Goal: Task Accomplishment & Management: Manage account settings

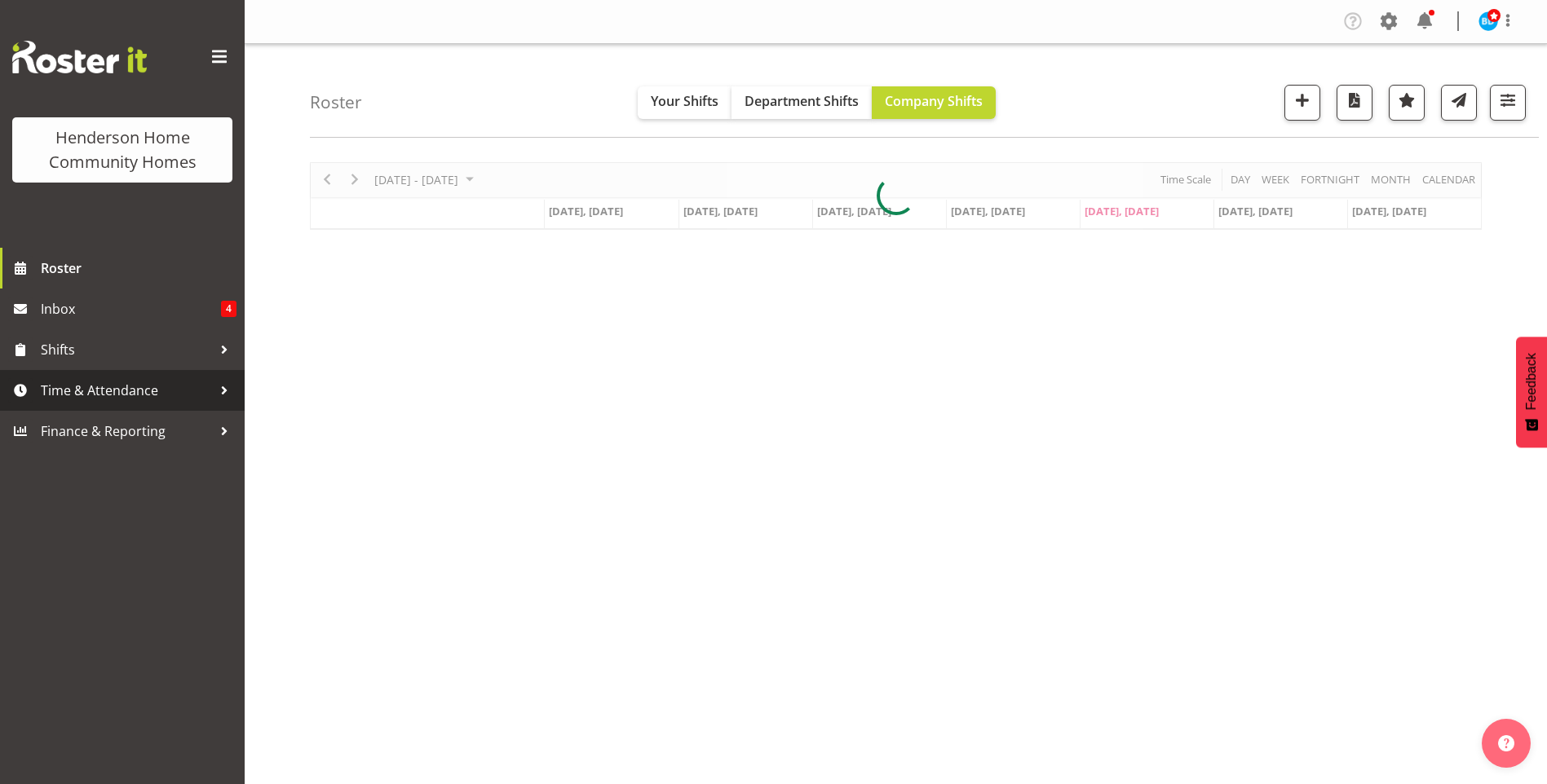
click at [136, 393] on span "Time & Attendance" at bounding box center [126, 391] width 171 height 24
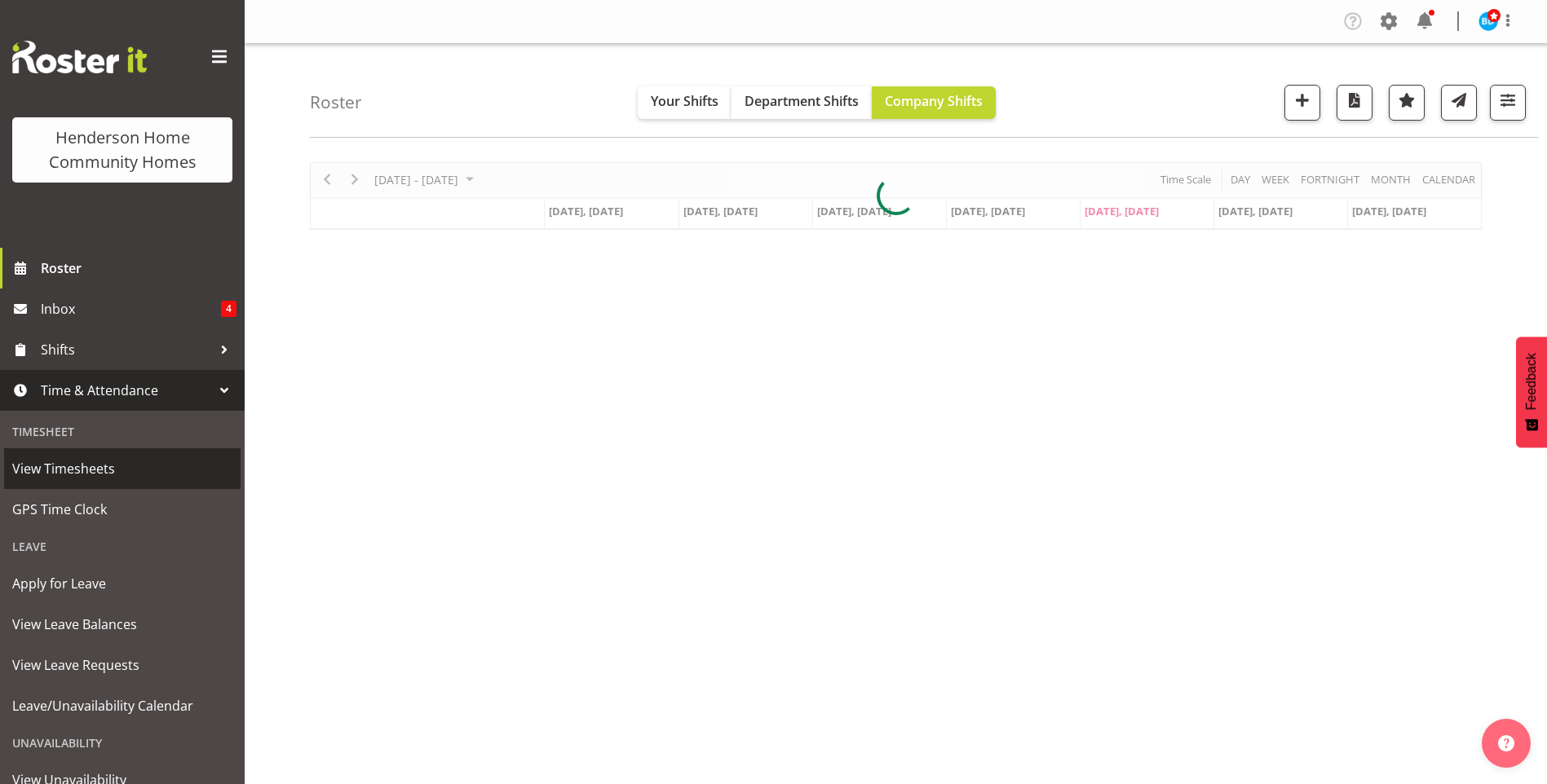
click at [115, 470] on span "View Timesheets" at bounding box center [122, 468] width 220 height 24
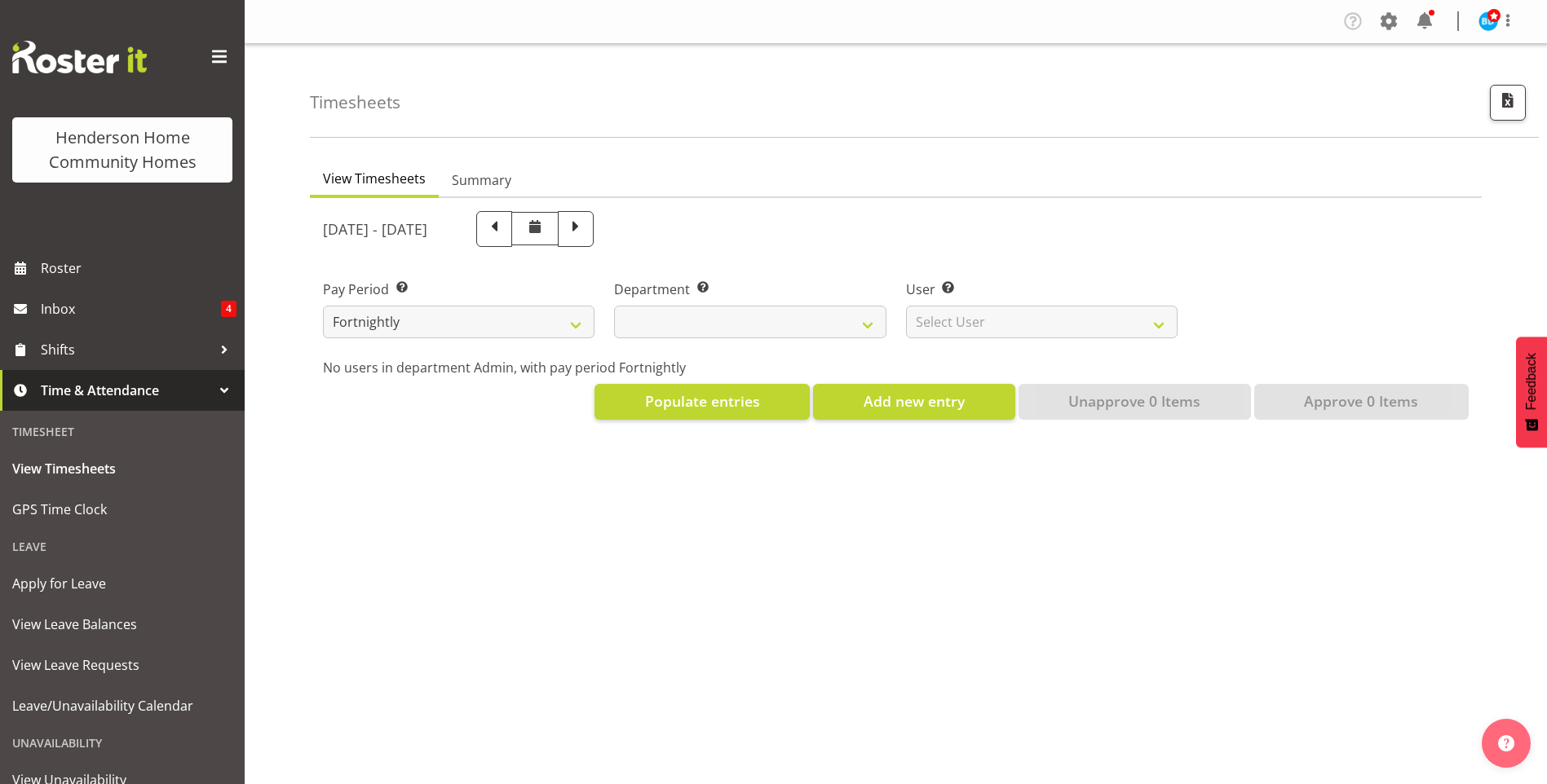
click at [140, 388] on span "Time & Attendance" at bounding box center [126, 391] width 171 height 24
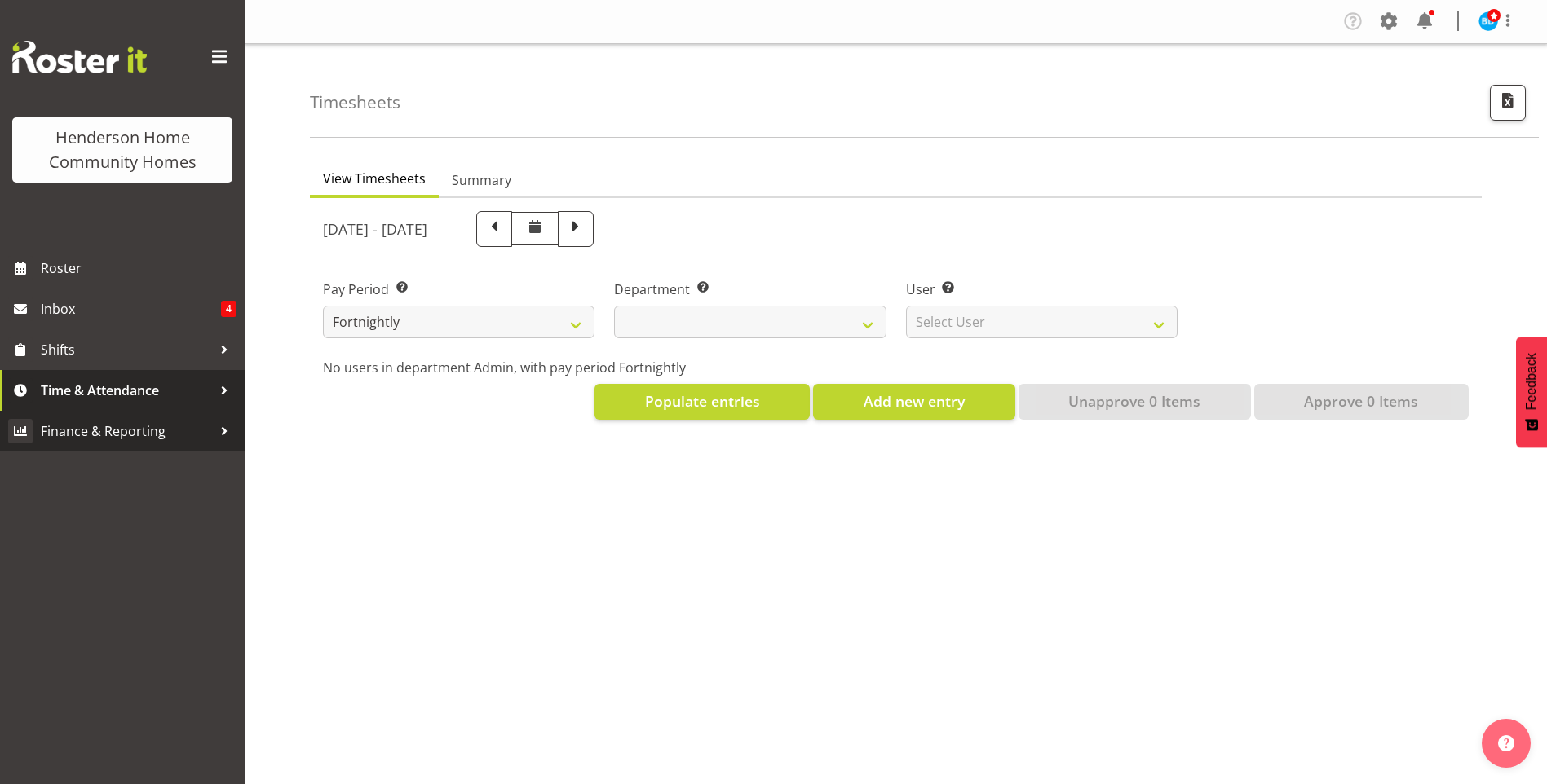
select select
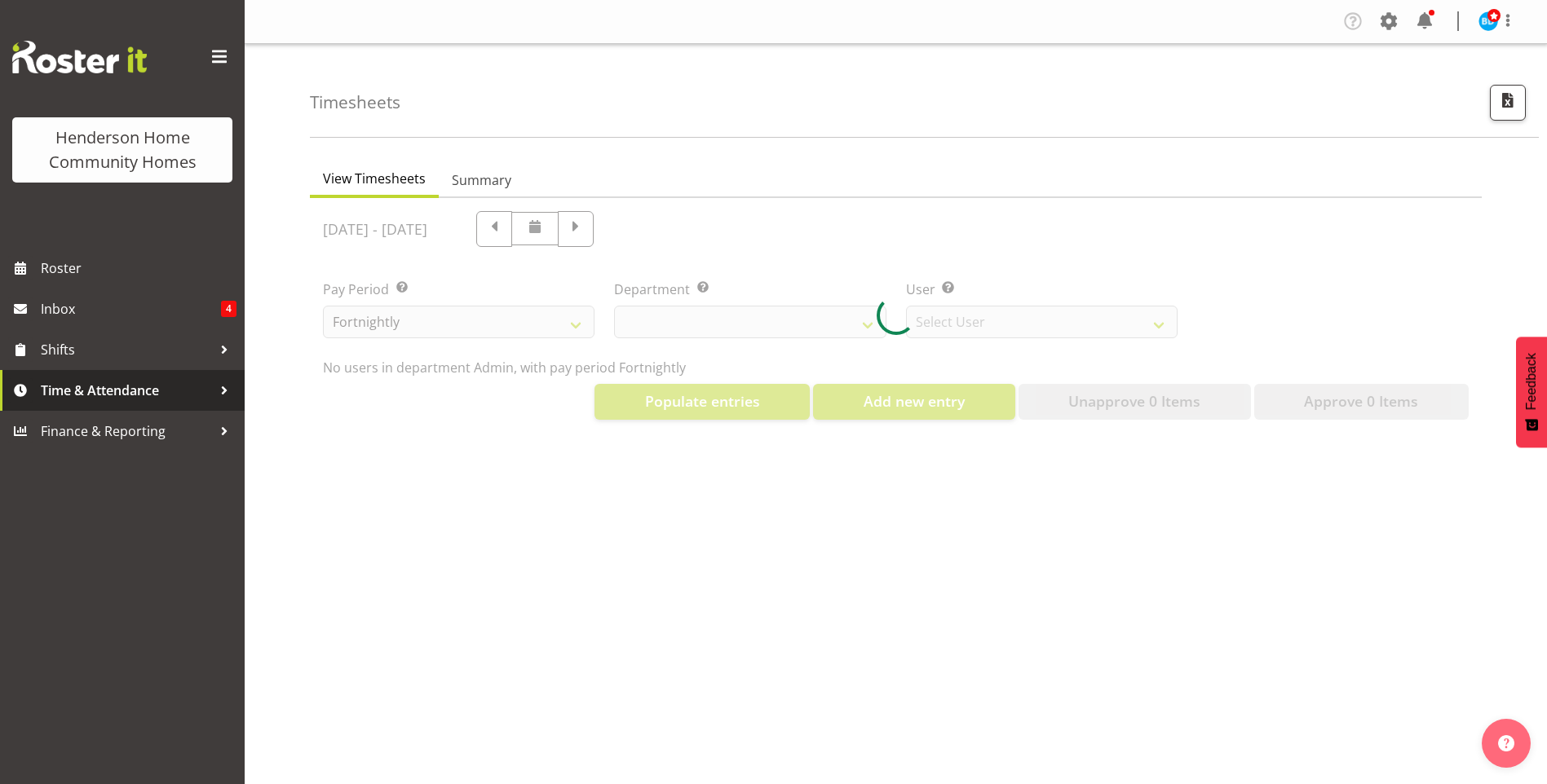
click at [98, 390] on span "Time & Attendance" at bounding box center [126, 391] width 171 height 24
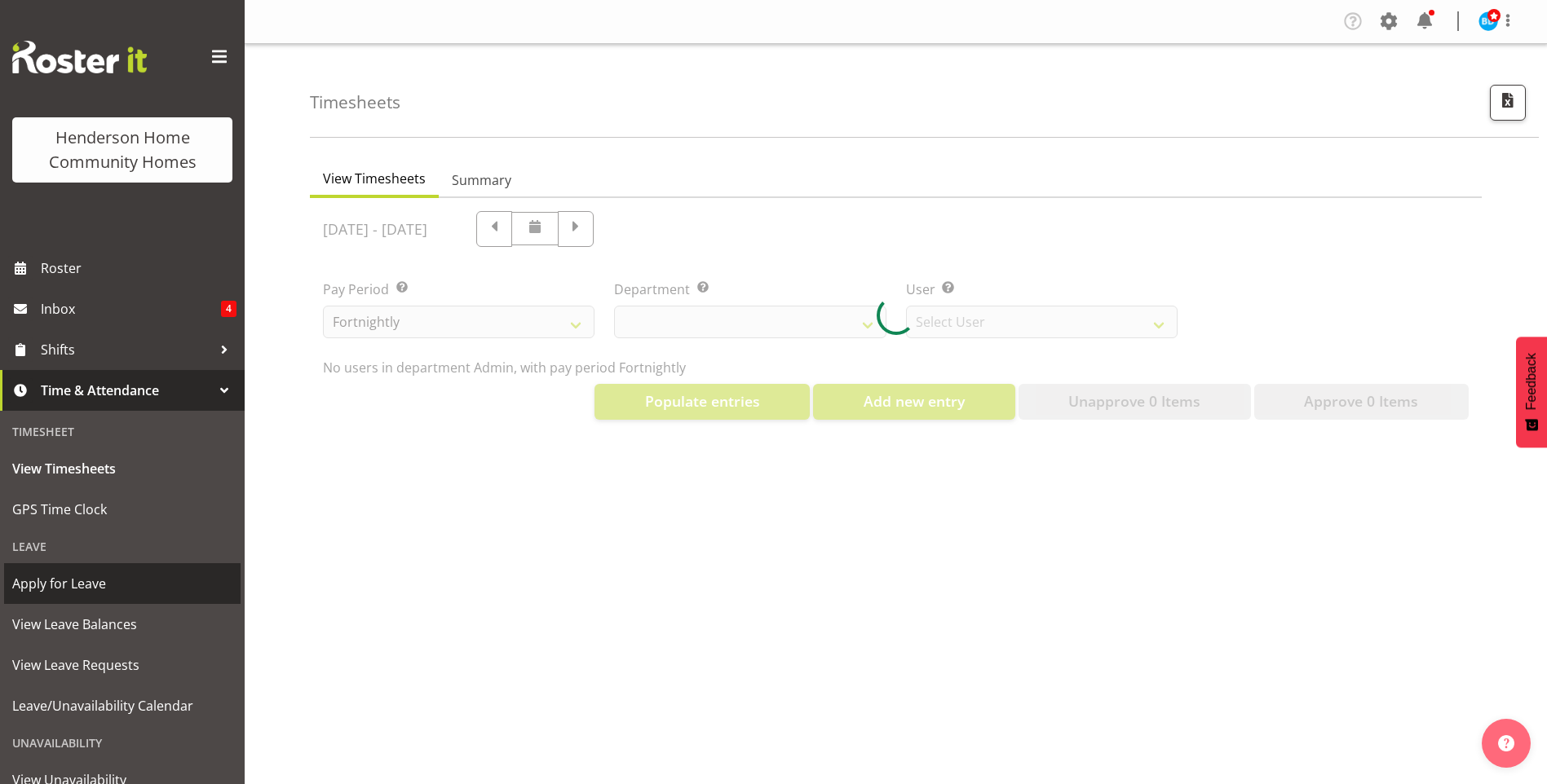
click at [53, 574] on span "Apply for Leave" at bounding box center [122, 584] width 220 height 24
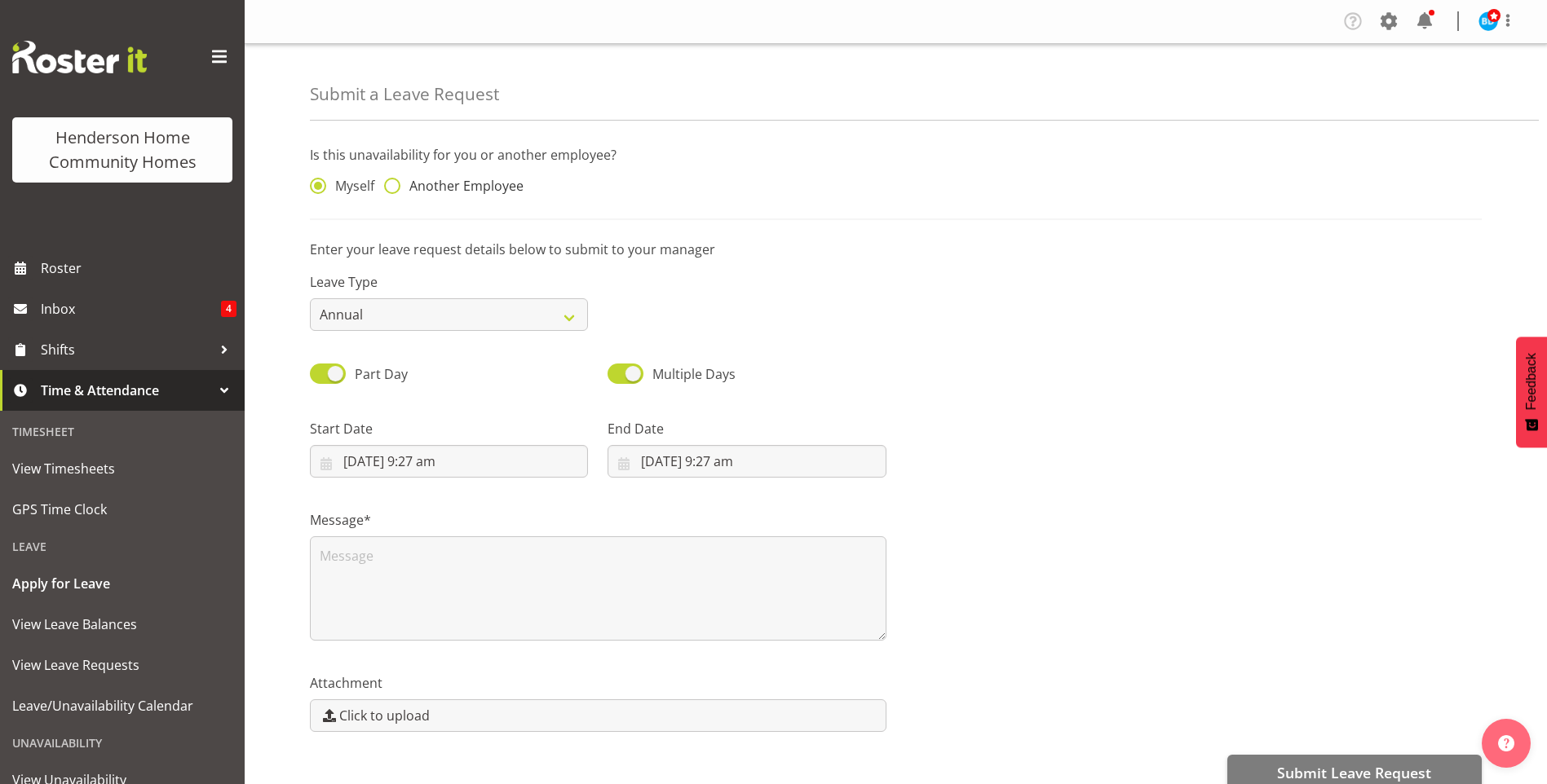
click at [470, 185] on span "Another Employee" at bounding box center [462, 186] width 123 height 17
click at [394, 185] on input "Another Employee" at bounding box center [389, 186] width 10 height 10
radio input "true"
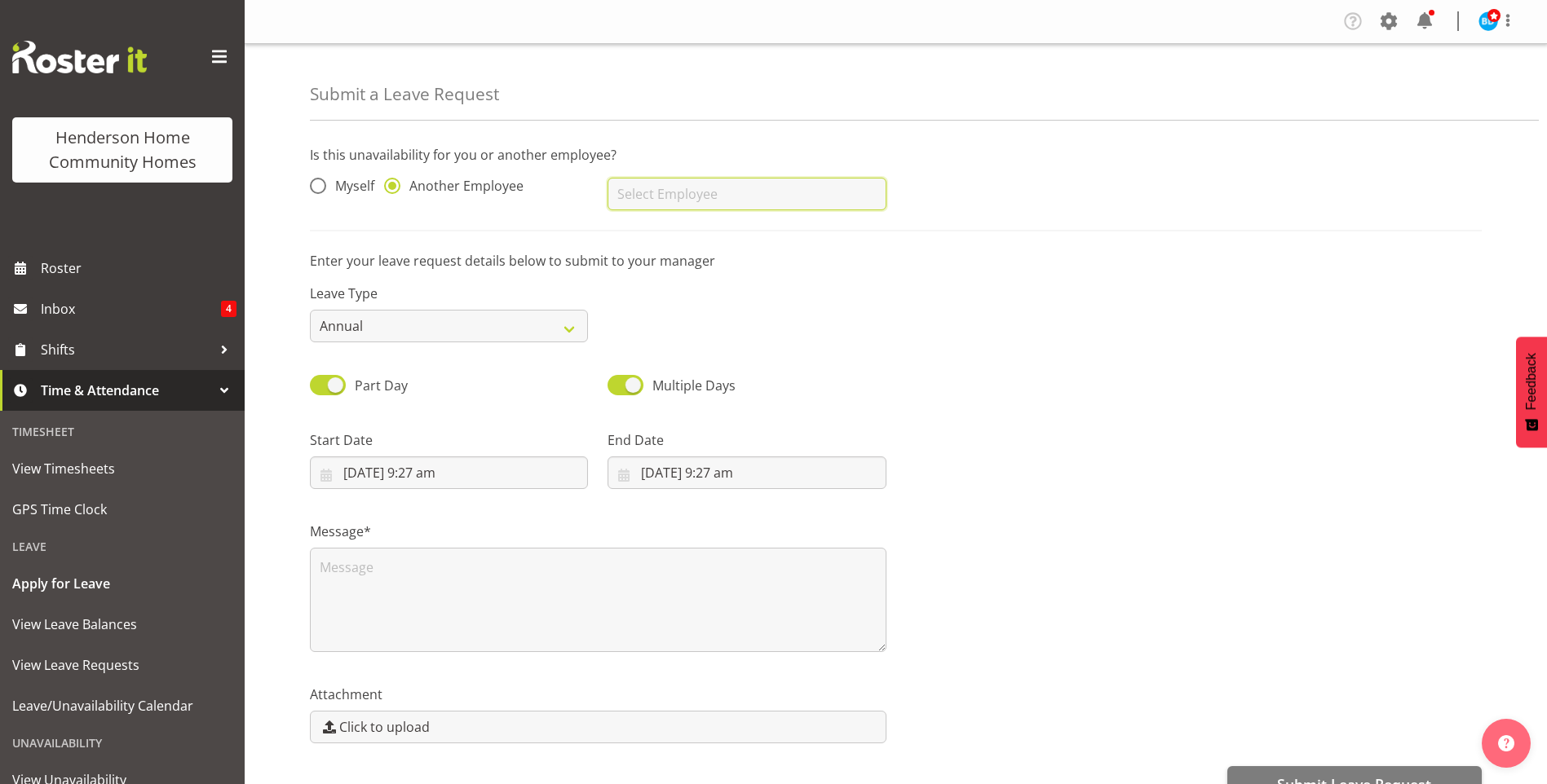
click at [660, 188] on input "text" at bounding box center [746, 193] width 278 height 32
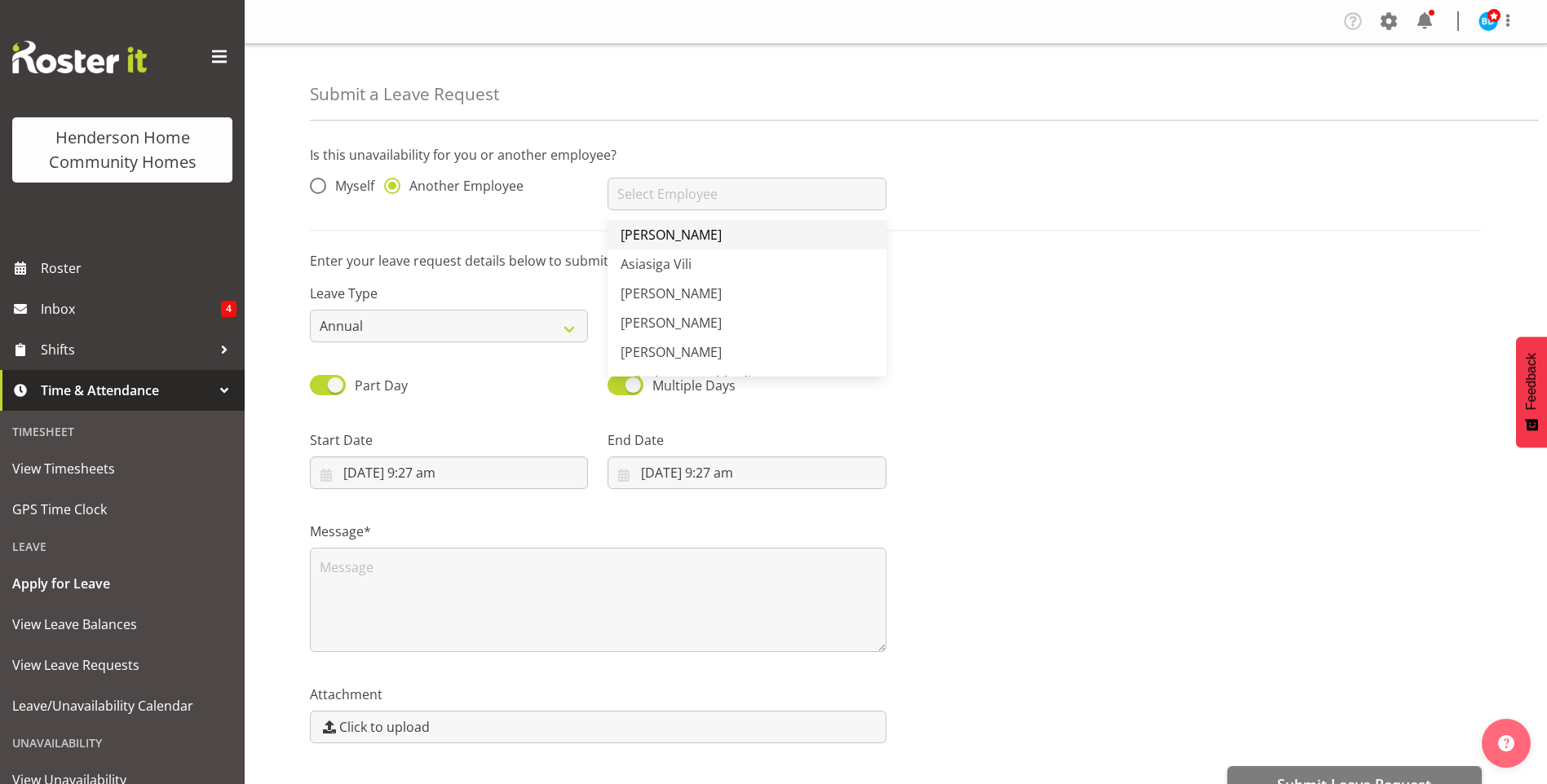
click at [669, 244] on span "Arshdeep Singh" at bounding box center [671, 235] width 101 height 18
type input "Arshdeep Singh"
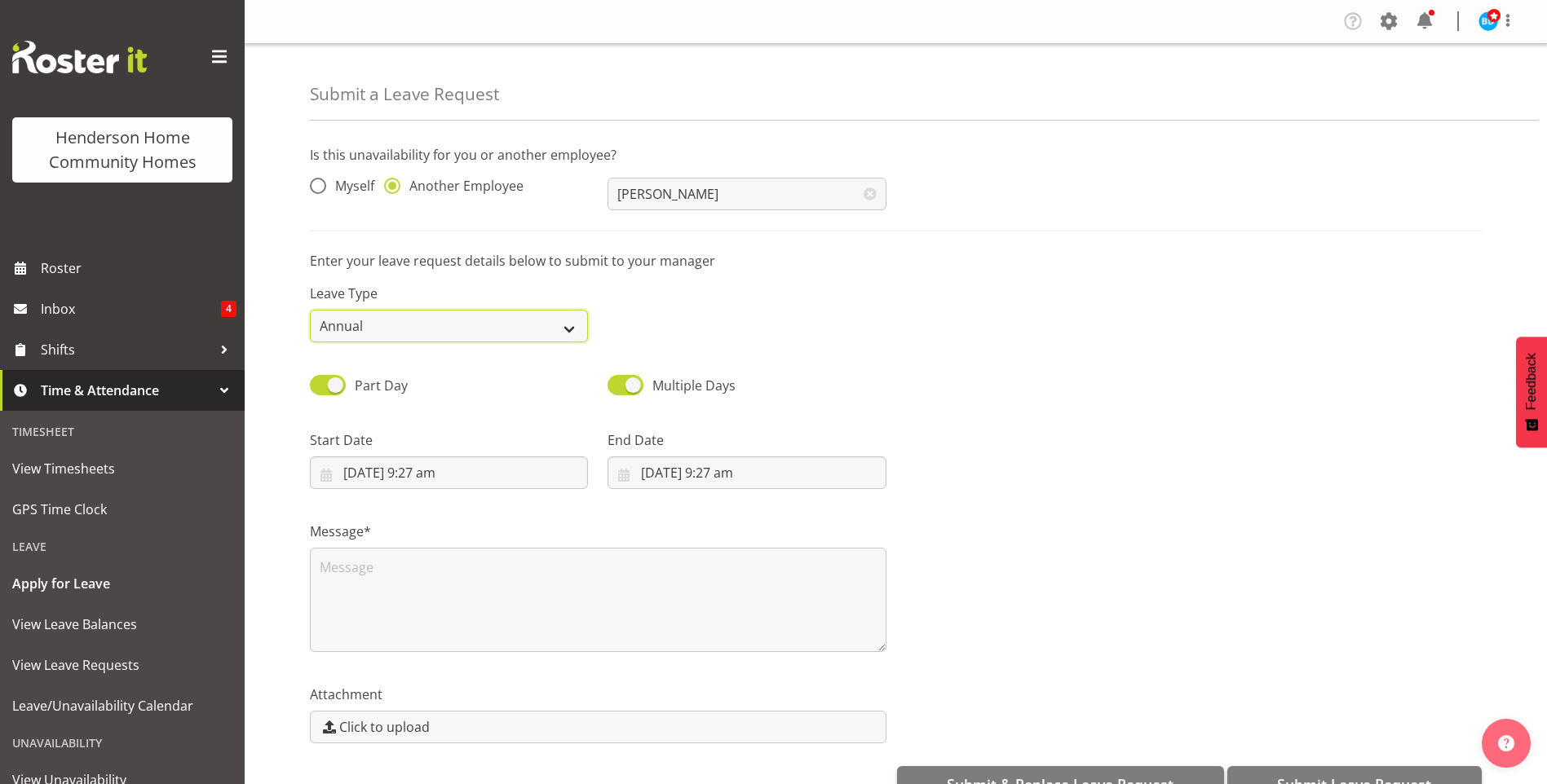
click at [416, 330] on select "Annual Sick Leave Without Pay Bereavement Domestic Violence Parental Jury Servi…" at bounding box center [449, 326] width 278 height 32
select select "Sick"
click at [310, 310] on select "Annual Sick Leave Without Pay Bereavement Domestic Violence Parental Jury Servi…" at bounding box center [449, 326] width 278 height 32
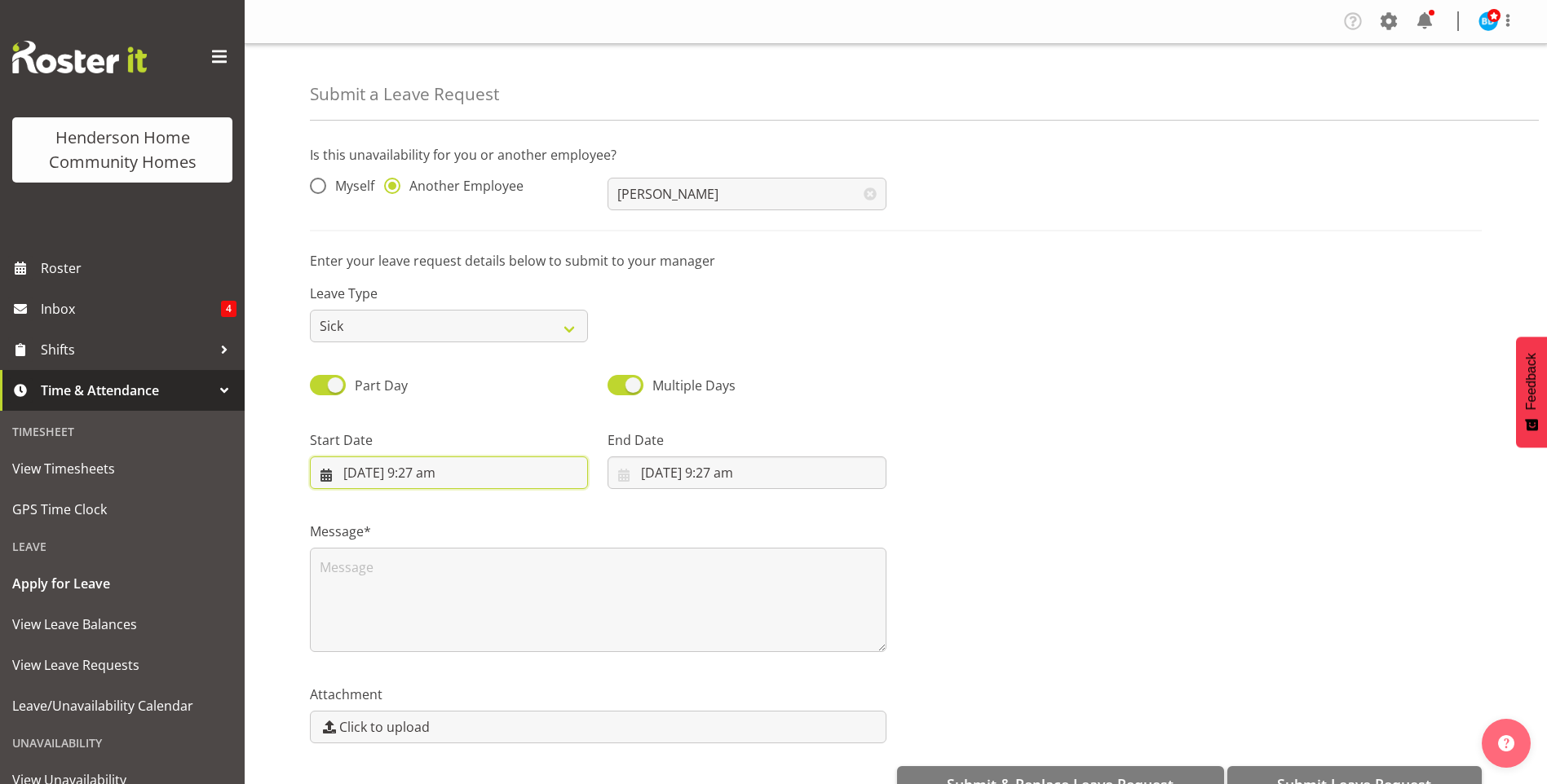
click at [424, 473] on input "26/09/2025, 9:27 am" at bounding box center [449, 472] width 278 height 32
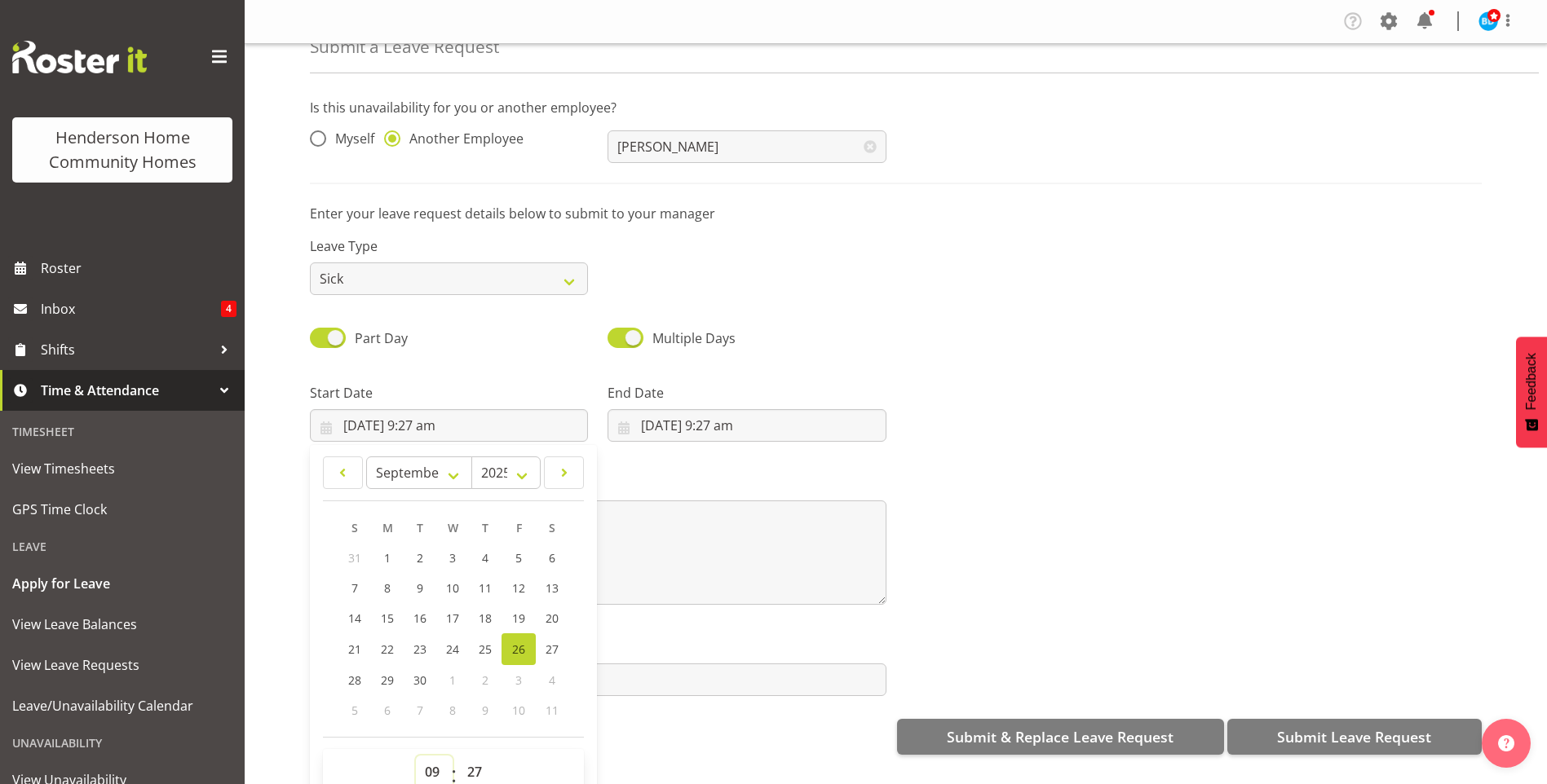
scroll to position [4, 0]
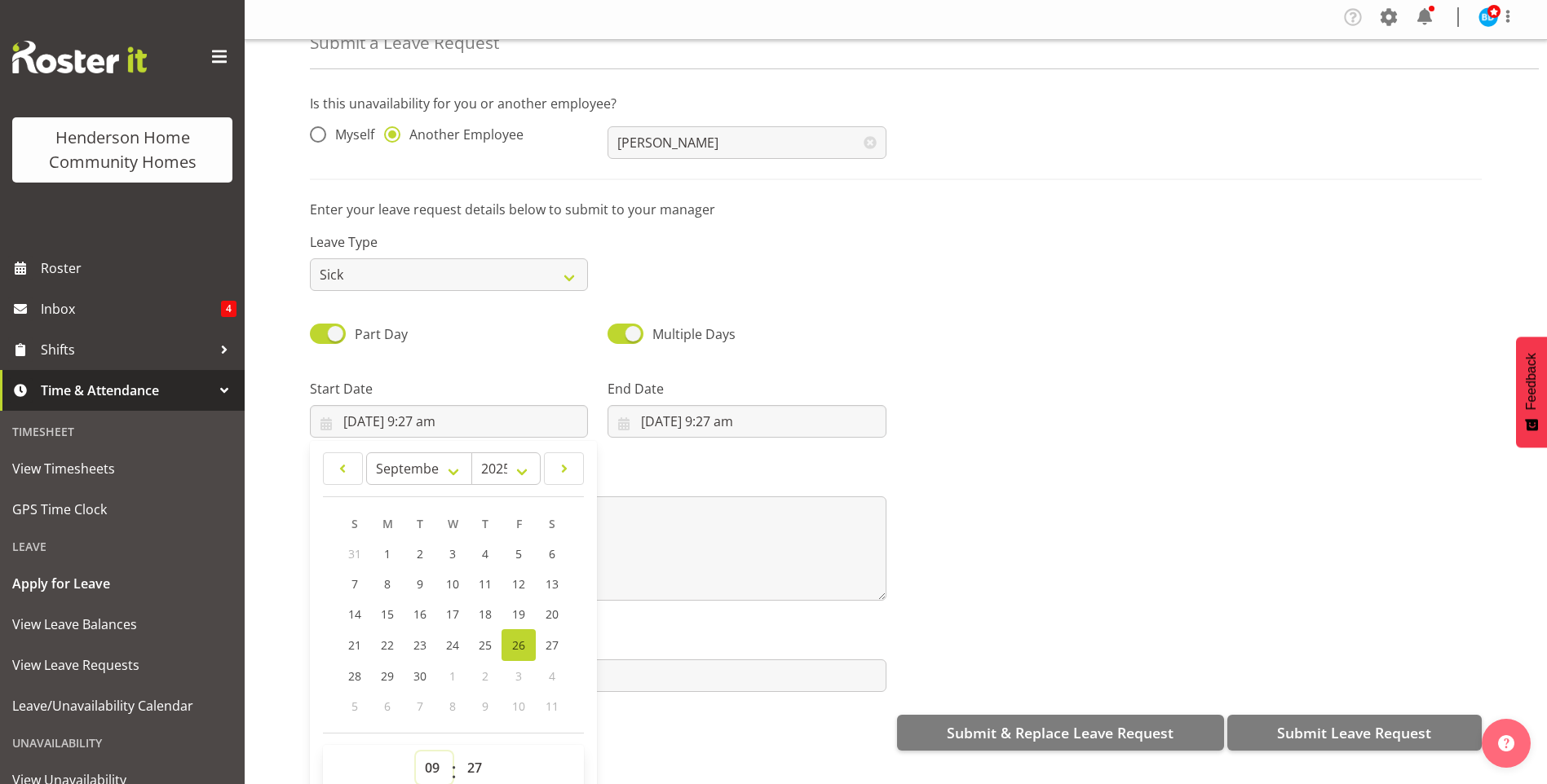
click at [435, 756] on select "00 01 02 03 04 05 06 07 08 09 10 11 12 13 14 15 16 17 18 19 20 21 22 23" at bounding box center [434, 767] width 37 height 32
select select "6"
click at [416, 752] on select "00 01 02 03 04 05 06 07 08 09 10 11 12 13 14 15 16 17 18 19 20 21 22 23" at bounding box center [434, 767] width 37 height 32
type input "26/09/2025, 6:27 am"
click at [478, 773] on select "00 01 02 03 04 05 06 07 08 09 10 11 12 13 14 15 16 17 18 19 20 21 22 23 24 25 2…" at bounding box center [477, 767] width 37 height 32
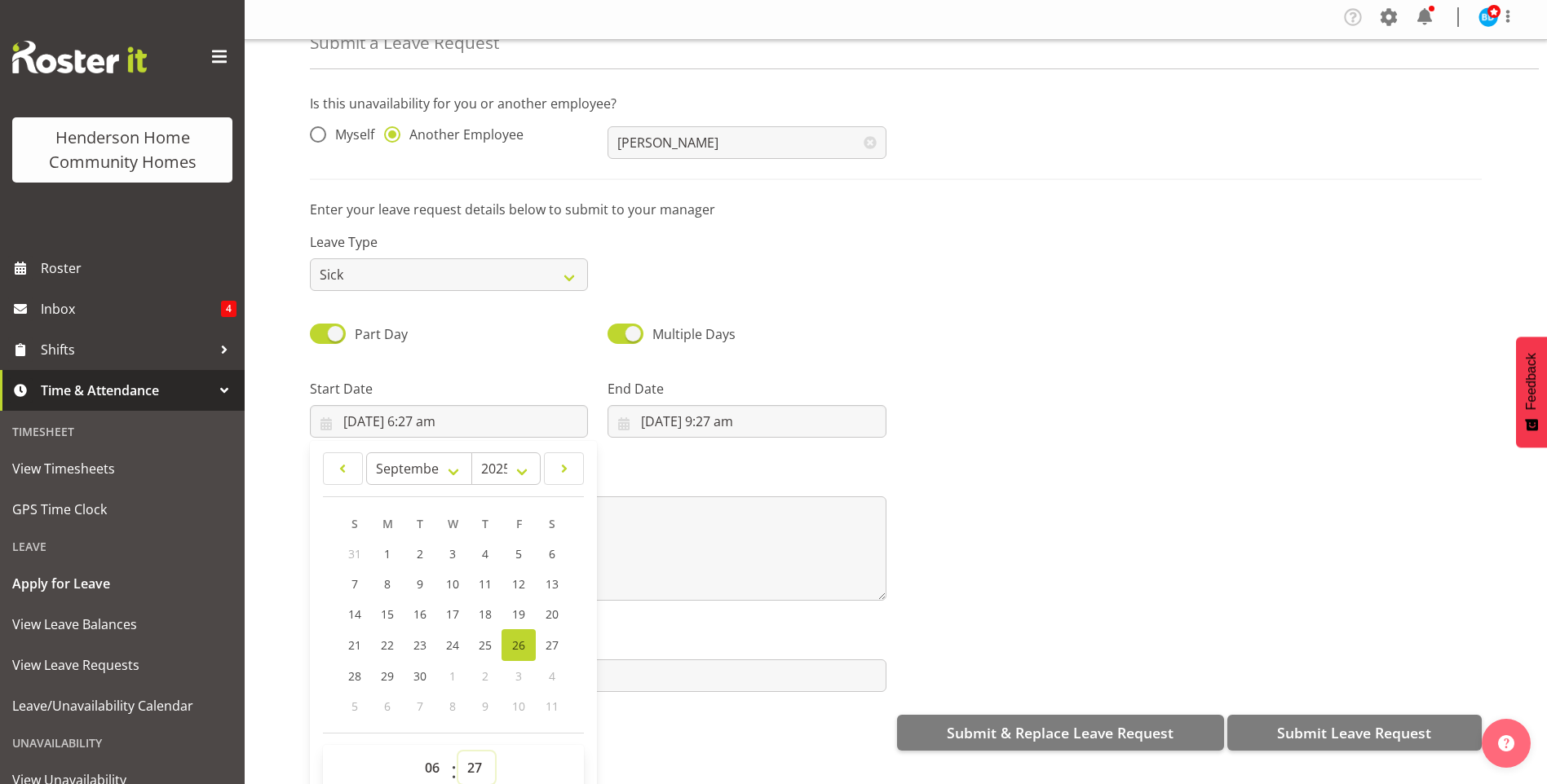
select select "30"
click at [458, 752] on select "00 01 02 03 04 05 06 07 08 09 10 11 12 13 14 15 16 17 18 19 20 21 22 23 24 25 2…" at bounding box center [477, 767] width 37 height 32
type input "26/09/2025, 6:30 am"
click at [684, 418] on input "26/09/2025, 9:27 am" at bounding box center [746, 421] width 278 height 32
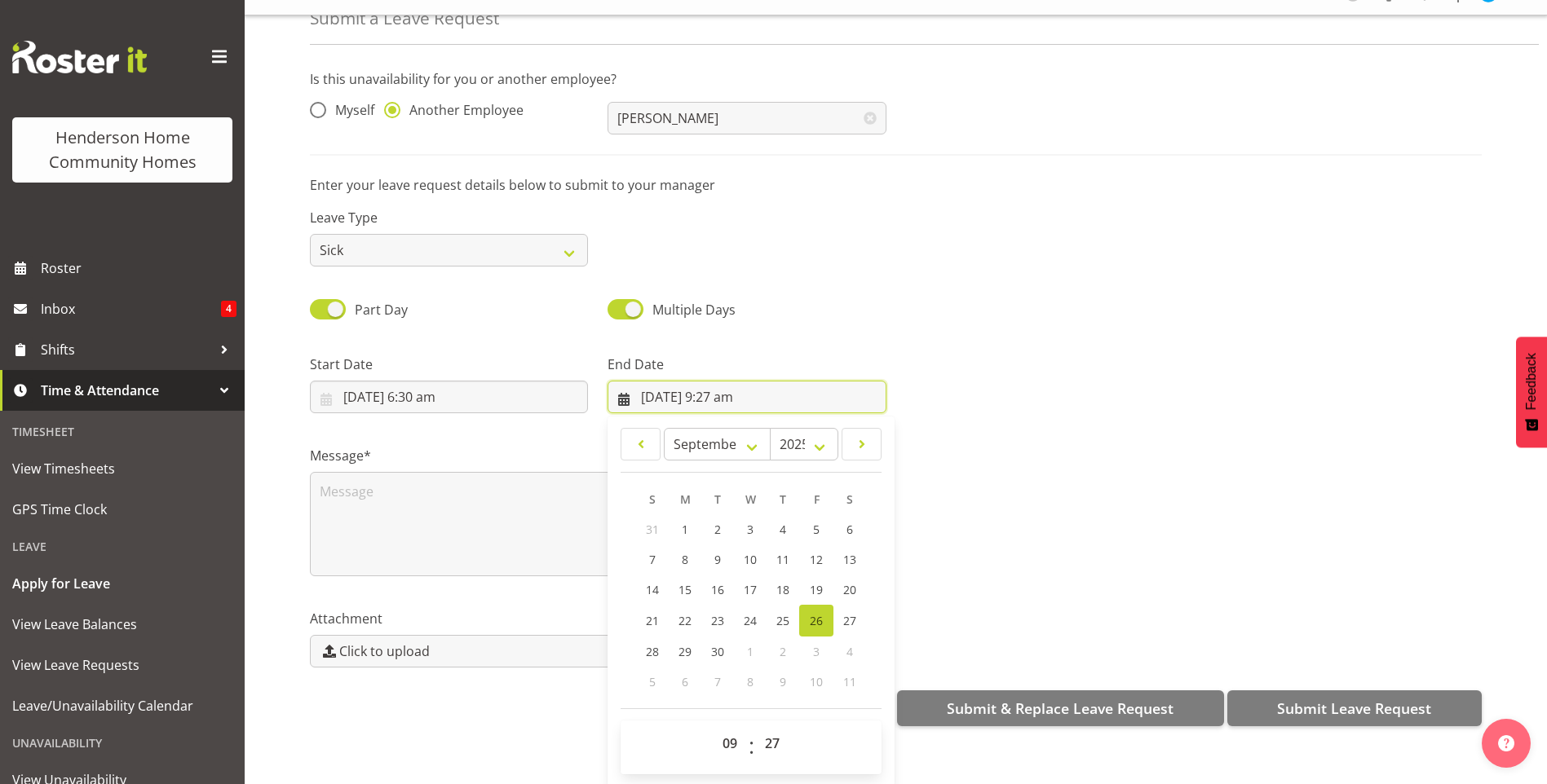
scroll to position [42, 0]
click at [734, 726] on select "00 01 02 03 04 05 06 07 08 09 10 11 12 13 14 15 16 17 18 19 20 21 22 23" at bounding box center [732, 742] width 37 height 32
drag, startPoint x: 724, startPoint y: 725, endPoint x: 725, endPoint y: 711, distance: 14.0
click at [725, 726] on select "00 01 02 03 04 05 06 07 08 09 10 11 12 13 14 15 16 17 18 19 20 21 22 23" at bounding box center [732, 742] width 37 height 32
select select "15"
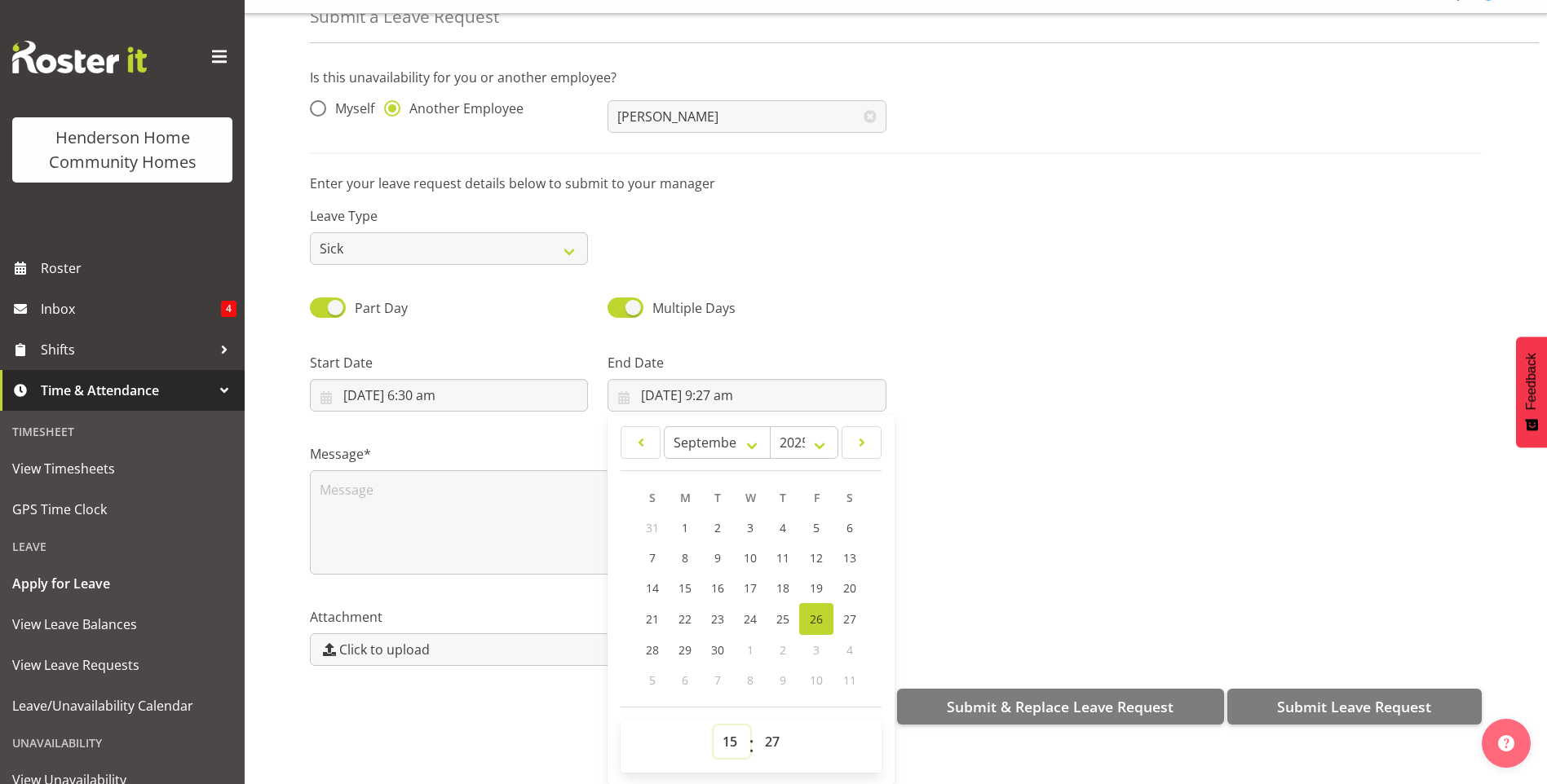
click at [714, 726] on select "00 01 02 03 04 05 06 07 08 09 10 11 12 13 14 15 16 17 18 19 20 21 22 23" at bounding box center [732, 742] width 37 height 32
type input "26/09/2025, 3:27 pm"
click at [766, 728] on select "00 01 02 03 04 05 06 07 08 09 10 11 12 13 14 15 16 17 18 19 20 21 22 23 24 25 2…" at bounding box center [774, 742] width 37 height 32
select select "0"
click at [755, 726] on select "00 01 02 03 04 05 06 07 08 09 10 11 12 13 14 15 16 17 18 19 20 21 22 23 24 25 2…" at bounding box center [774, 742] width 37 height 32
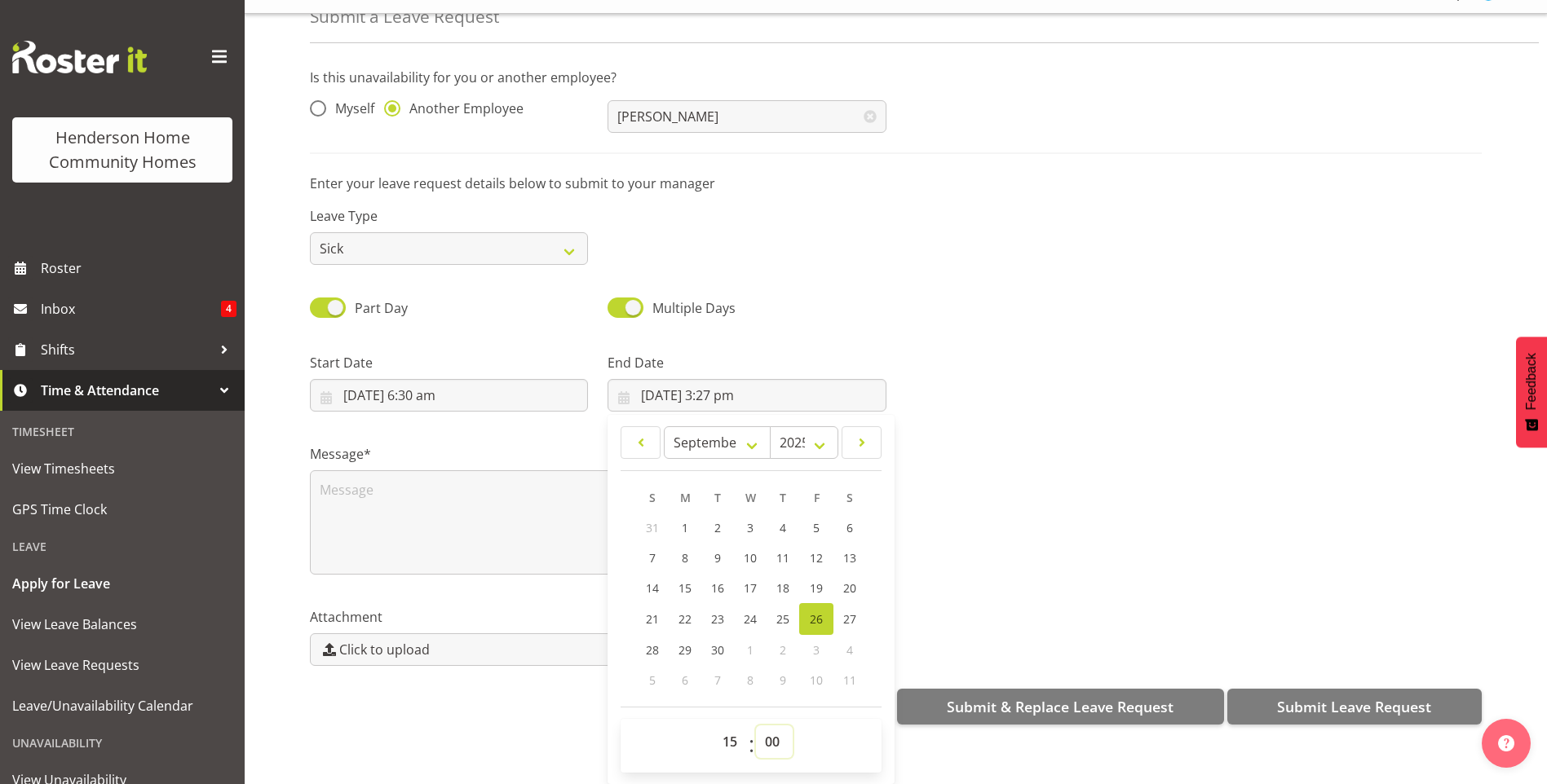
type input "26/09/2025, 3:00 pm"
click at [482, 474] on textarea at bounding box center [598, 522] width 576 height 104
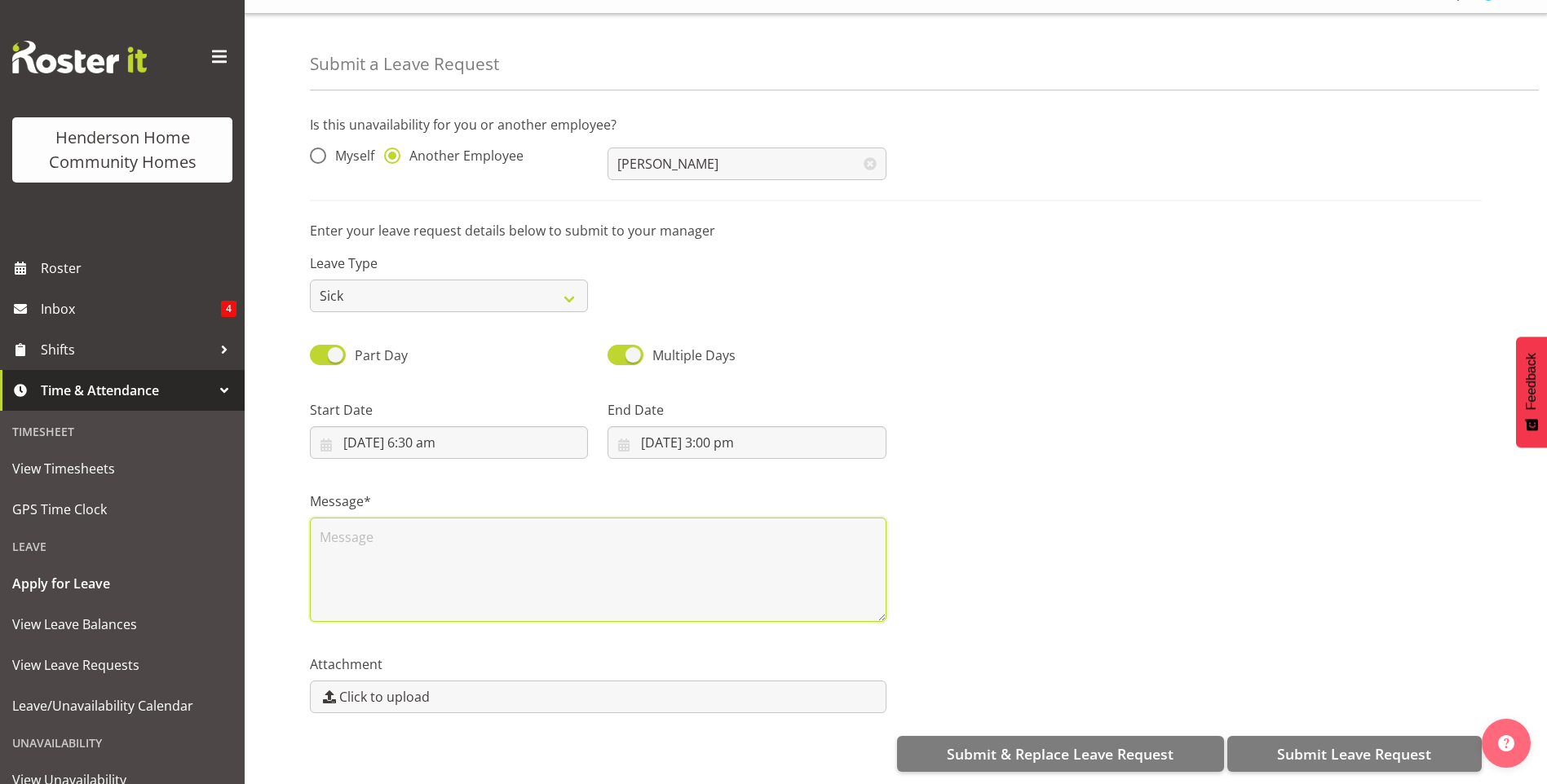
scroll to position [0, 0]
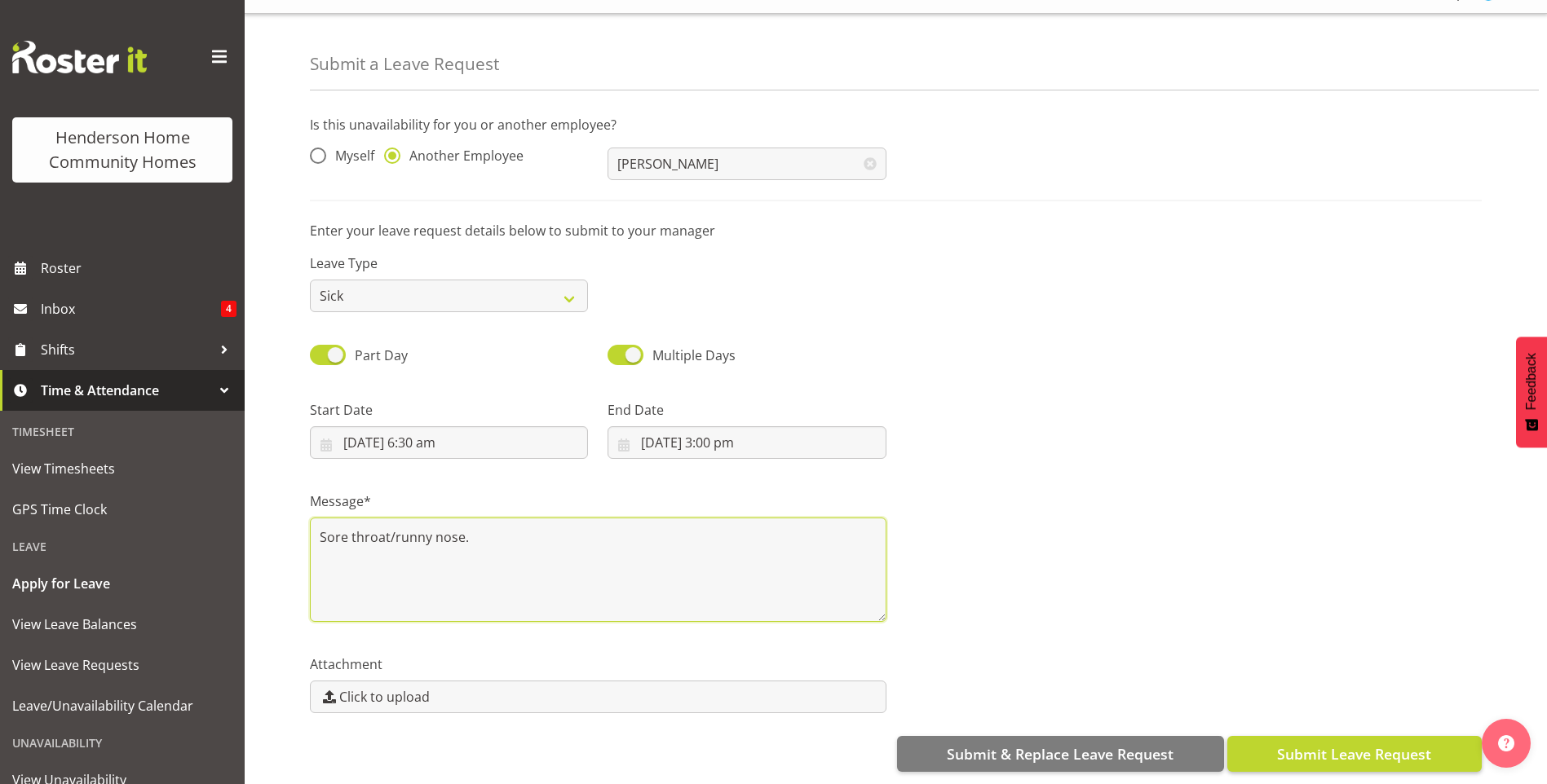
type textarea "Sore throat/runny nose."
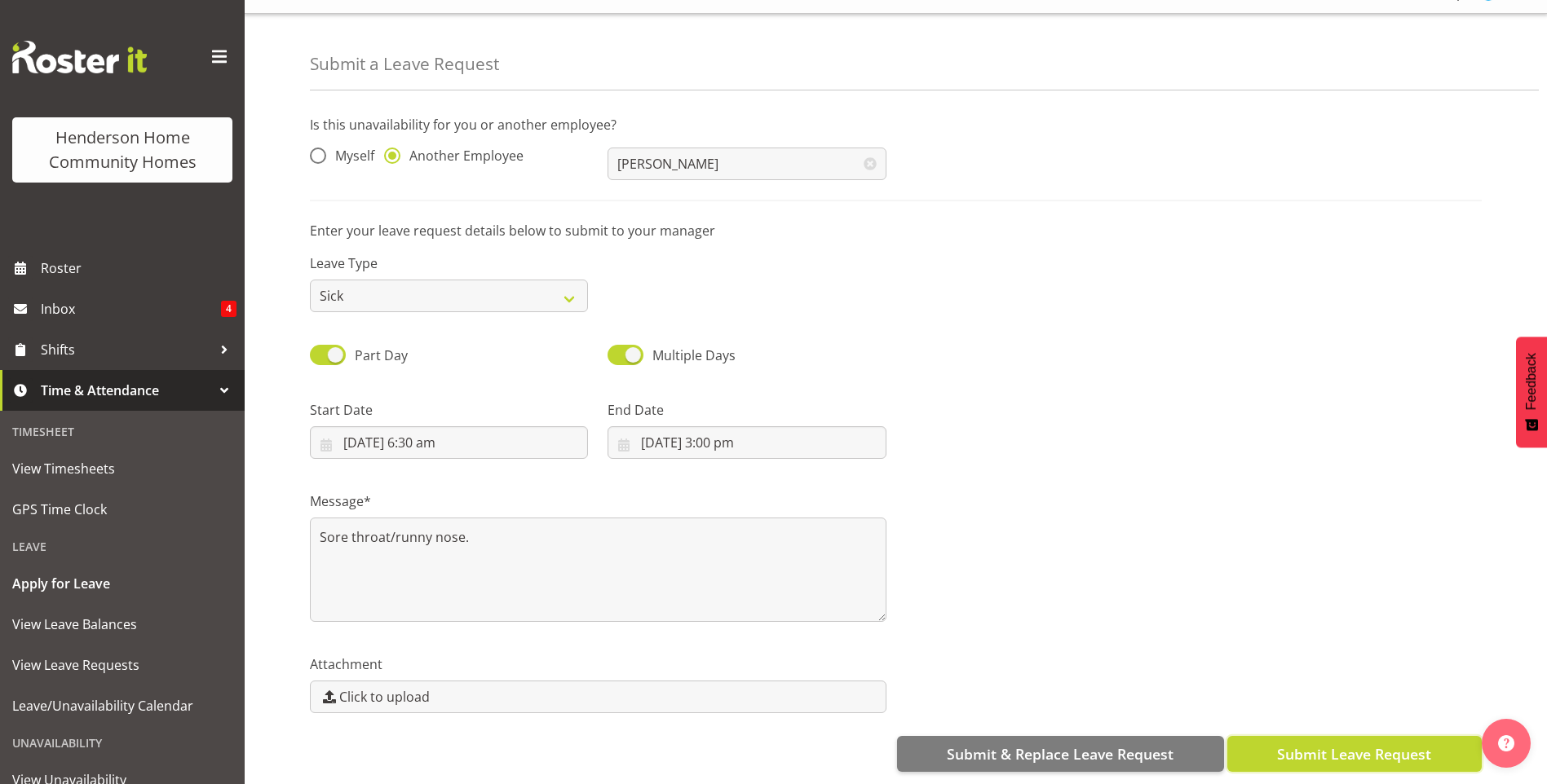
click at [1361, 743] on span "Submit Leave Request" at bounding box center [1354, 754] width 154 height 21
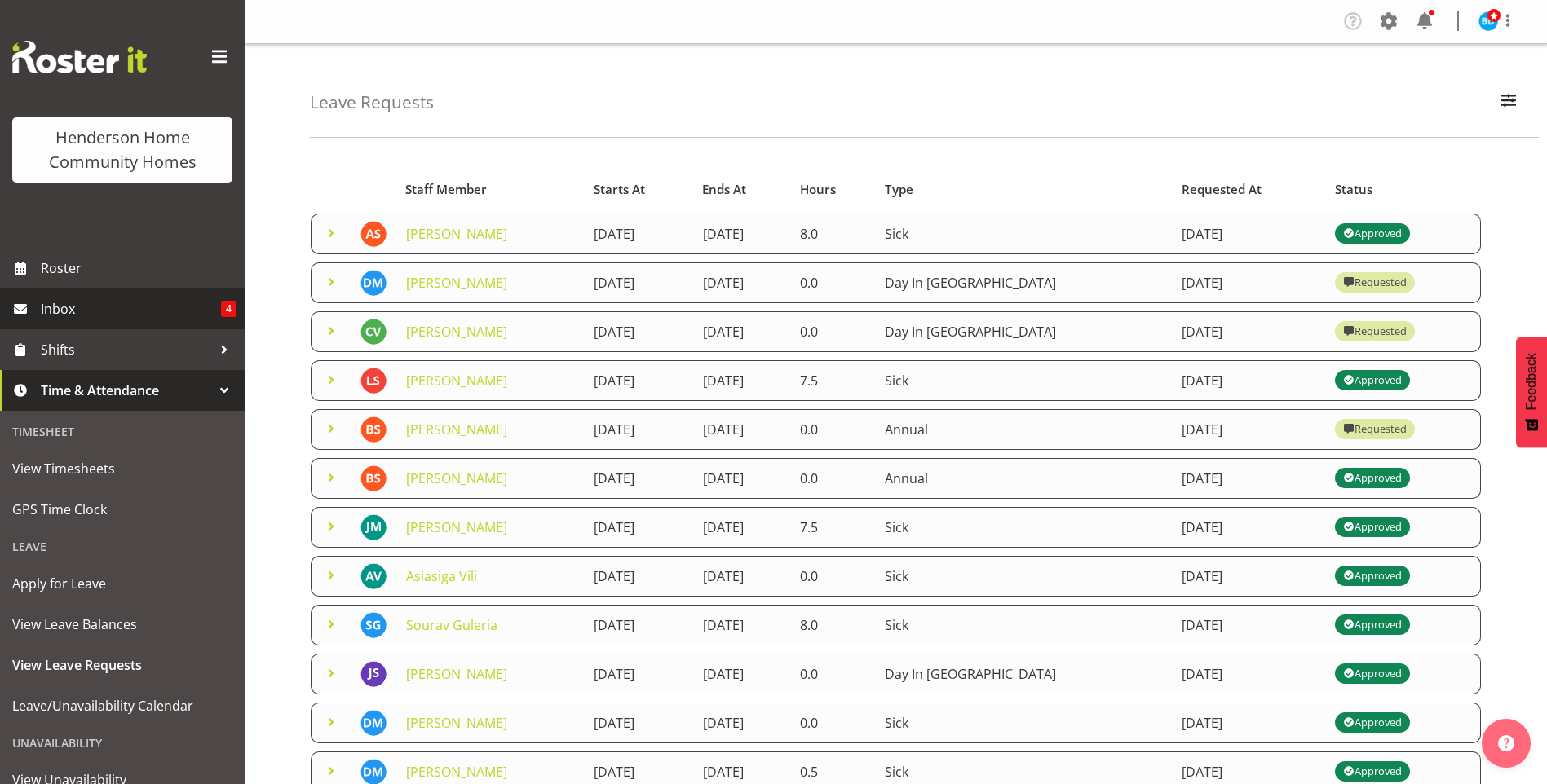
click at [144, 308] on span "Inbox" at bounding box center [130, 308] width 180 height 24
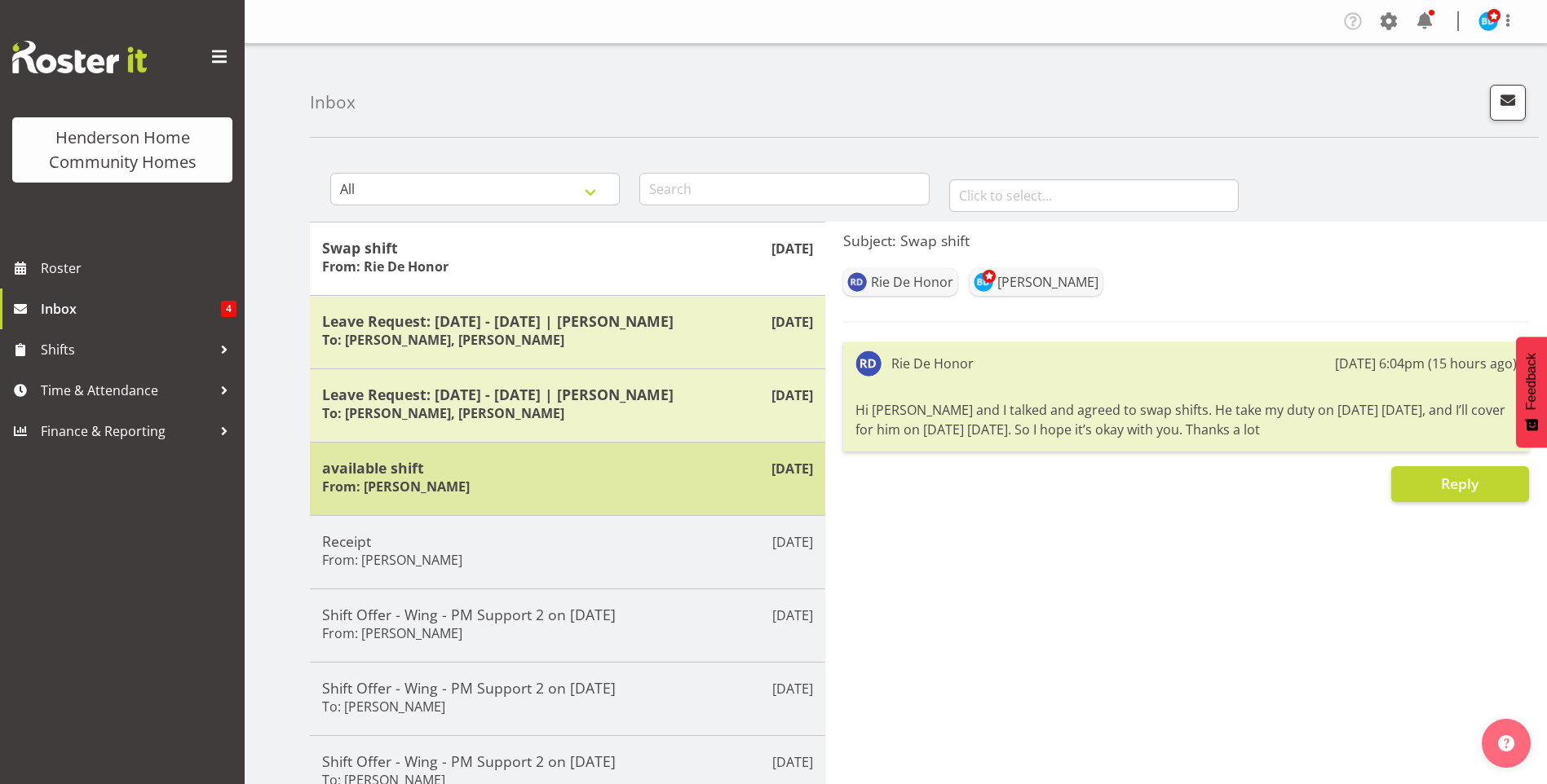
click at [635, 476] on h5 "available shift" at bounding box center [568, 467] width 491 height 18
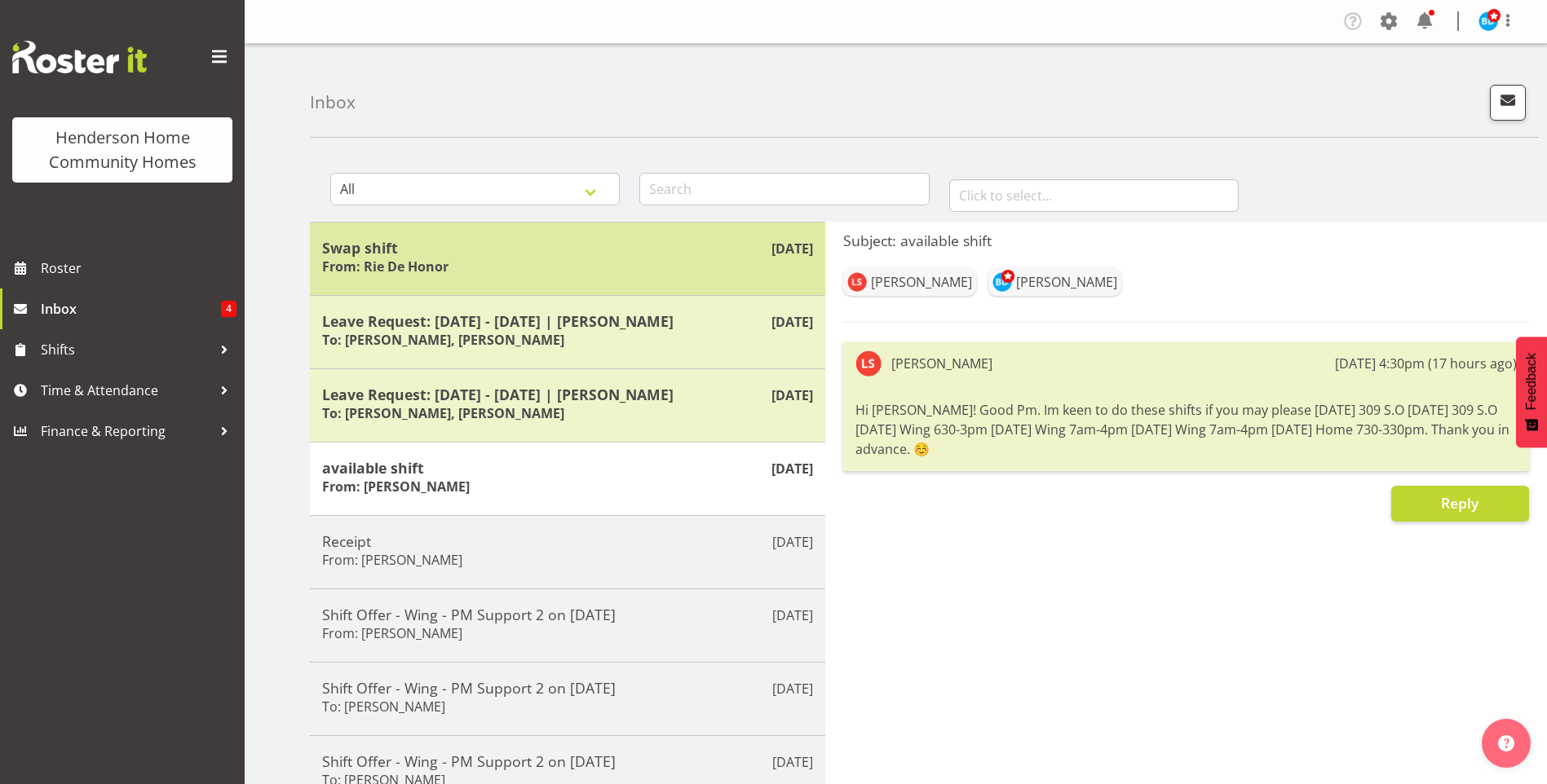
click at [623, 247] on h5 "Swap shift" at bounding box center [568, 247] width 491 height 18
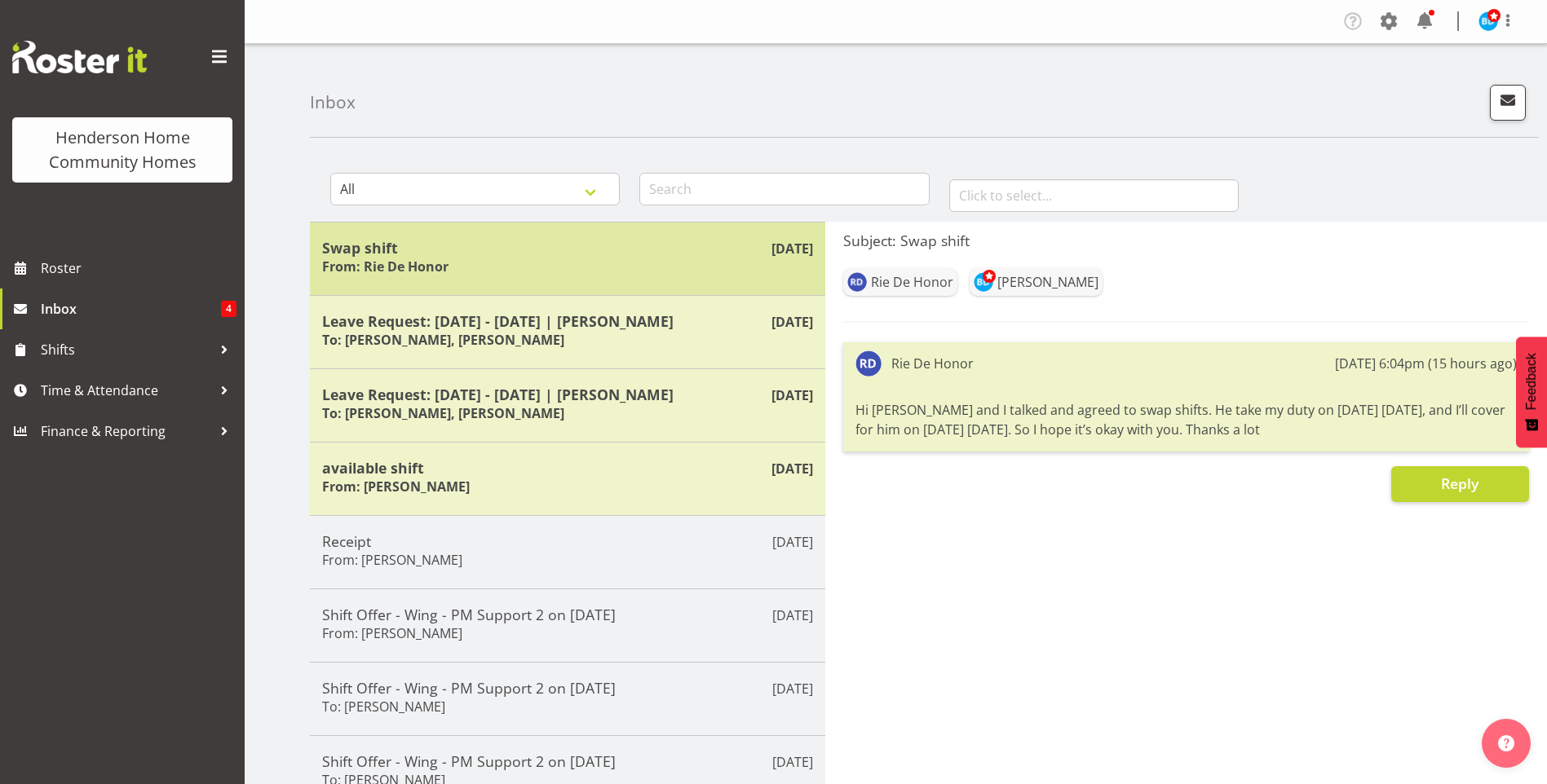
click at [623, 247] on h5 "Swap shift" at bounding box center [568, 247] width 491 height 18
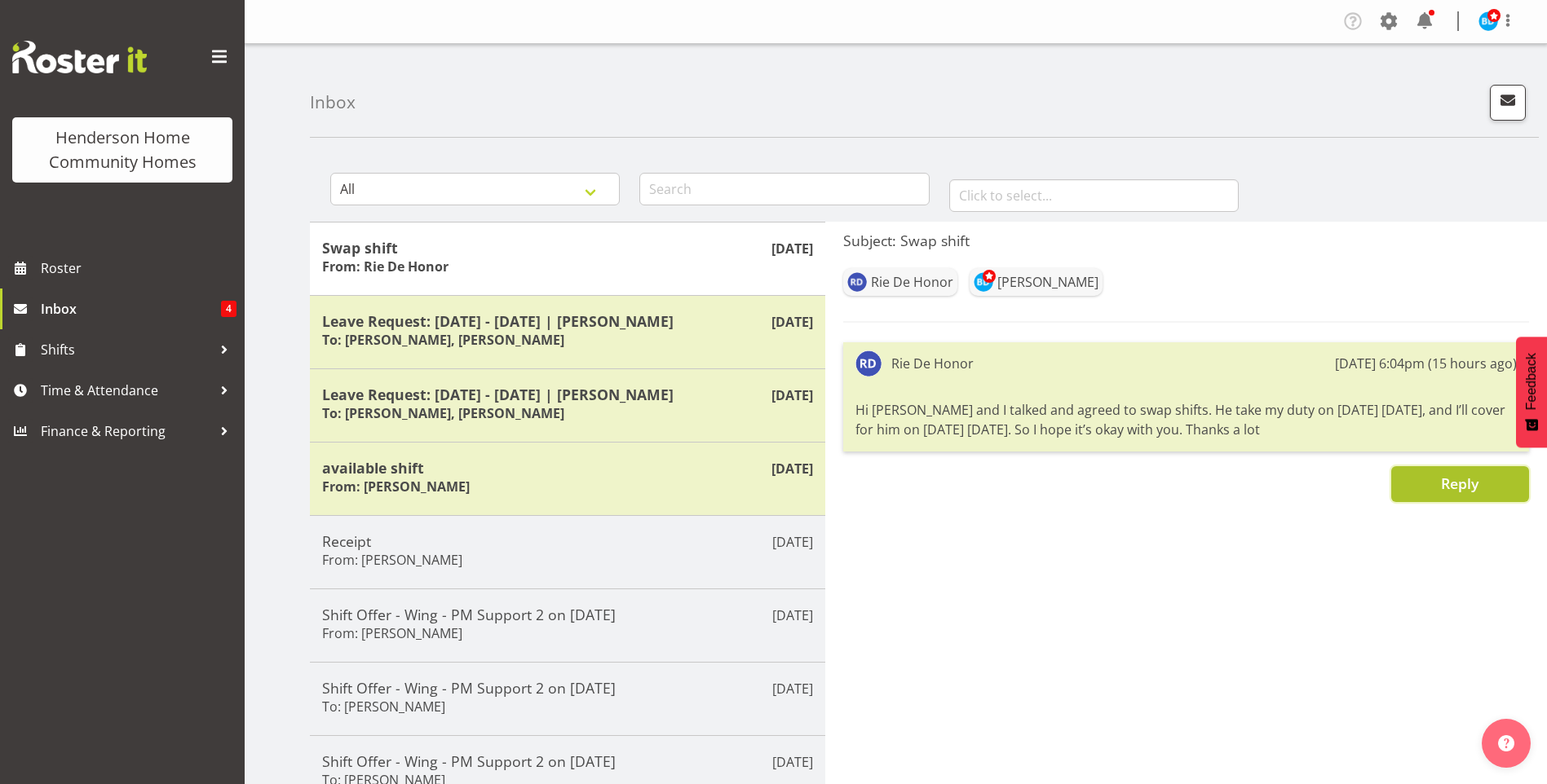
click at [1436, 484] on button "Reply" at bounding box center [1459, 484] width 138 height 36
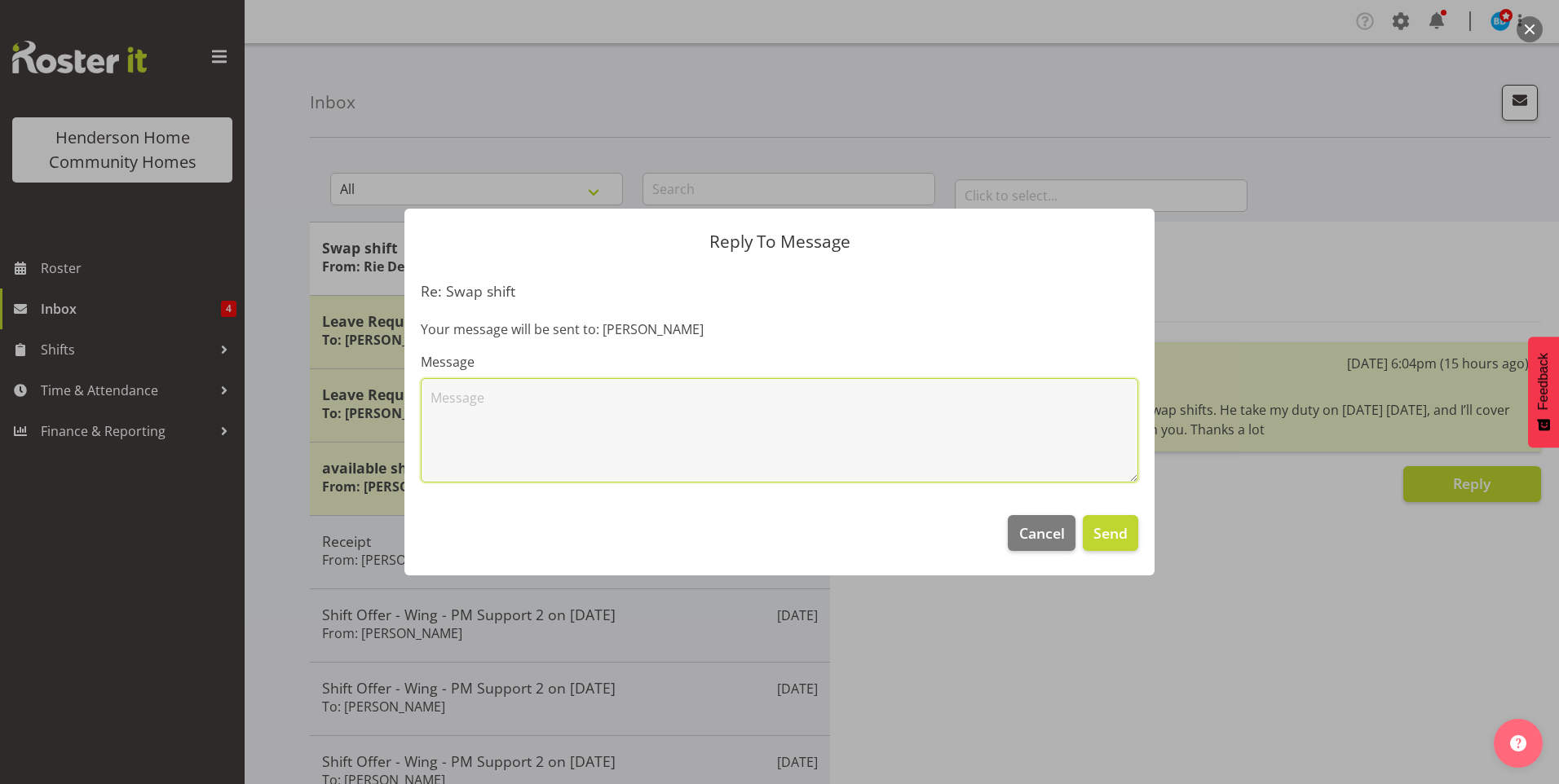
click at [751, 408] on textarea at bounding box center [780, 430] width 718 height 104
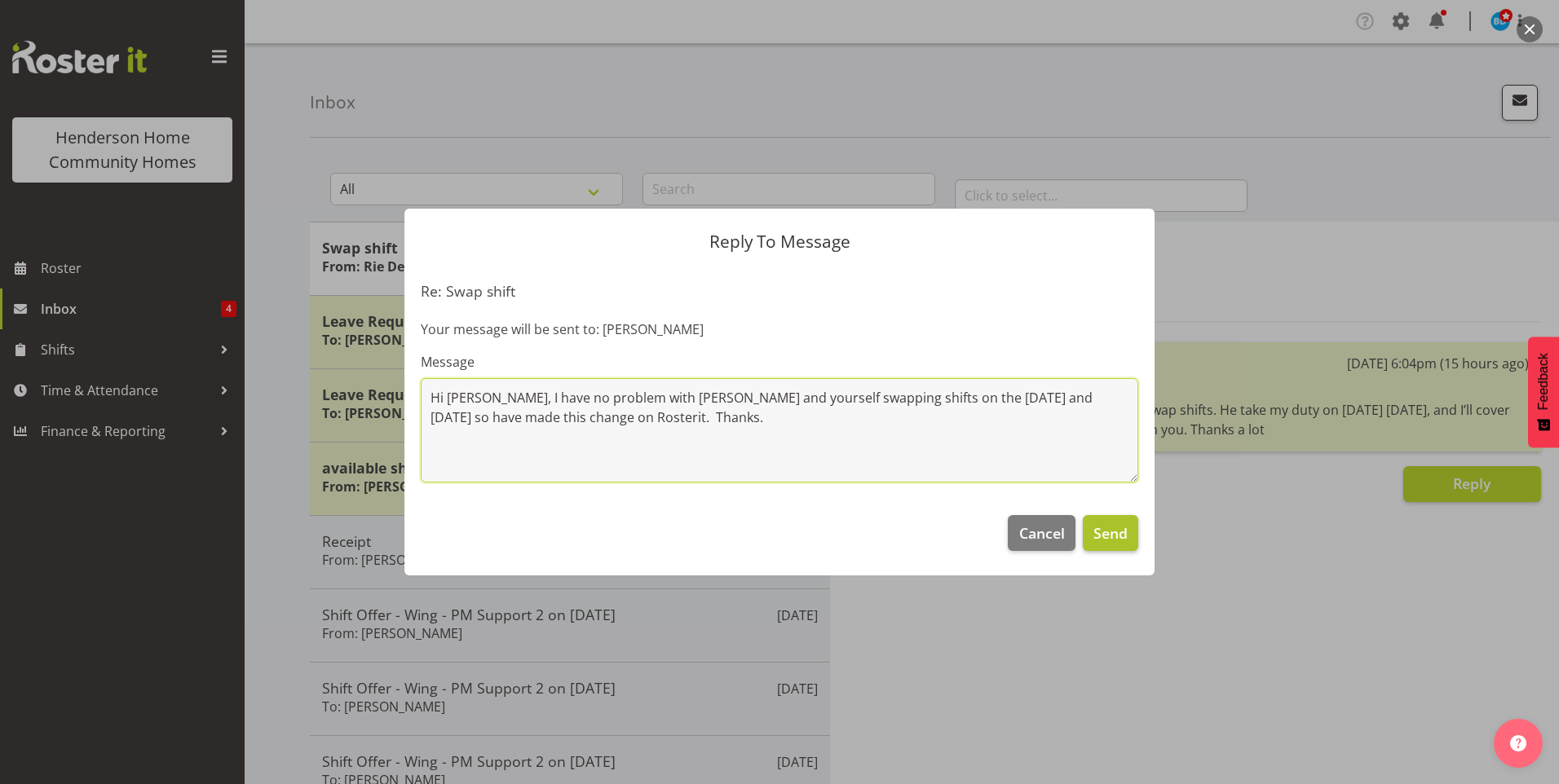
type textarea "Hi Rie, I have no problem with Jess and yourself swapping shifts on the 1st and…"
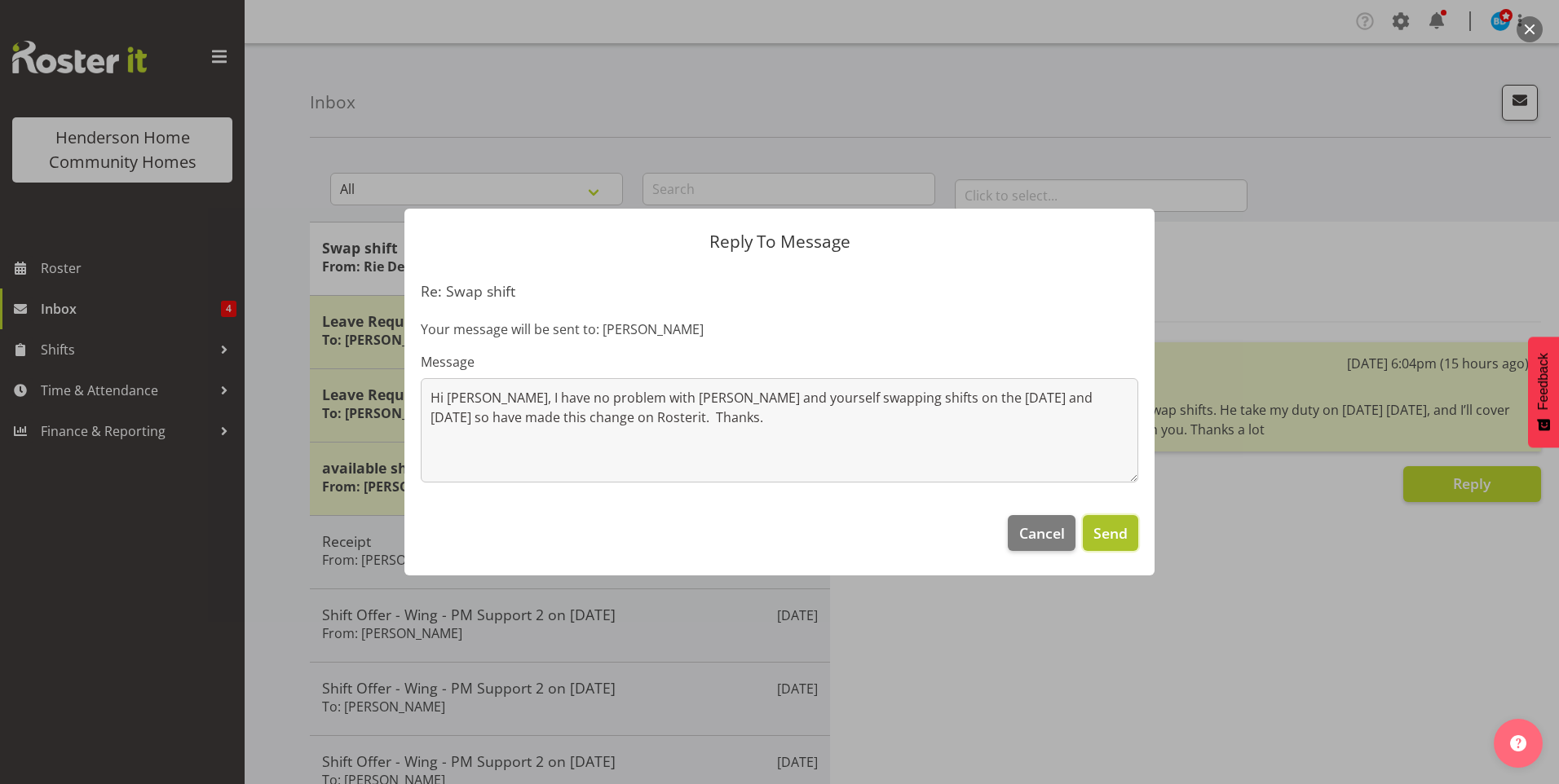
click at [1119, 533] on span "Send" at bounding box center [1110, 533] width 34 height 21
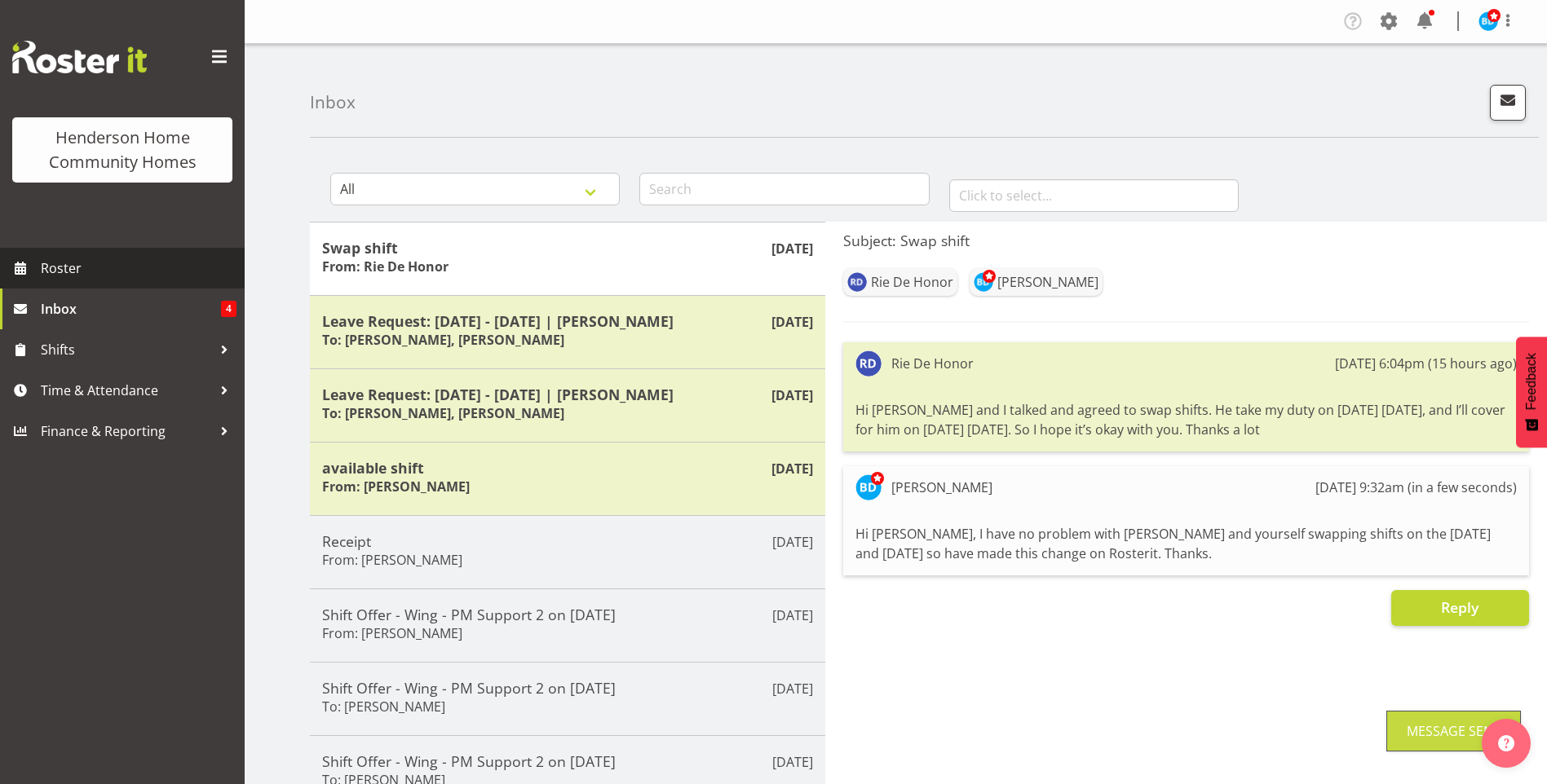
click at [151, 261] on span "Roster" at bounding box center [139, 268] width 196 height 24
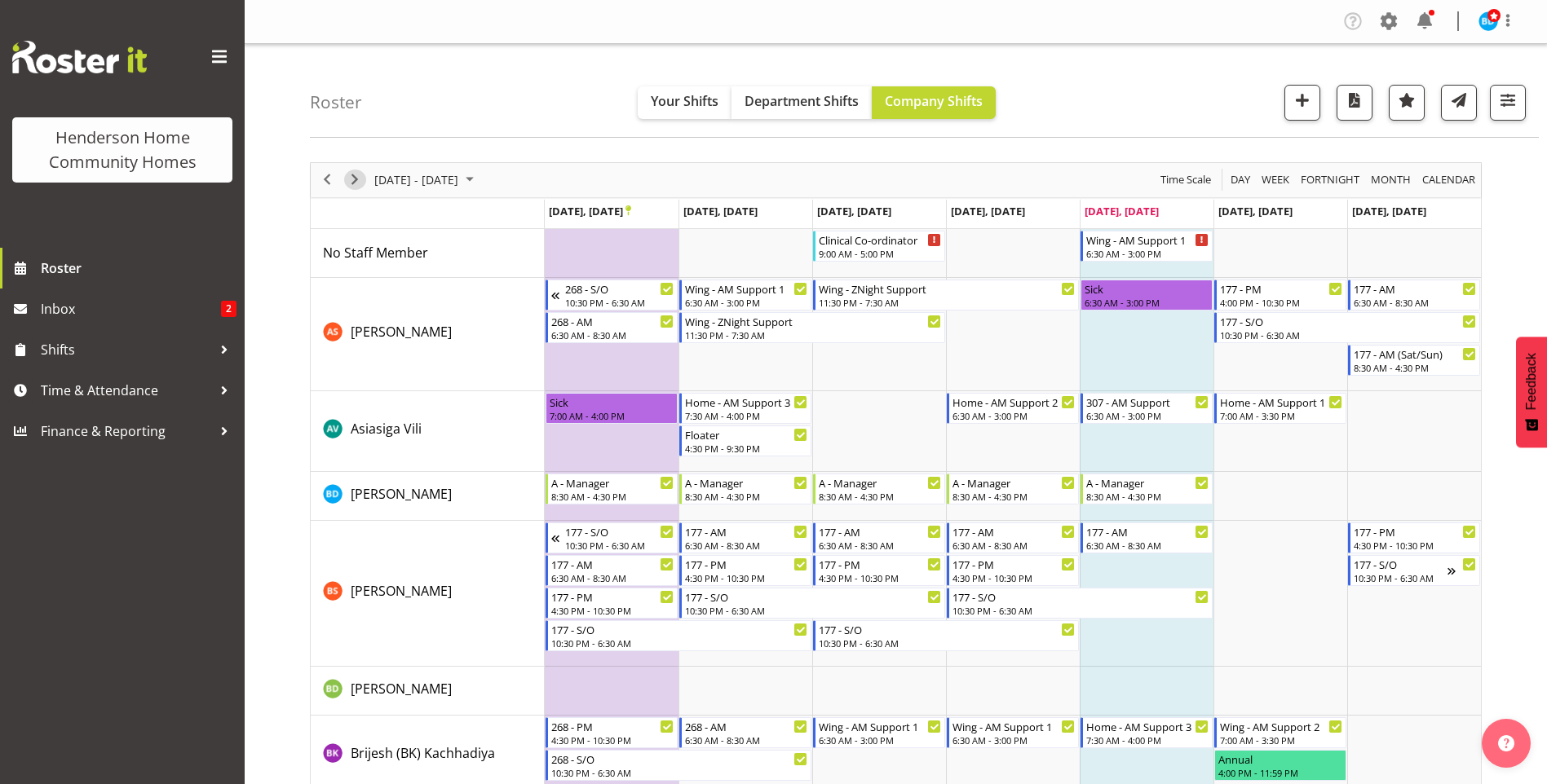
click at [356, 179] on span "Next" at bounding box center [354, 180] width 19 height 20
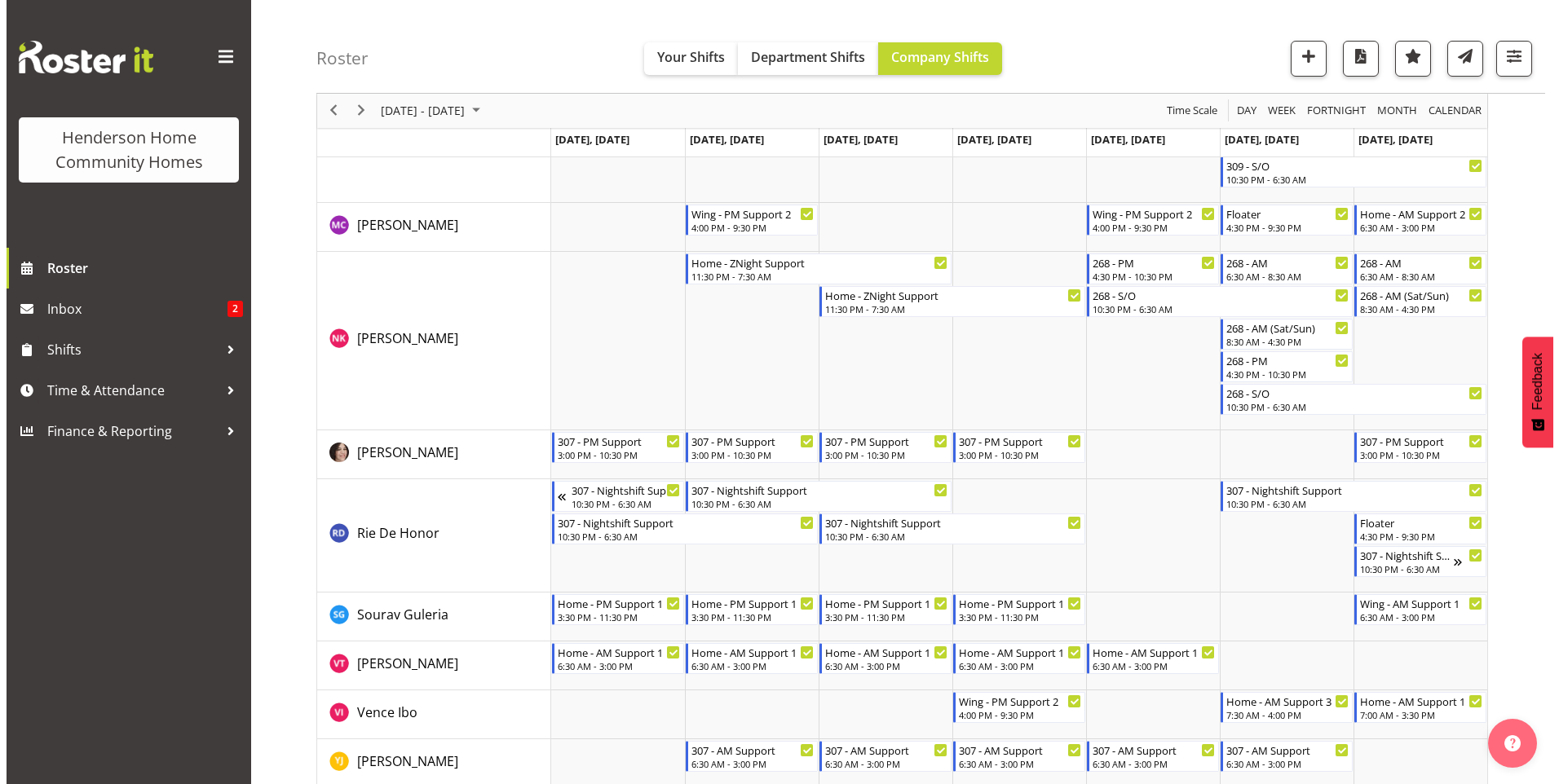
scroll to position [2105, 0]
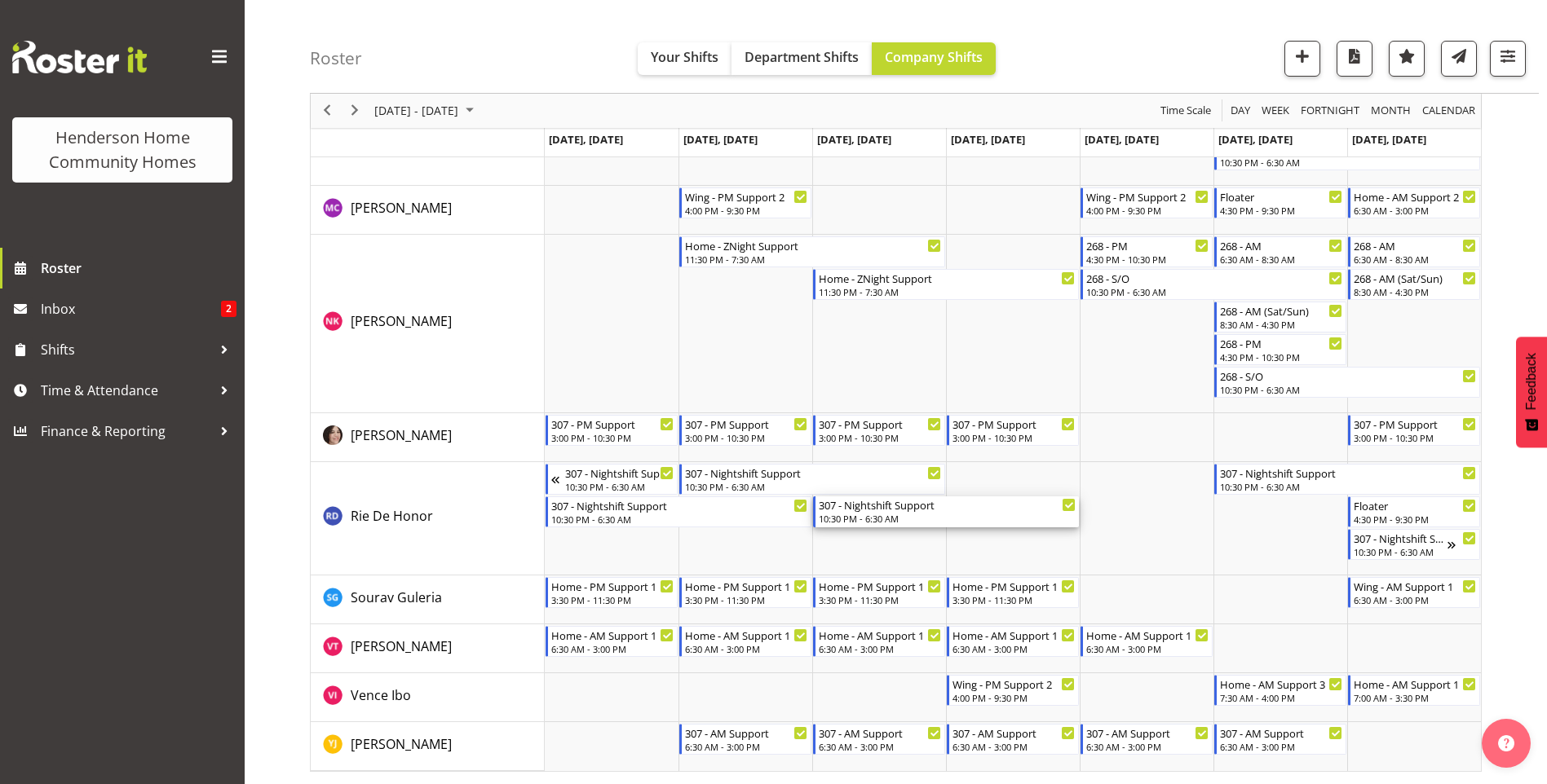
click at [852, 518] on div "10:30 PM - 6:30 AM" at bounding box center [947, 518] width 257 height 13
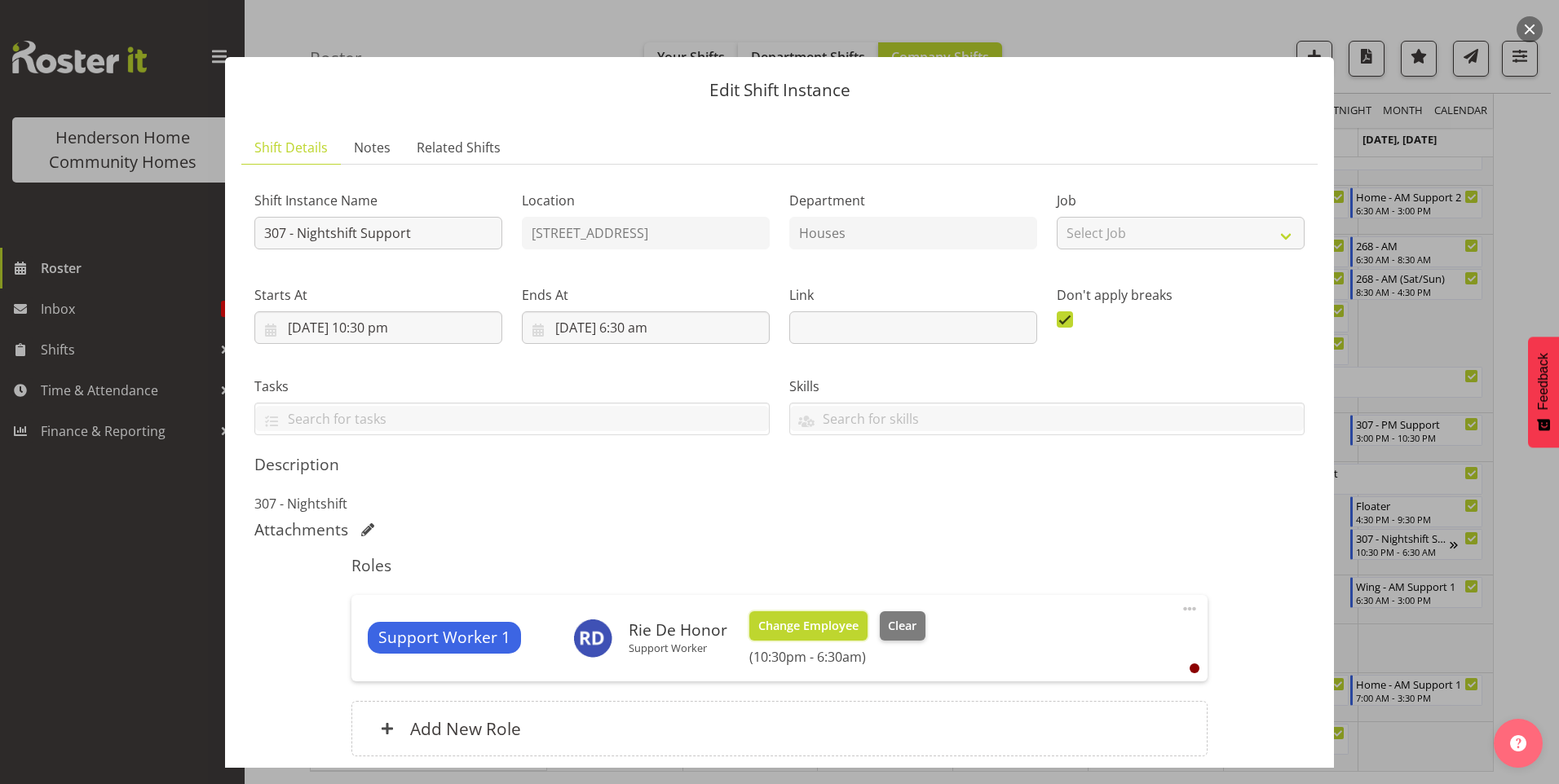
click at [840, 631] on span "Change Employee" at bounding box center [808, 625] width 101 height 18
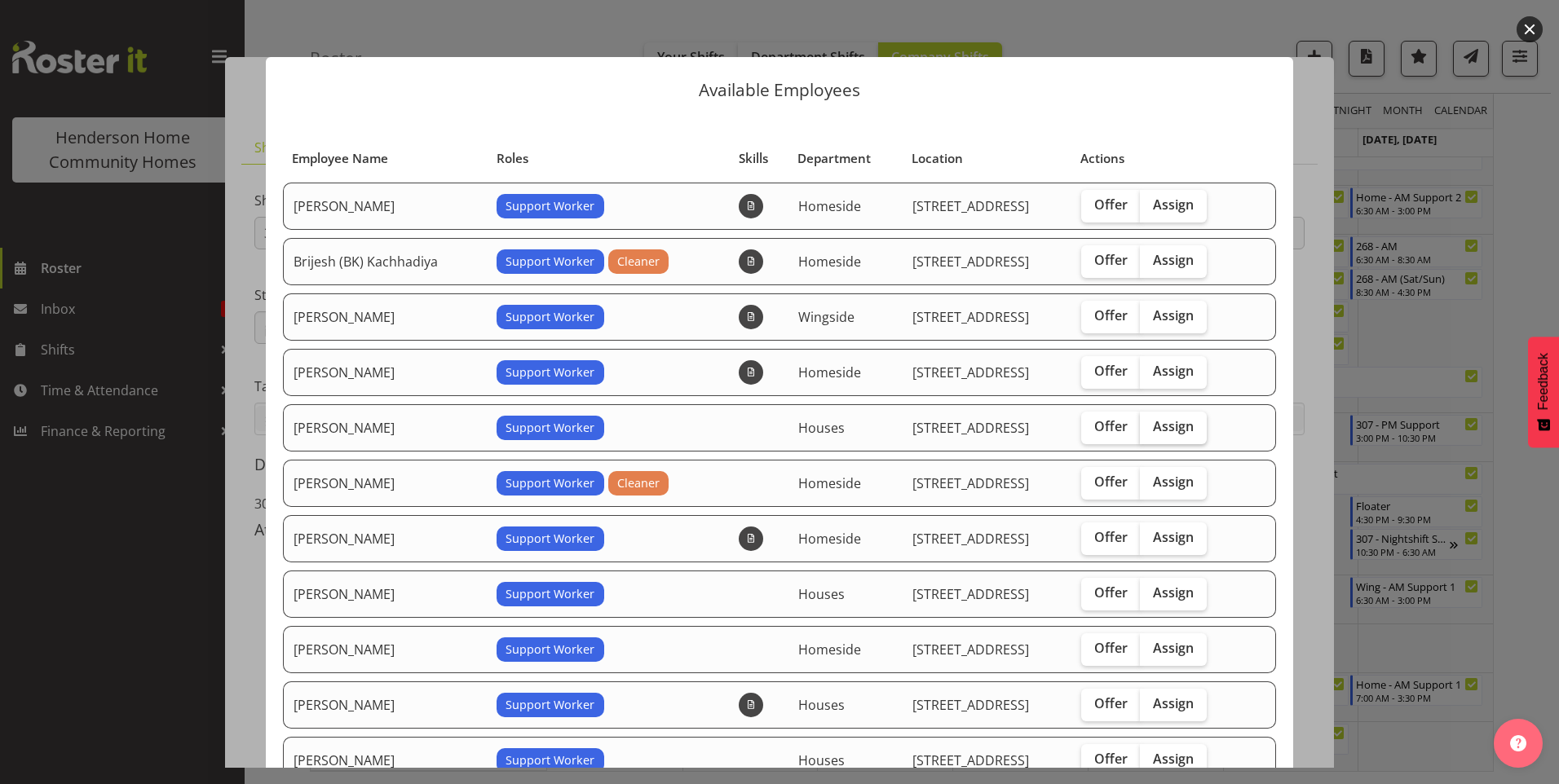
click at [1153, 426] on span "Assign" at bounding box center [1173, 427] width 41 height 17
click at [1147, 426] on input "Assign" at bounding box center [1144, 426] width 10 height 10
checkbox input "true"
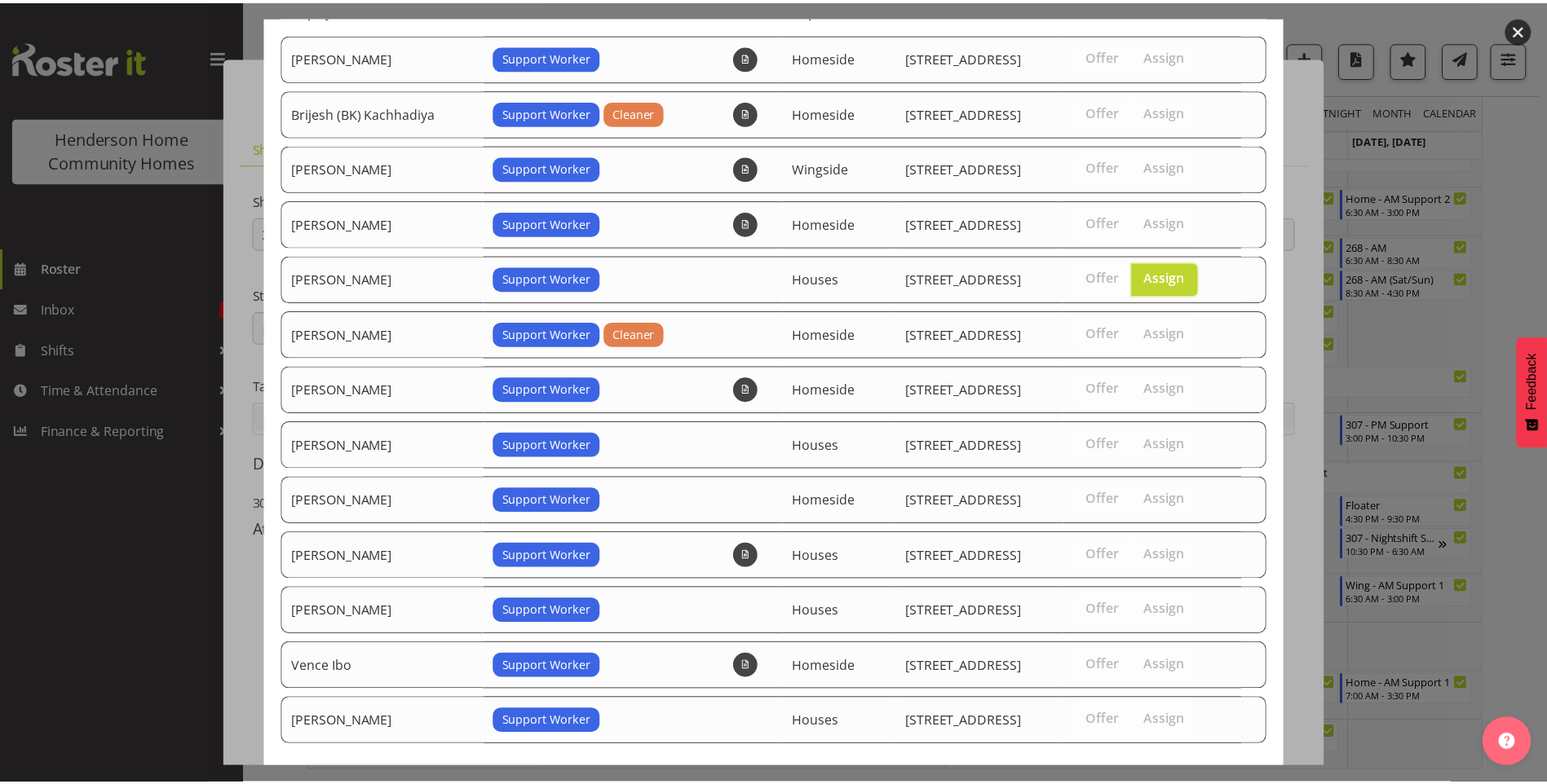
scroll to position [229, 0]
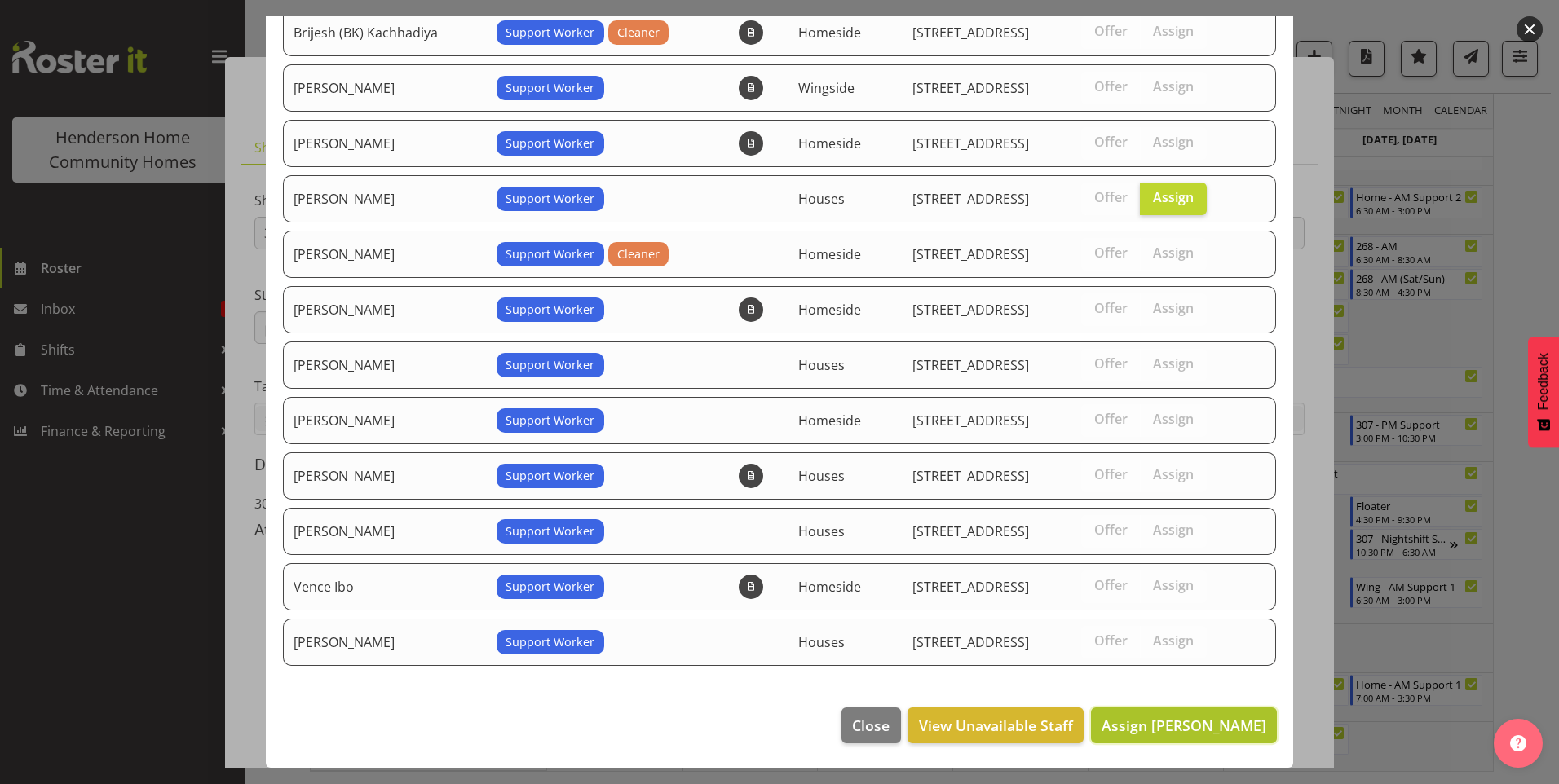
click at [1141, 728] on span "Assign Jess Aracan" at bounding box center [1184, 725] width 164 height 19
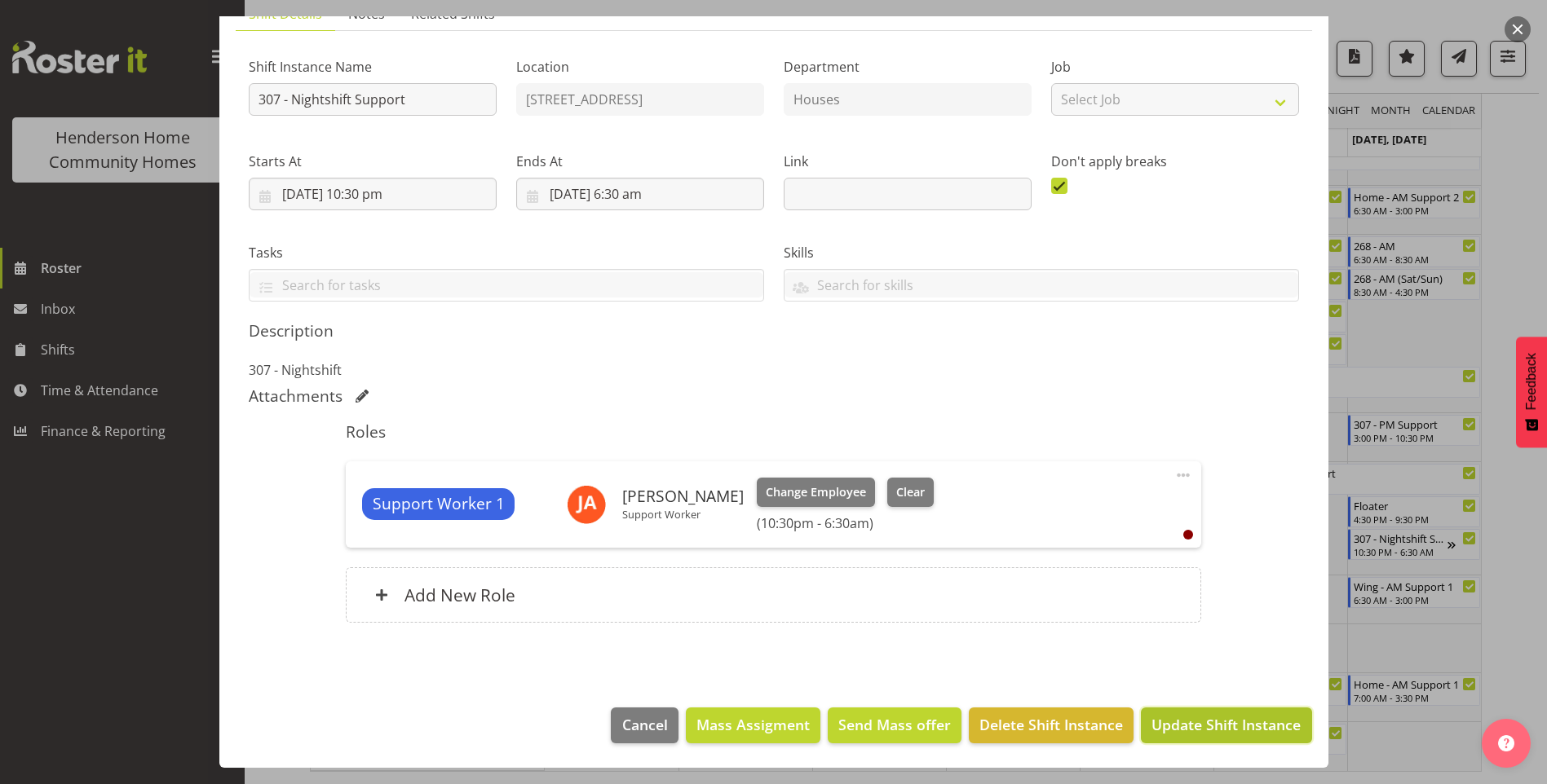
click at [1253, 724] on span "Update Shift Instance" at bounding box center [1227, 724] width 150 height 21
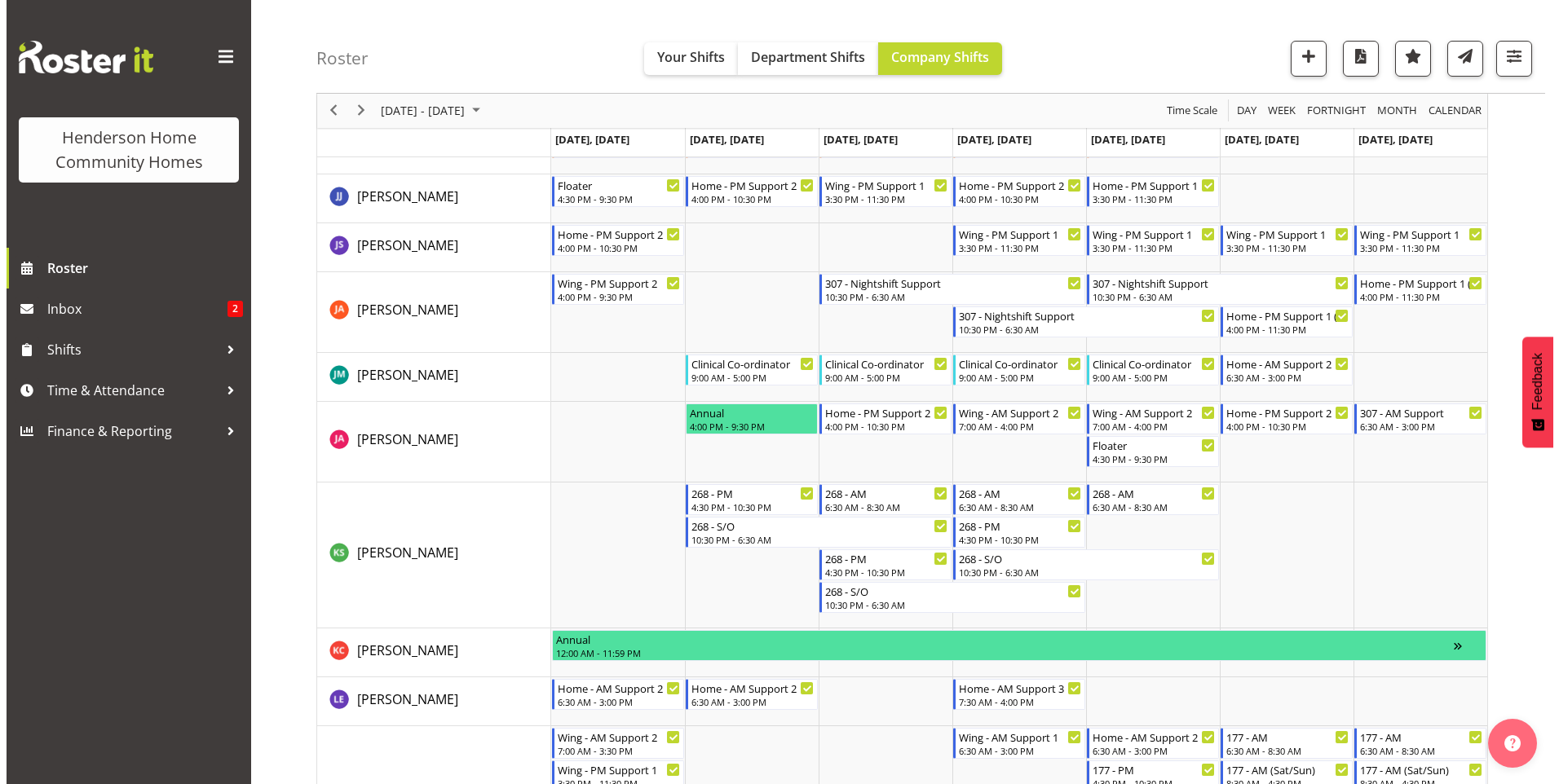
scroll to position [904, 0]
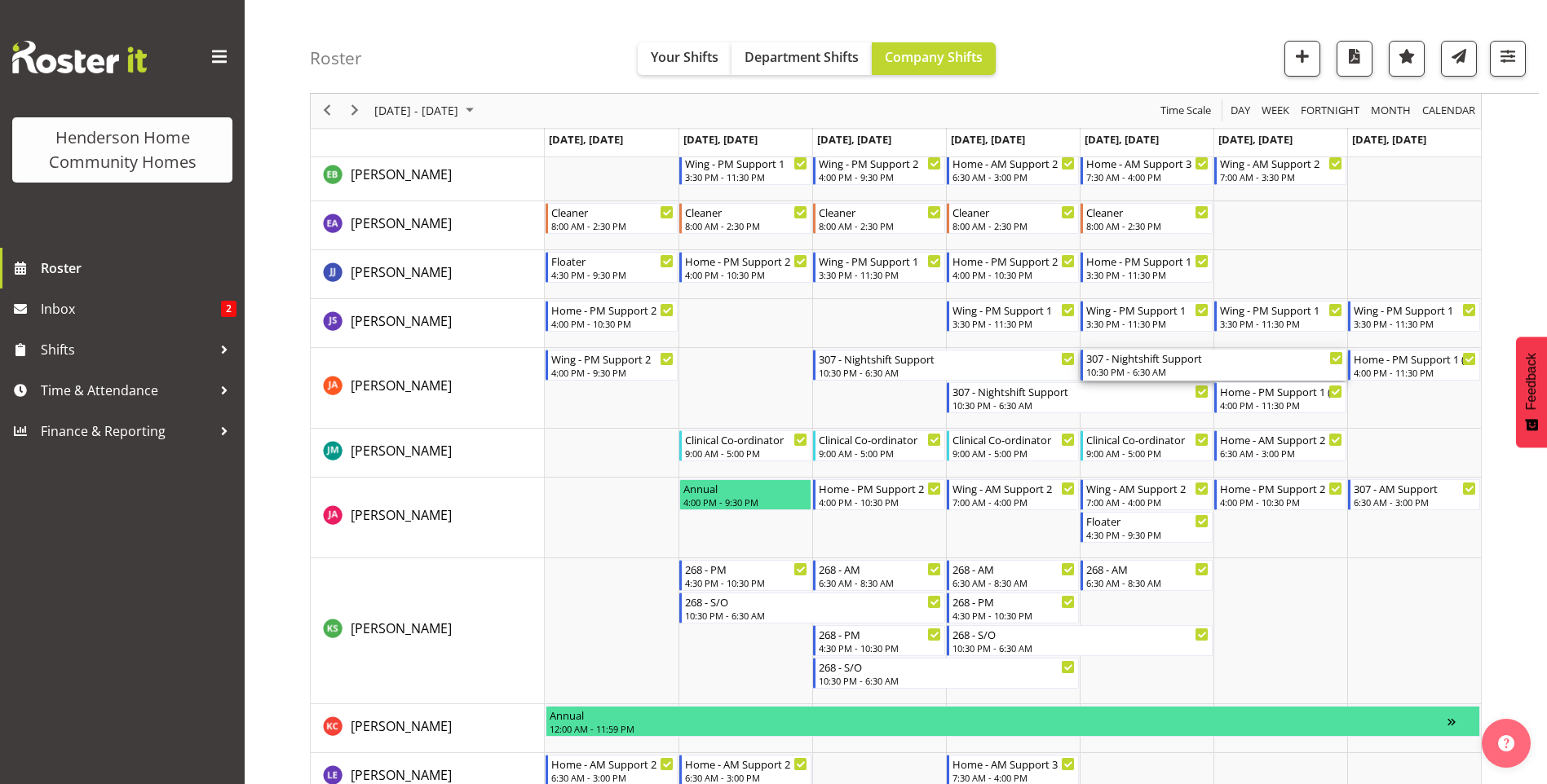
click at [1165, 365] on div "307 - Nightshift Support" at bounding box center [1215, 358] width 257 height 17
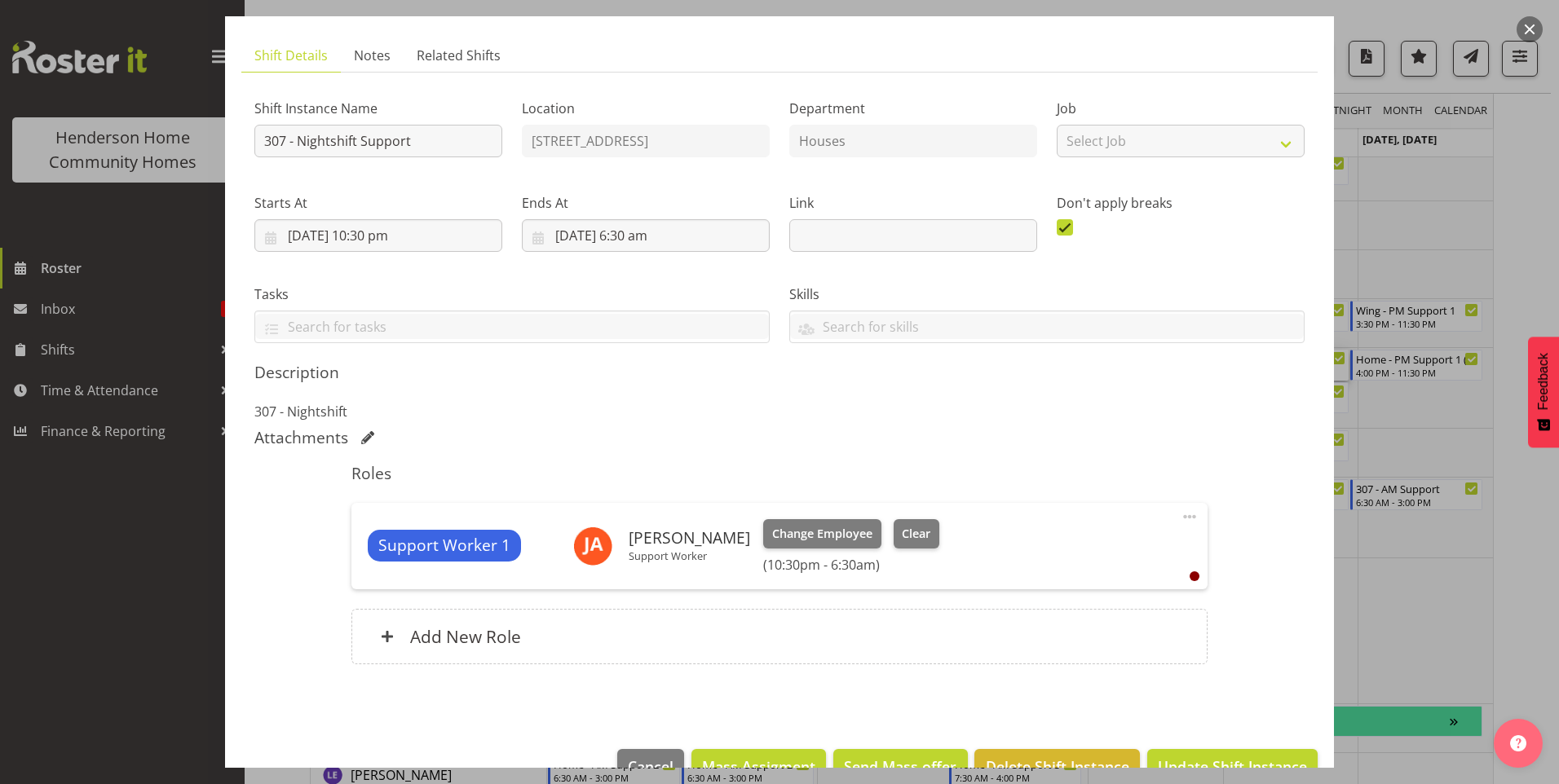
scroll to position [134, 0]
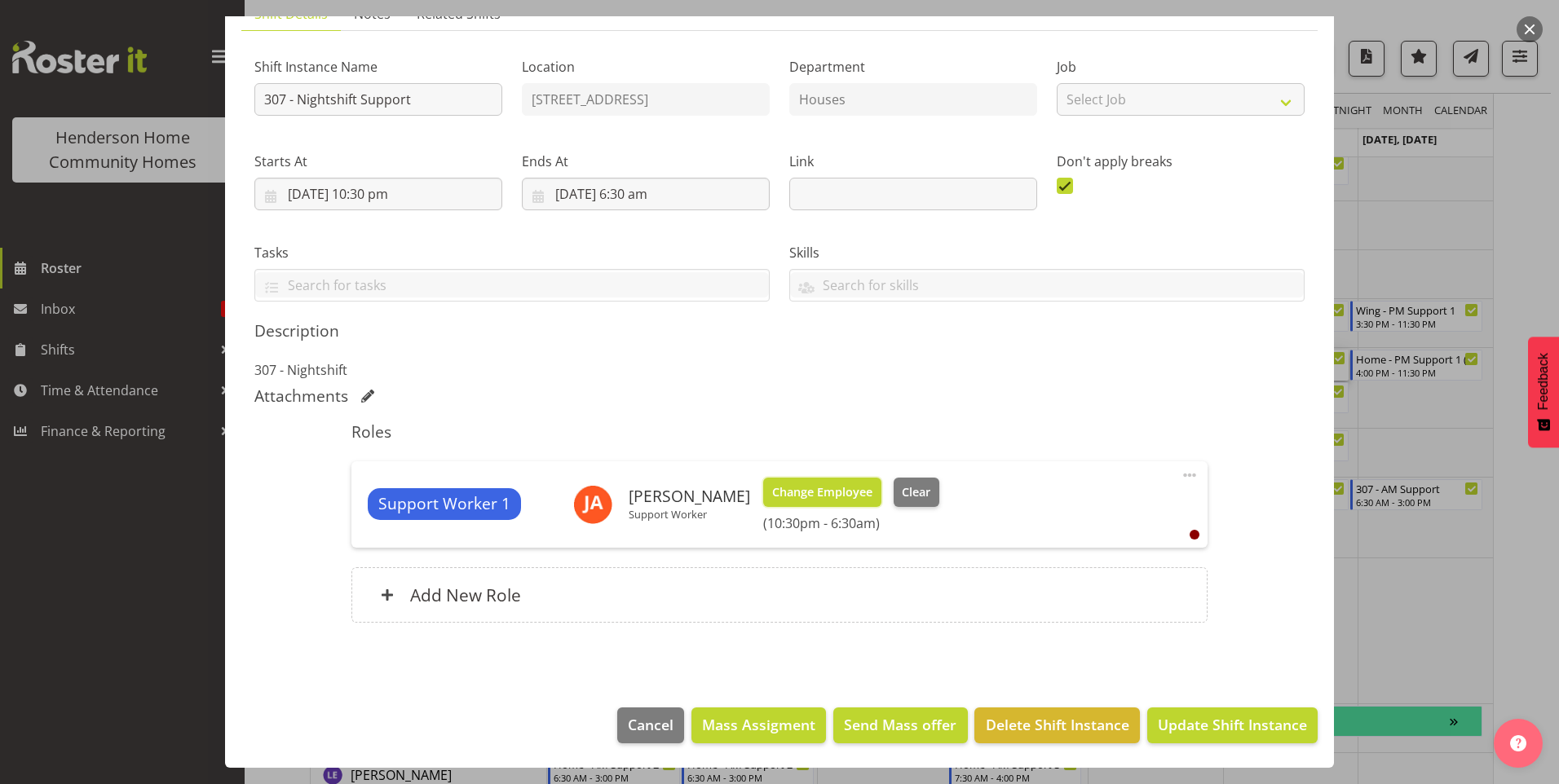
click at [830, 493] on span "Change Employee" at bounding box center [822, 492] width 101 height 18
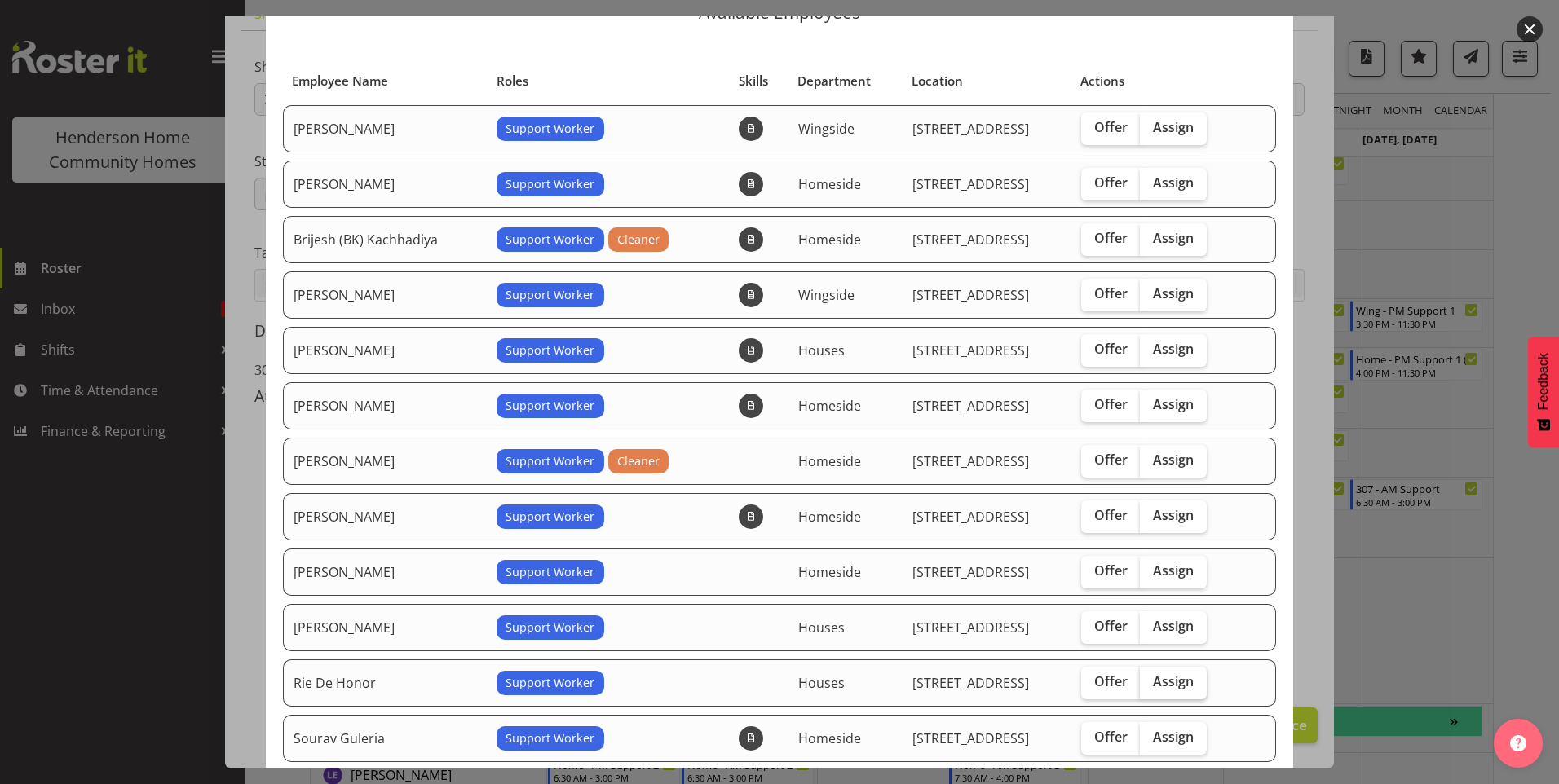
scroll to position [163, 0]
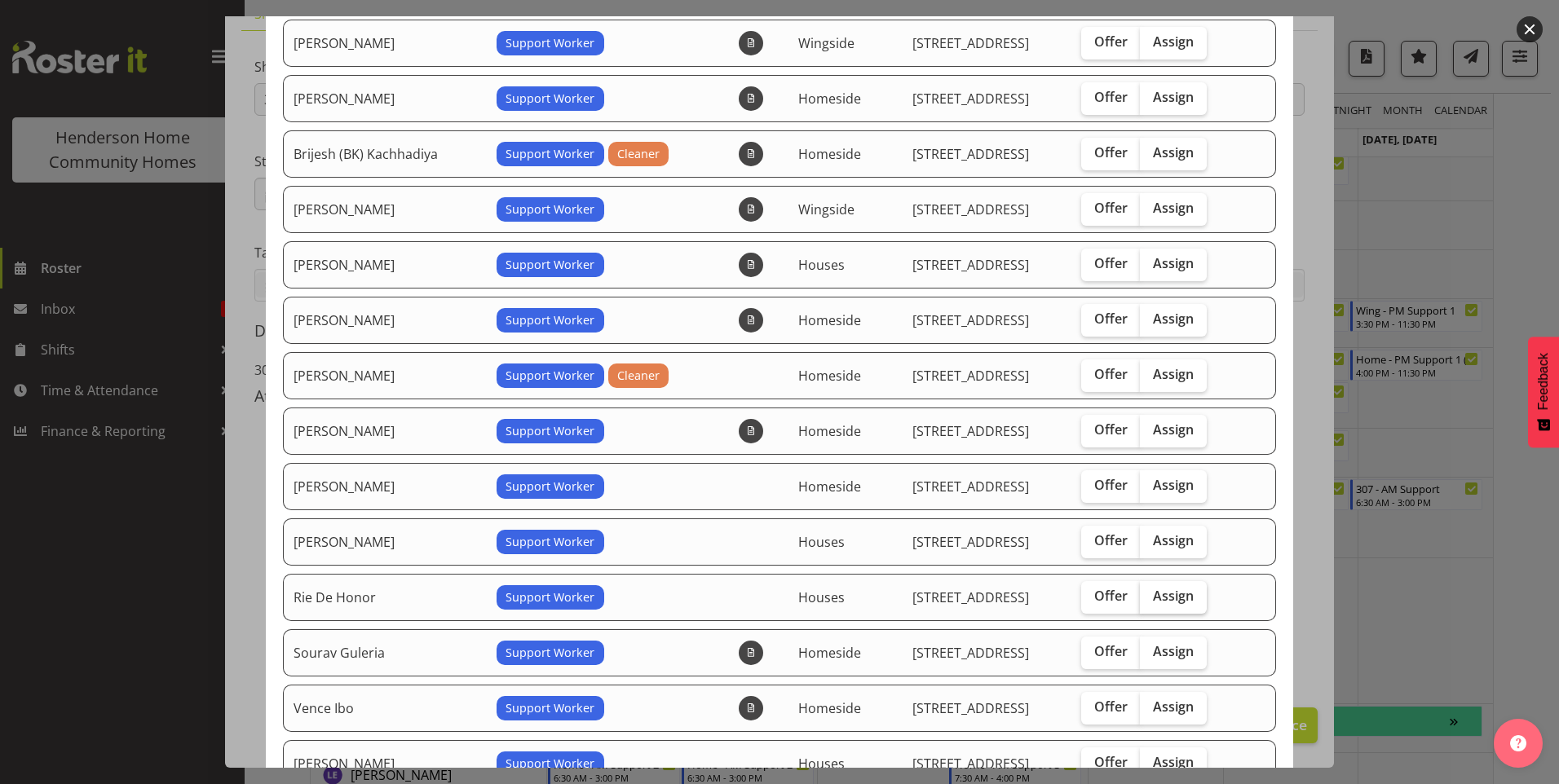
click at [1174, 585] on label "Assign" at bounding box center [1173, 597] width 66 height 32
click at [1151, 591] on input "Assign" at bounding box center [1144, 596] width 10 height 10
checkbox input "true"
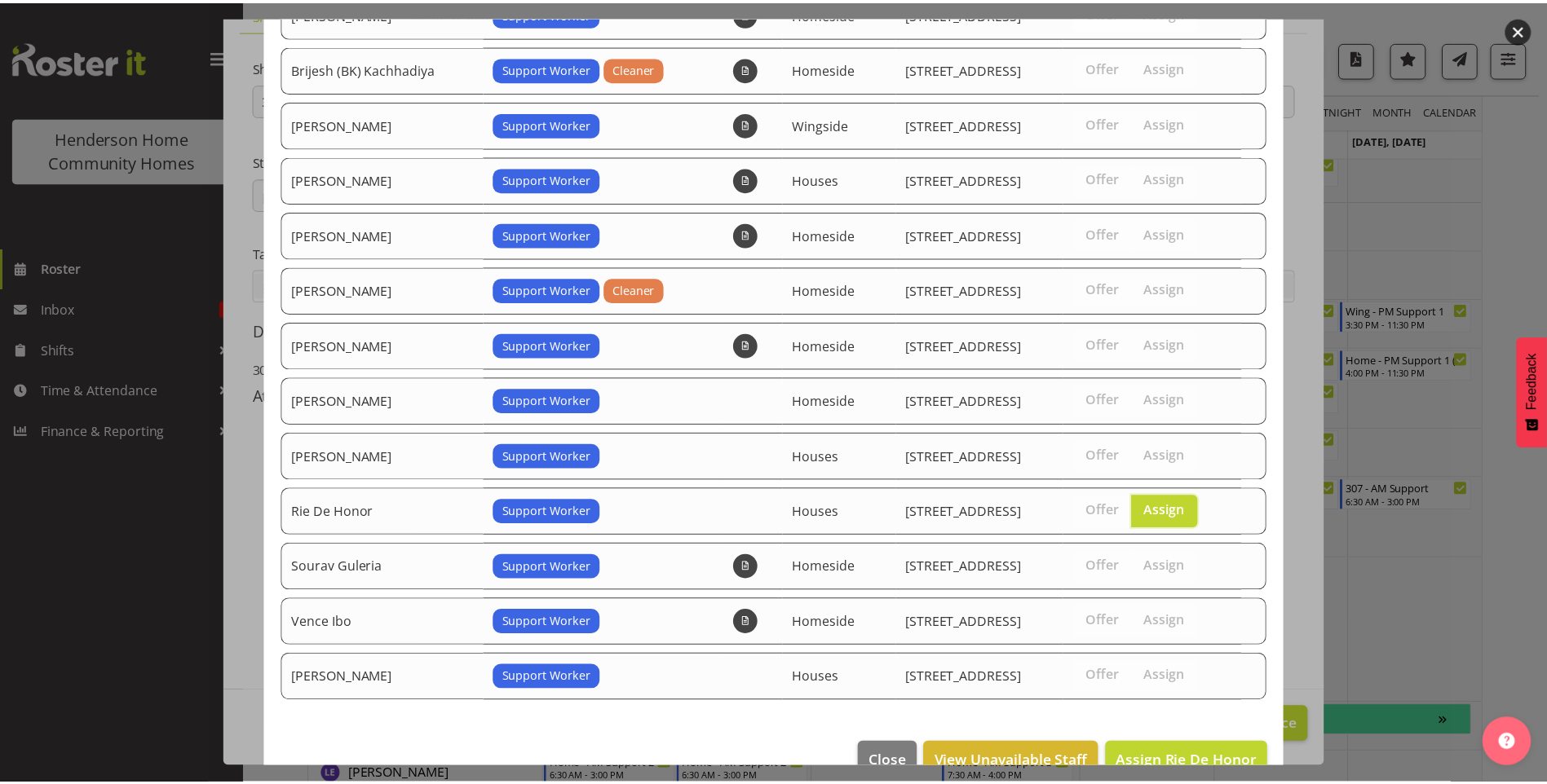
scroll to position [284, 0]
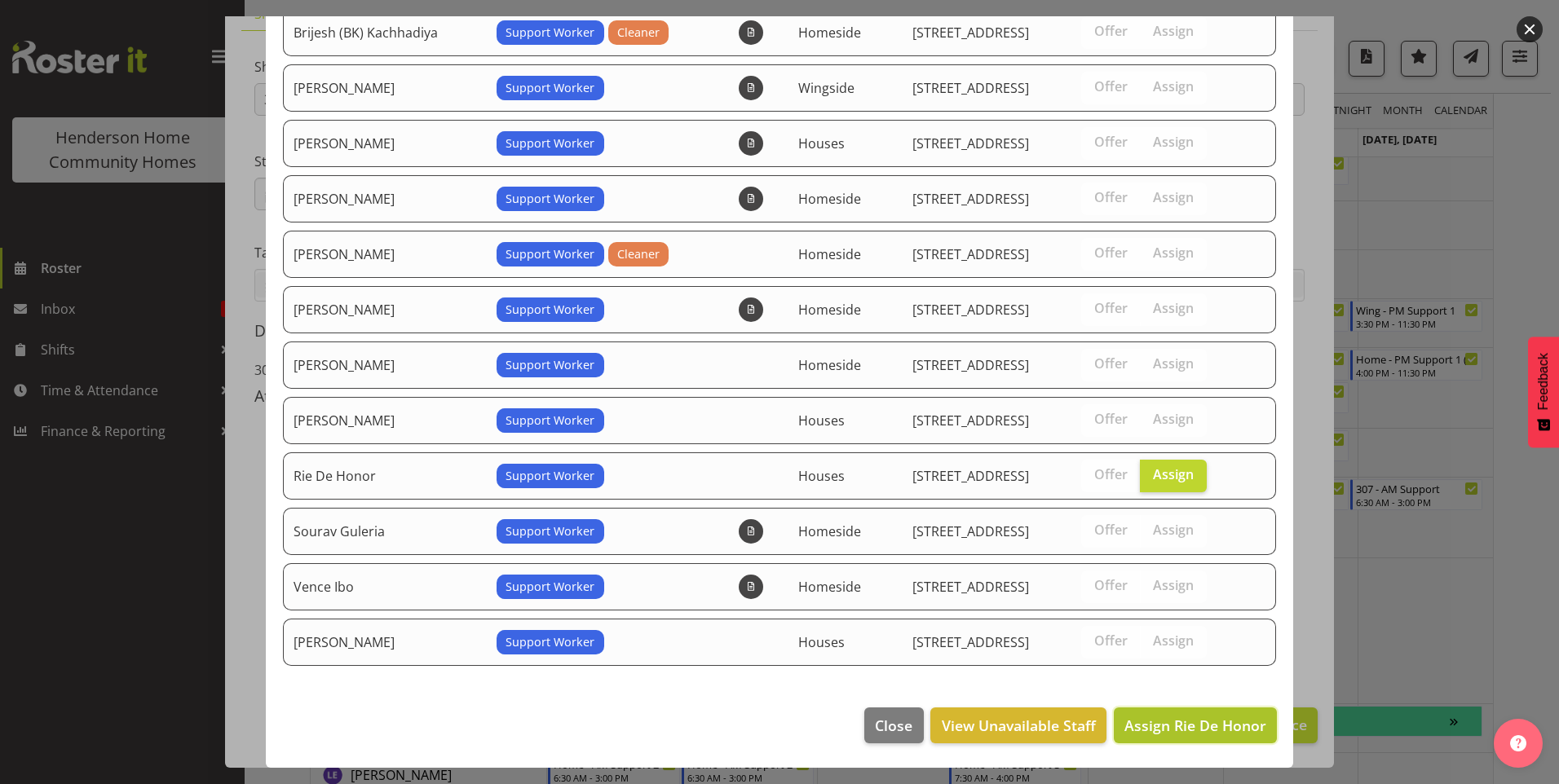
click at [1203, 717] on span "Assign Rie De Honor" at bounding box center [1196, 725] width 142 height 19
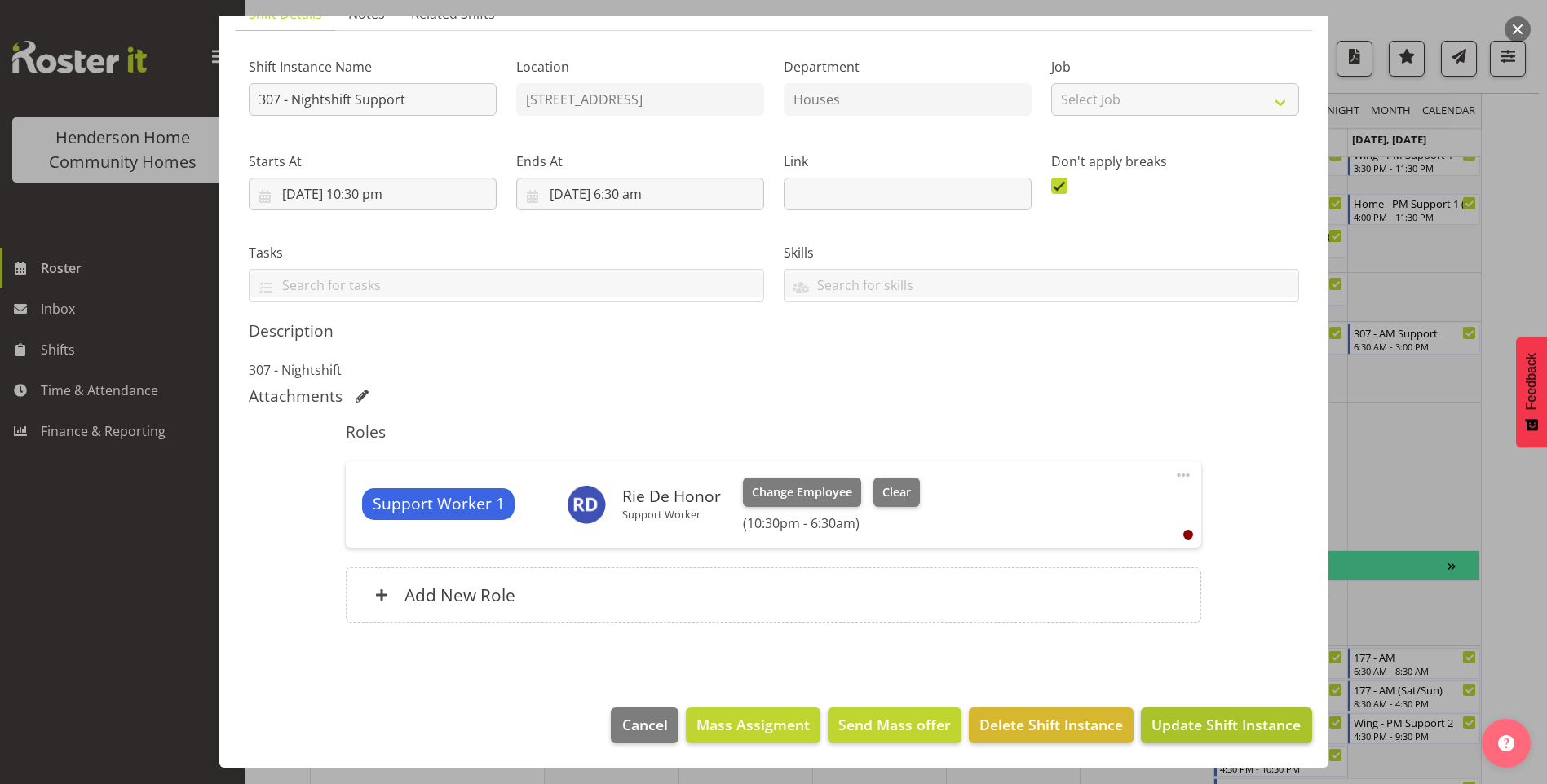
scroll to position [1149, 0]
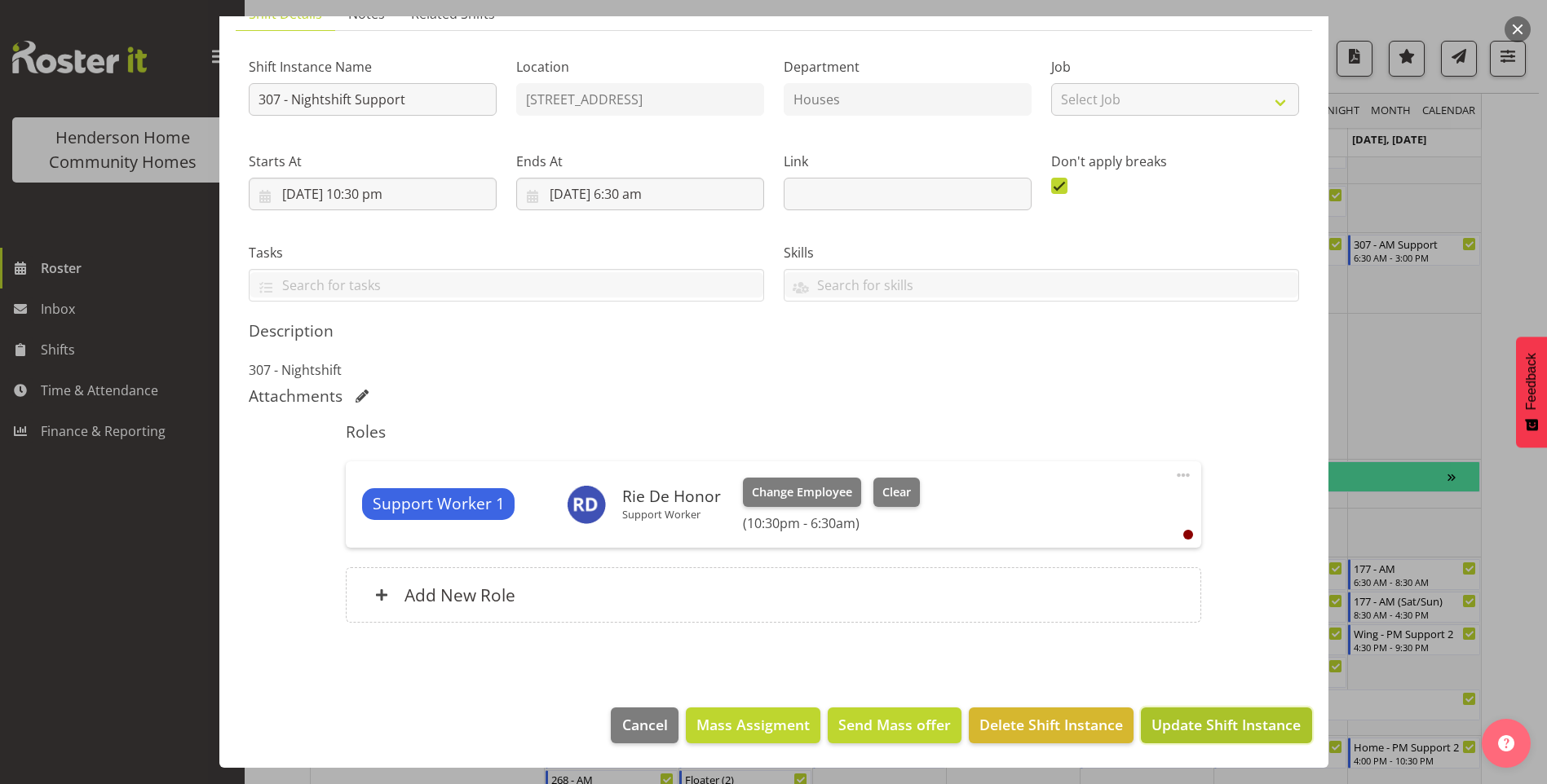
click at [1212, 719] on span "Update Shift Instance" at bounding box center [1227, 724] width 150 height 21
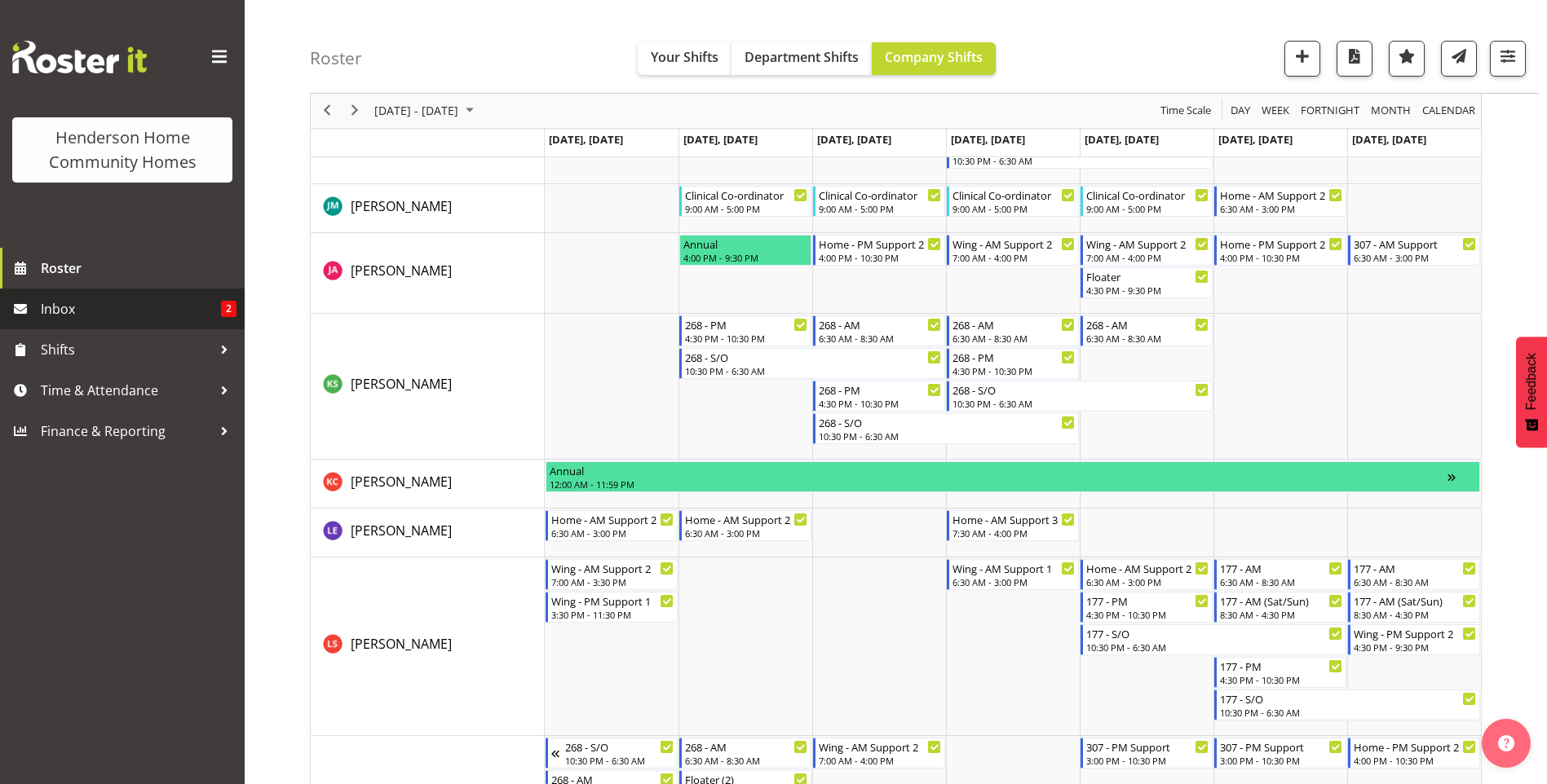
click at [139, 304] on span "Inbox" at bounding box center [130, 308] width 180 height 24
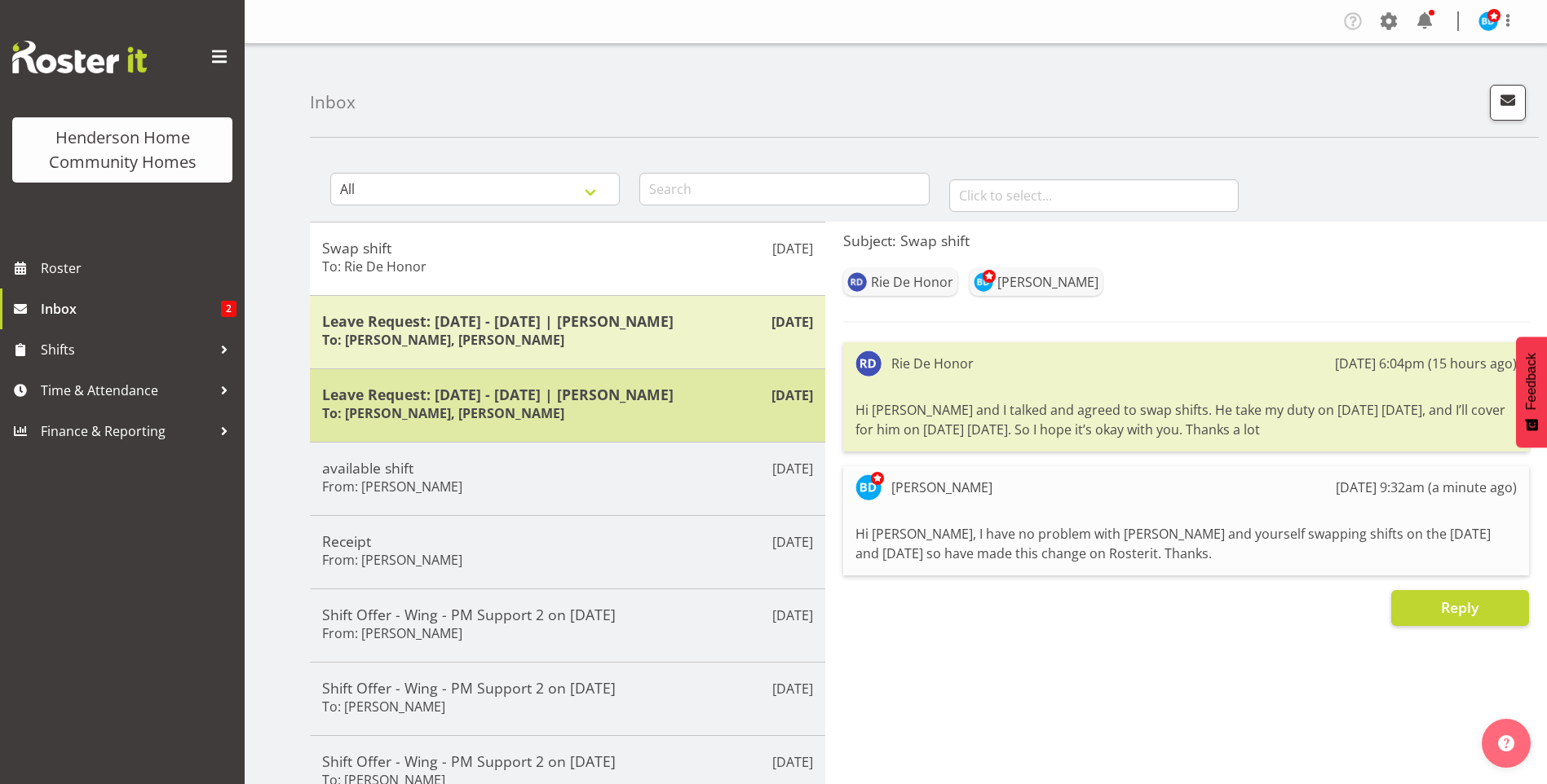
click at [557, 400] on h5 "Leave Request: [DATE] - [DATE] | [PERSON_NAME]" at bounding box center [568, 394] width 491 height 18
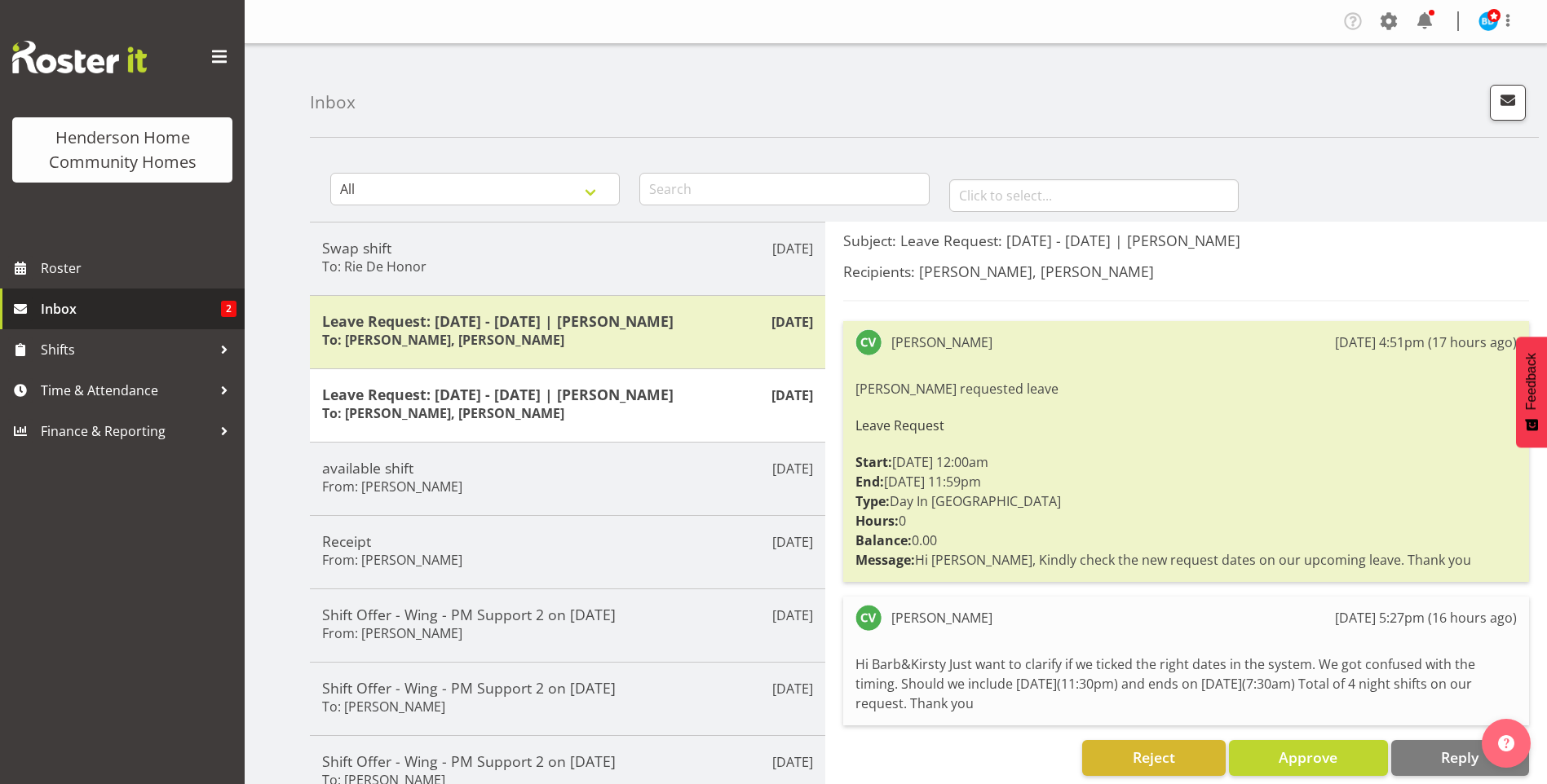
click at [186, 299] on span "Inbox" at bounding box center [130, 308] width 180 height 24
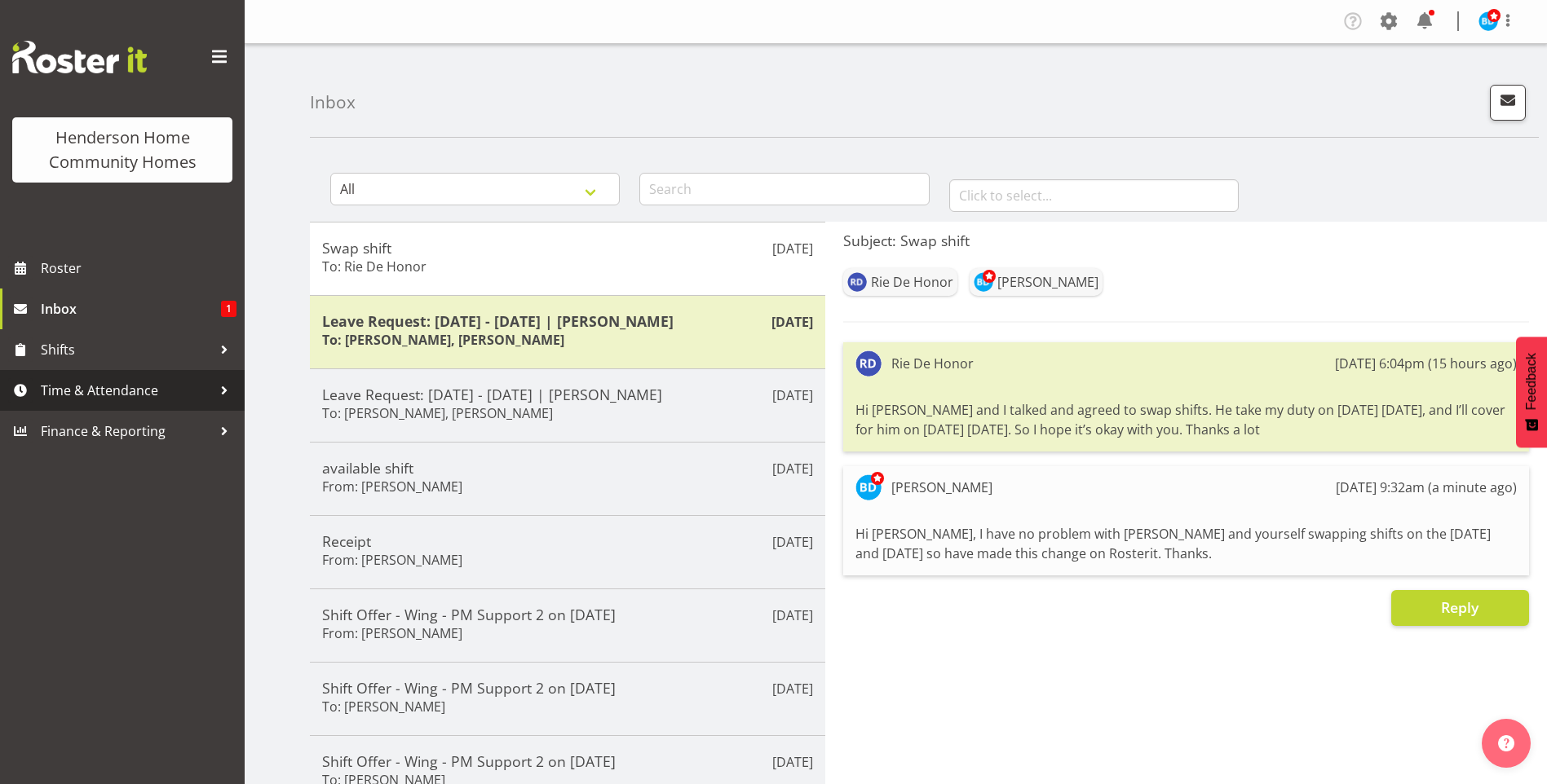
click at [133, 395] on span "Time & Attendance" at bounding box center [126, 391] width 171 height 24
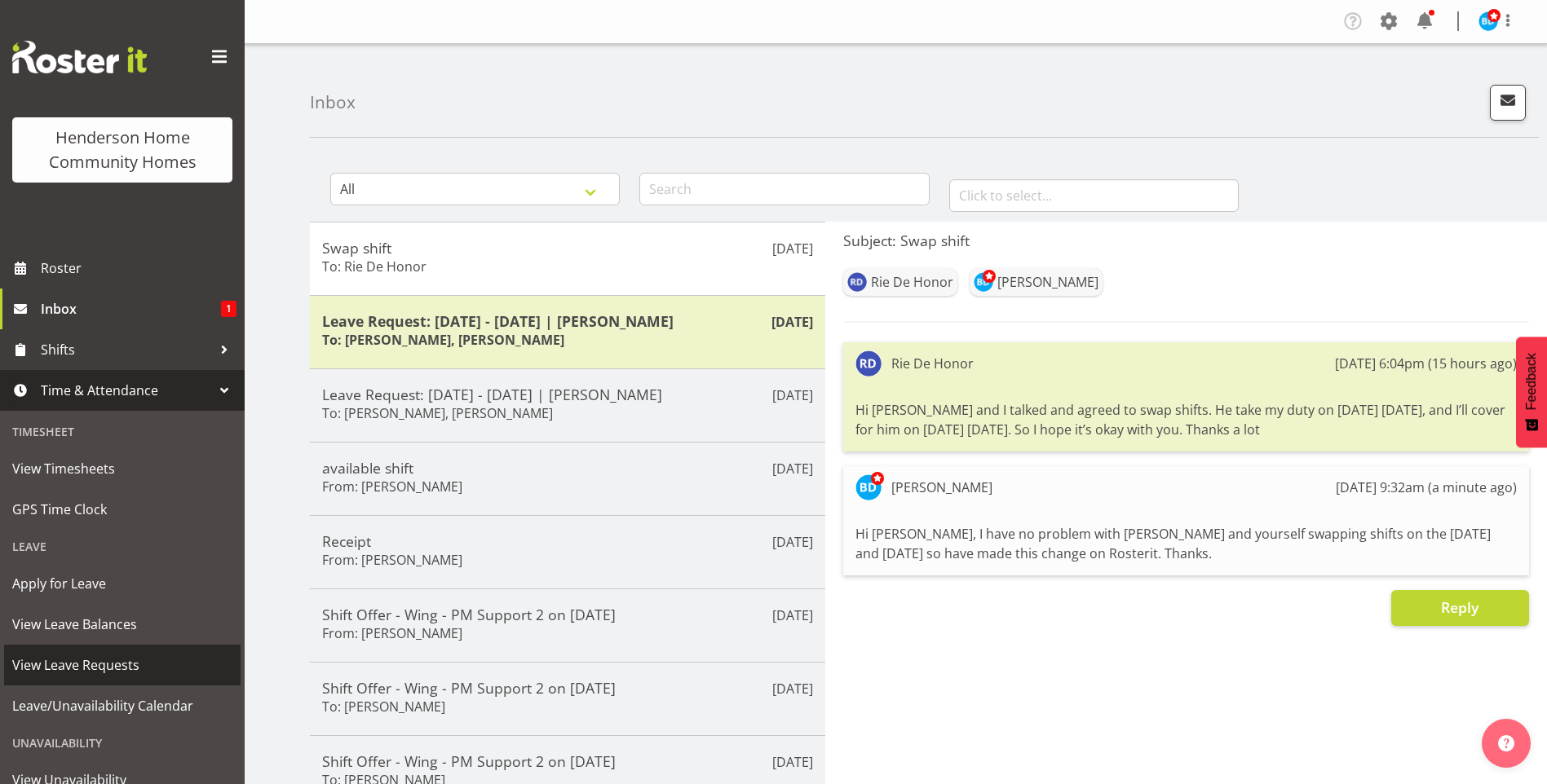
click at [99, 671] on span "View Leave Requests" at bounding box center [122, 665] width 220 height 24
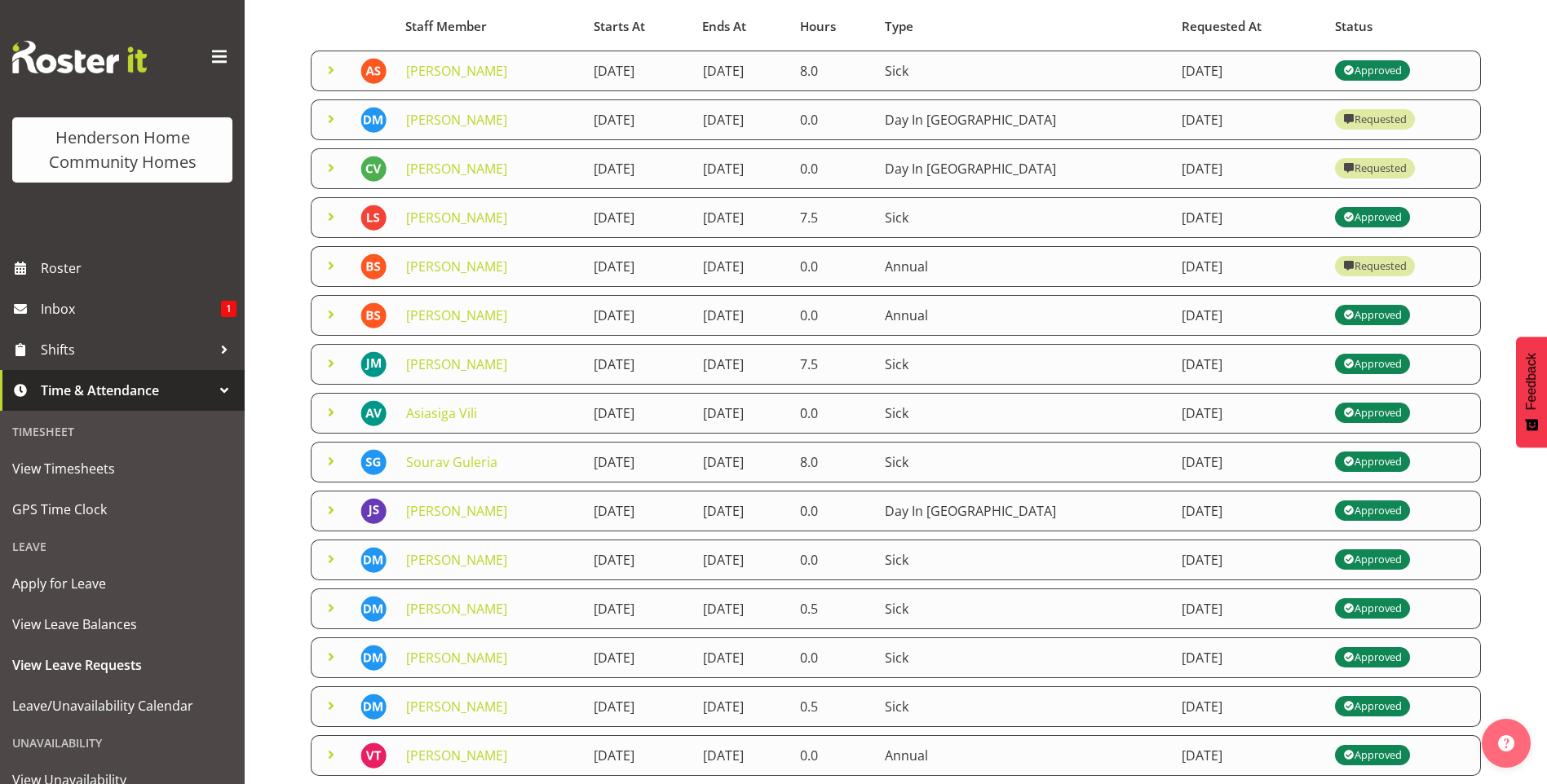
scroll to position [240, 0]
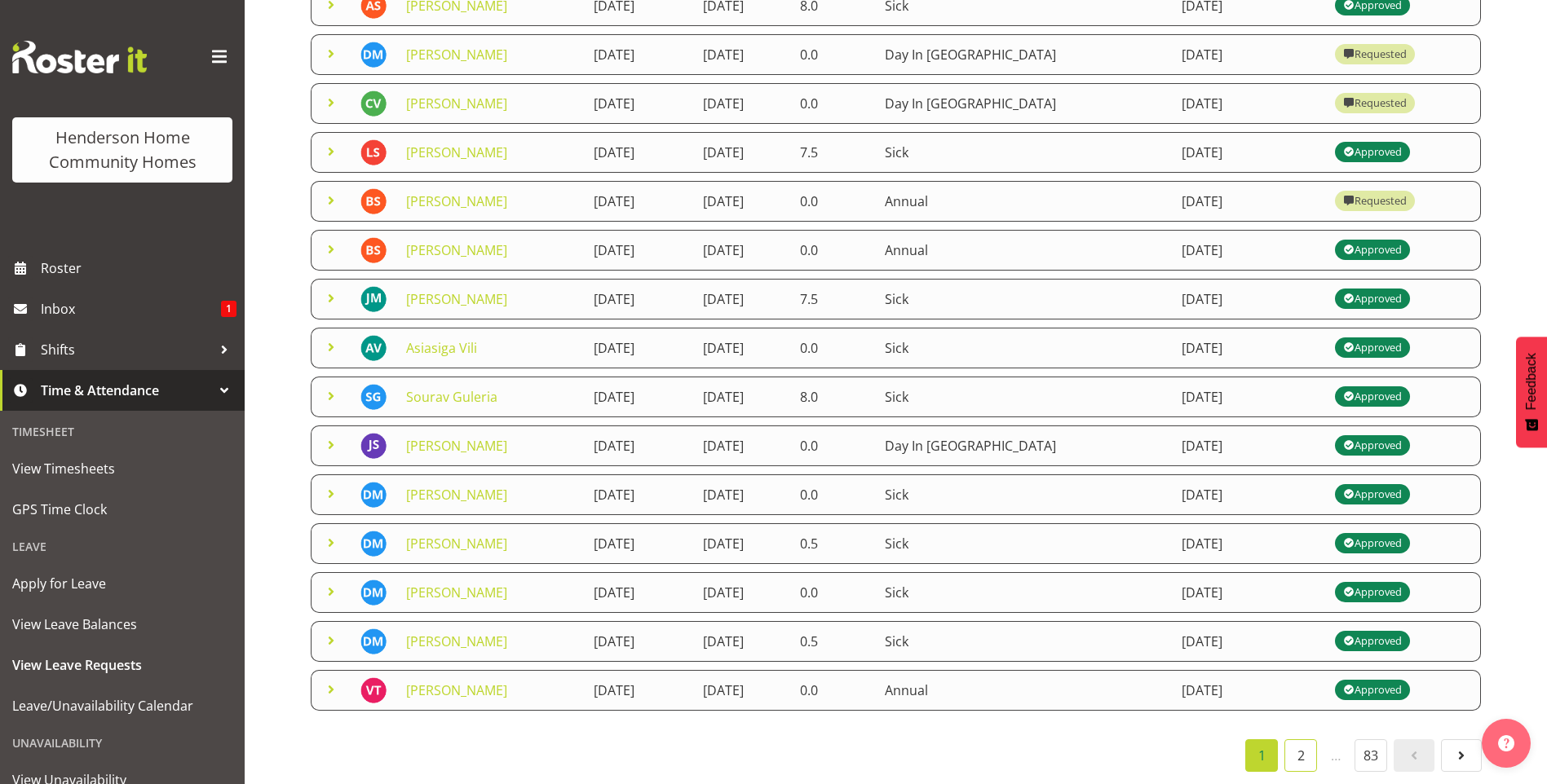
click at [1308, 743] on link "2" at bounding box center [1300, 755] width 32 height 32
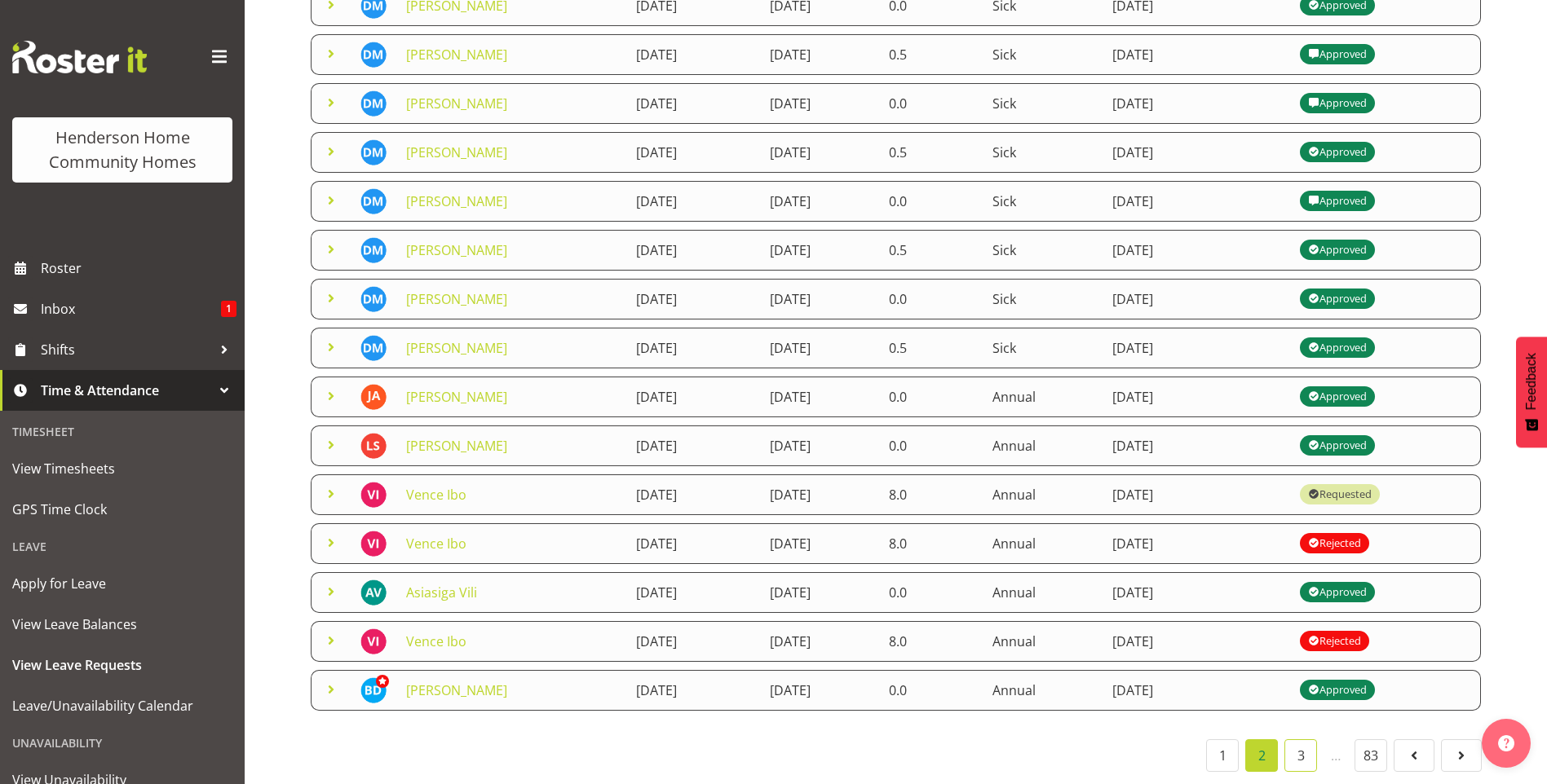
click at [1308, 743] on link "3" at bounding box center [1300, 755] width 32 height 32
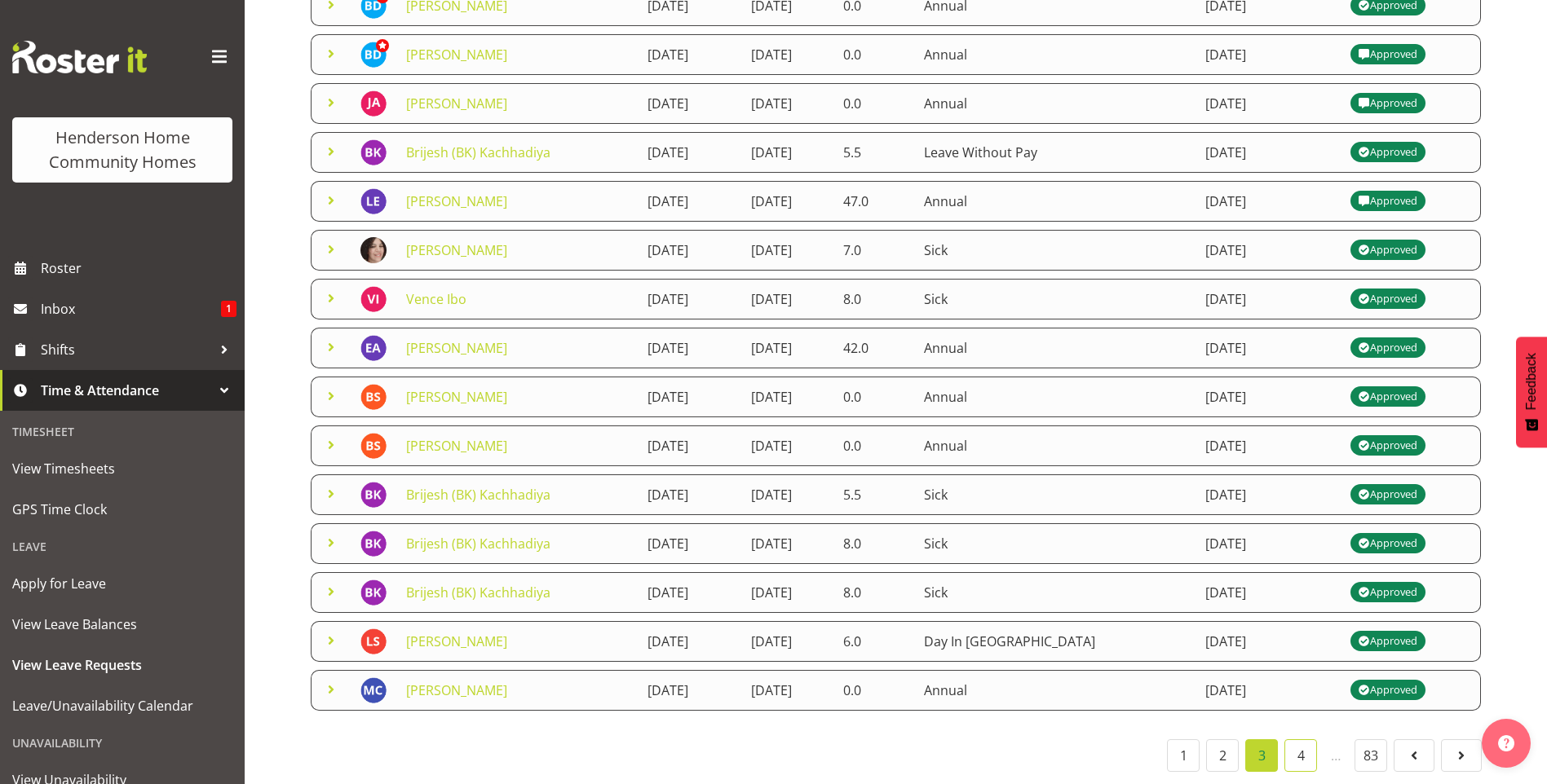
click at [1309, 742] on link "4" at bounding box center [1300, 755] width 32 height 32
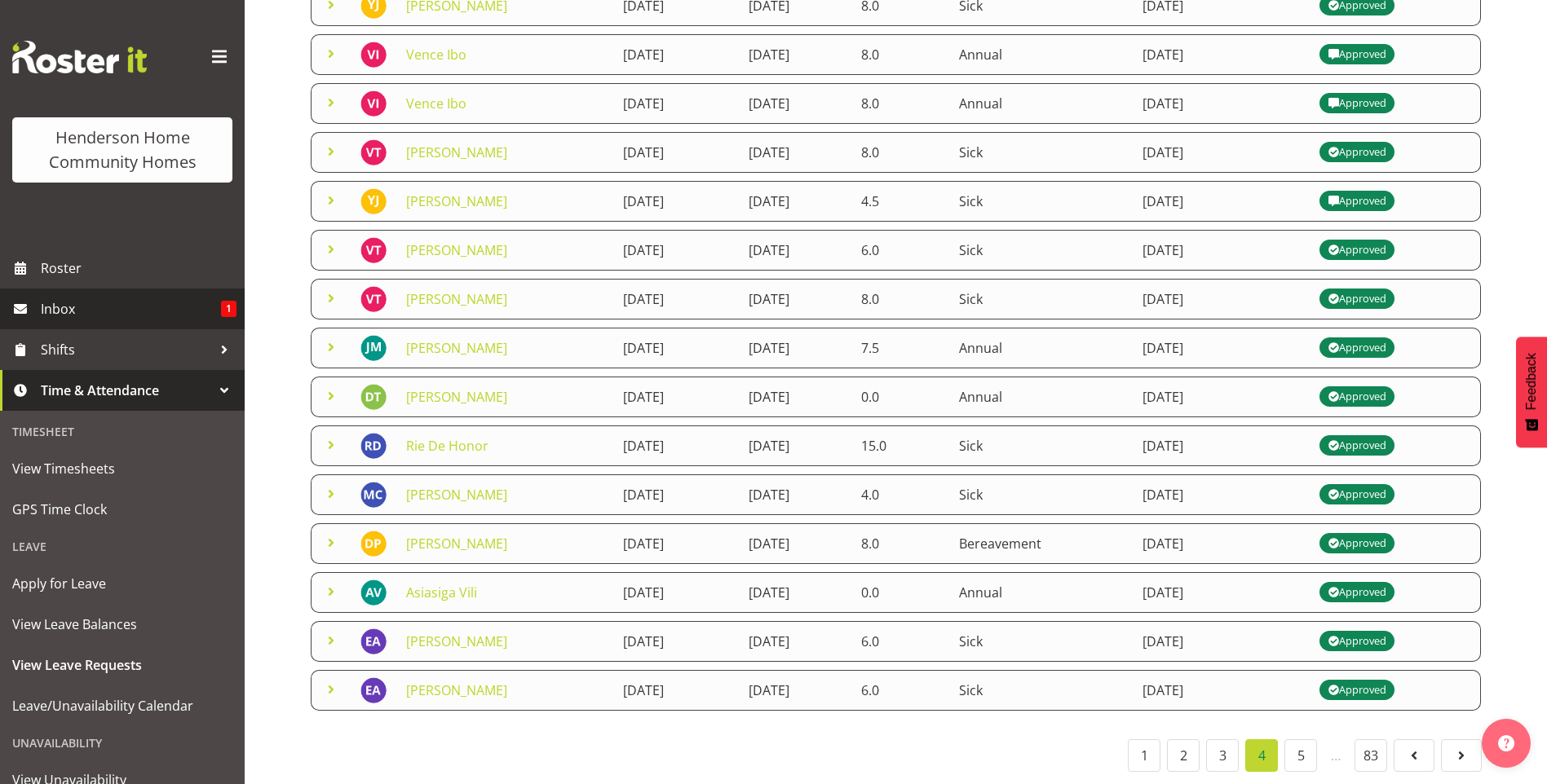
click at [182, 322] on link "Inbox 1" at bounding box center [122, 309] width 245 height 41
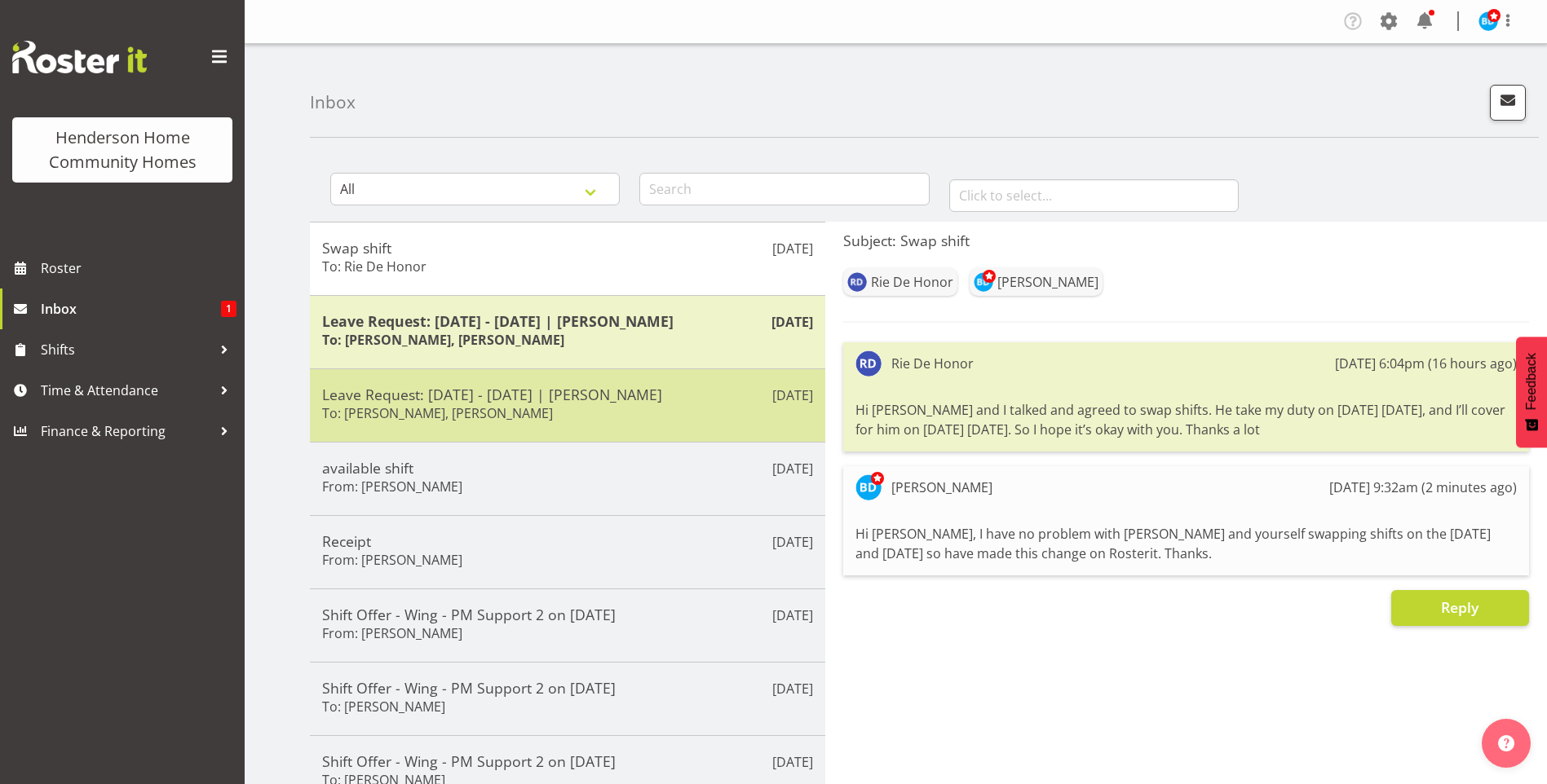
click at [611, 421] on div "Leave Request: [DATE] - [DATE] | [PERSON_NAME] To: [PERSON_NAME], [PERSON_NAME]" at bounding box center [568, 405] width 491 height 40
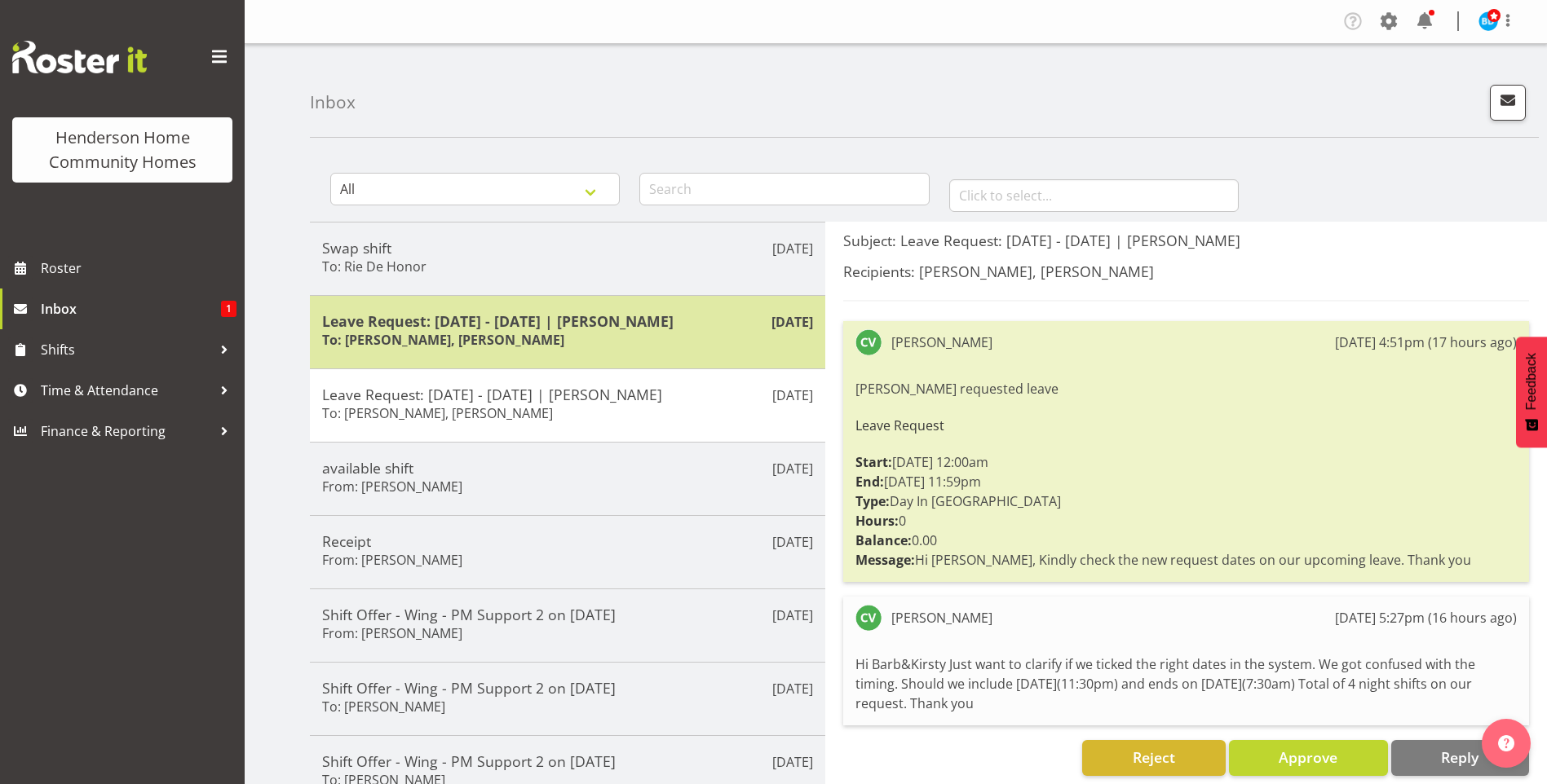
click at [686, 331] on h5 "Leave Request: [DATE] - [DATE] | [PERSON_NAME]" at bounding box center [568, 320] width 491 height 18
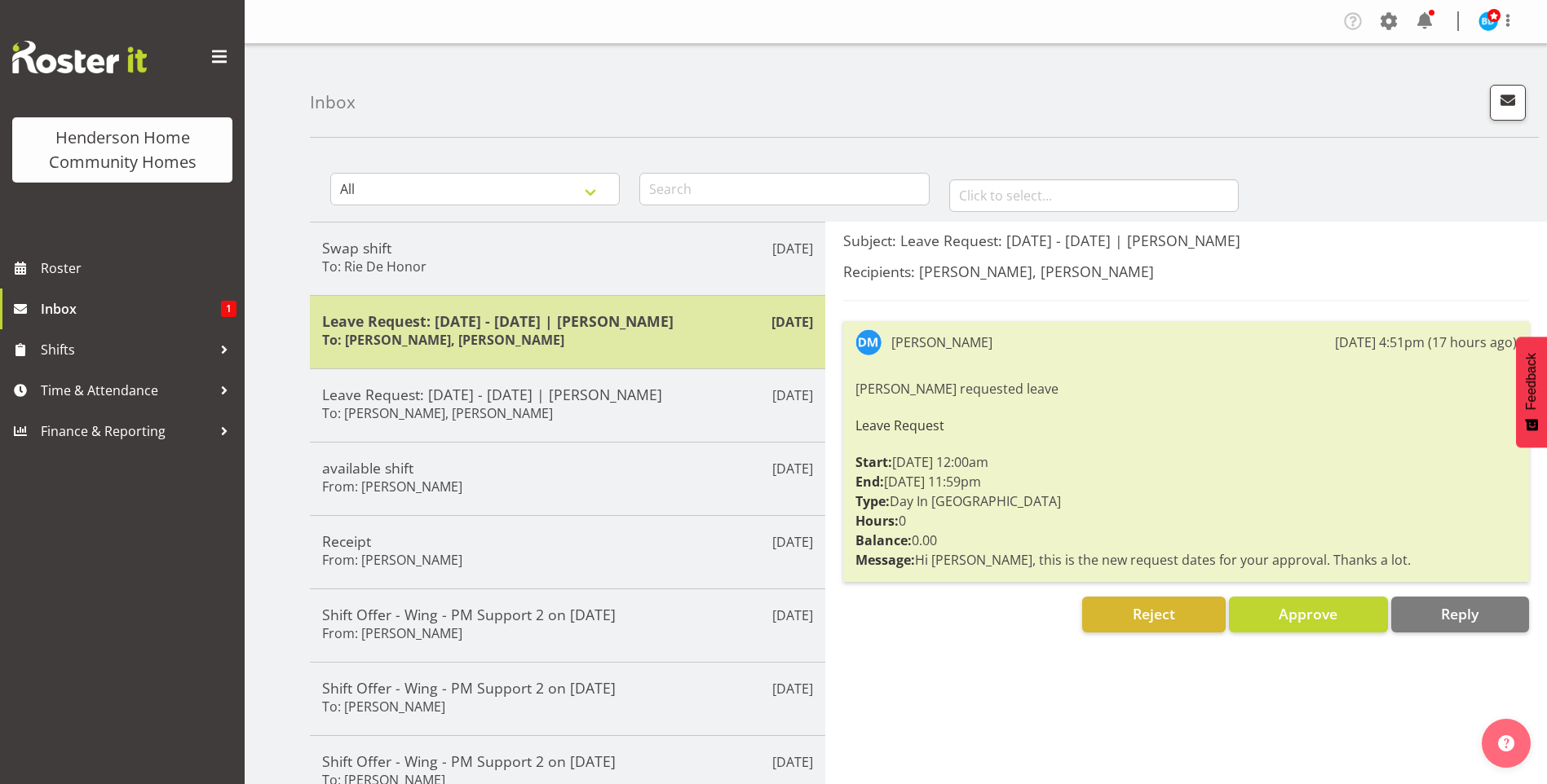
click at [507, 315] on h5 "Leave Request: [DATE] - [DATE] | [PERSON_NAME]" at bounding box center [568, 320] width 491 height 18
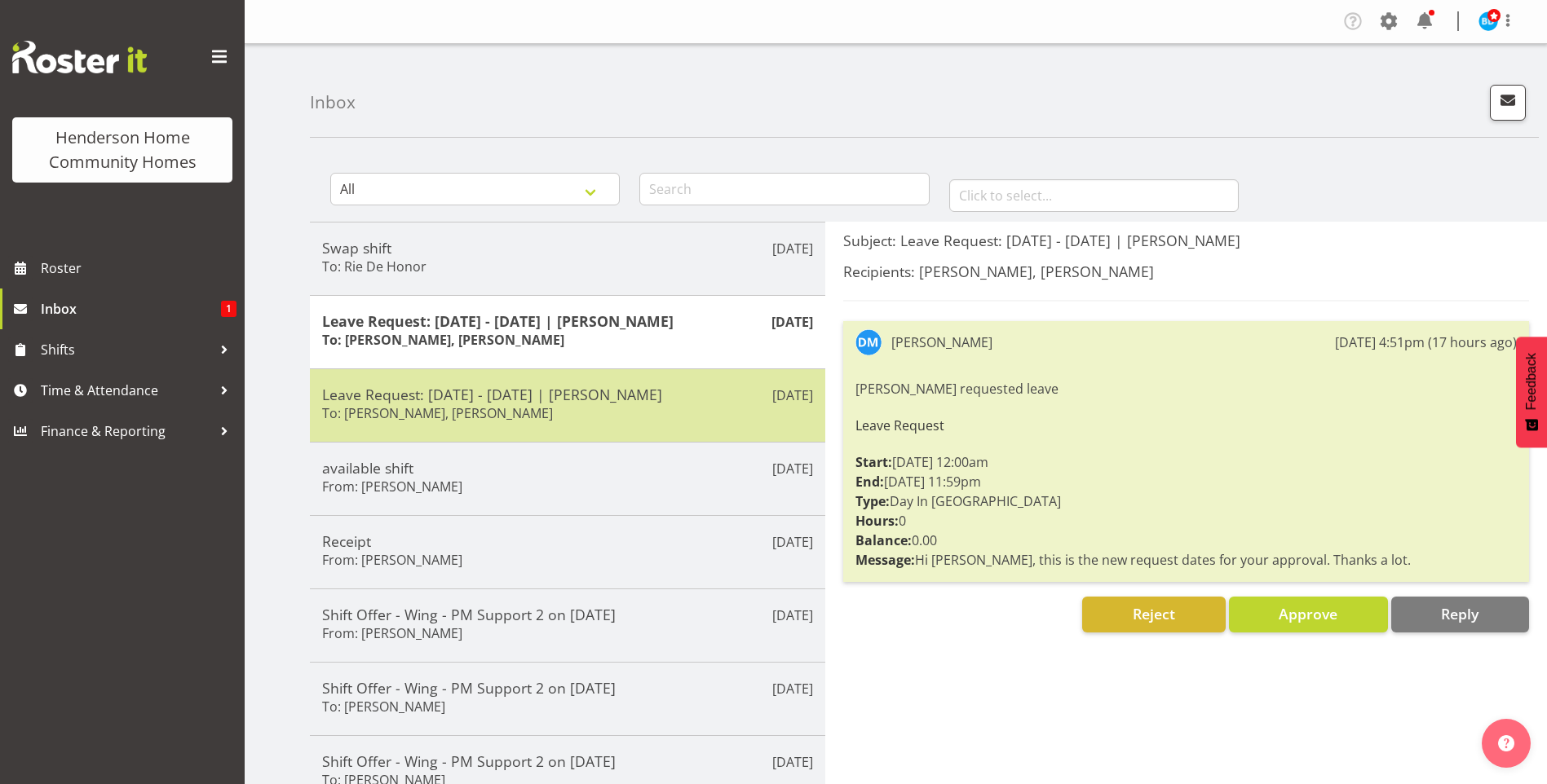
click at [558, 400] on h5 "Leave Request: [DATE] - [DATE] | [PERSON_NAME]" at bounding box center [568, 394] width 491 height 18
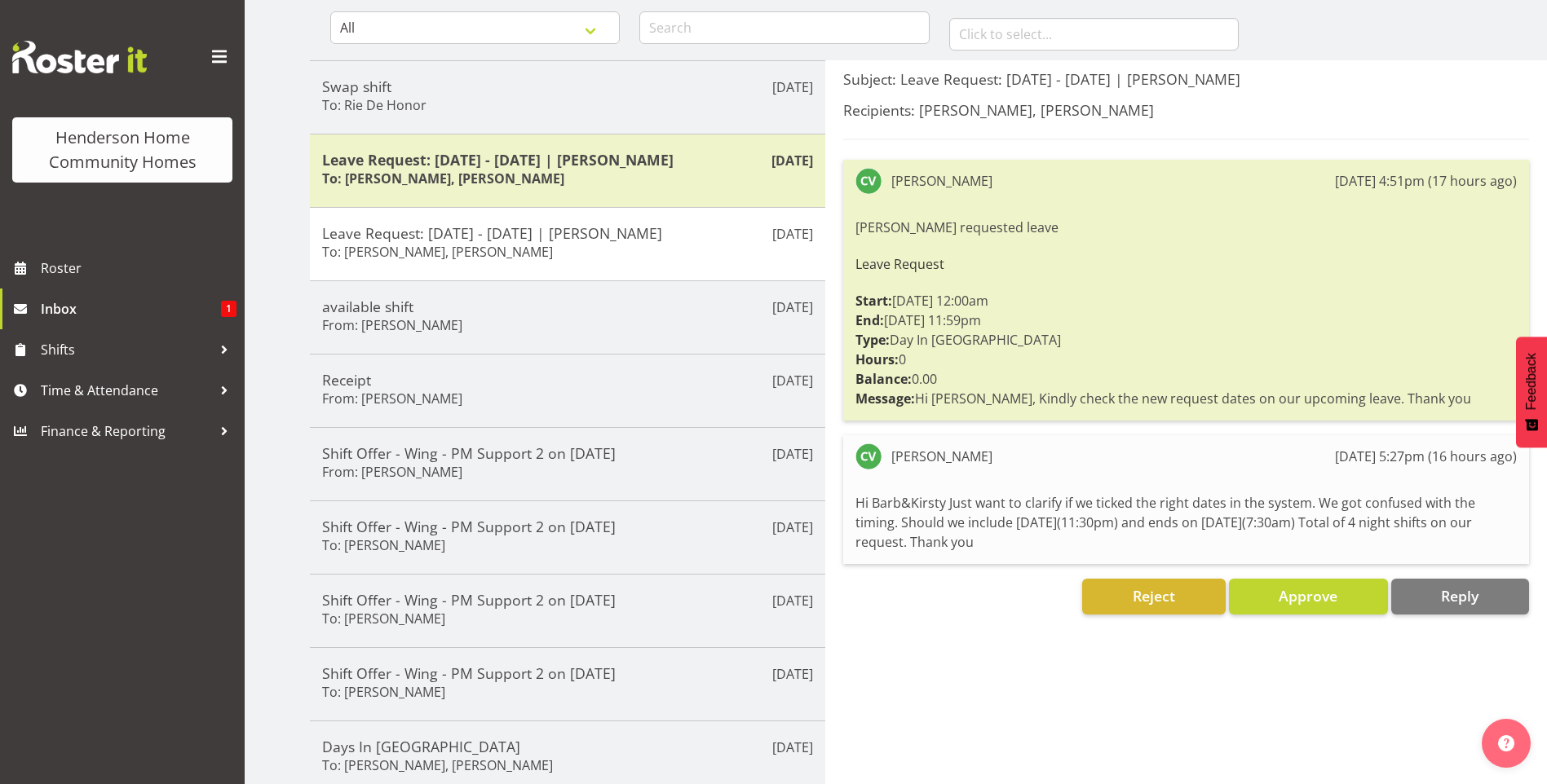
scroll to position [163, 0]
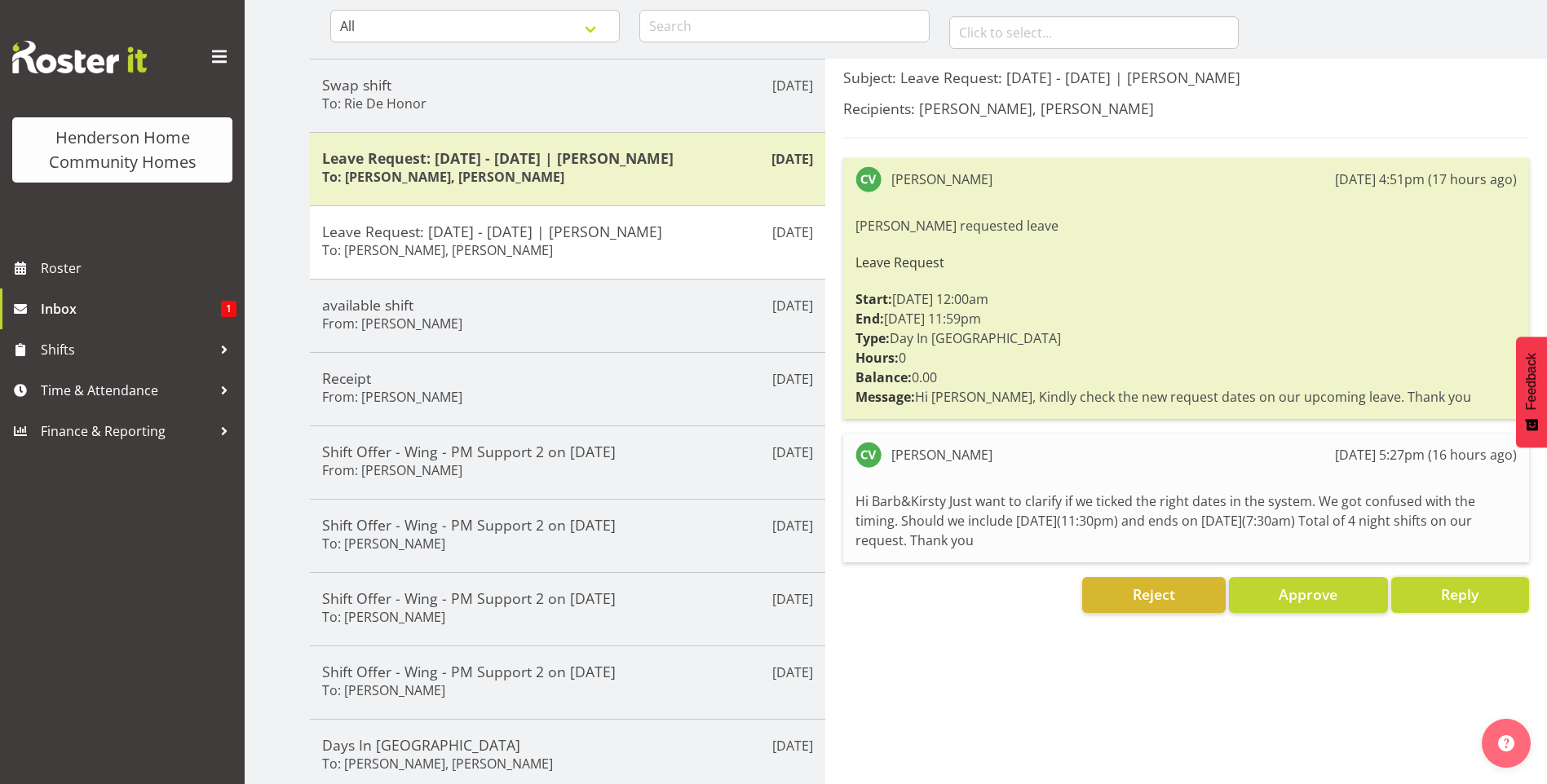
click at [1430, 604] on button "Reply" at bounding box center [1459, 595] width 138 height 36
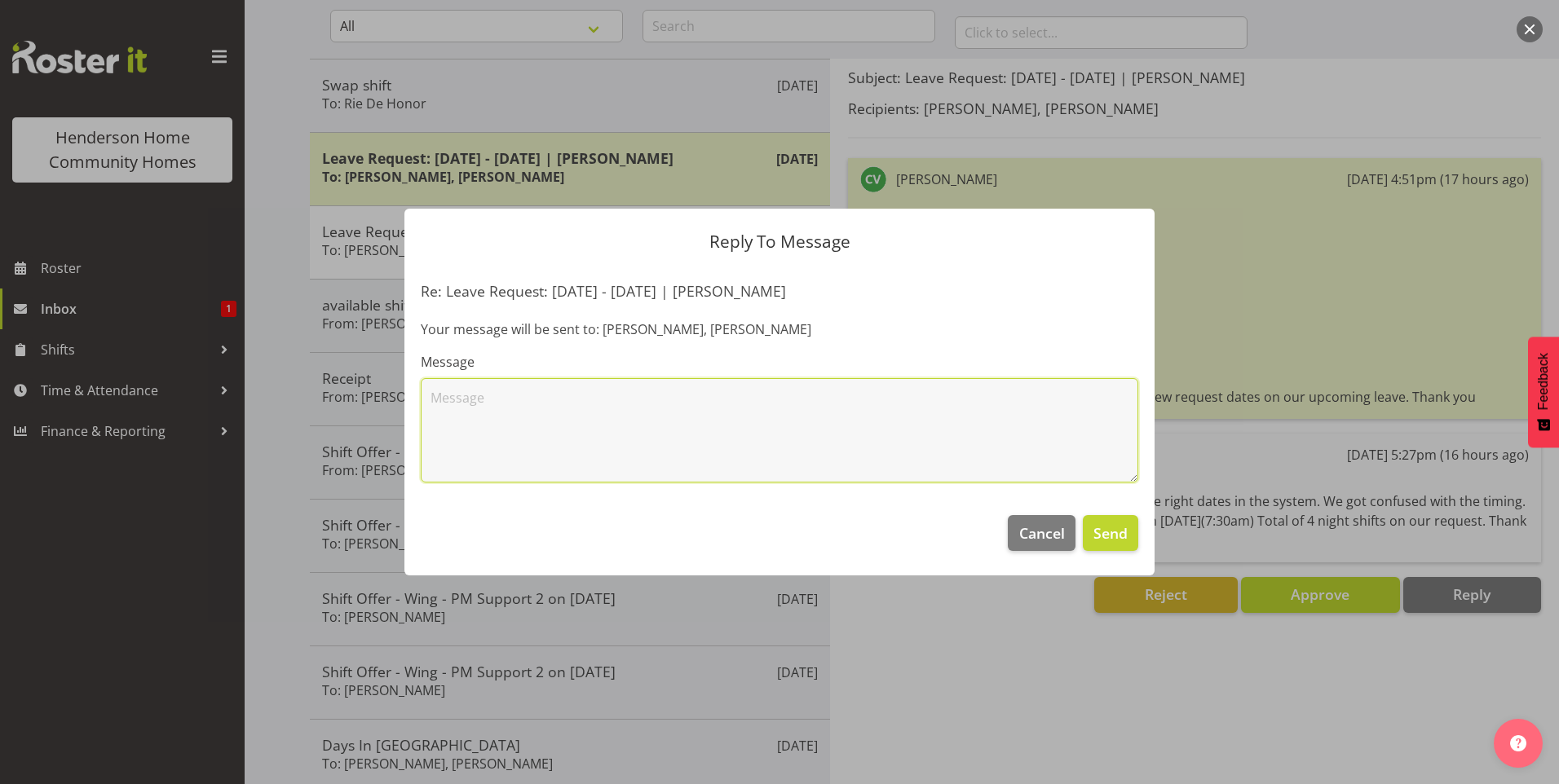
click at [722, 403] on textarea at bounding box center [780, 430] width 718 height 104
drag, startPoint x: 559, startPoint y: 398, endPoint x: 502, endPoint y: 393, distance: 57.2
click at [502, 393] on textarea "Hi [PERSON_NAME], are you requesting 3 nightshift duties off i.e. [DATE], [DATE…" at bounding box center [780, 430] width 718 height 104
click at [1005, 421] on textarea "Hi Cheenee, I was under the impression you were going to be requesting 3 nights…" at bounding box center [780, 430] width 718 height 104
type textarea "Hi Cheenee, I was under the impression you were going to be requesting 3 nights…"
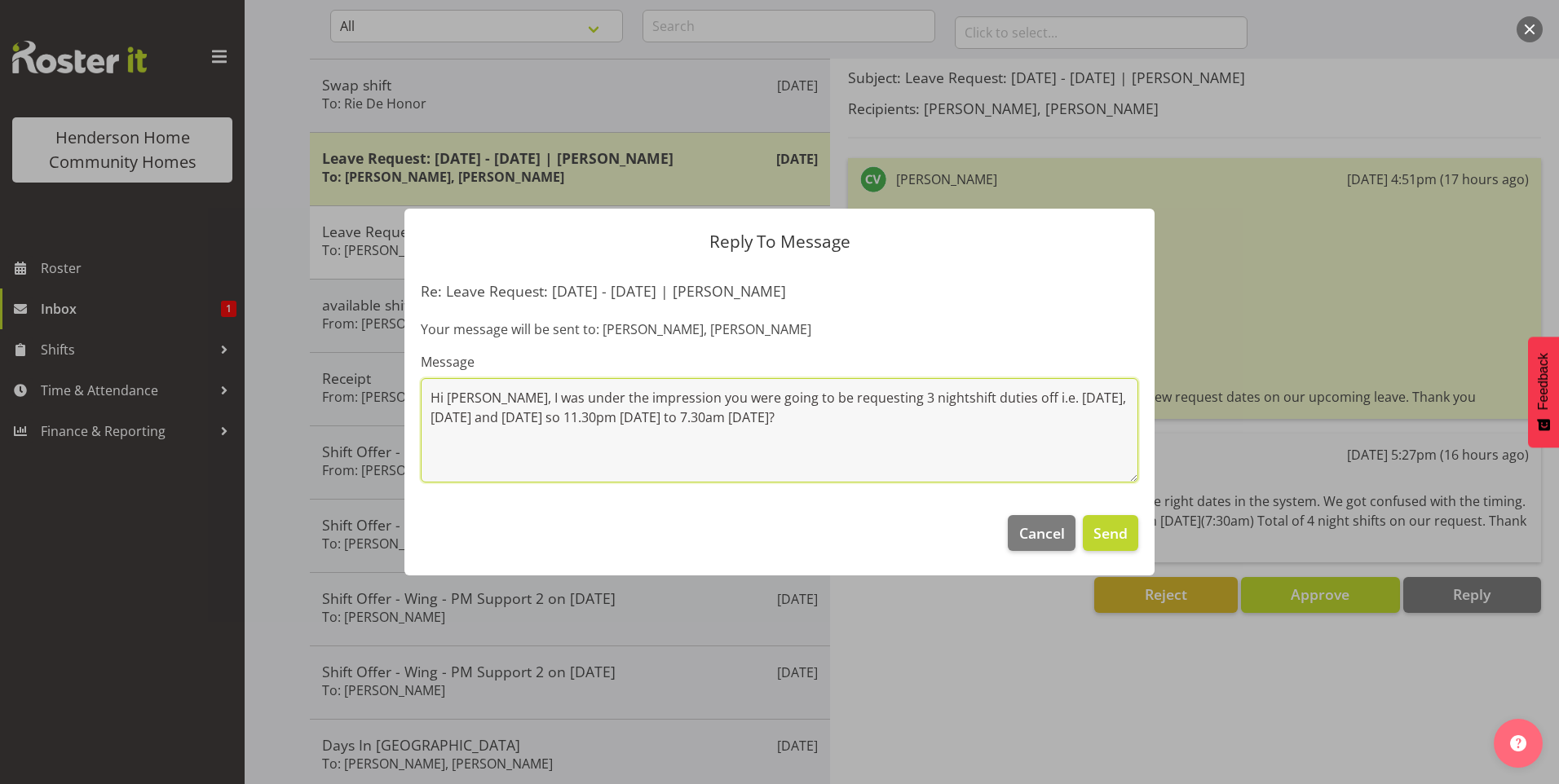
drag, startPoint x: 426, startPoint y: 393, endPoint x: 994, endPoint y: 454, distance: 571.3
click at [1003, 461] on textarea "Hi Cheenee, I was under the impression you were going to be requesting 3 nights…" at bounding box center [780, 430] width 718 height 104
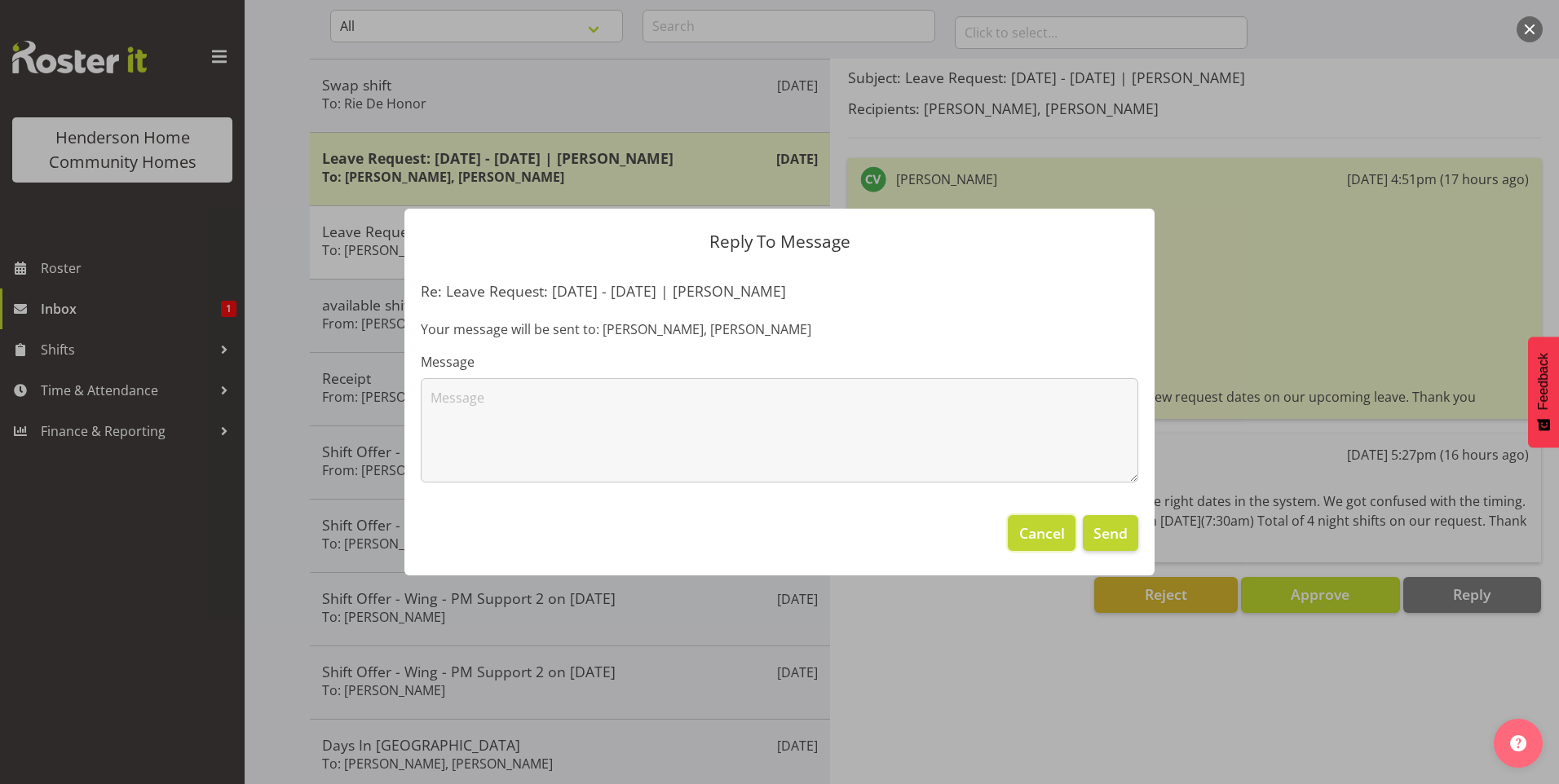
click at [1054, 540] on span "Cancel" at bounding box center [1042, 533] width 45 height 21
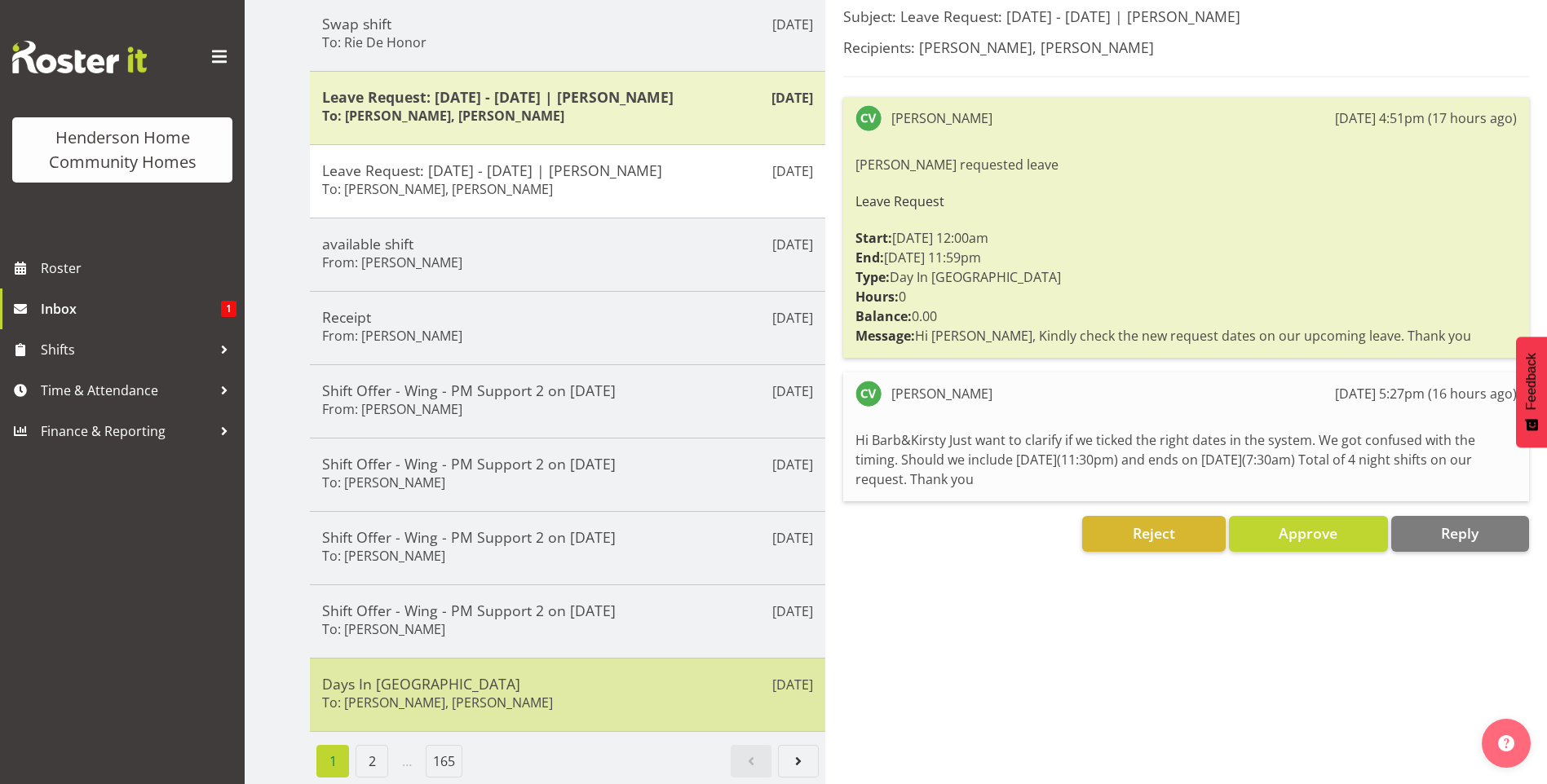
scroll to position [236, 0]
click at [659, 679] on div "Days In Lieu To: Barbara Dunlop, Daniel Marticio" at bounding box center [568, 694] width 491 height 40
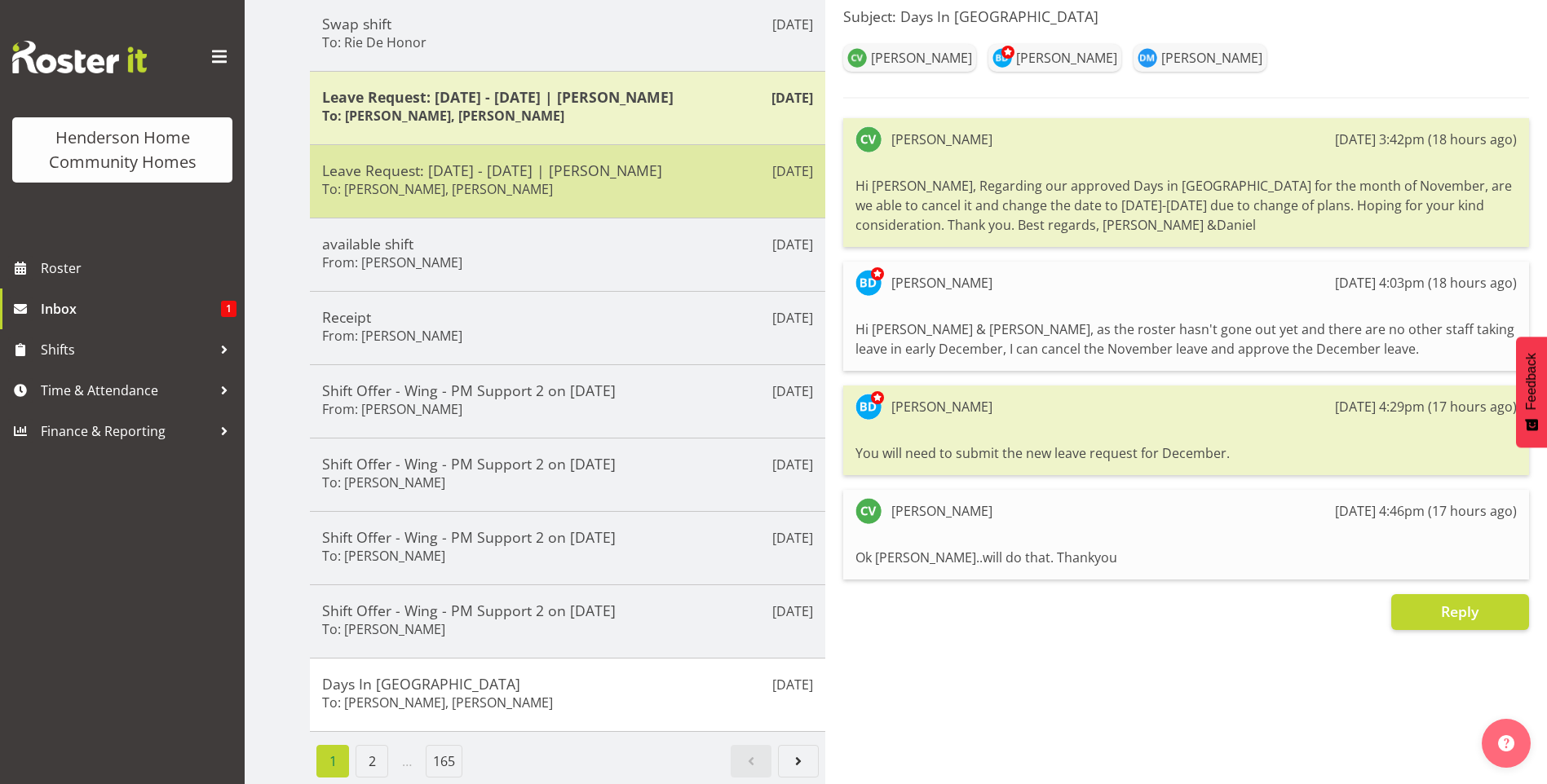
click at [583, 184] on div "Leave Request: 05/12/25 - 08/12/25 | Cheenee Vargas To: Barbara Dunlop, Kirsty …" at bounding box center [568, 181] width 491 height 40
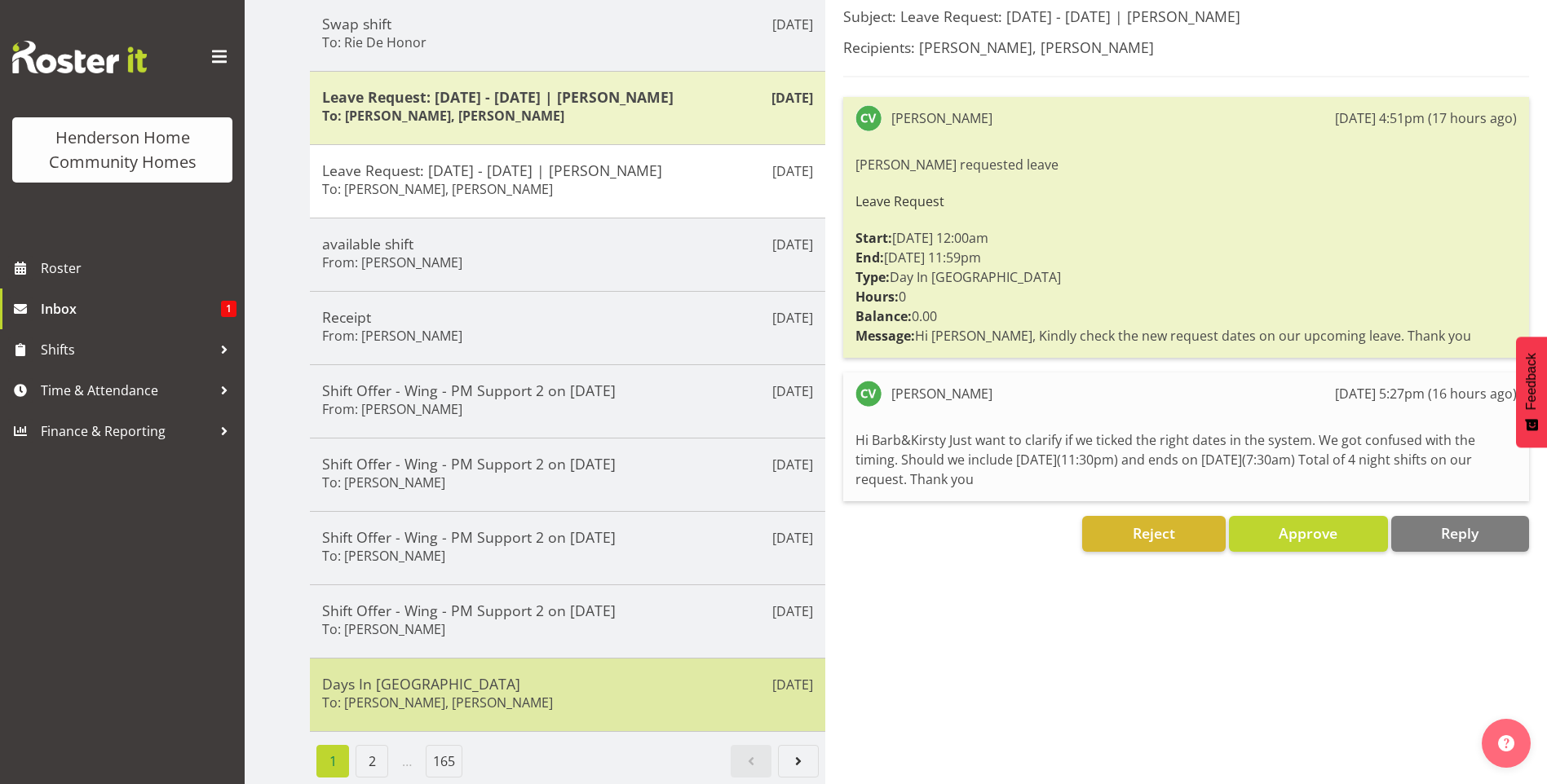
click at [527, 675] on h5 "Days In Lieu" at bounding box center [568, 683] width 491 height 18
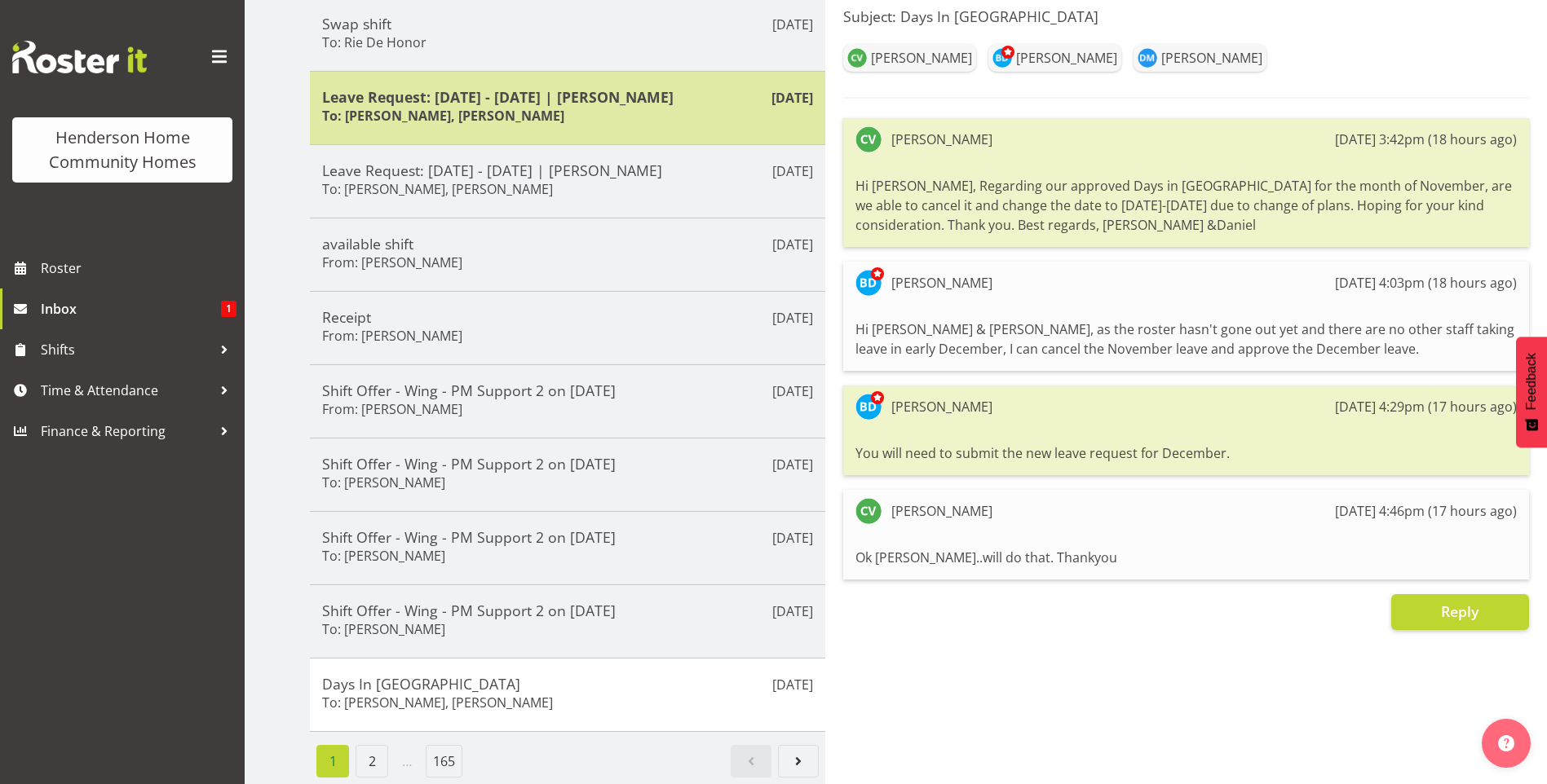
click at [638, 93] on h5 "Leave Request: [DATE] - [DATE] | [PERSON_NAME]" at bounding box center [568, 96] width 491 height 18
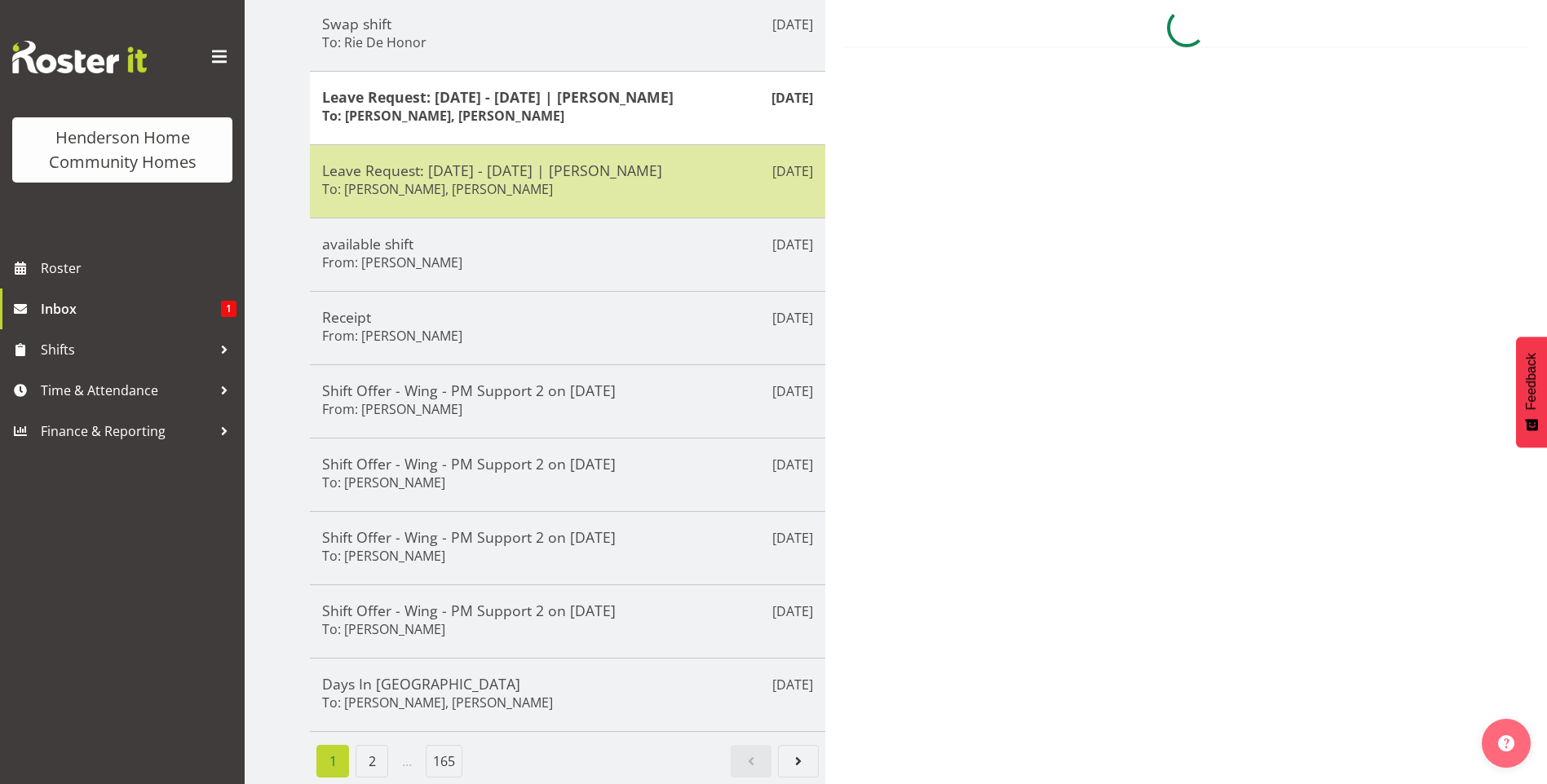
click at [626, 172] on div "Leave Request: 05/12/25 - 08/12/25 | Cheenee Vargas To: Barbara Dunlop, Kirsty …" at bounding box center [568, 181] width 491 height 40
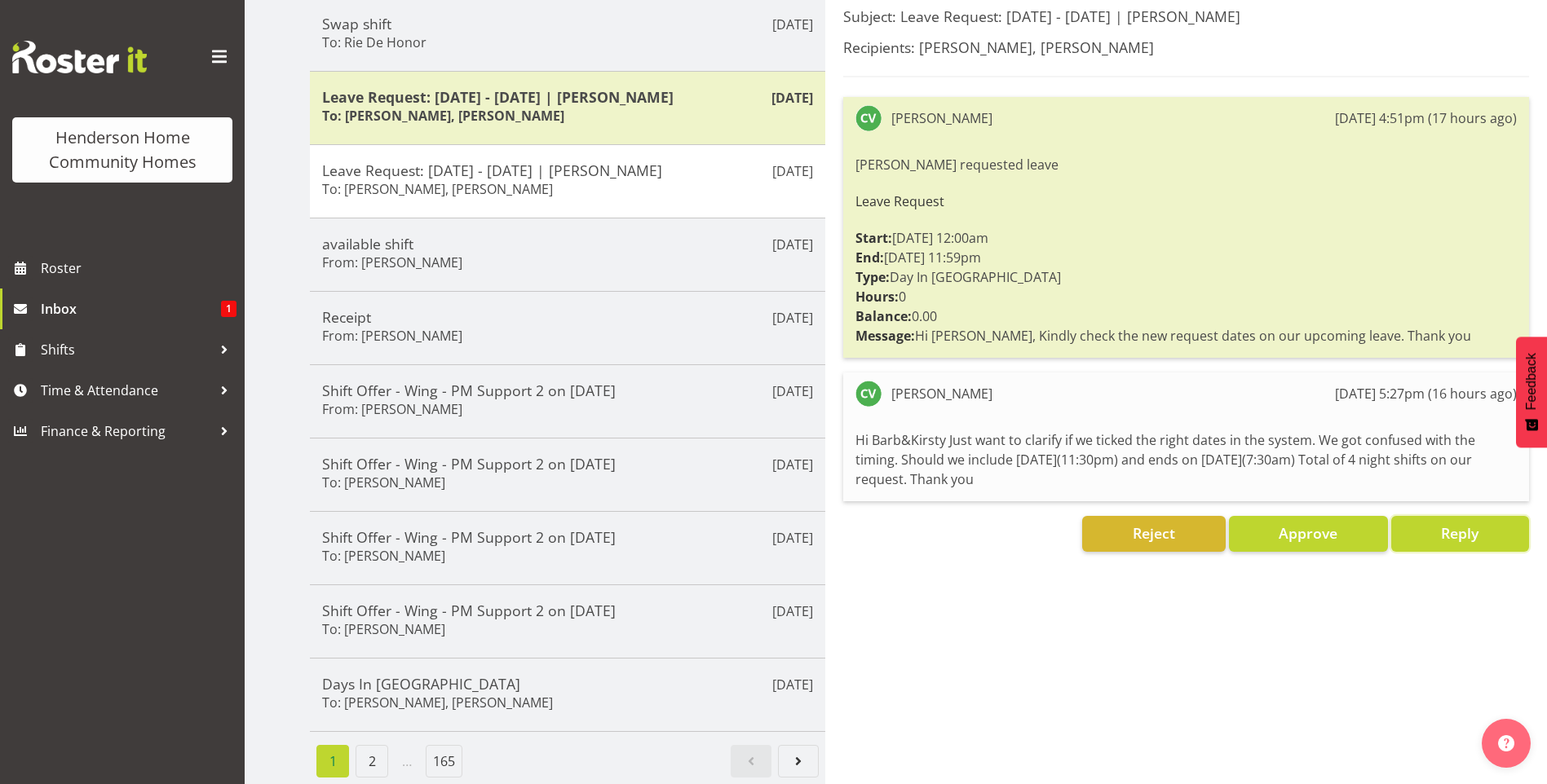
click at [1463, 529] on span "Reply" at bounding box center [1459, 533] width 38 height 19
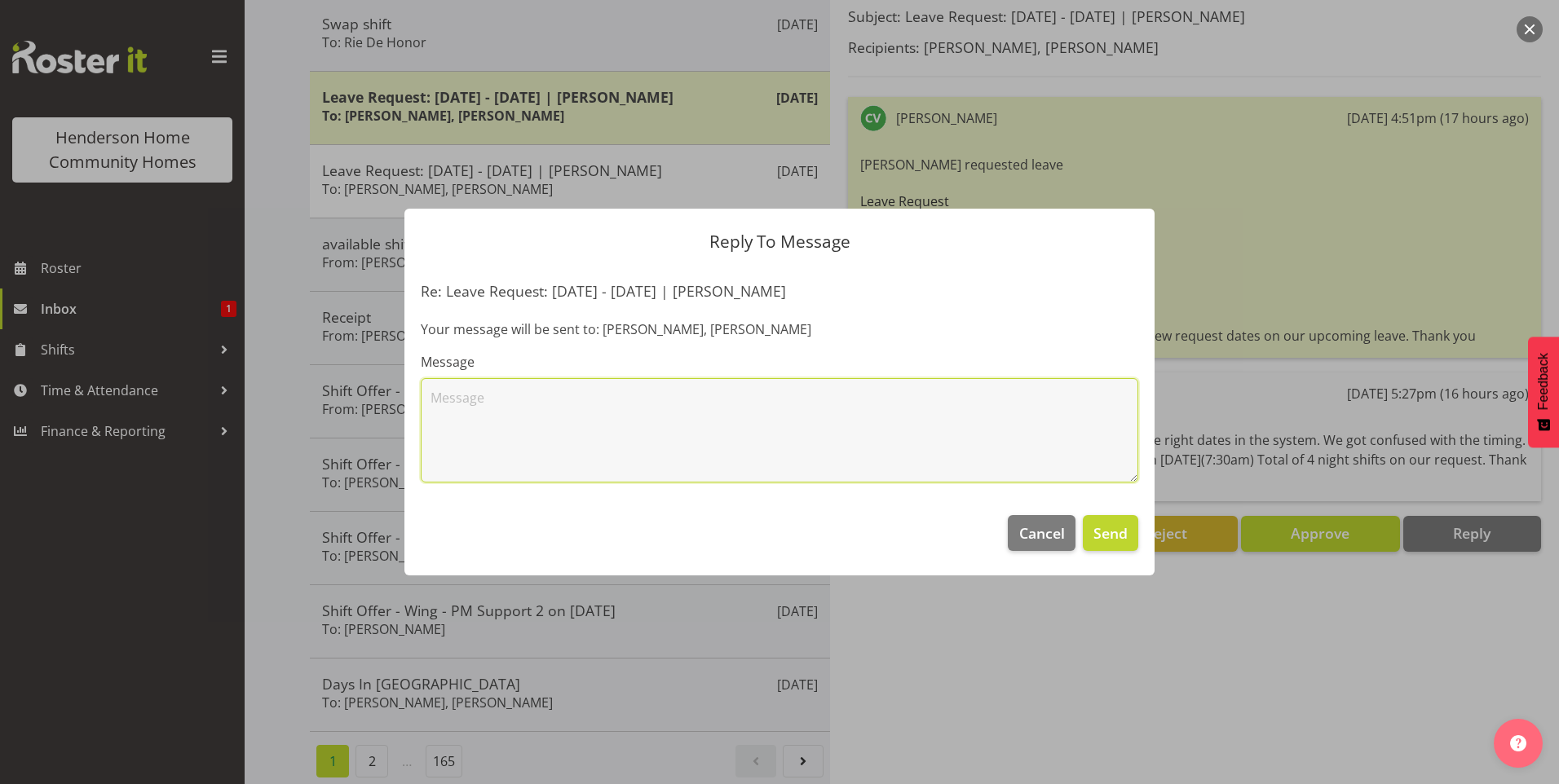
click at [694, 411] on textarea at bounding box center [780, 430] width 718 height 104
paste textarea "Hi Cheenee, I was under the impression you were going to be requesting 3 nights…"
drag, startPoint x: 1084, startPoint y: 399, endPoint x: 1032, endPoint y: 400, distance: 52.0
click at [1032, 400] on textarea "Hi Cheenee, I was under the impression you were going to be requesting 3 nights…" at bounding box center [780, 430] width 718 height 104
drag, startPoint x: 504, startPoint y: 427, endPoint x: 526, endPoint y: 415, distance: 25.1
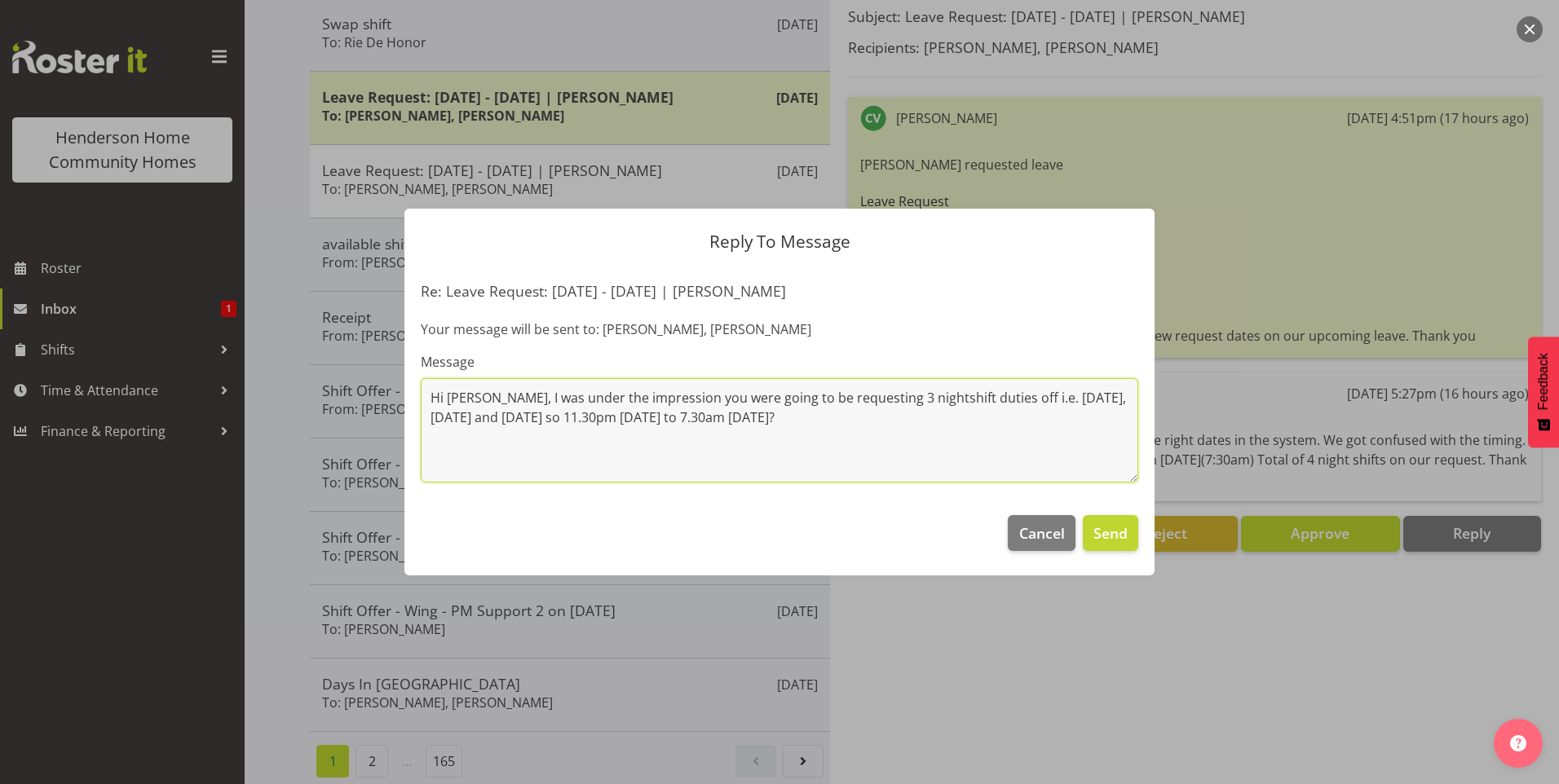
click at [504, 426] on textarea "Hi Cheenee, I was under the impression you were going to be requesting 3 nights…" at bounding box center [780, 430] width 718 height 104
click at [649, 419] on textarea "Hi Cheenee, I was under the impression you were going to be requesting 3 nights…" at bounding box center [780, 430] width 718 height 104
drag, startPoint x: 635, startPoint y: 418, endPoint x: 580, endPoint y: 413, distance: 55.2
click at [580, 413] on textarea "Hi Cheenee, I was under the impression you were going to be requesting 3 nights…" at bounding box center [780, 430] width 718 height 104
click at [964, 440] on textarea "Hi Cheenee, I was under the impression you were going to be requesting 3 nights…" at bounding box center [780, 430] width 718 height 104
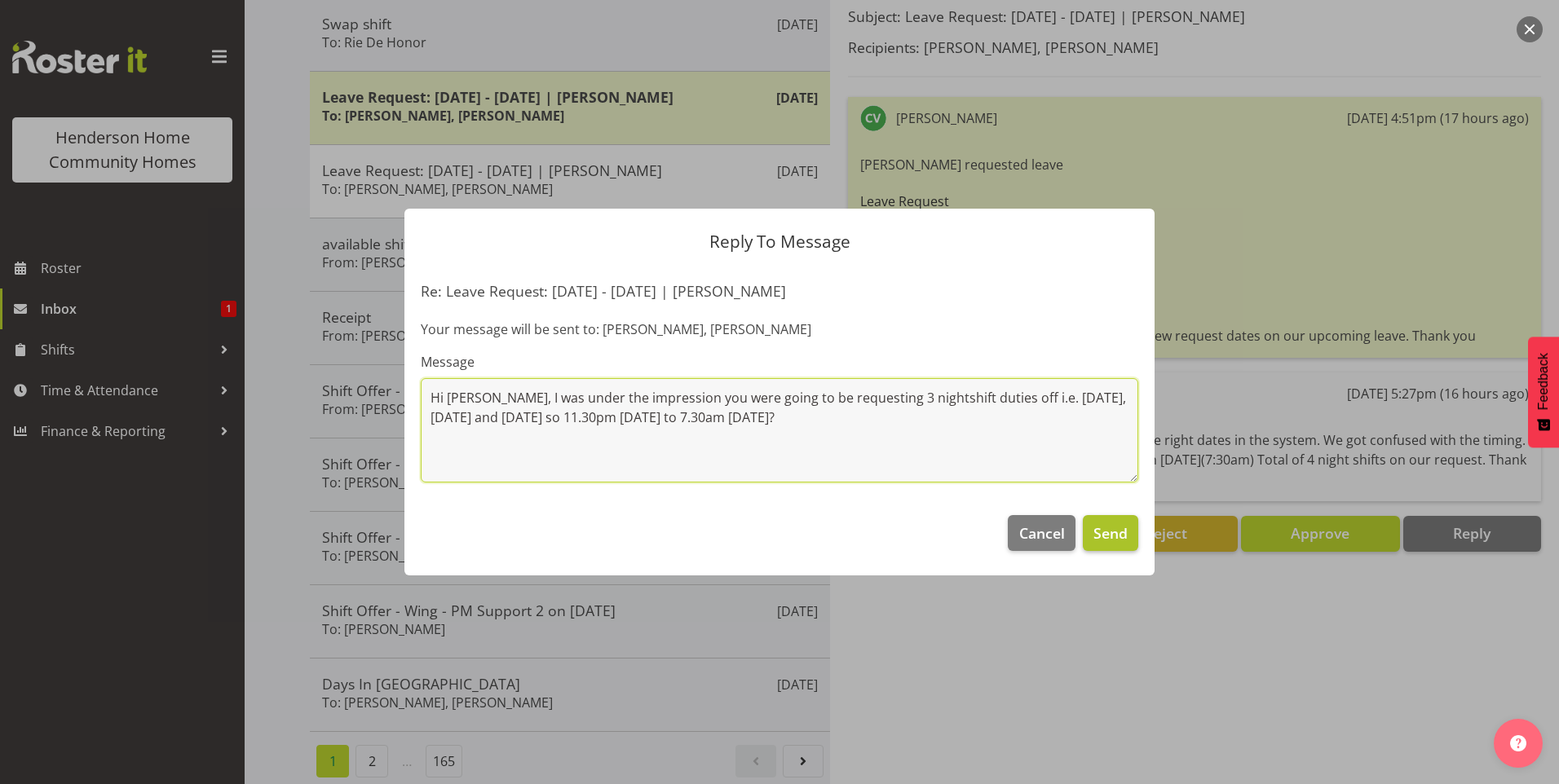
type textarea "Hi Cheenee, I was under the impression you were going to be requesting 3 nights…"
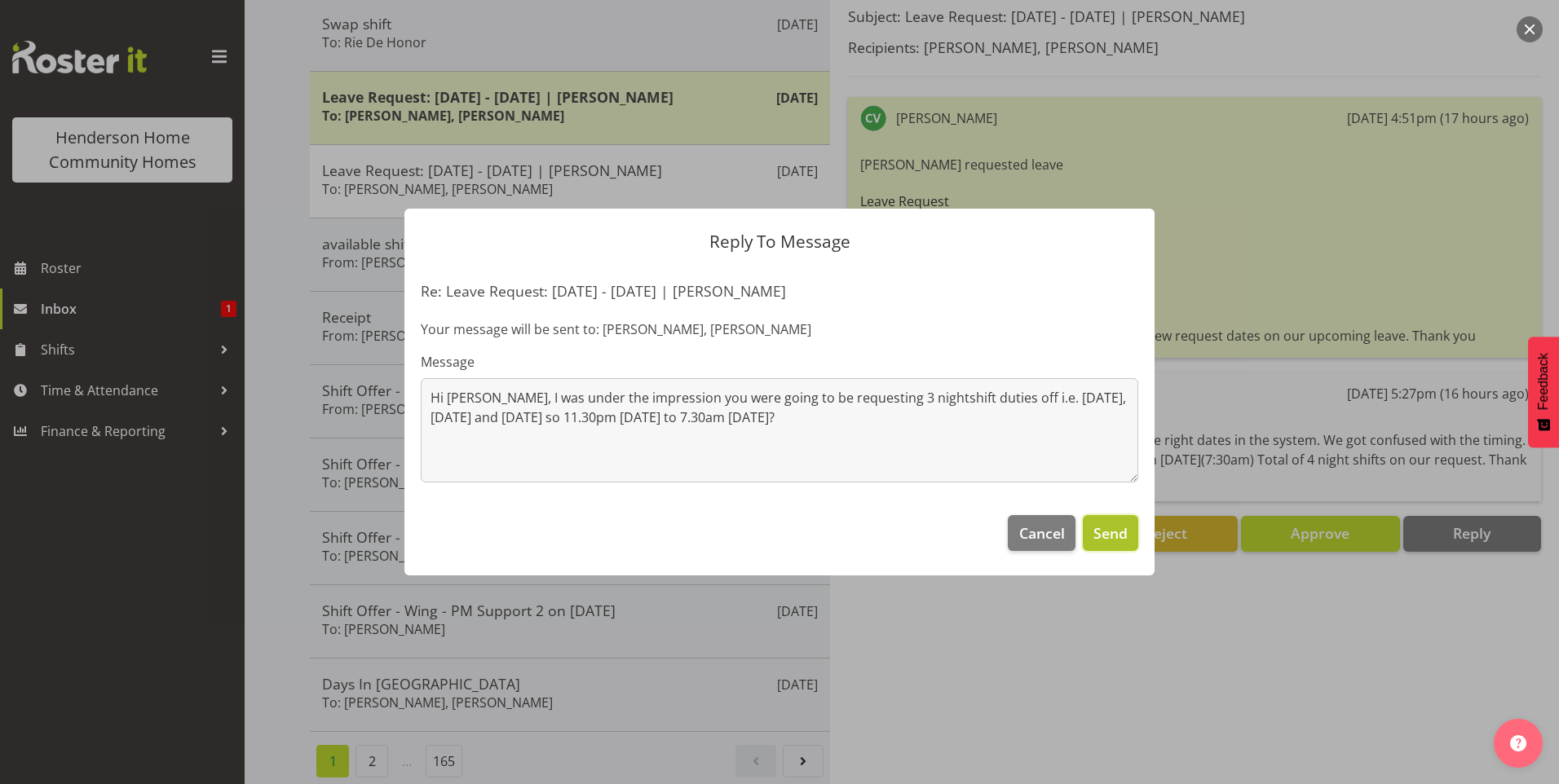
click at [1112, 526] on span "Send" at bounding box center [1110, 533] width 34 height 21
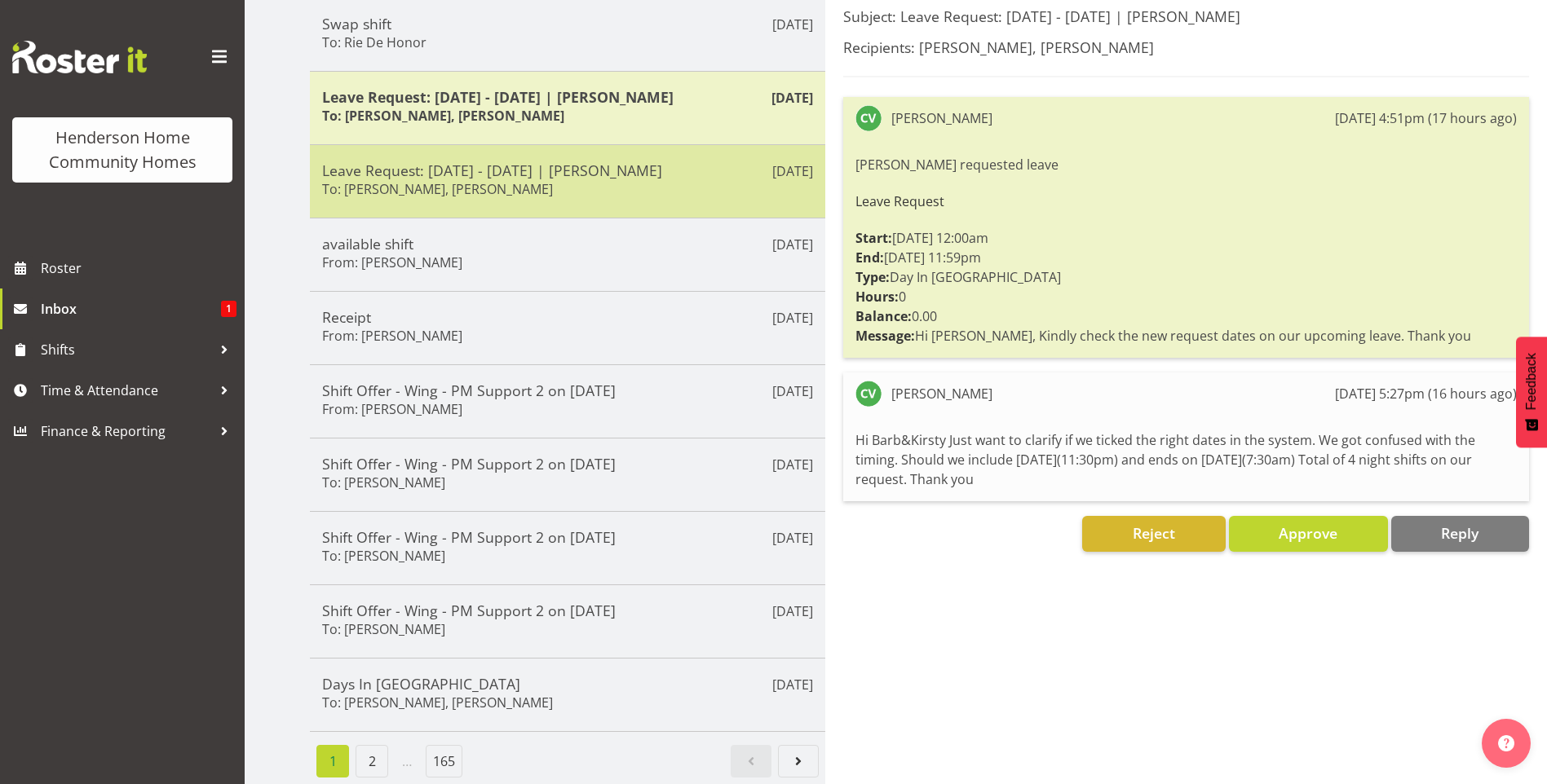
click at [526, 164] on h5 "Leave Request: 05/12/25 - 08/12/25 | Cheenee Vargas" at bounding box center [568, 170] width 491 height 18
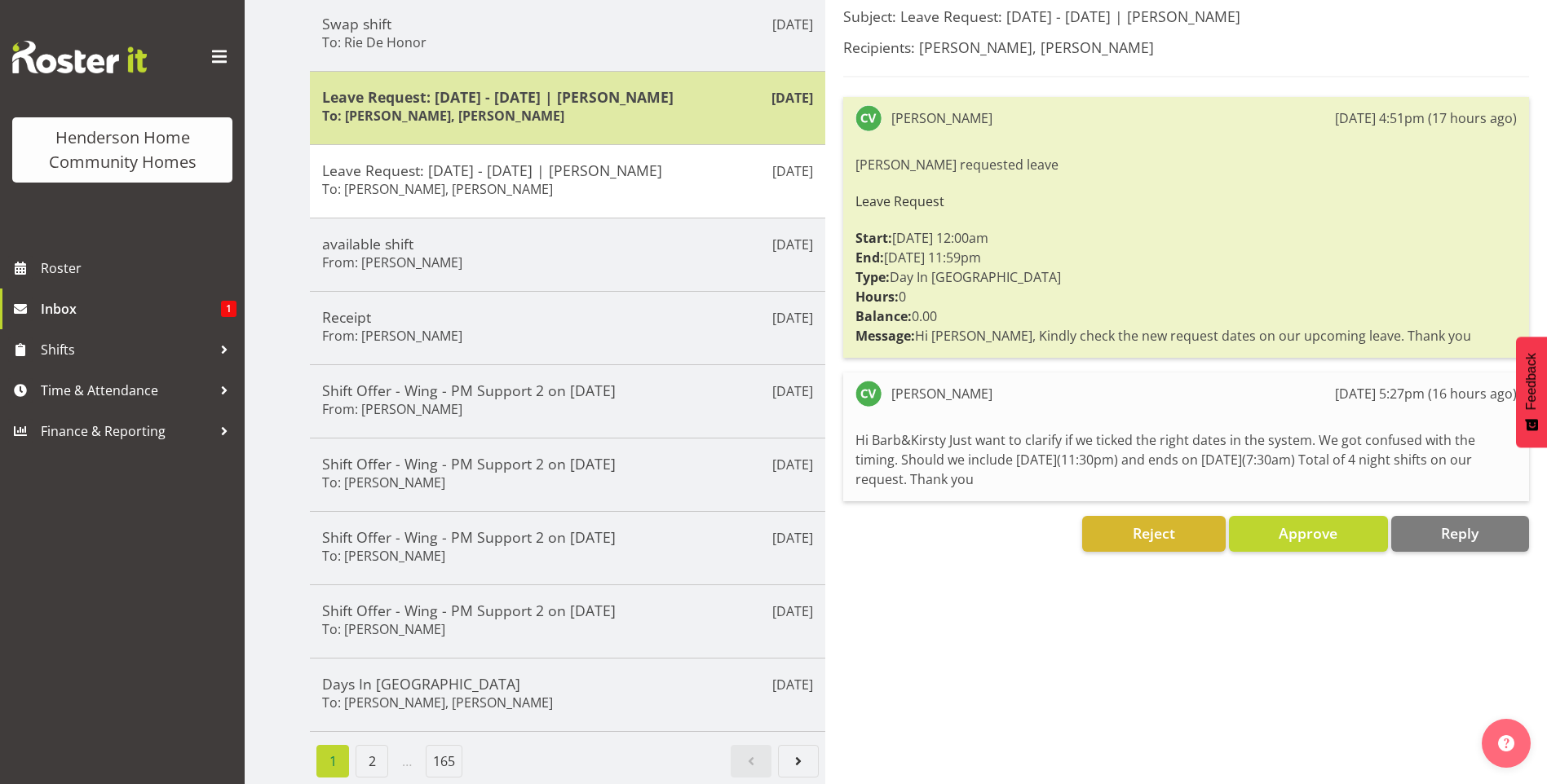
click at [543, 90] on h5 "Leave Request: 05/12/25 - 08/12/25 | Daniel Marticio" at bounding box center [568, 96] width 491 height 18
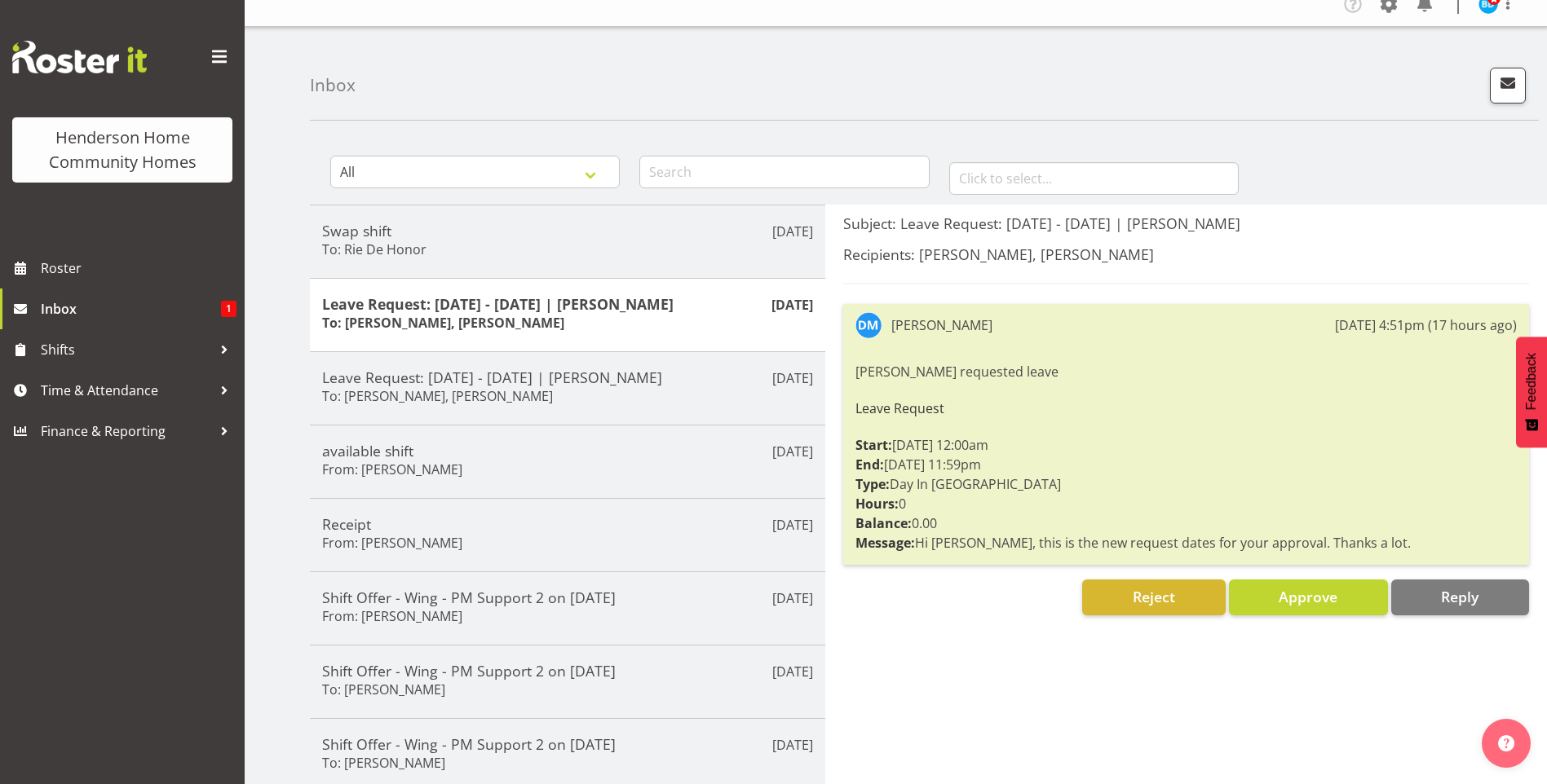
scroll to position [0, 0]
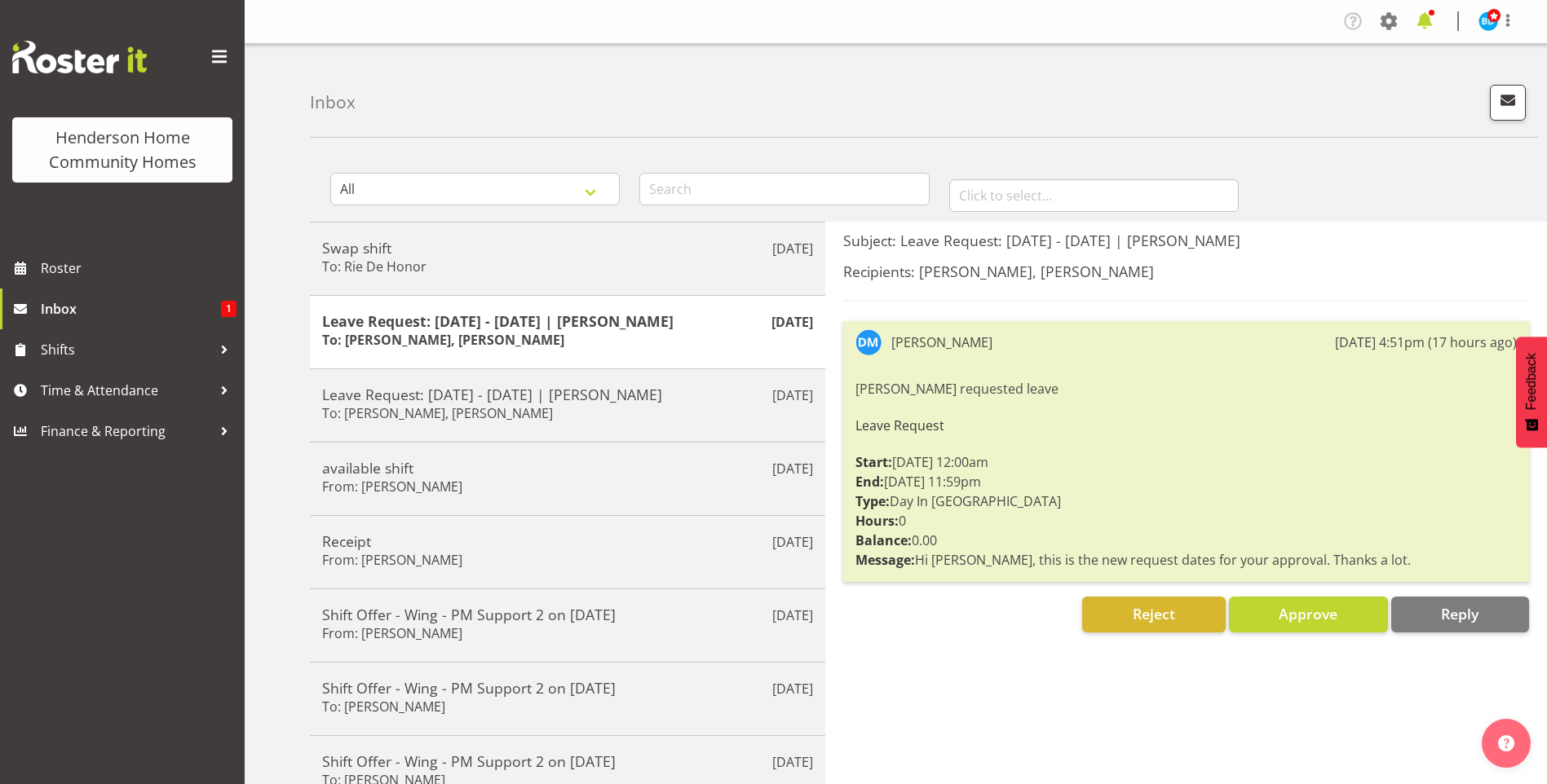
click at [1426, 24] on span at bounding box center [1424, 21] width 26 height 26
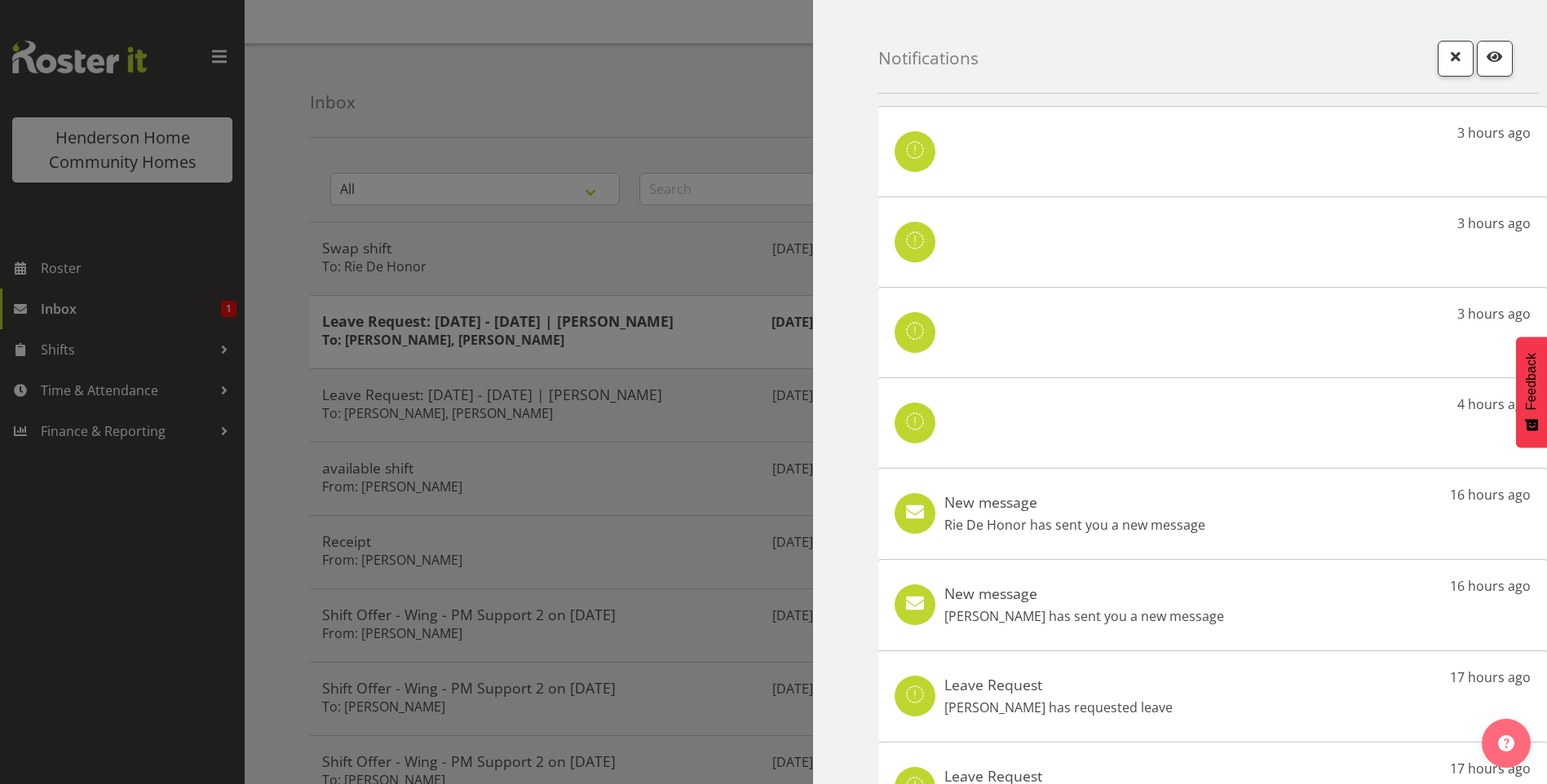
click at [1179, 515] on p "Rie De Honor has sent you a new message" at bounding box center [1074, 525] width 261 height 19
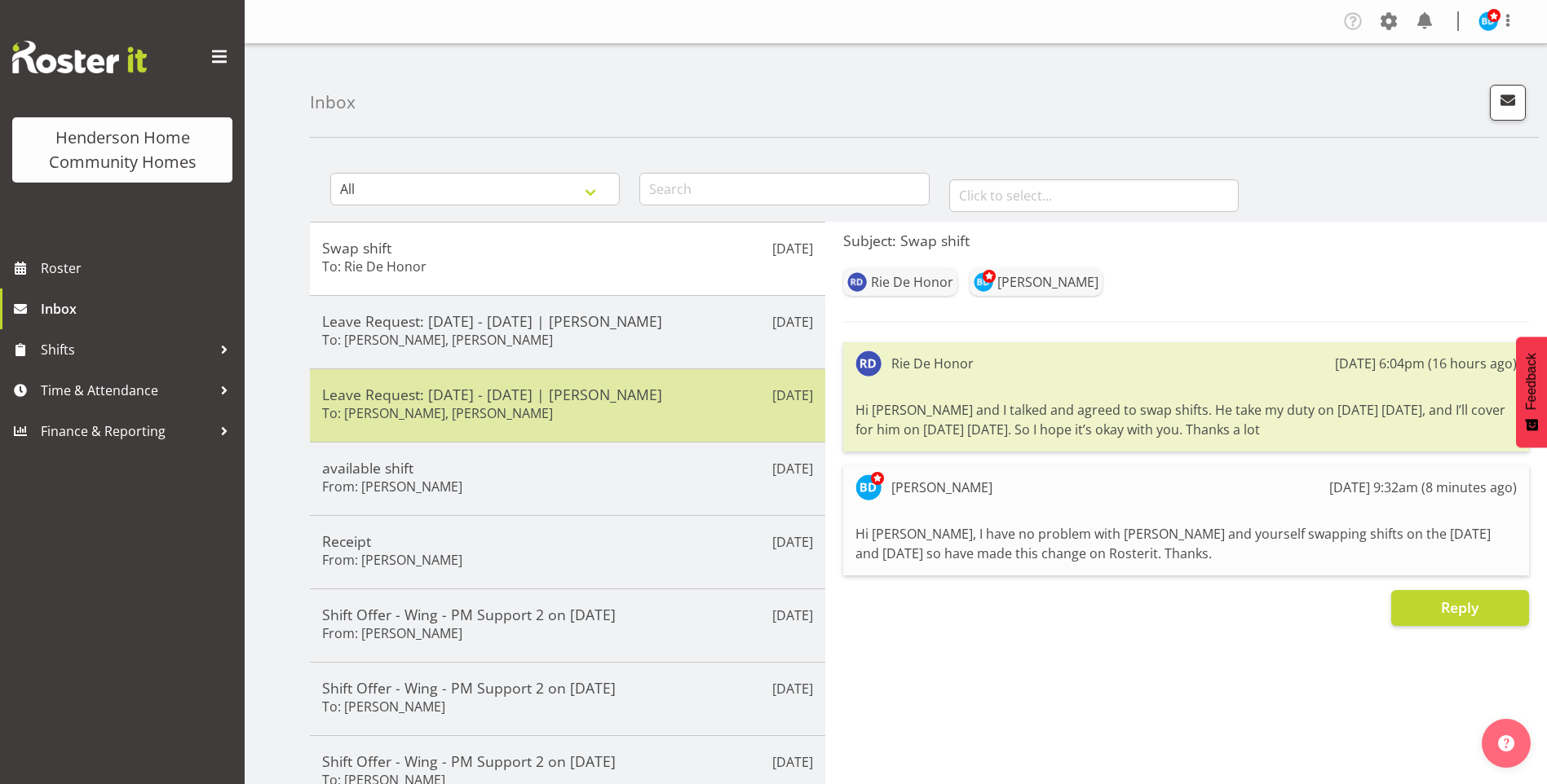
click at [574, 425] on div "Leave Request: [DATE] - [DATE] | [PERSON_NAME] To: [PERSON_NAME], [PERSON_NAME]" at bounding box center [568, 405] width 491 height 40
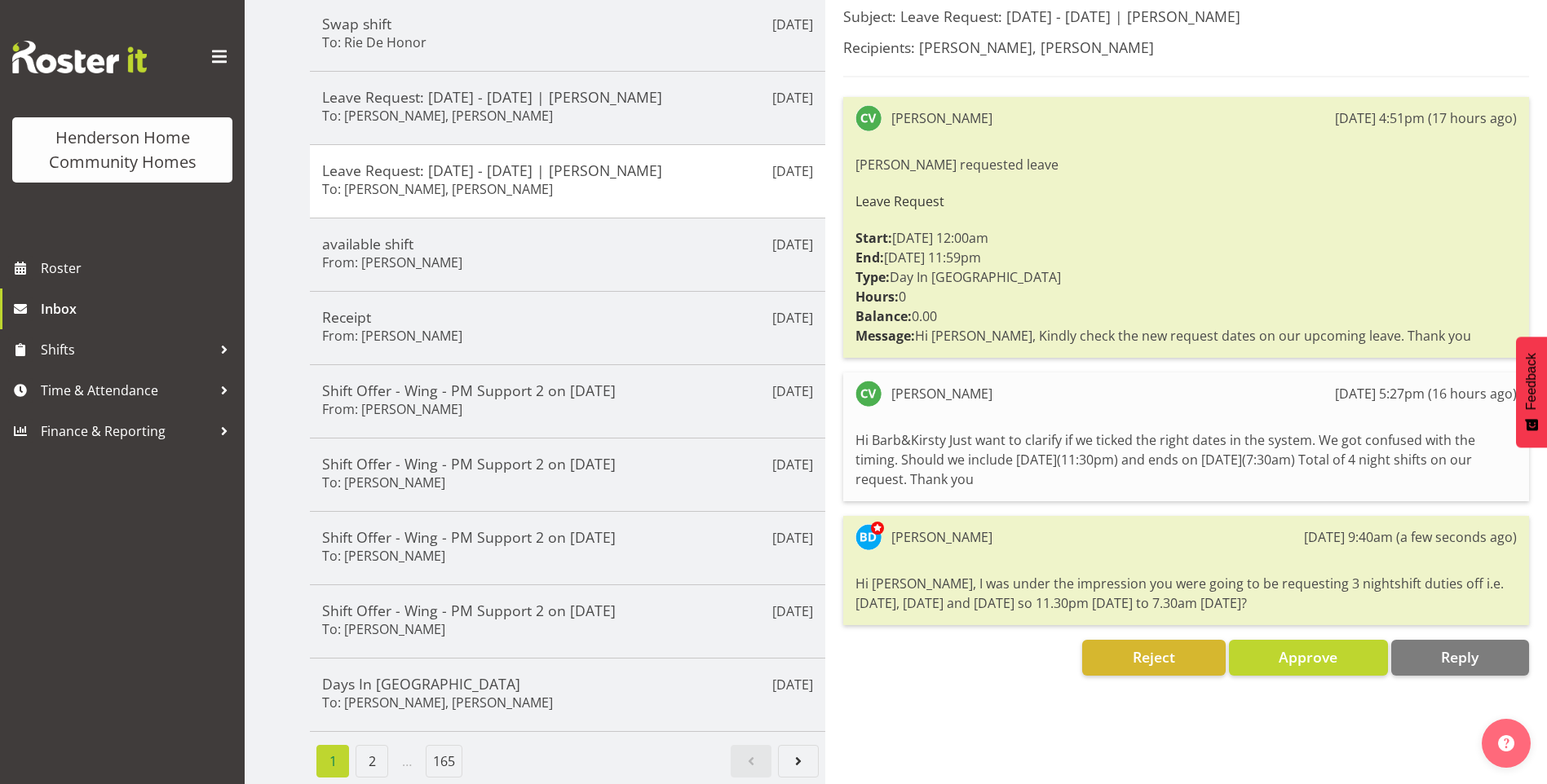
scroll to position [236, 0]
click at [1459, 647] on span "Reply" at bounding box center [1459, 657] width 38 height 19
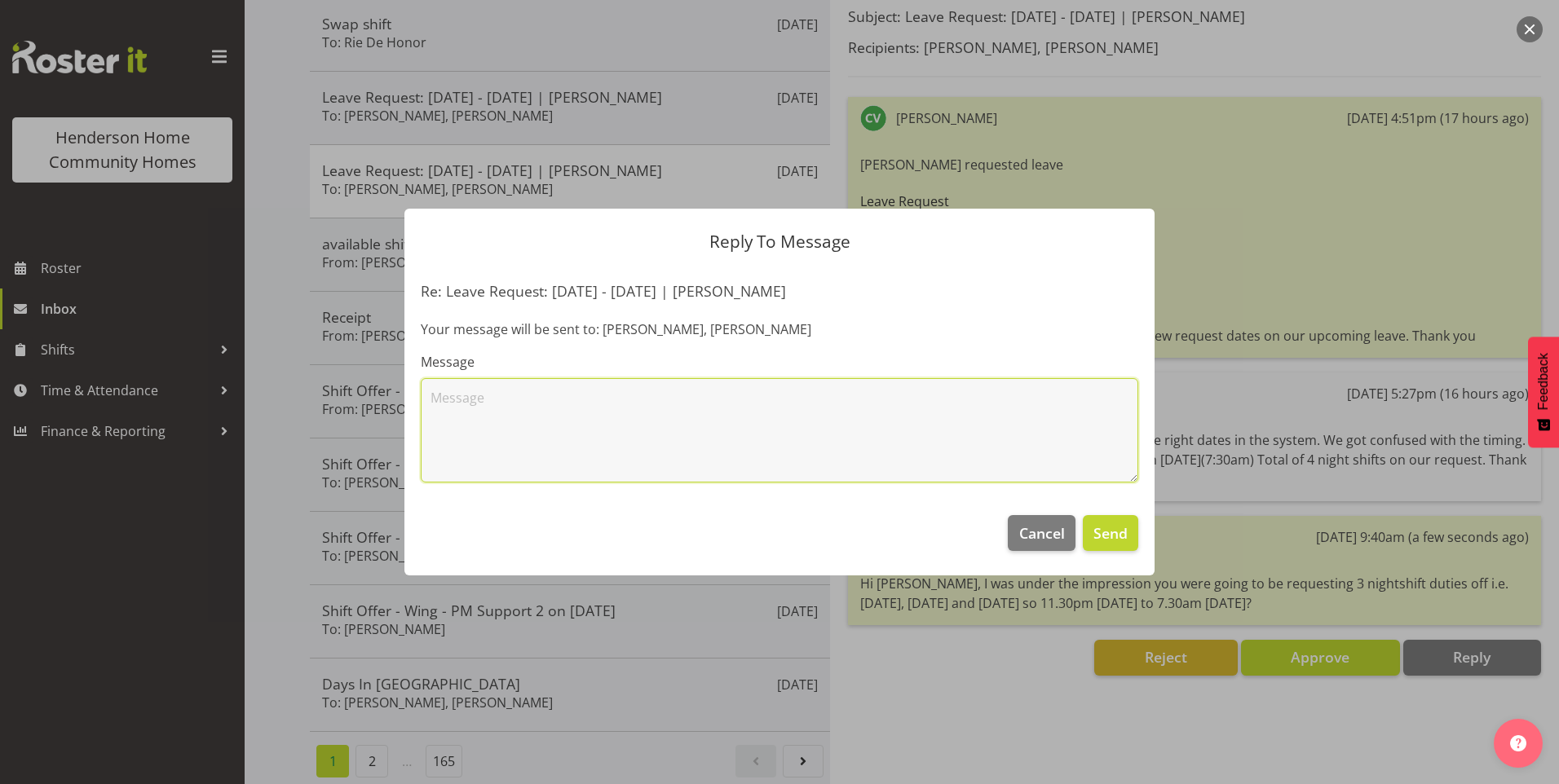
click at [872, 463] on textarea at bounding box center [780, 430] width 718 height 104
drag, startPoint x: 555, startPoint y: 399, endPoint x: 586, endPoint y: 390, distance: 32.3
click at [556, 399] on textarea "Your previous leave was for 3 nights so assumed you were requesting" at bounding box center [780, 430] width 718 height 104
click at [1010, 401] on textarea "Your previous leave applied for in November was for 3 nights so assumed you wer…" at bounding box center [780, 430] width 718 height 104
type textarea "Your previous leave applied for in November was for 3 nights so assumed you wer…"
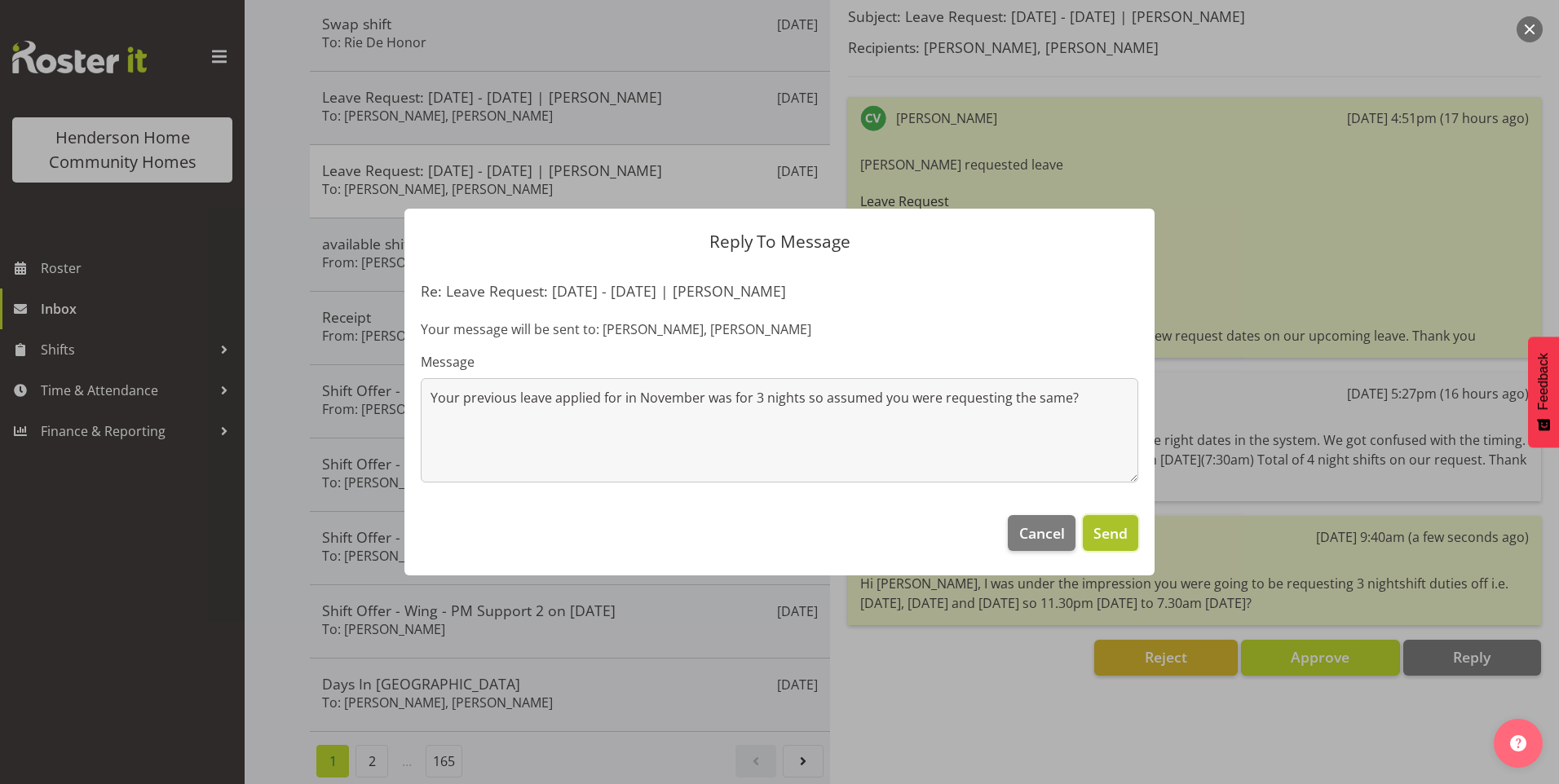
click at [1113, 529] on span "Send" at bounding box center [1110, 533] width 34 height 21
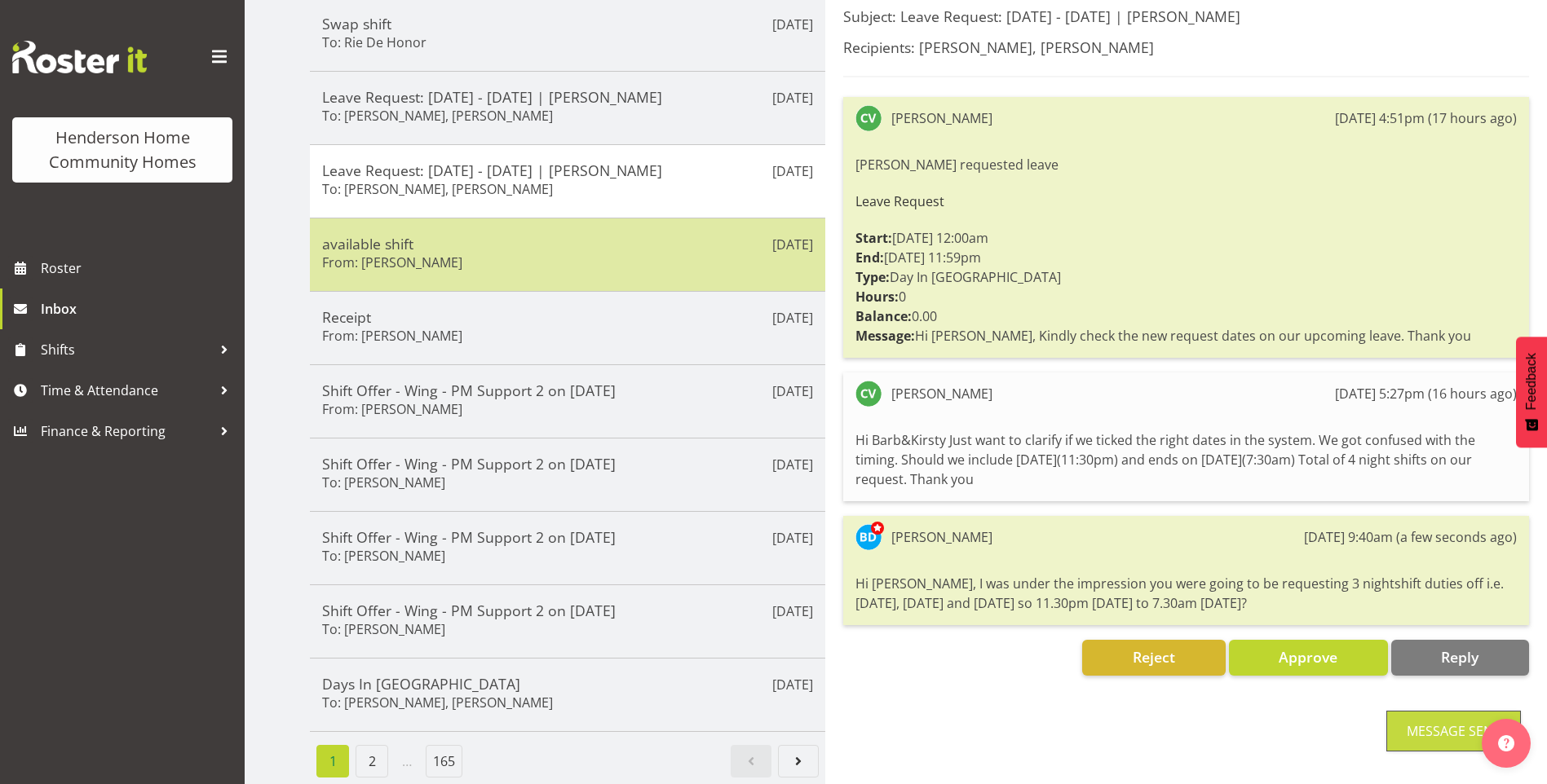
click at [487, 271] on div "[DATE] available shift From: [PERSON_NAME]" at bounding box center [568, 254] width 515 height 73
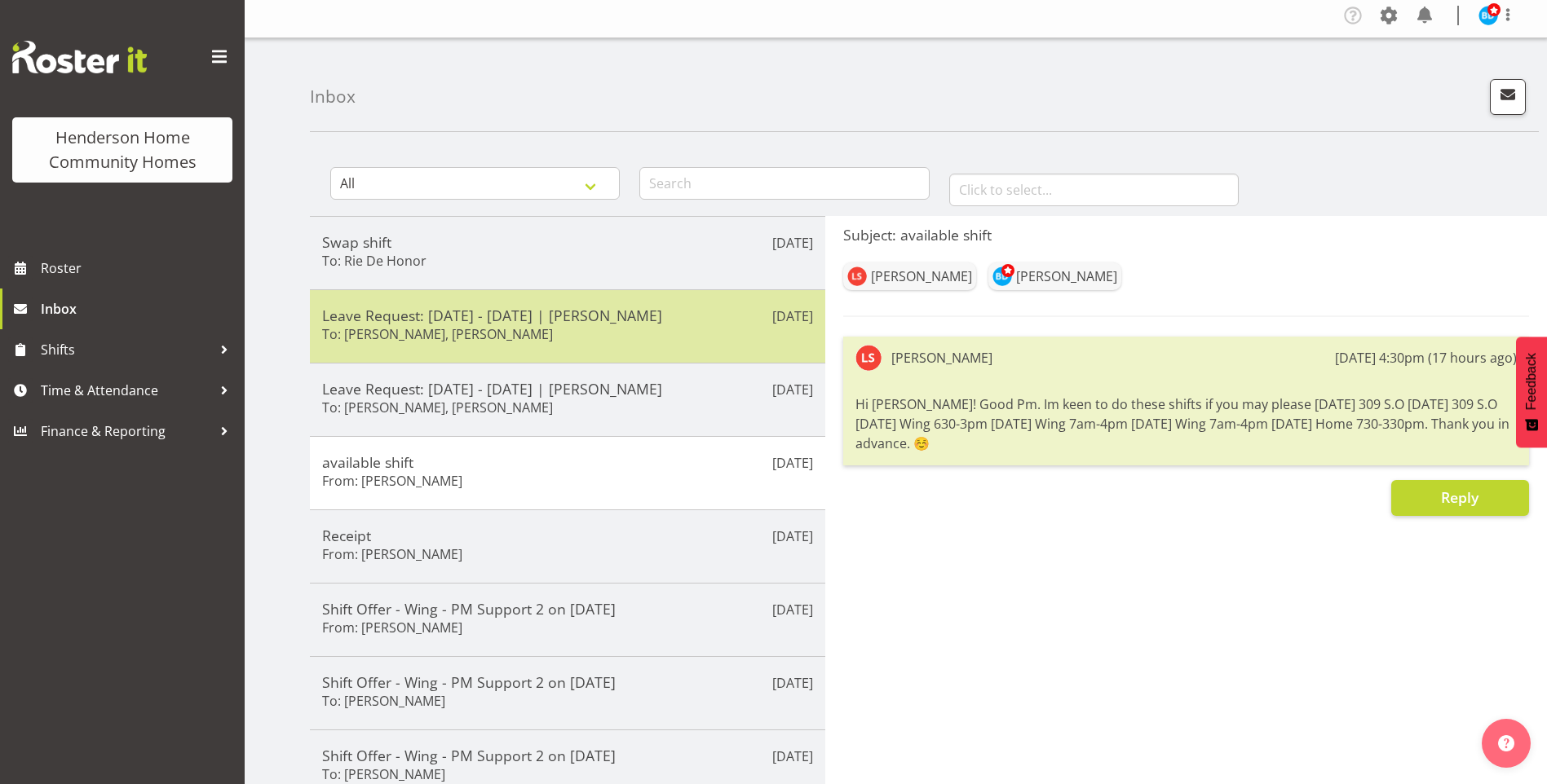
scroll to position [0, 0]
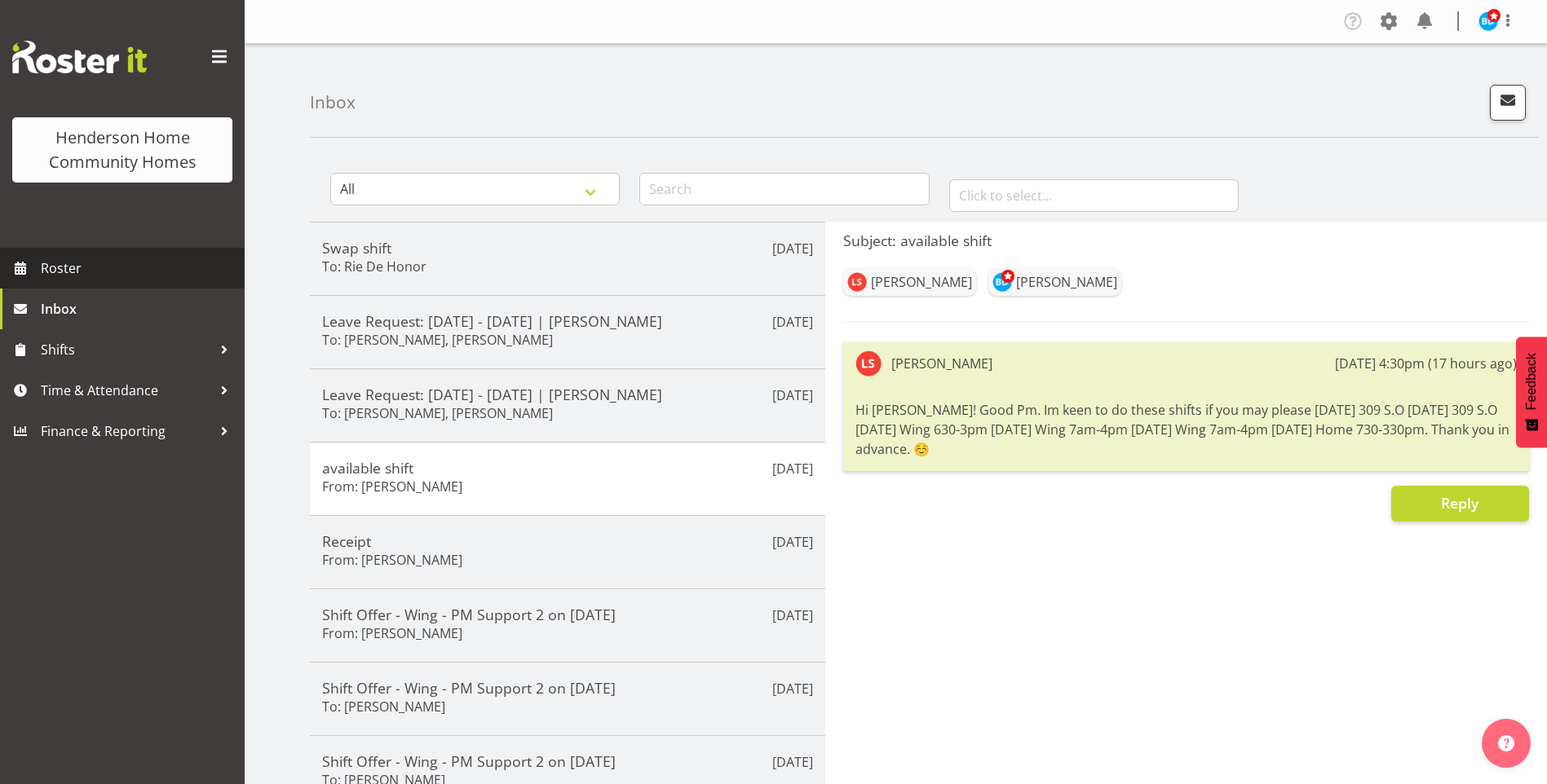
click at [65, 257] on span "Roster" at bounding box center [139, 268] width 196 height 24
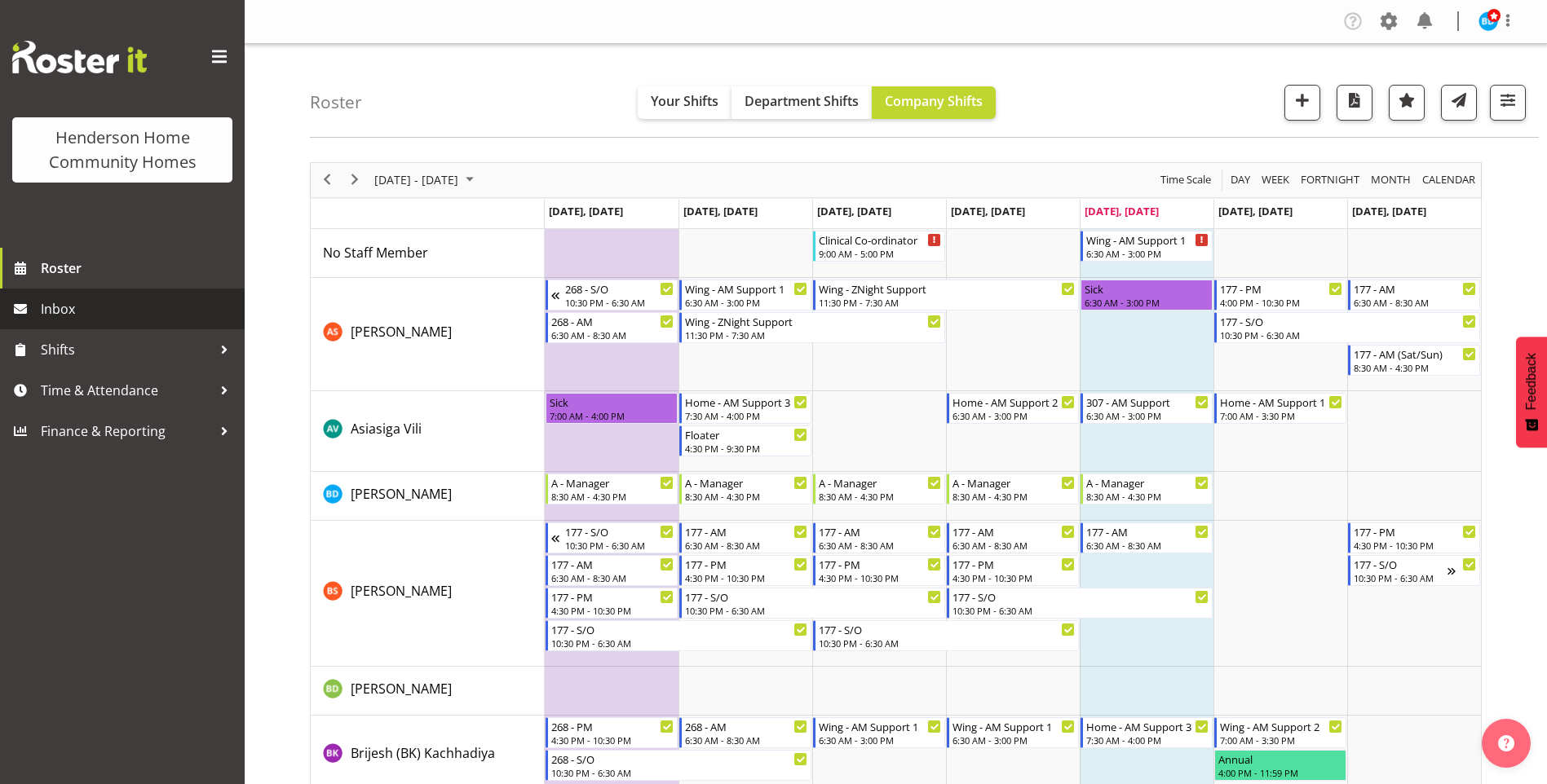
click at [148, 299] on span "Inbox" at bounding box center [139, 308] width 196 height 24
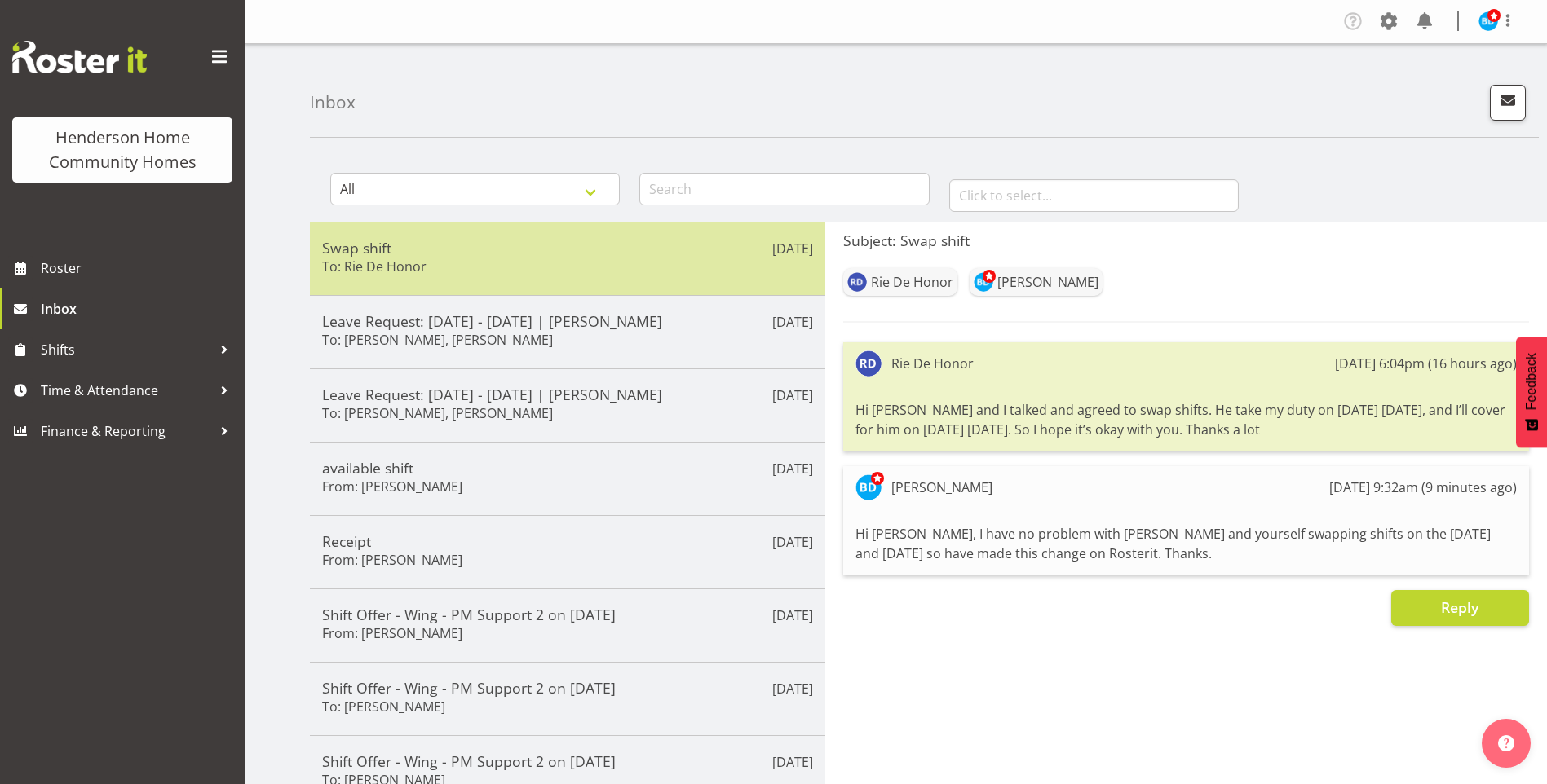
click at [453, 248] on h5 "Swap shift" at bounding box center [568, 247] width 491 height 18
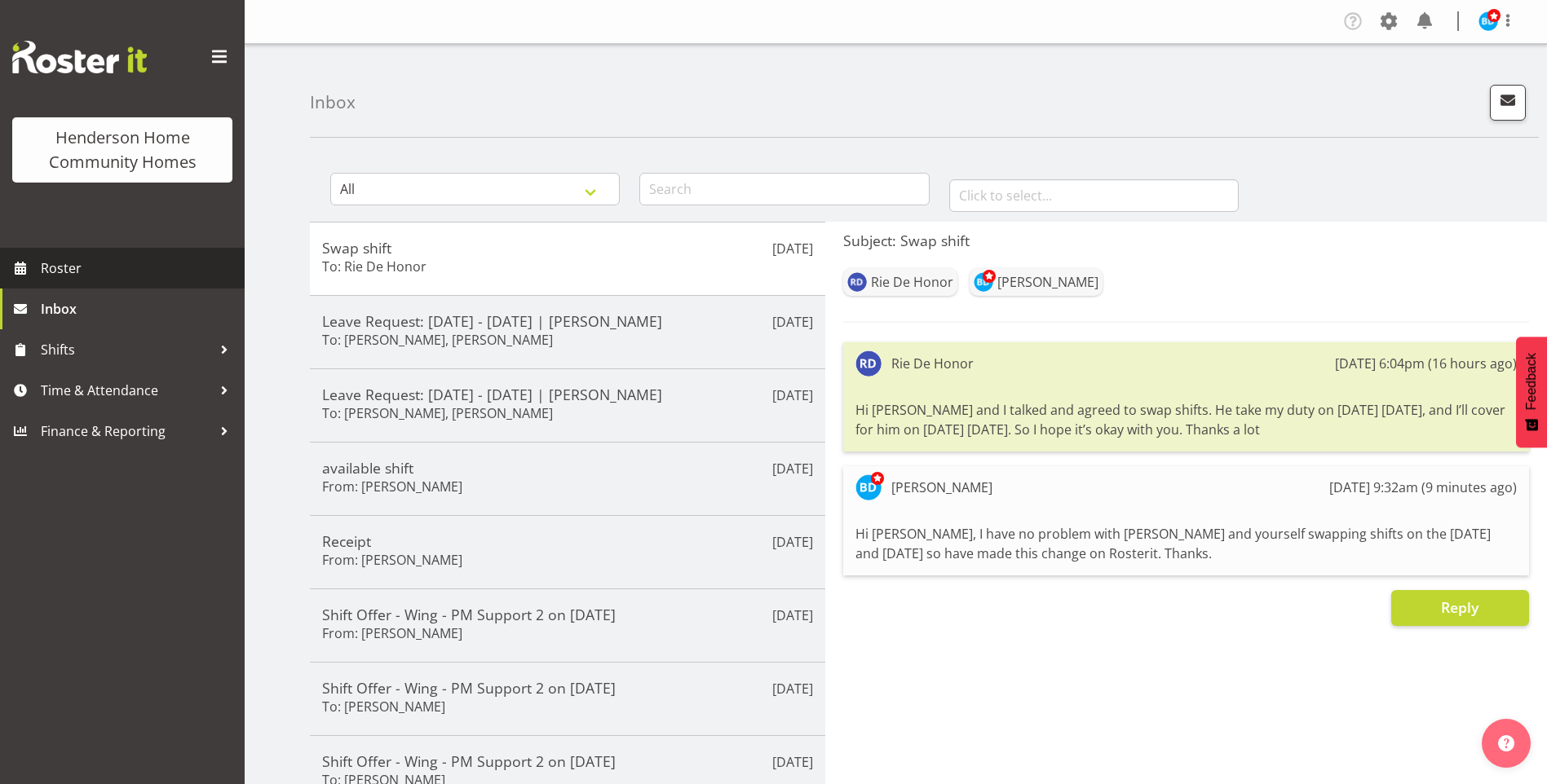
click at [98, 282] on link "Roster" at bounding box center [122, 268] width 245 height 41
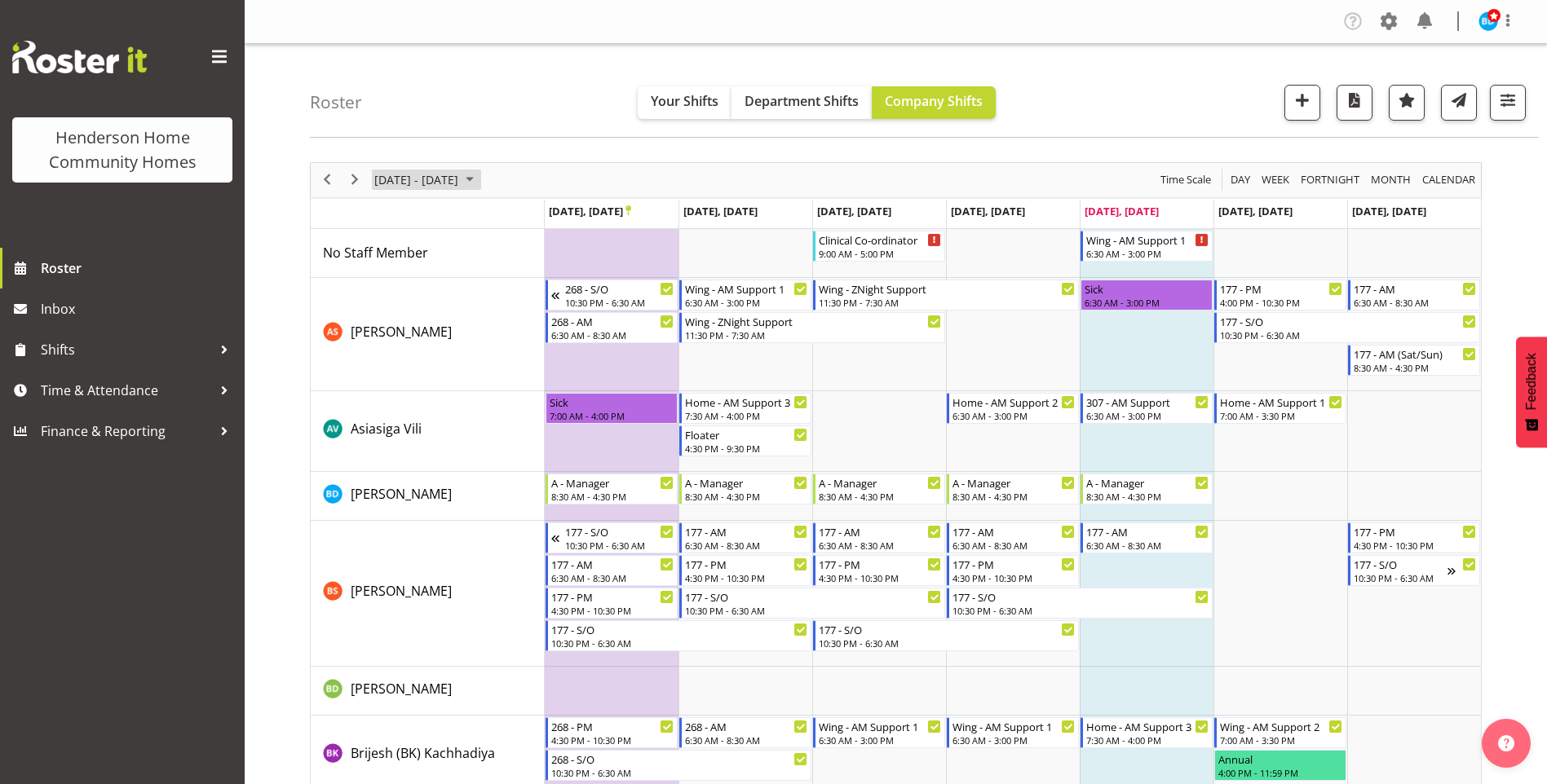
click at [479, 180] on span "September 2025" at bounding box center [469, 180] width 19 height 20
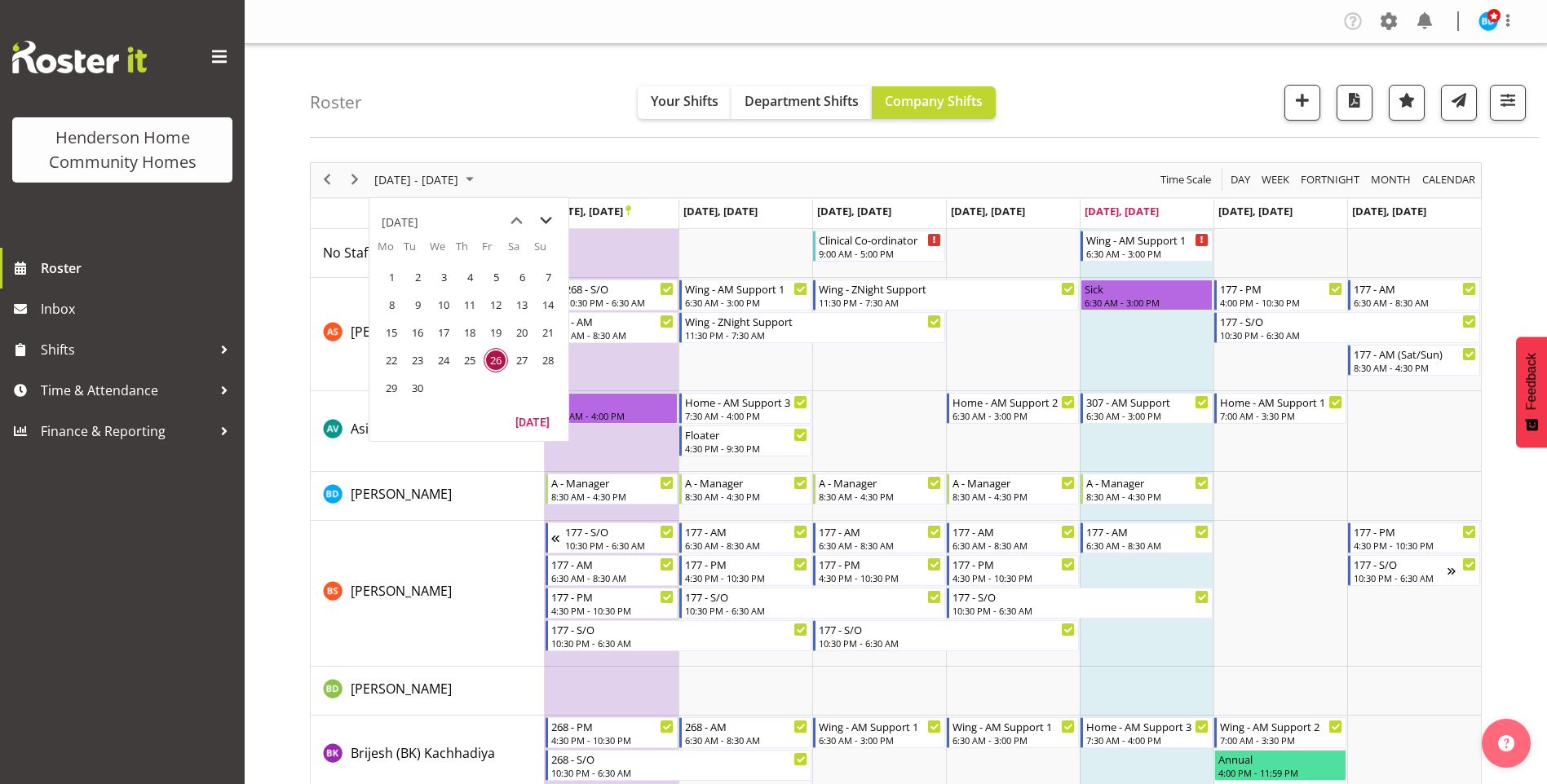
click at [547, 217] on span "next month" at bounding box center [546, 221] width 29 height 30
click at [387, 331] on span "13" at bounding box center [392, 332] width 24 height 24
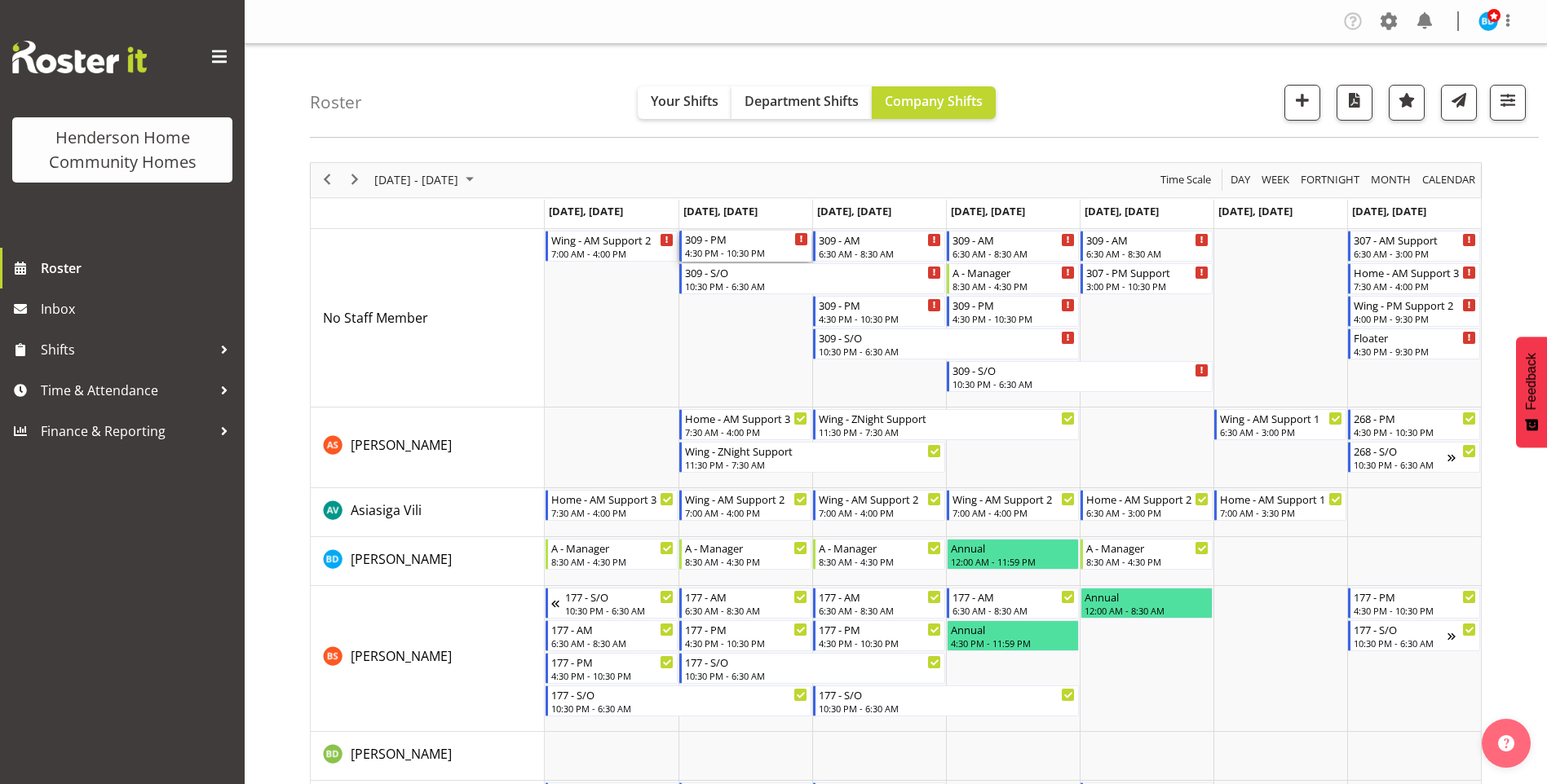
click at [721, 244] on div "309 - PM" at bounding box center [746, 239] width 123 height 17
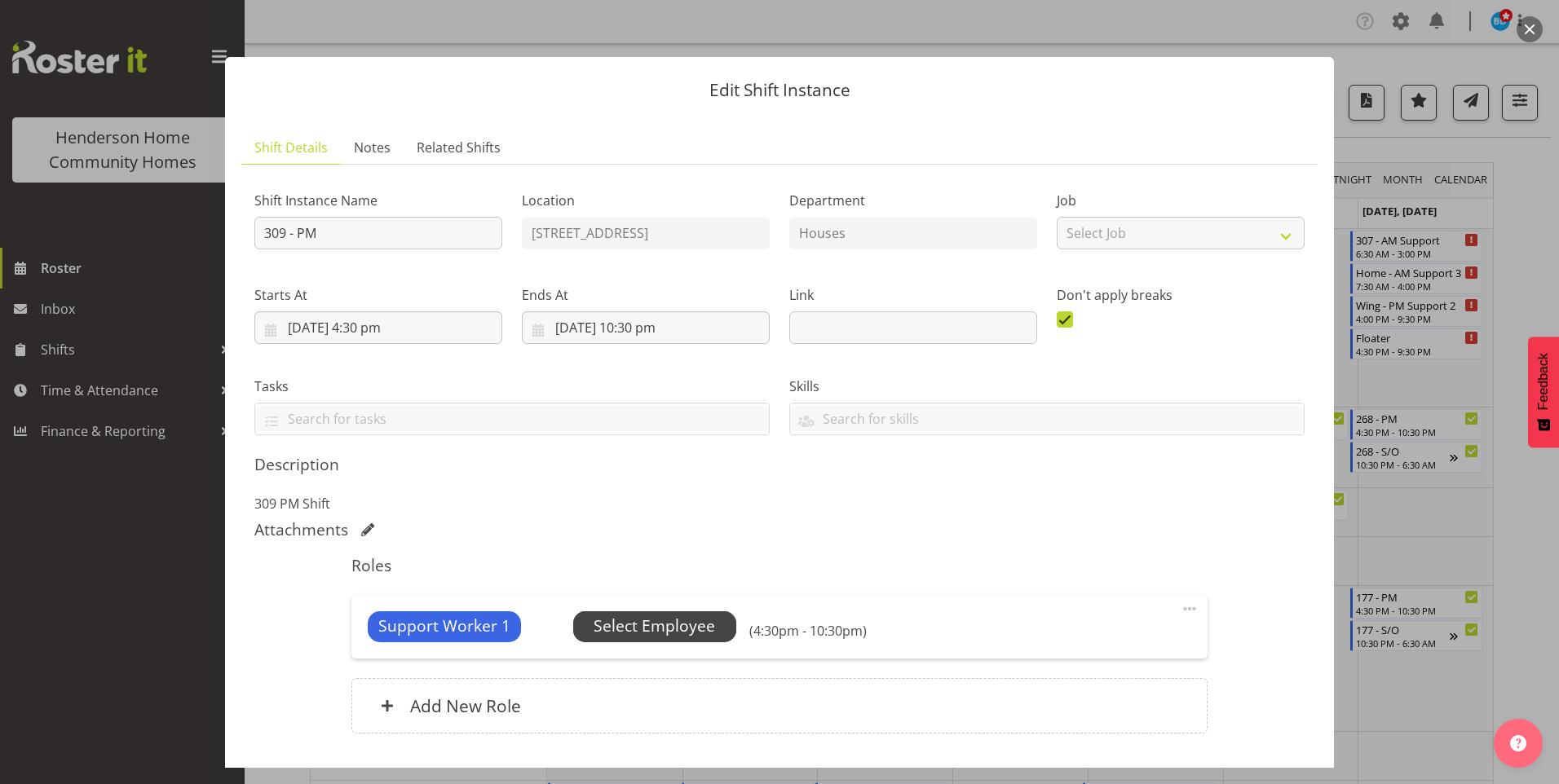
click at [654, 620] on span "Select Employee" at bounding box center [655, 627] width 122 height 24
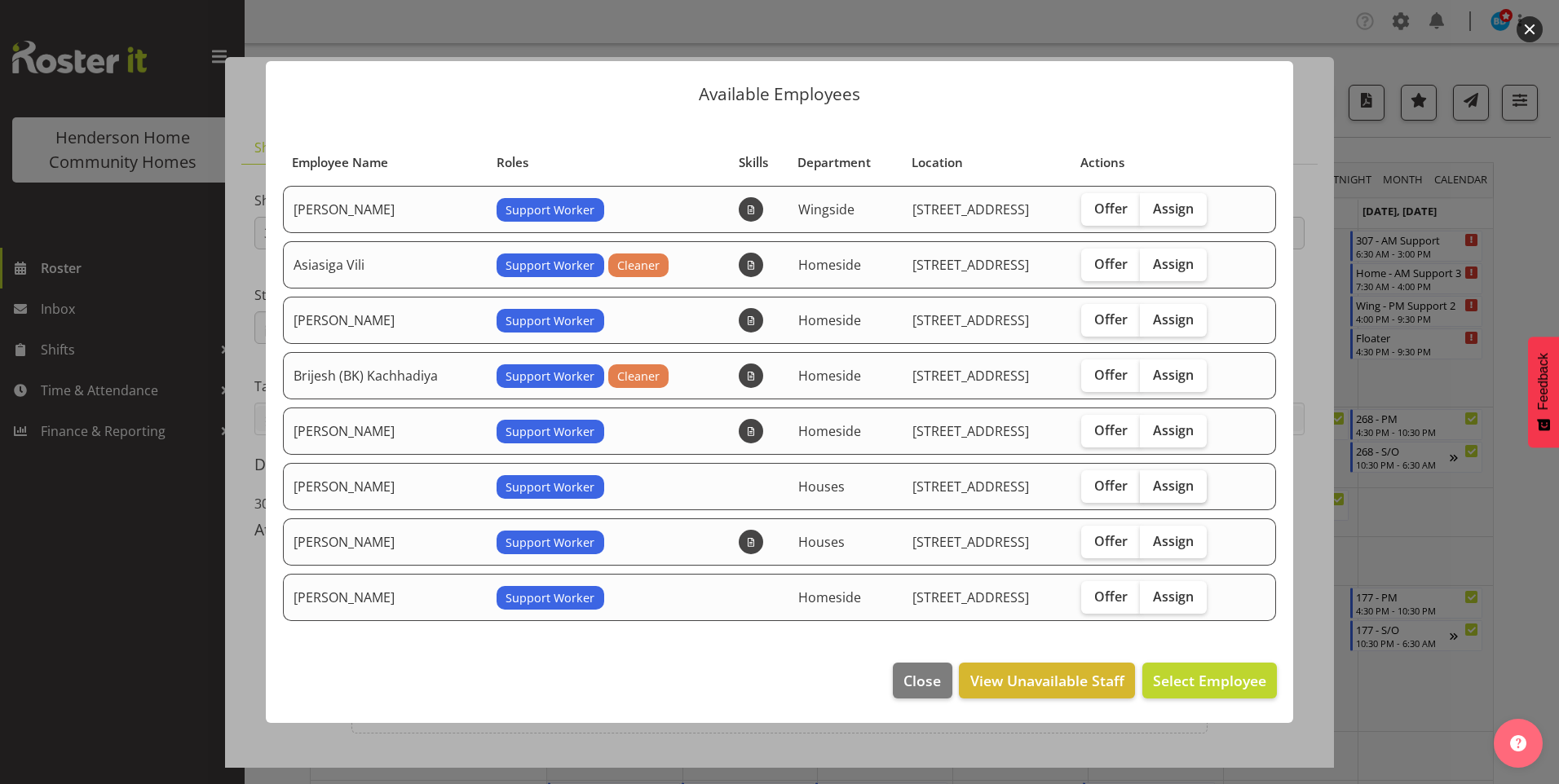
click at [1199, 491] on label "Assign" at bounding box center [1173, 486] width 66 height 32
click at [1151, 491] on input "Assign" at bounding box center [1144, 485] width 10 height 10
checkbox input "true"
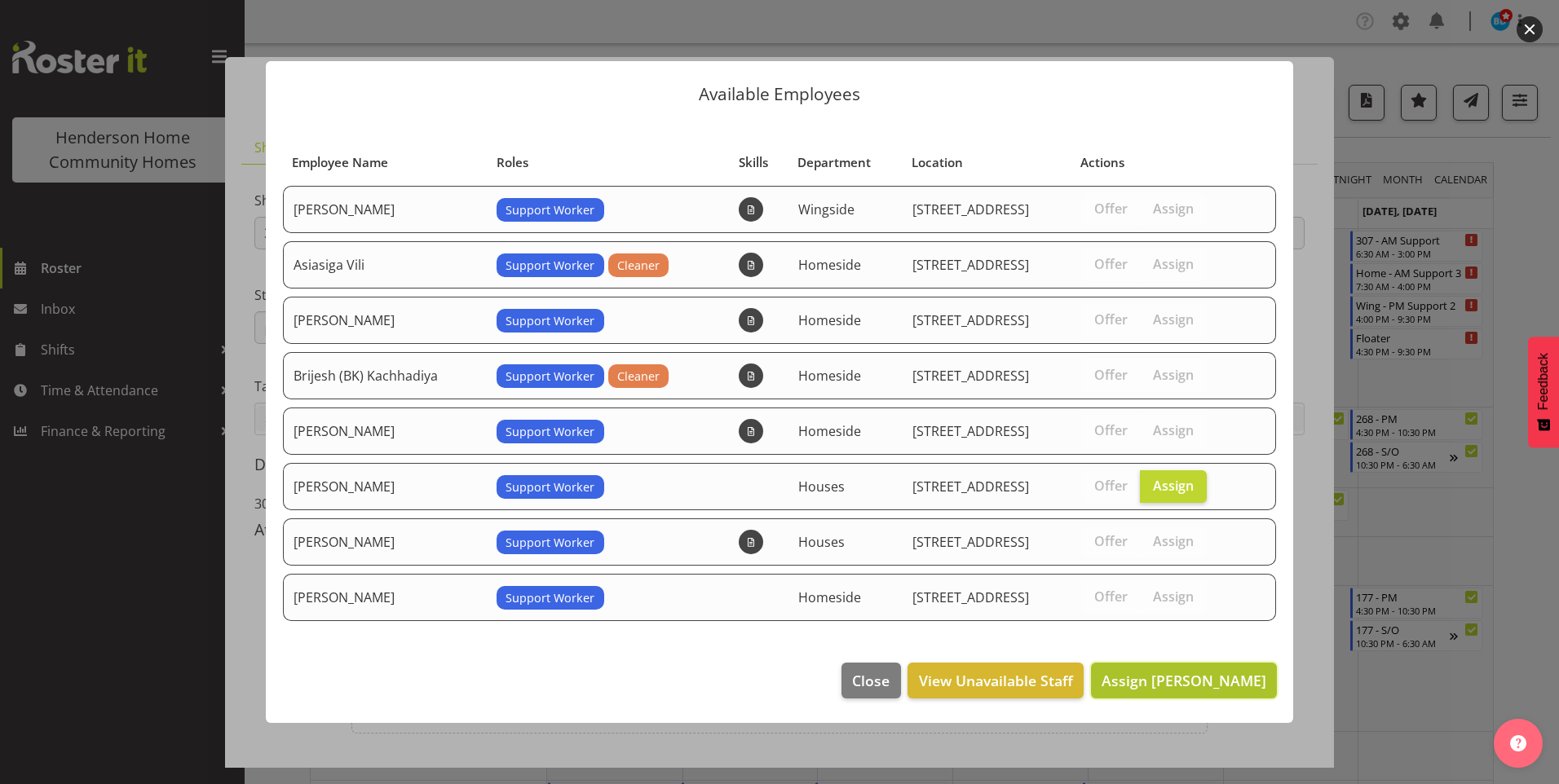
click at [1210, 681] on span "Assign Liezl Sanchez" at bounding box center [1184, 681] width 164 height 19
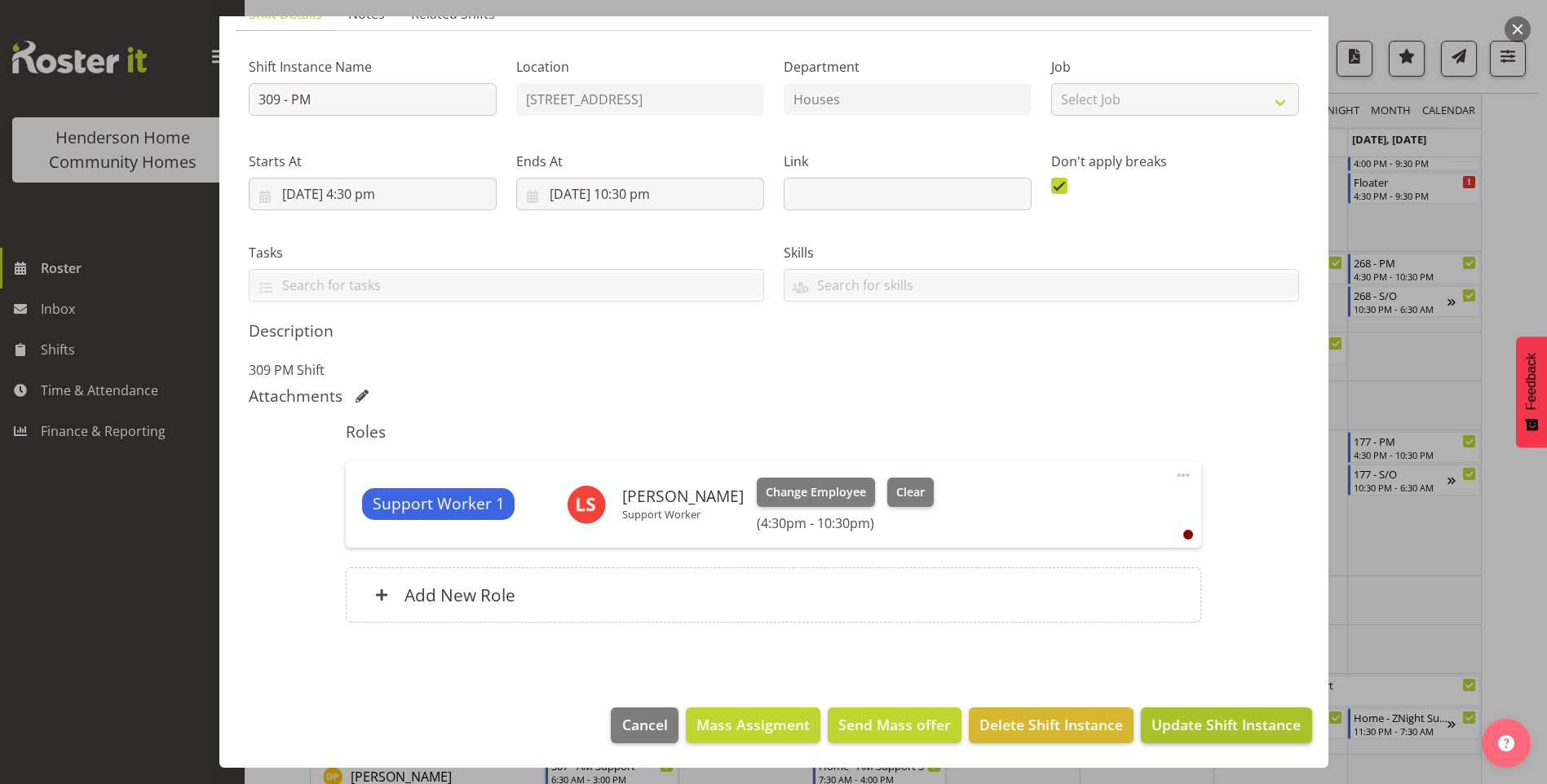
scroll to position [245, 0]
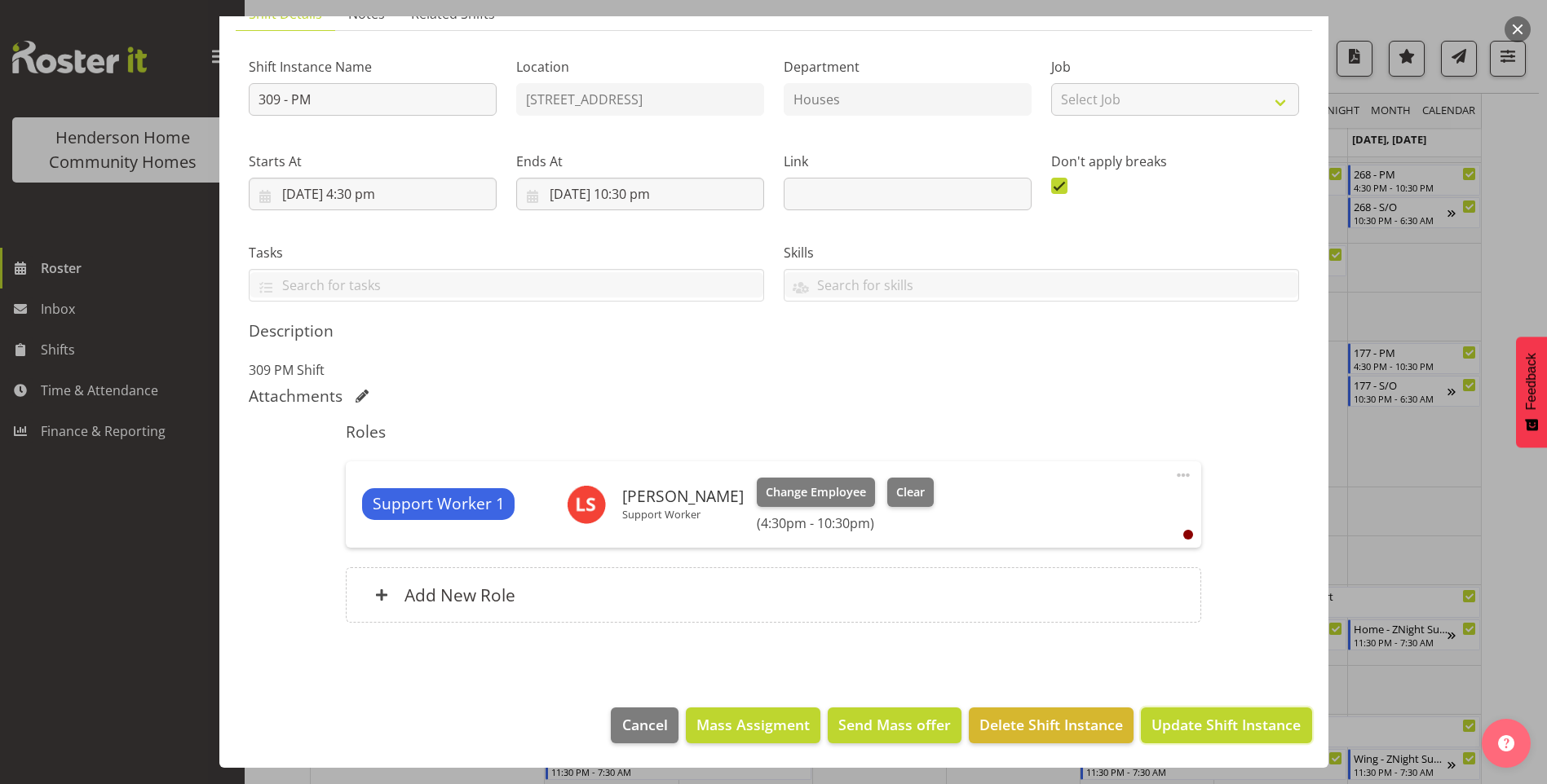
click at [1200, 720] on span "Update Shift Instance" at bounding box center [1227, 724] width 150 height 21
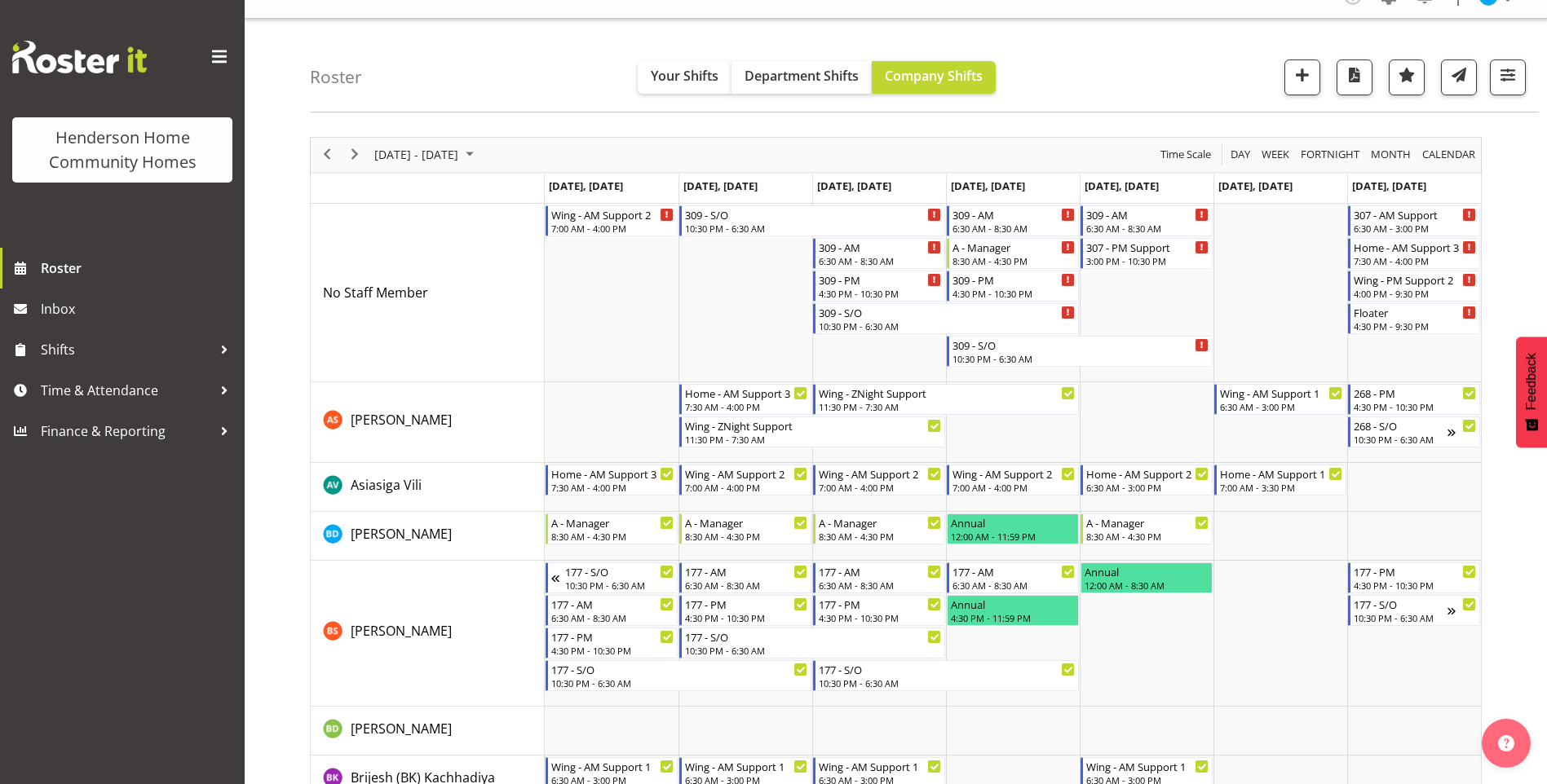
scroll to position [0, 0]
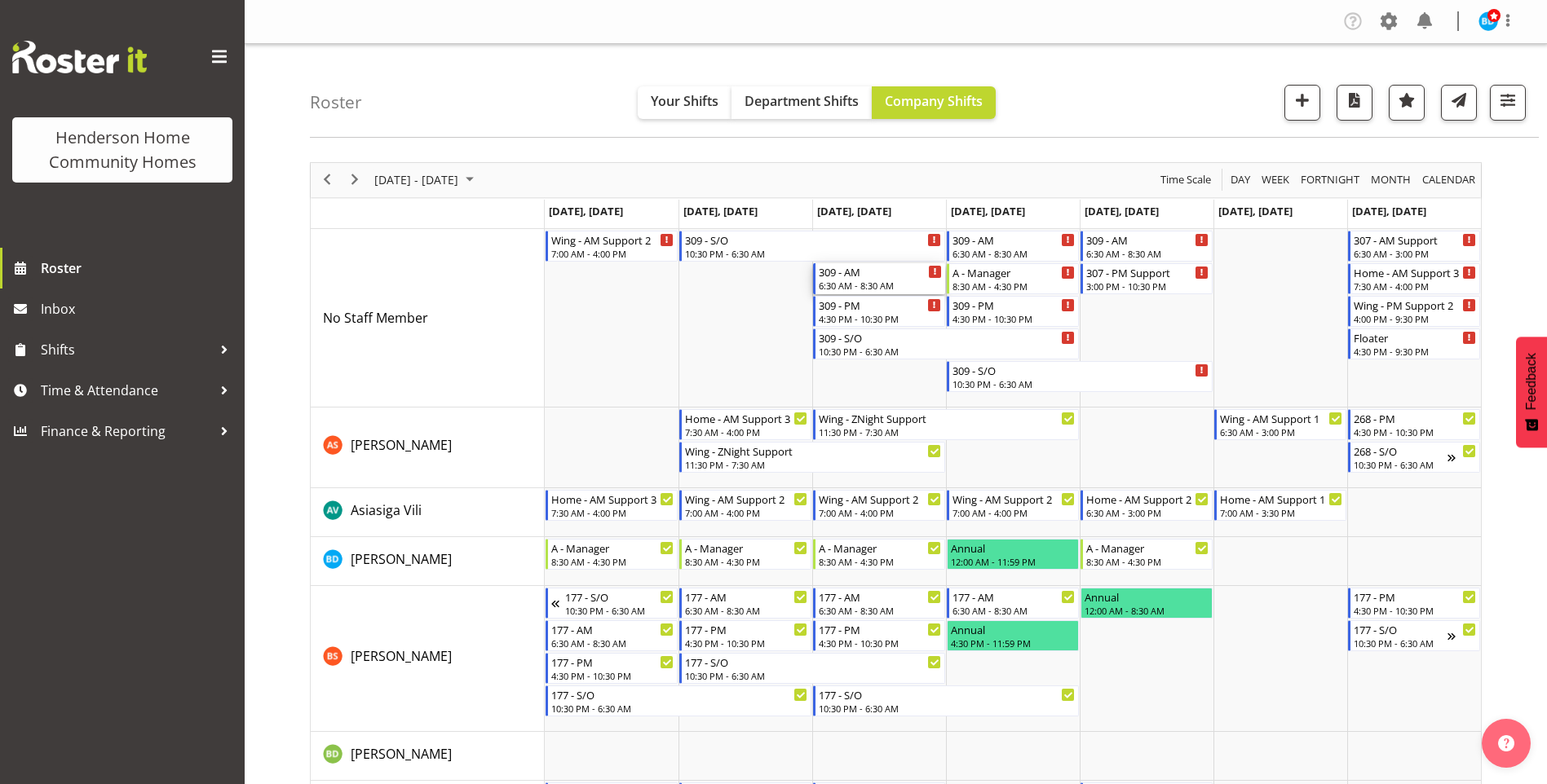
click at [858, 281] on div "6:30 AM - 8:30 AM" at bounding box center [879, 285] width 123 height 13
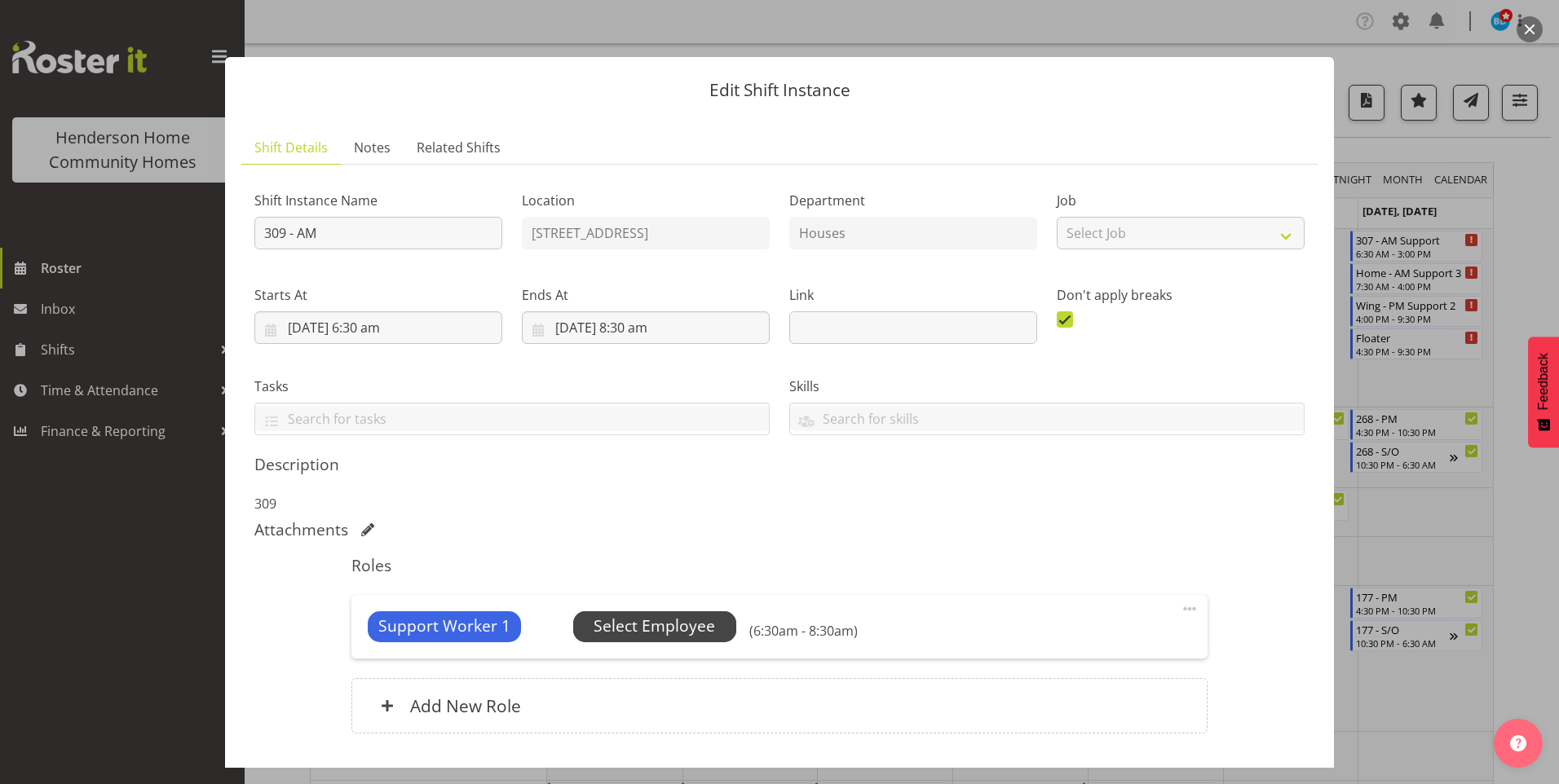
click at [686, 626] on span "Select Employee" at bounding box center [655, 627] width 122 height 24
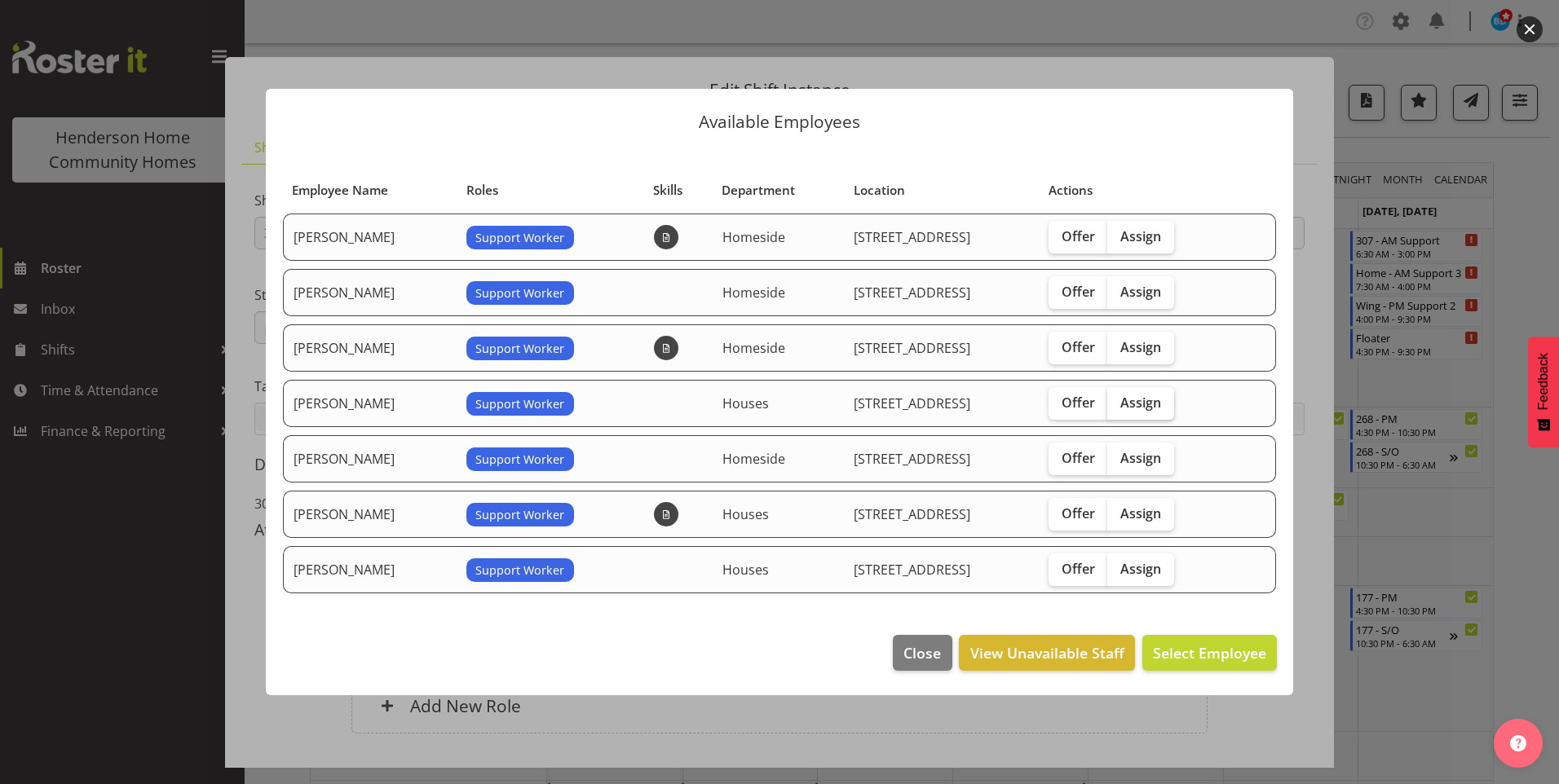
click at [1166, 392] on label "Assign" at bounding box center [1141, 403] width 66 height 32
click at [1118, 397] on input "Assign" at bounding box center [1112, 402] width 10 height 10
checkbox input "true"
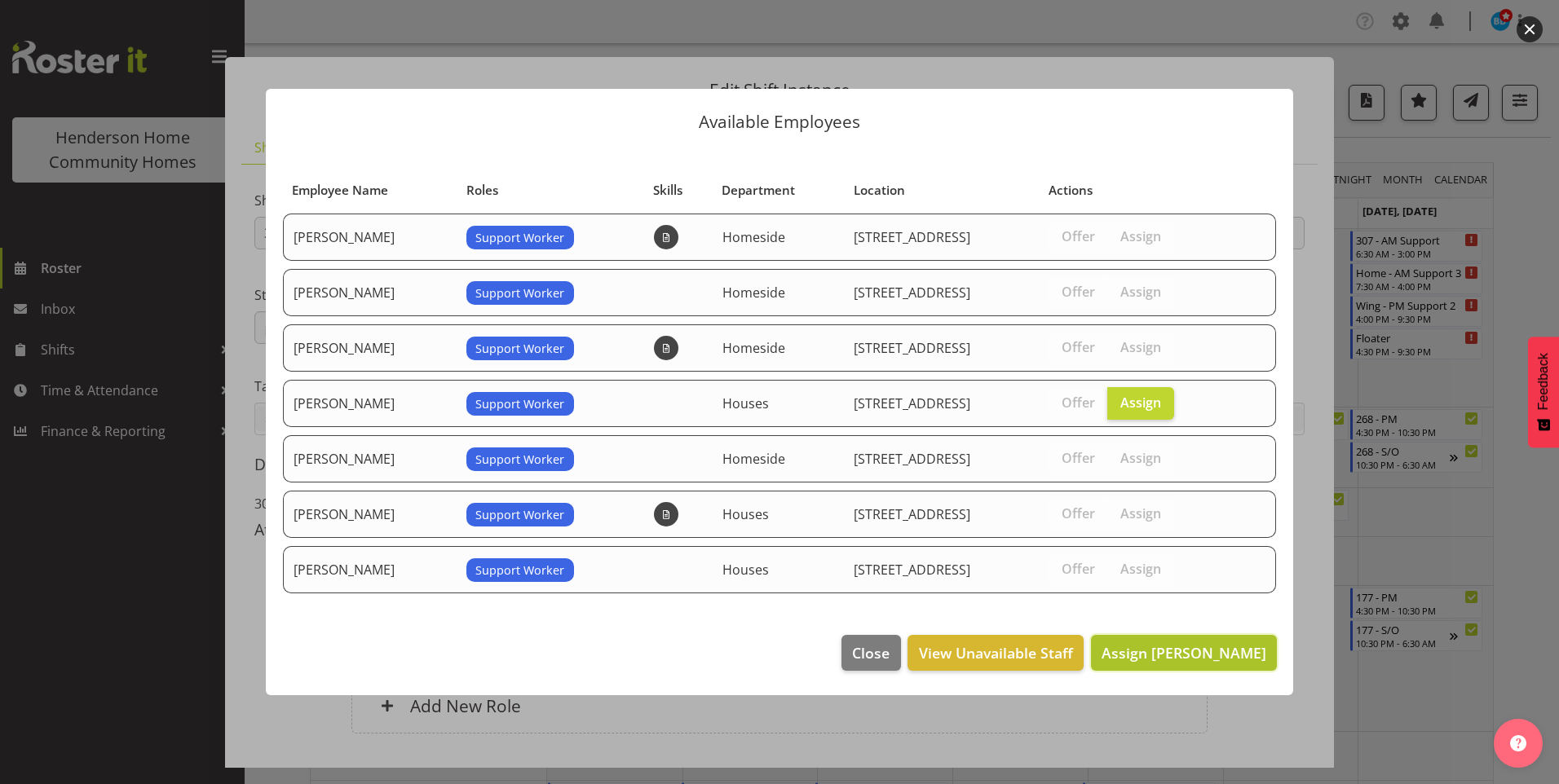
click at [1190, 651] on span "Assign Liezl Sanchez" at bounding box center [1184, 653] width 164 height 19
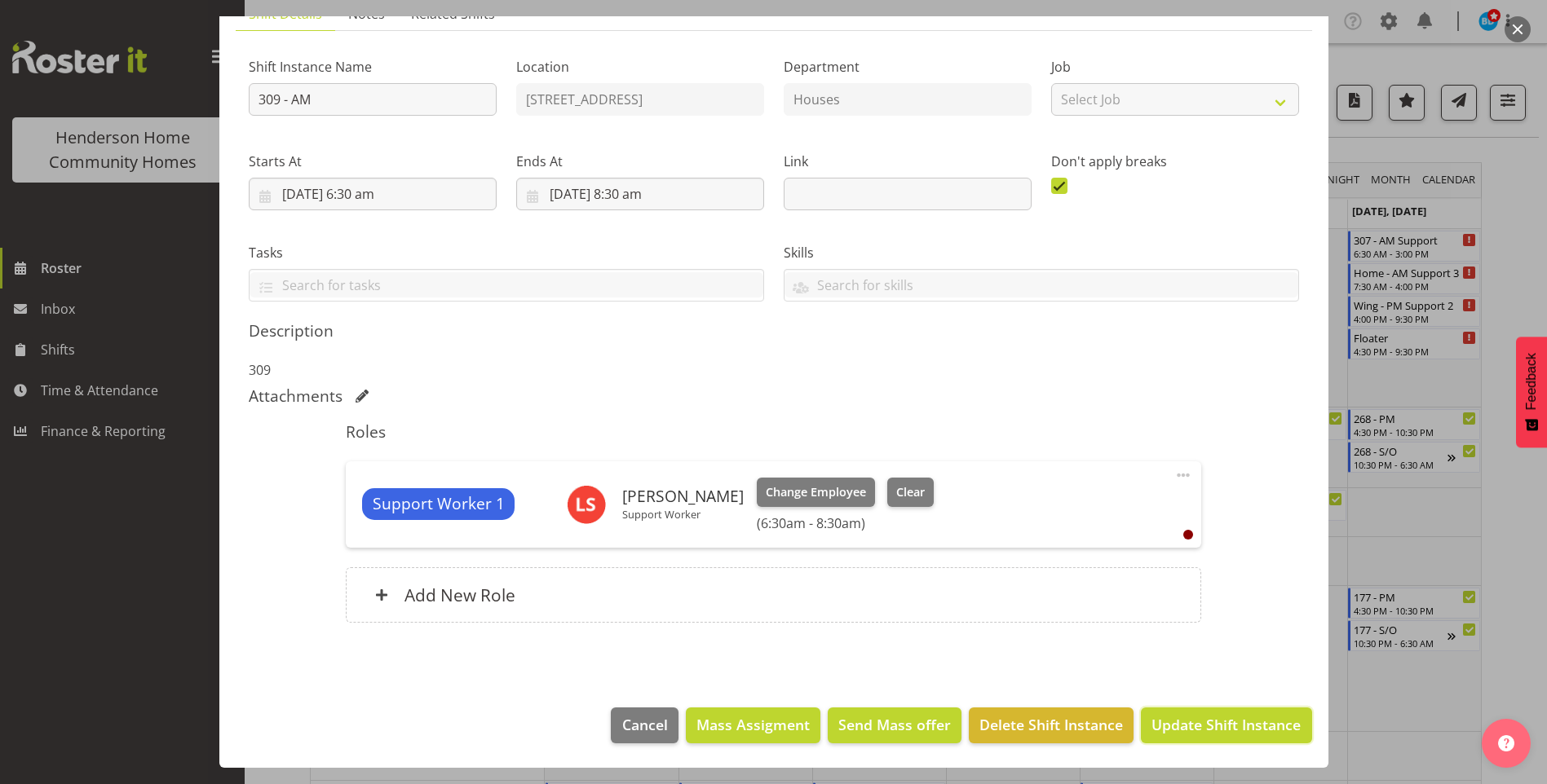
click at [1208, 730] on span "Update Shift Instance" at bounding box center [1227, 724] width 150 height 21
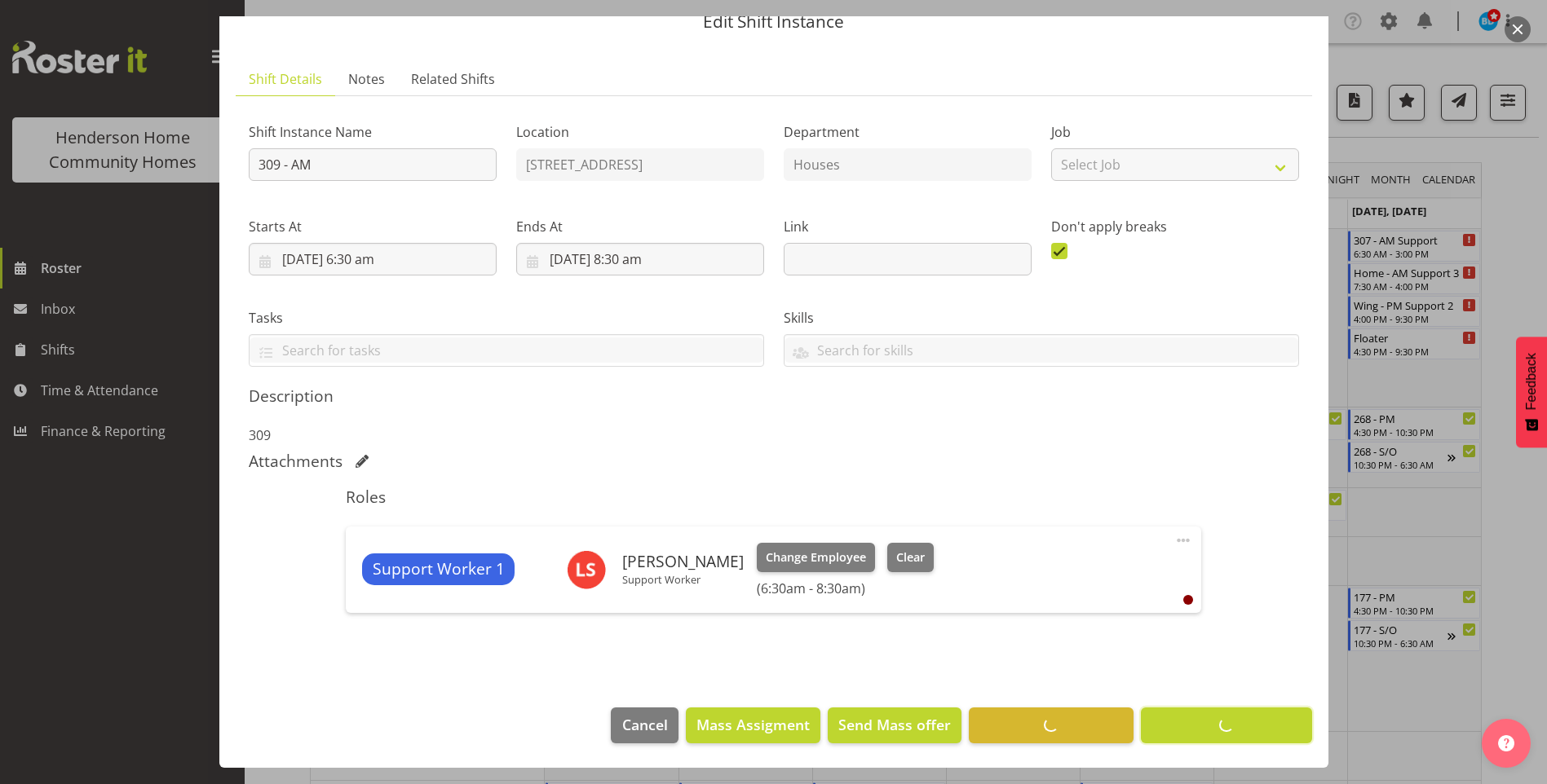
scroll to position [68, 0]
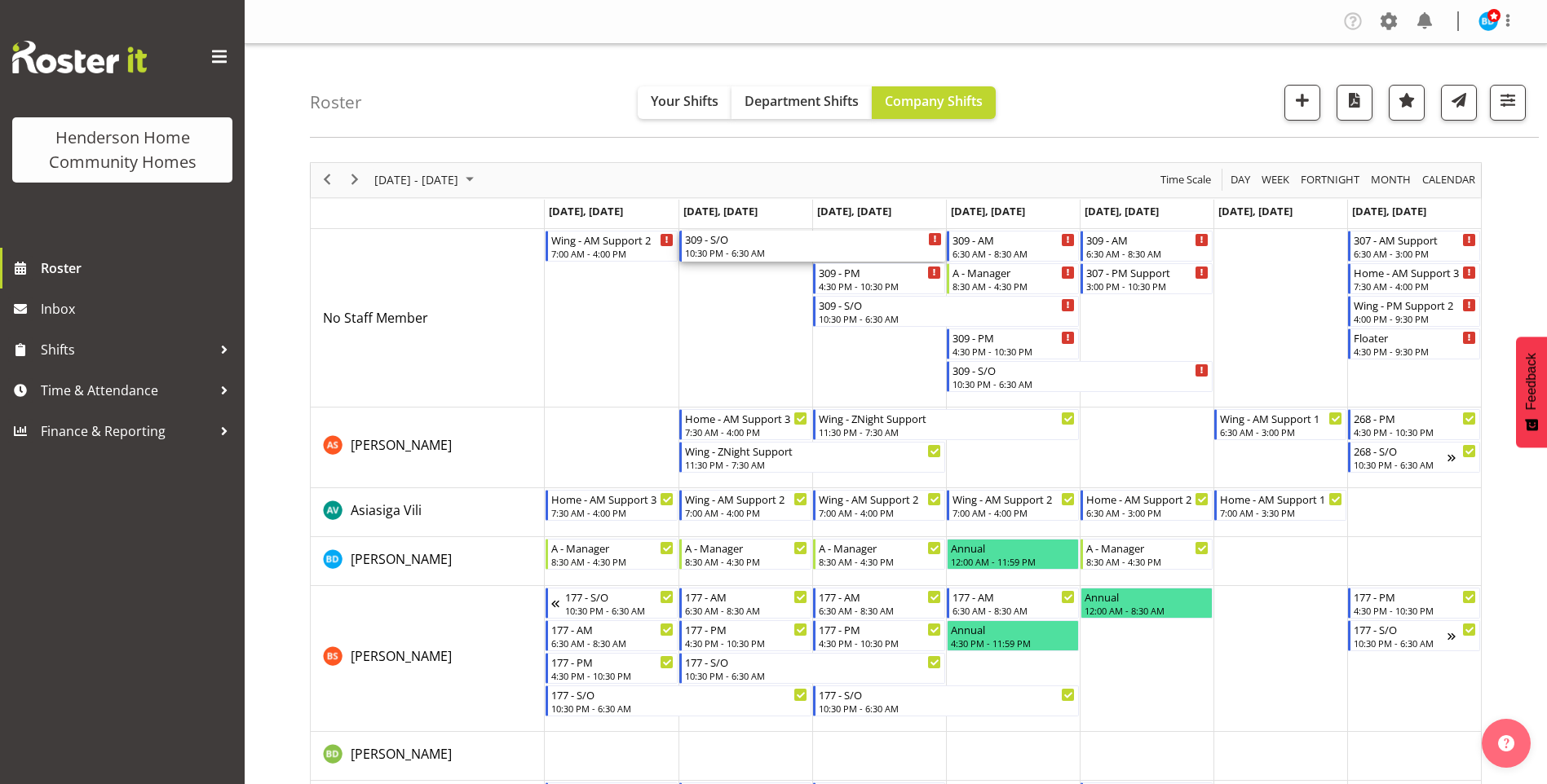
click at [742, 248] on div "10:30 PM - 6:30 AM" at bounding box center [814, 253] width 257 height 13
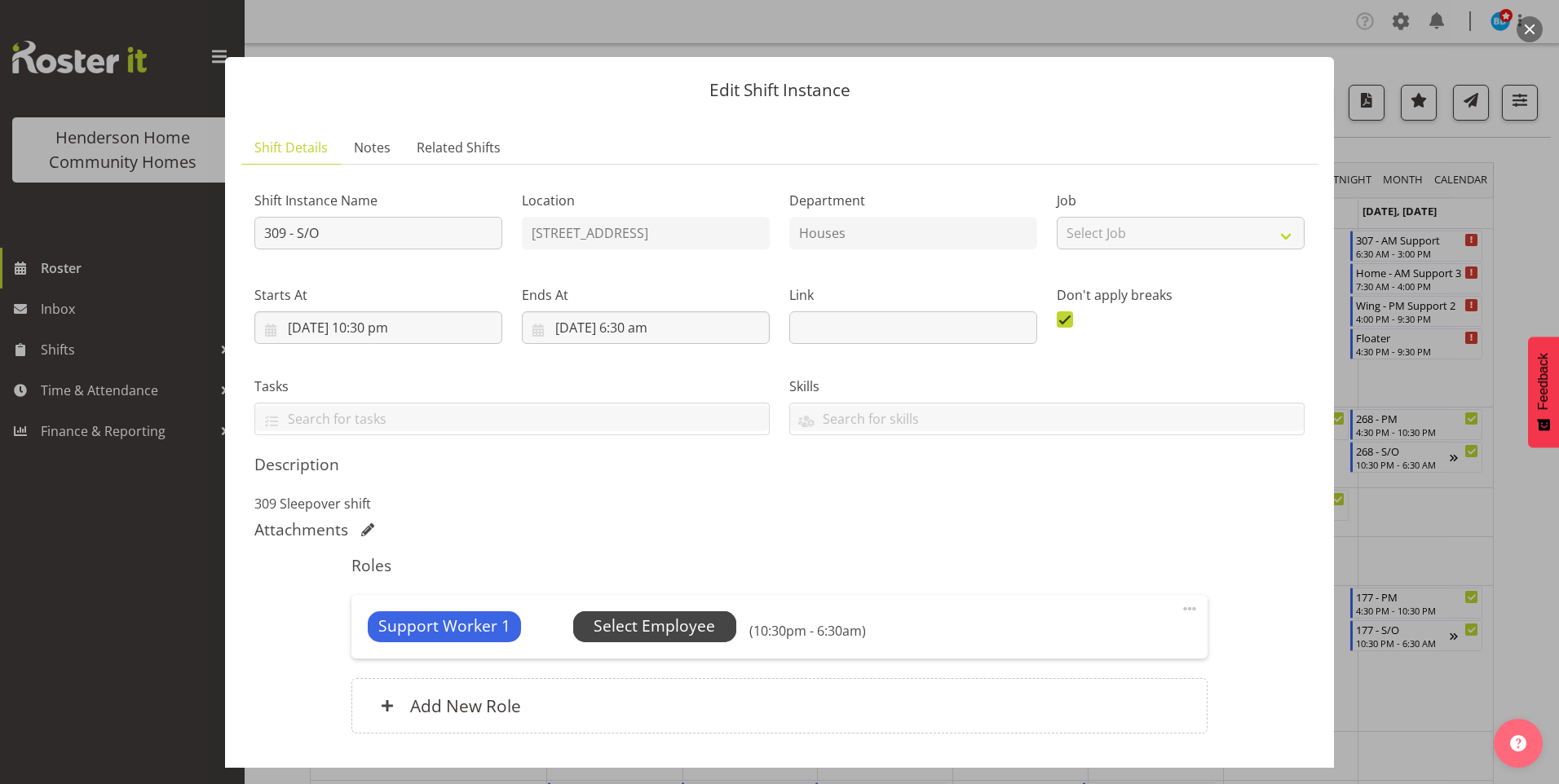
click at [700, 629] on span "Select Employee" at bounding box center [655, 627] width 122 height 24
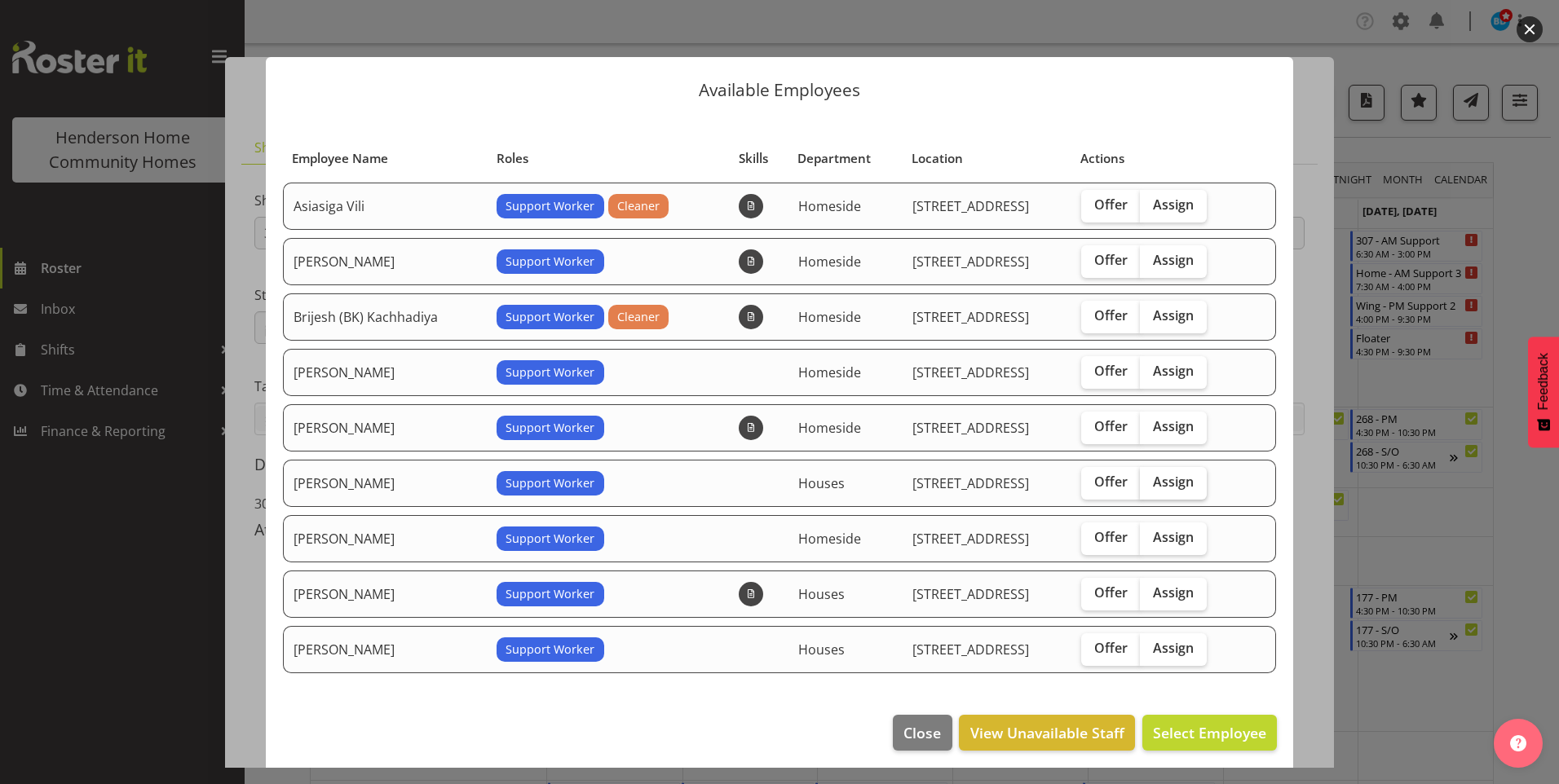
click at [1180, 474] on span "Assign" at bounding box center [1173, 482] width 41 height 17
click at [1151, 476] on input "Assign" at bounding box center [1144, 481] width 10 height 10
checkbox input "true"
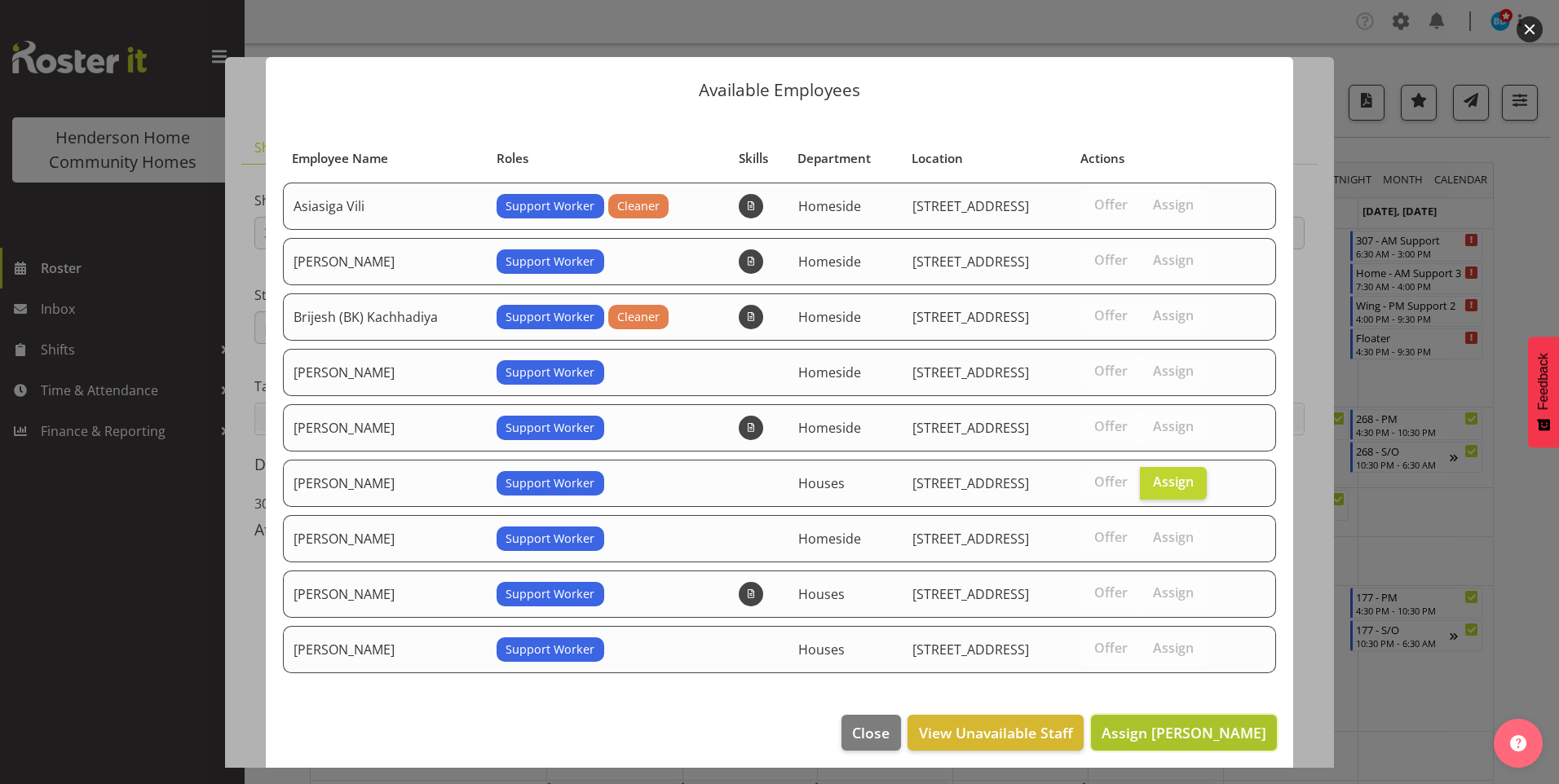
click at [1205, 718] on button "Assign Liezl Sanchez" at bounding box center [1183, 732] width 186 height 36
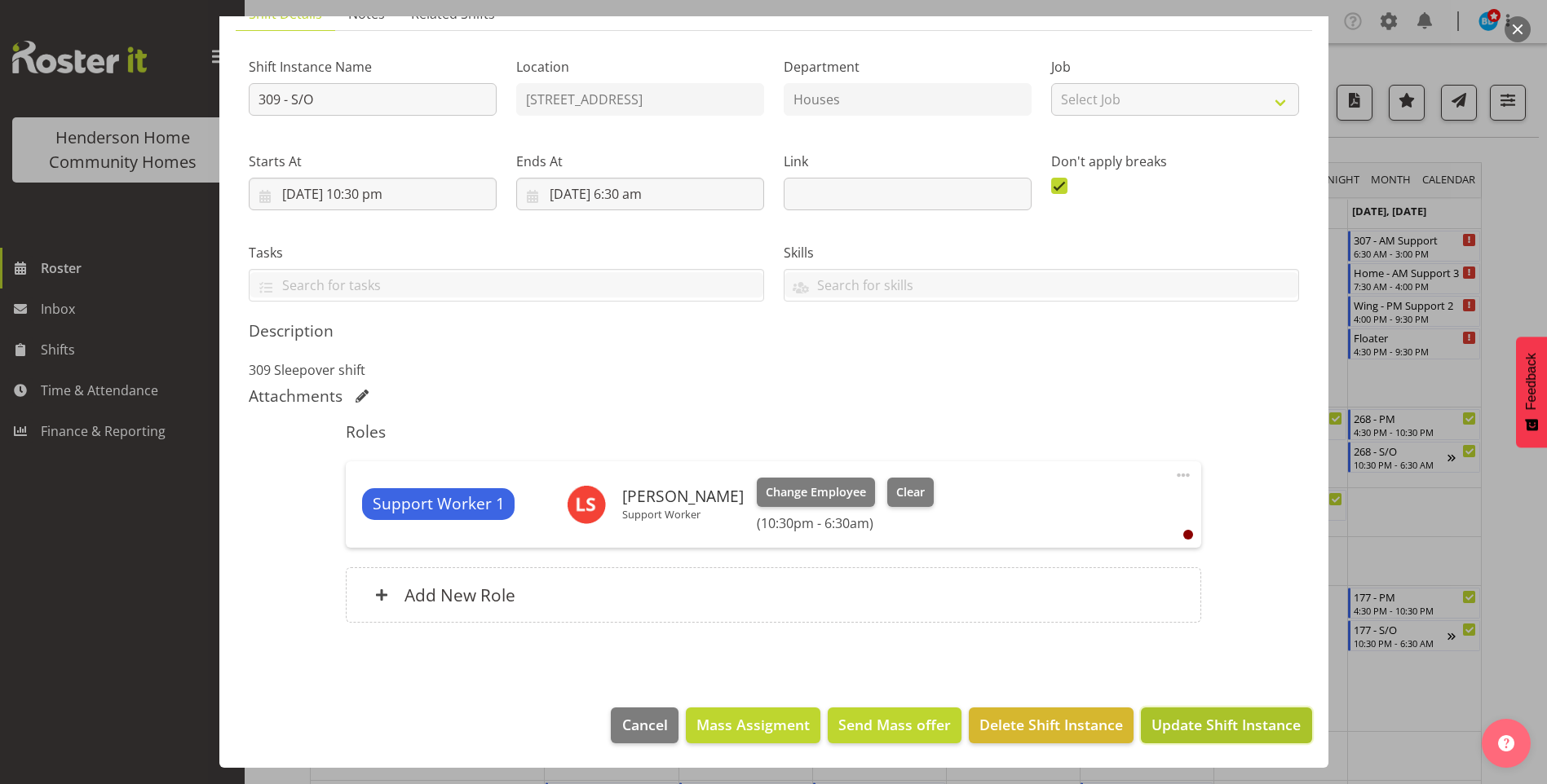
click at [1209, 734] on span "Update Shift Instance" at bounding box center [1227, 724] width 150 height 21
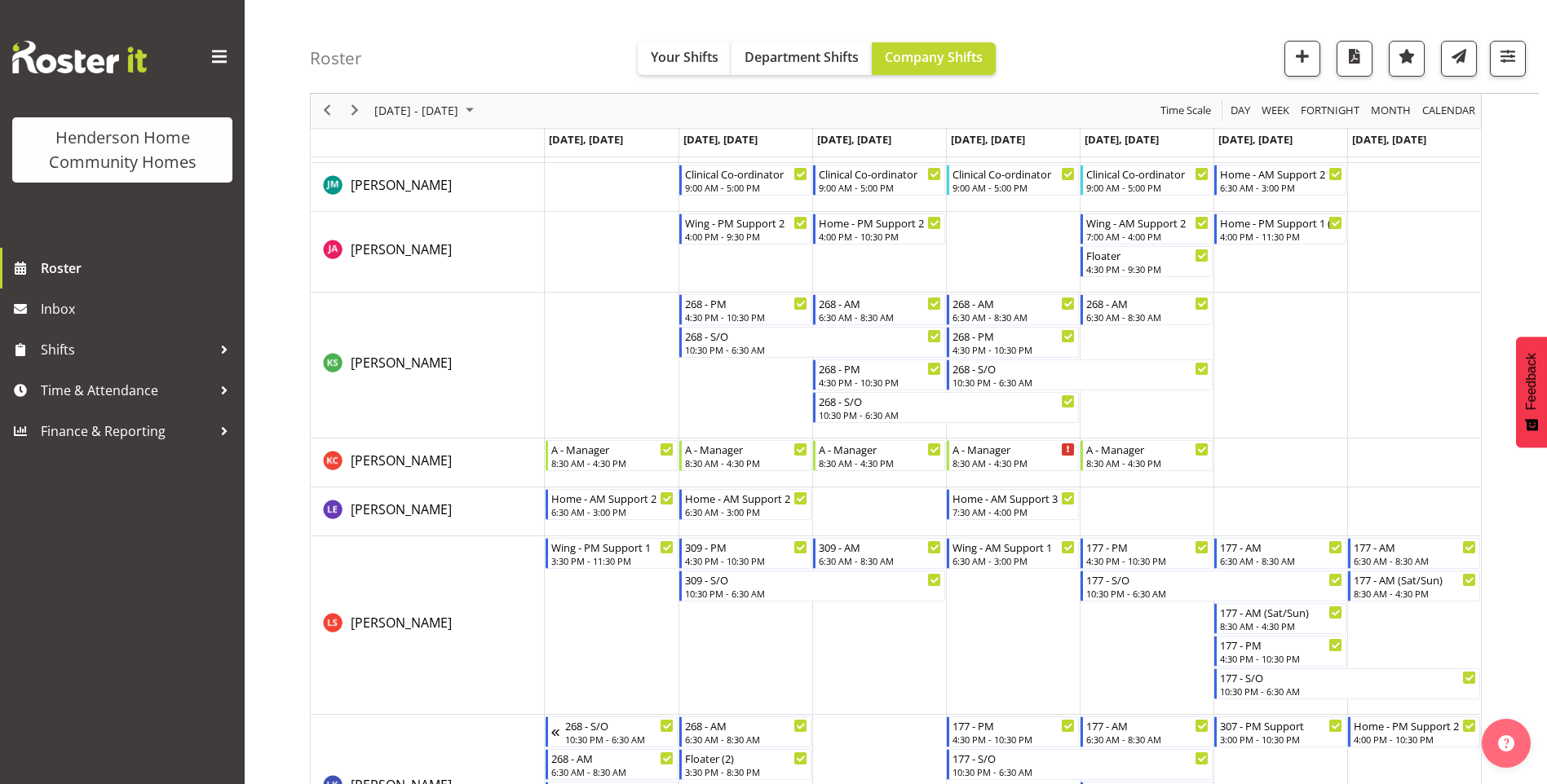
scroll to position [1141, 0]
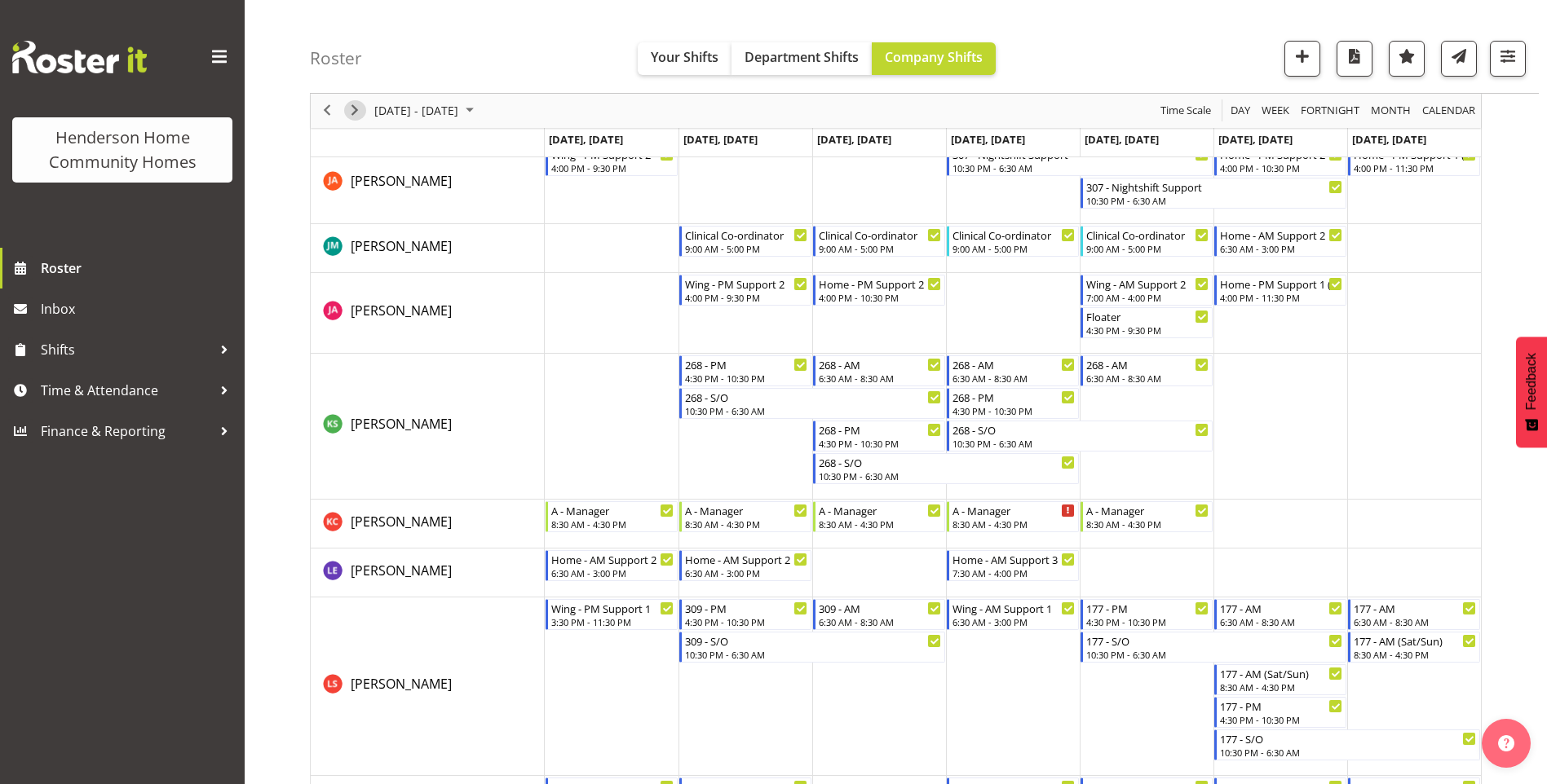
click at [363, 110] on span "Next" at bounding box center [354, 111] width 19 height 20
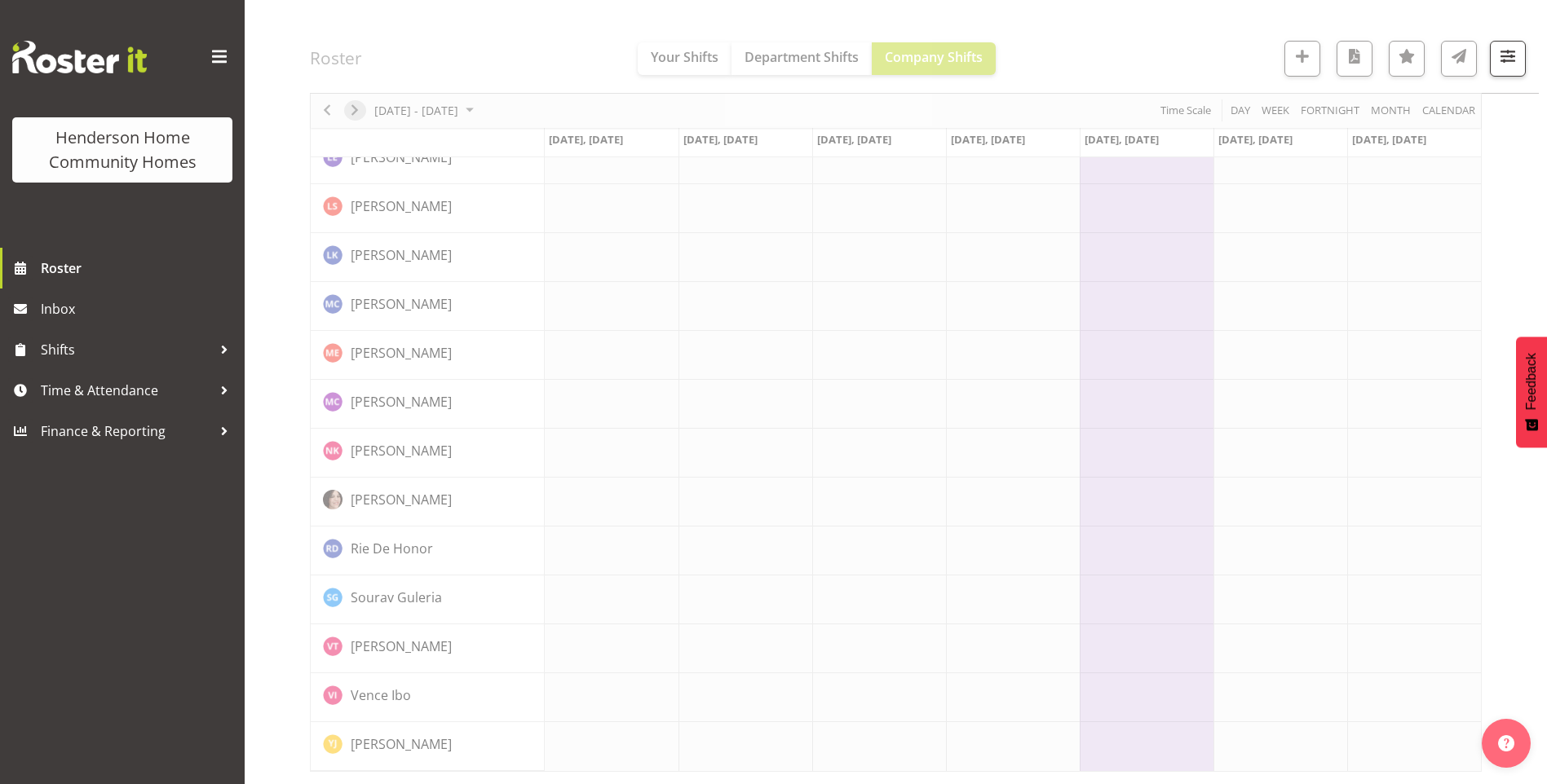
scroll to position [1072, 0]
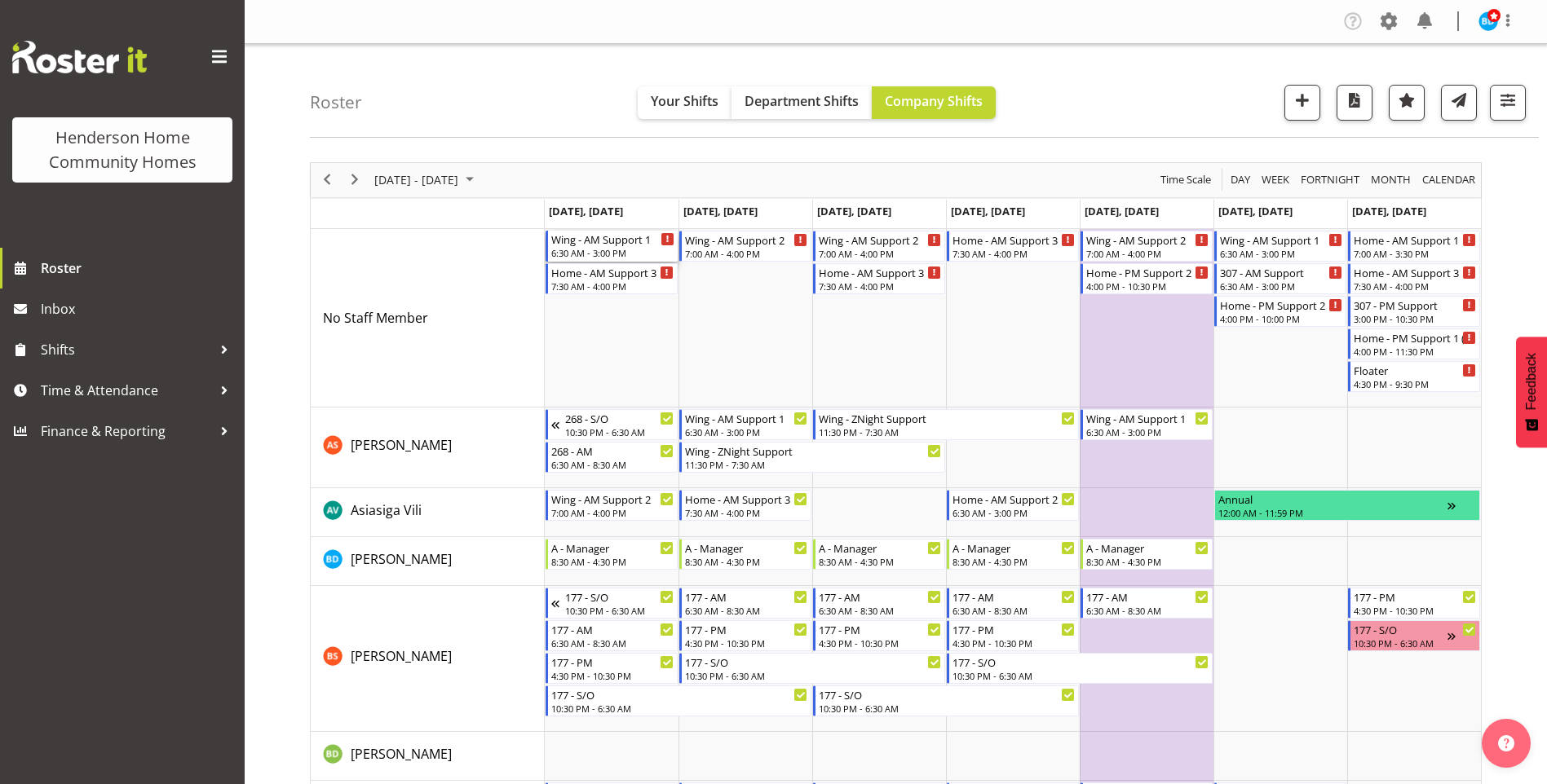
click at [596, 245] on div "Wing - AM Support 1" at bounding box center [612, 239] width 123 height 17
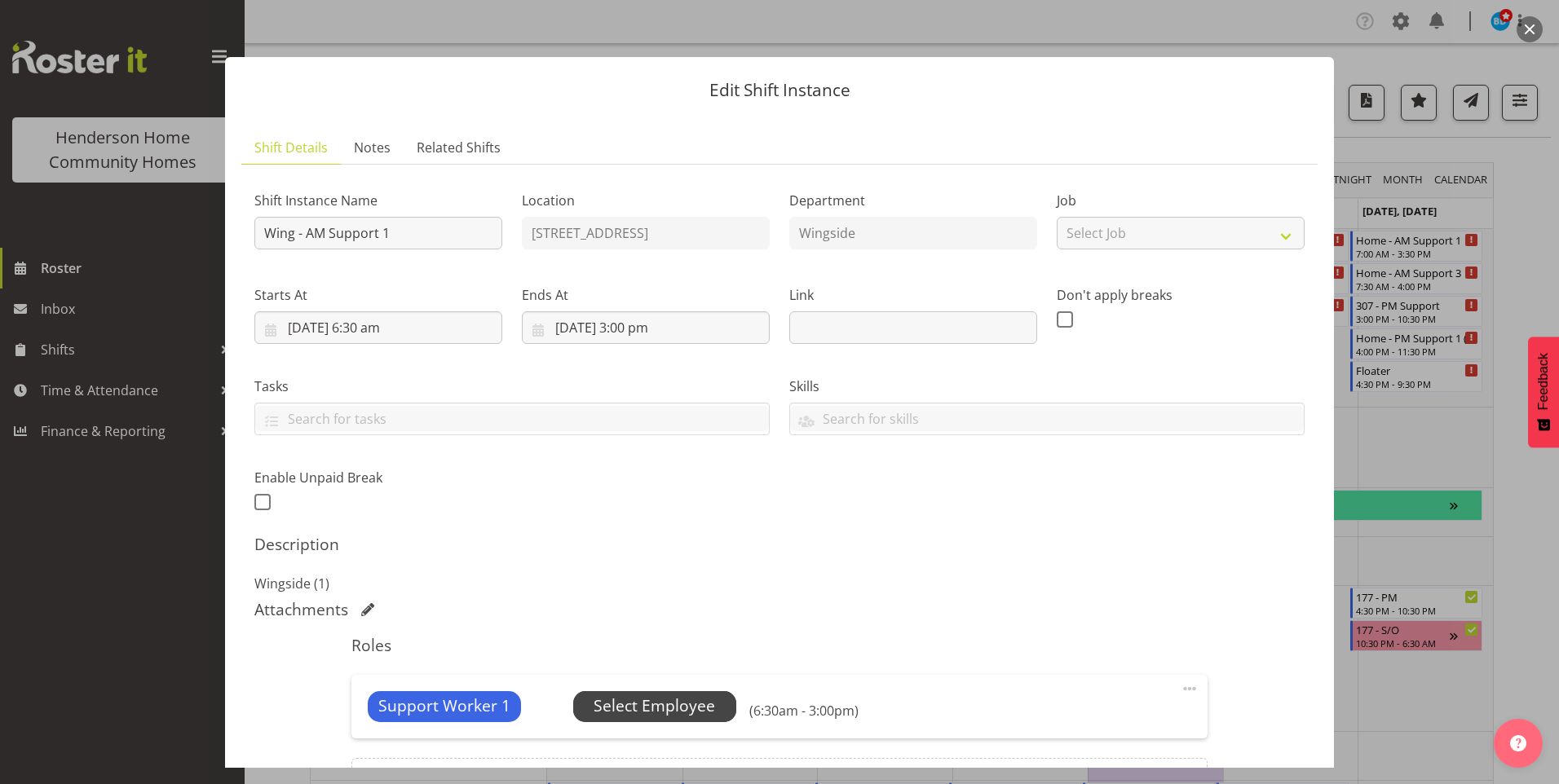
click at [659, 706] on span "Select Employee" at bounding box center [655, 706] width 122 height 24
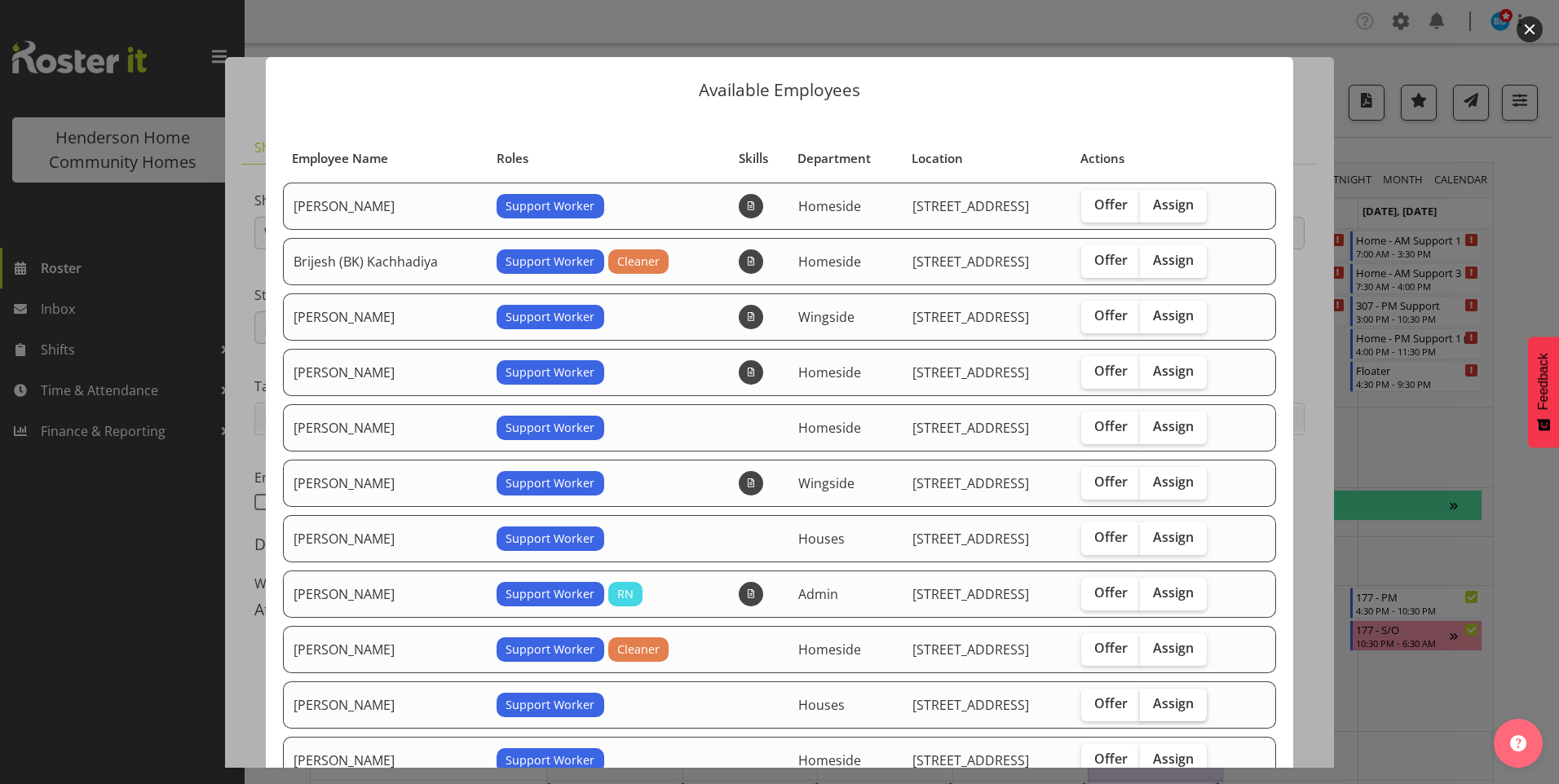
click at [1161, 700] on span "Assign" at bounding box center [1173, 704] width 41 height 17
click at [1151, 700] on input "Assign" at bounding box center [1144, 704] width 10 height 10
checkbox input "true"
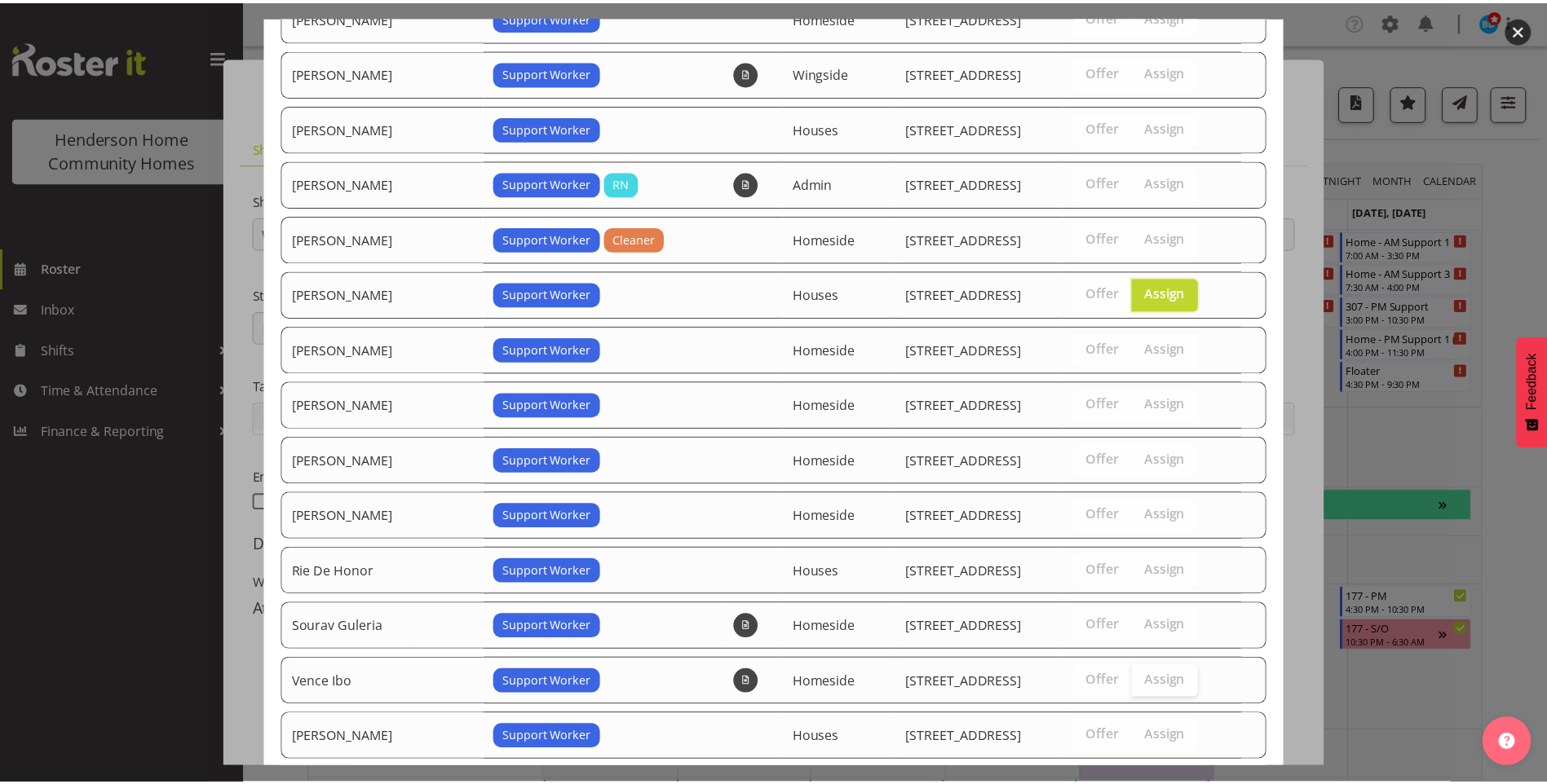
scroll to position [506, 0]
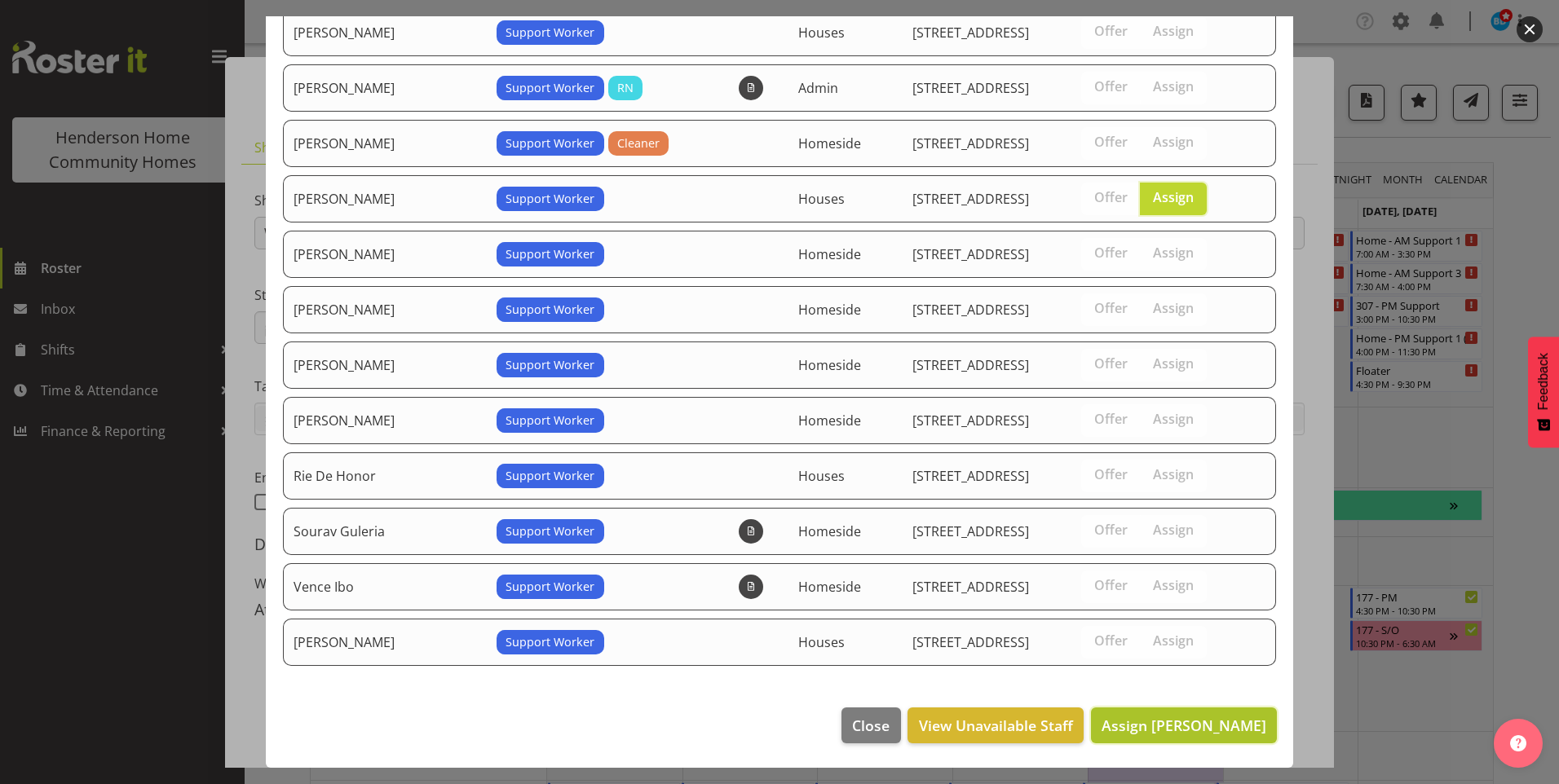
click at [1191, 737] on button "Assign Liezl Sanchez" at bounding box center [1183, 725] width 186 height 36
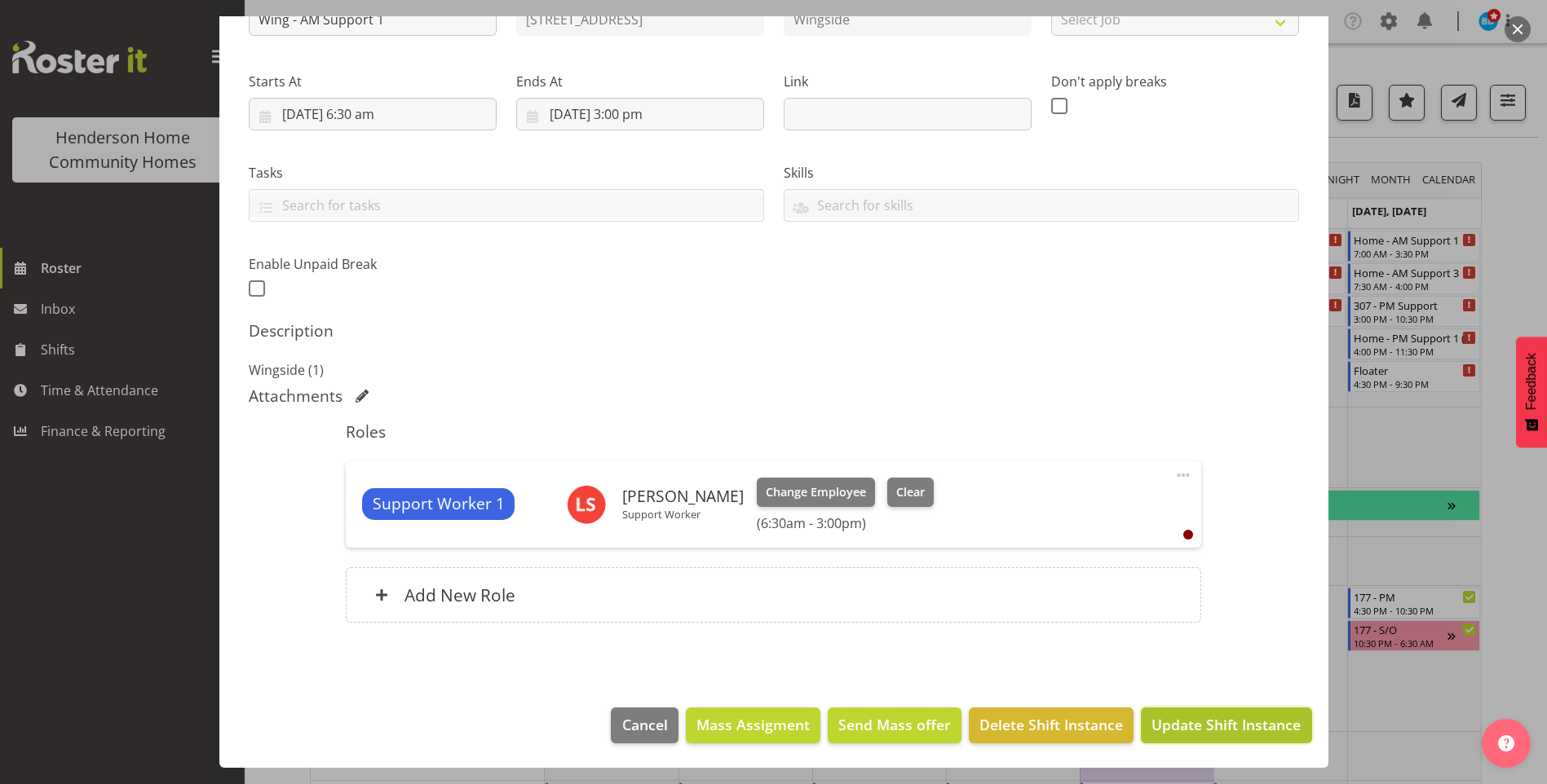
click at [1203, 735] on span "Update Shift Instance" at bounding box center [1227, 724] width 150 height 21
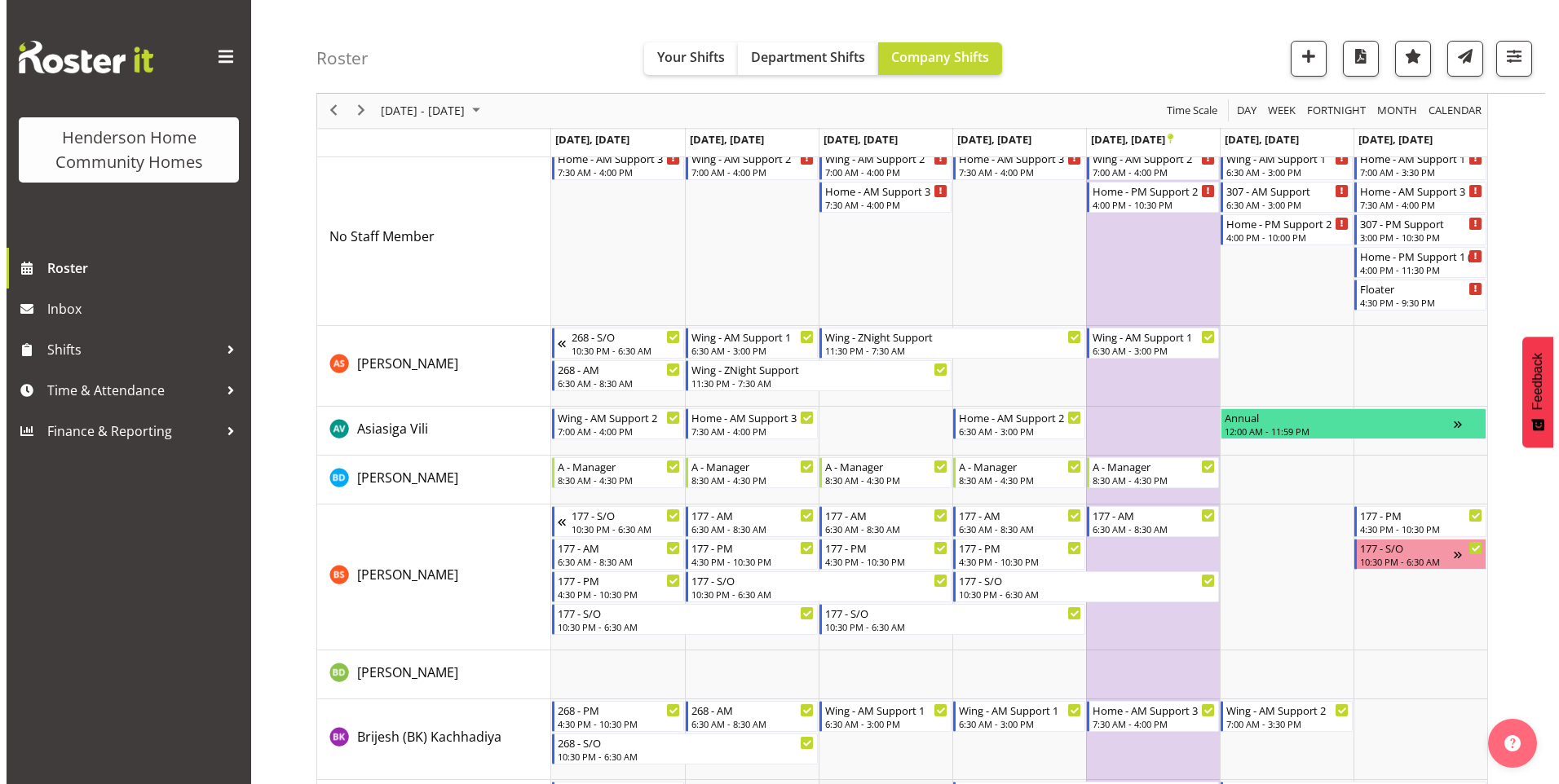
scroll to position [0, 0]
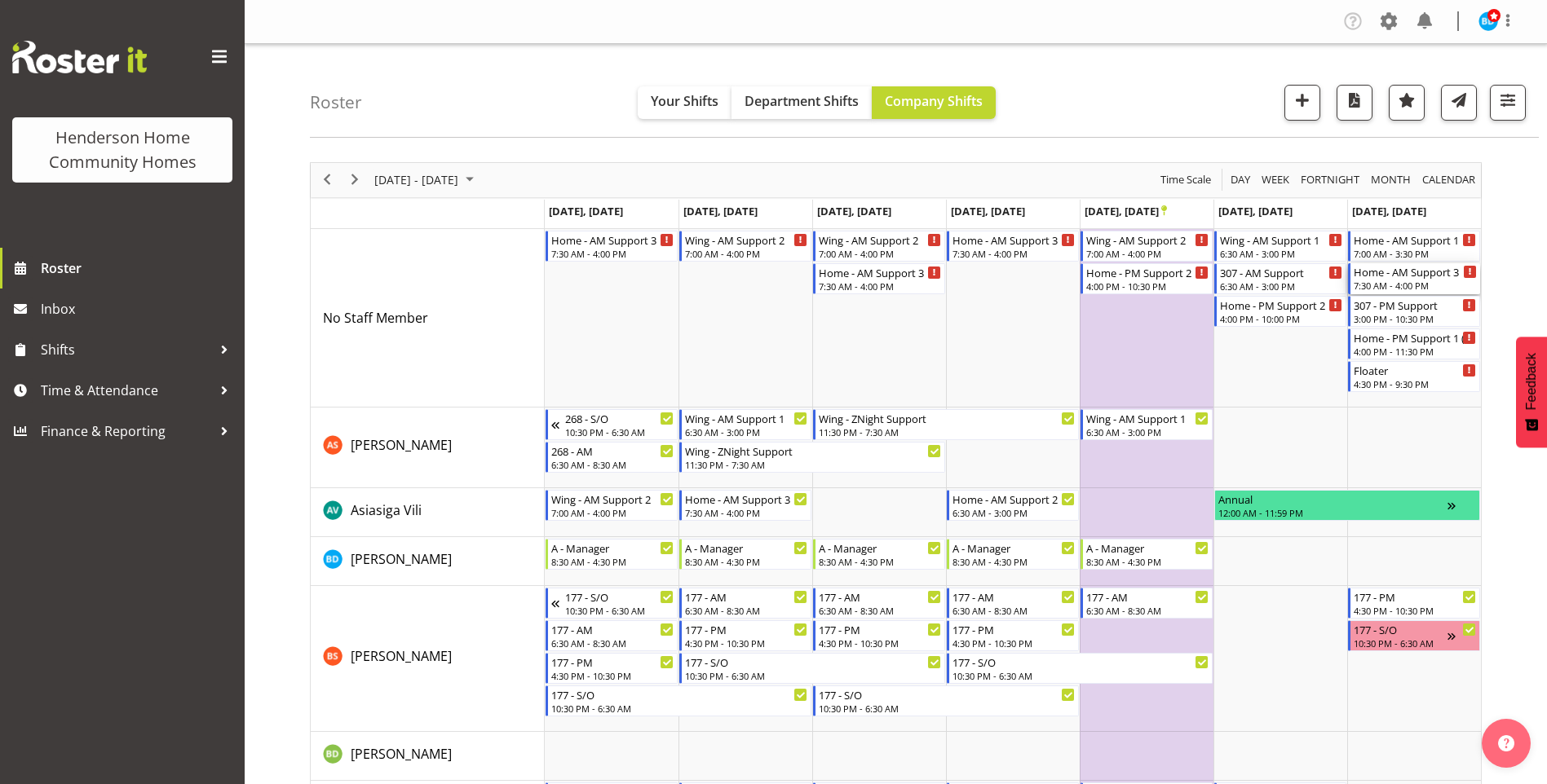
click at [1397, 289] on div "7:30 AM - 4:00 PM" at bounding box center [1415, 285] width 123 height 13
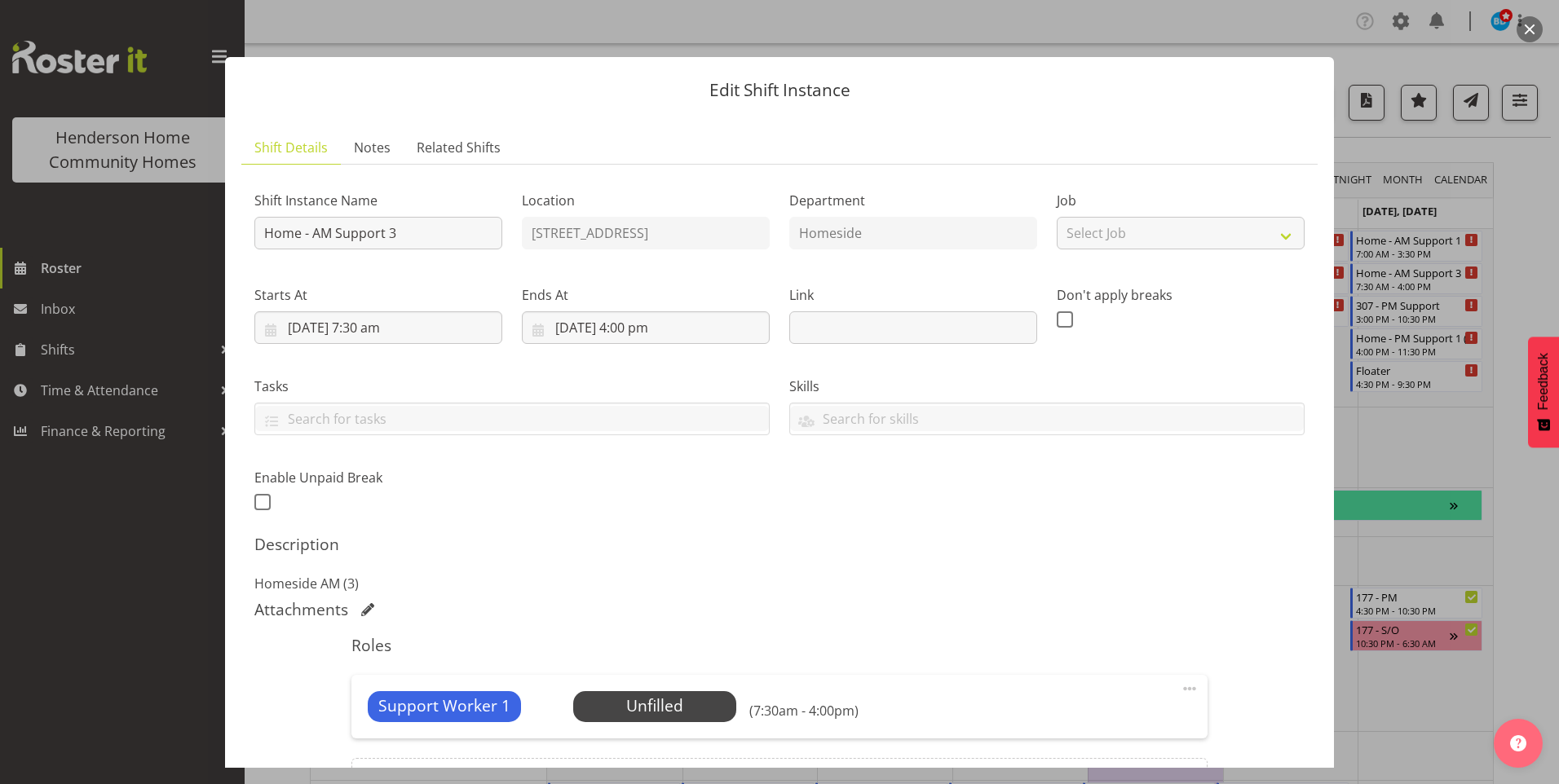
click at [1406, 428] on div at bounding box center [780, 392] width 1559 height 784
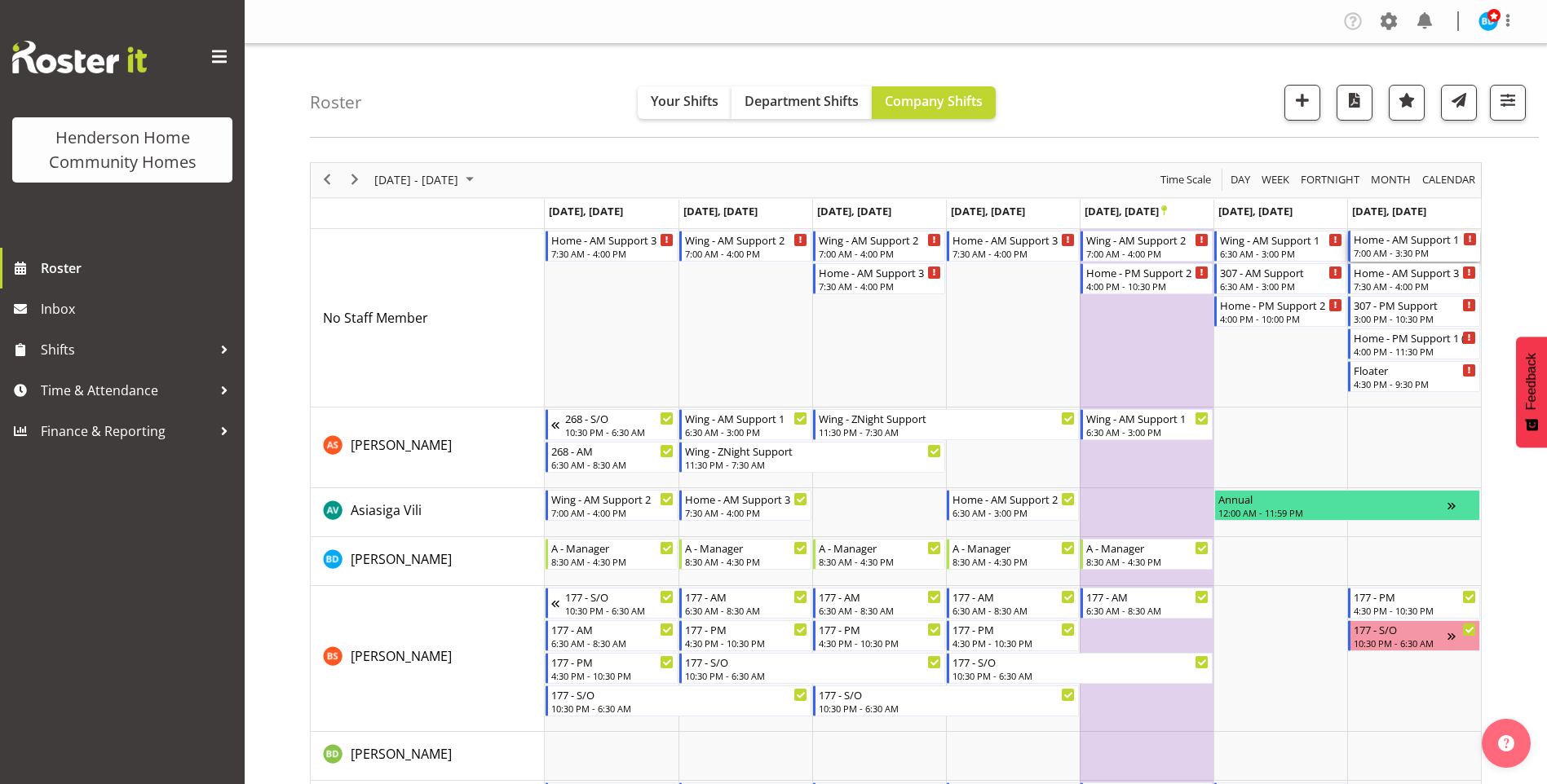
click at [1411, 249] on div "7:00 AM - 3:30 PM" at bounding box center [1415, 253] width 123 height 13
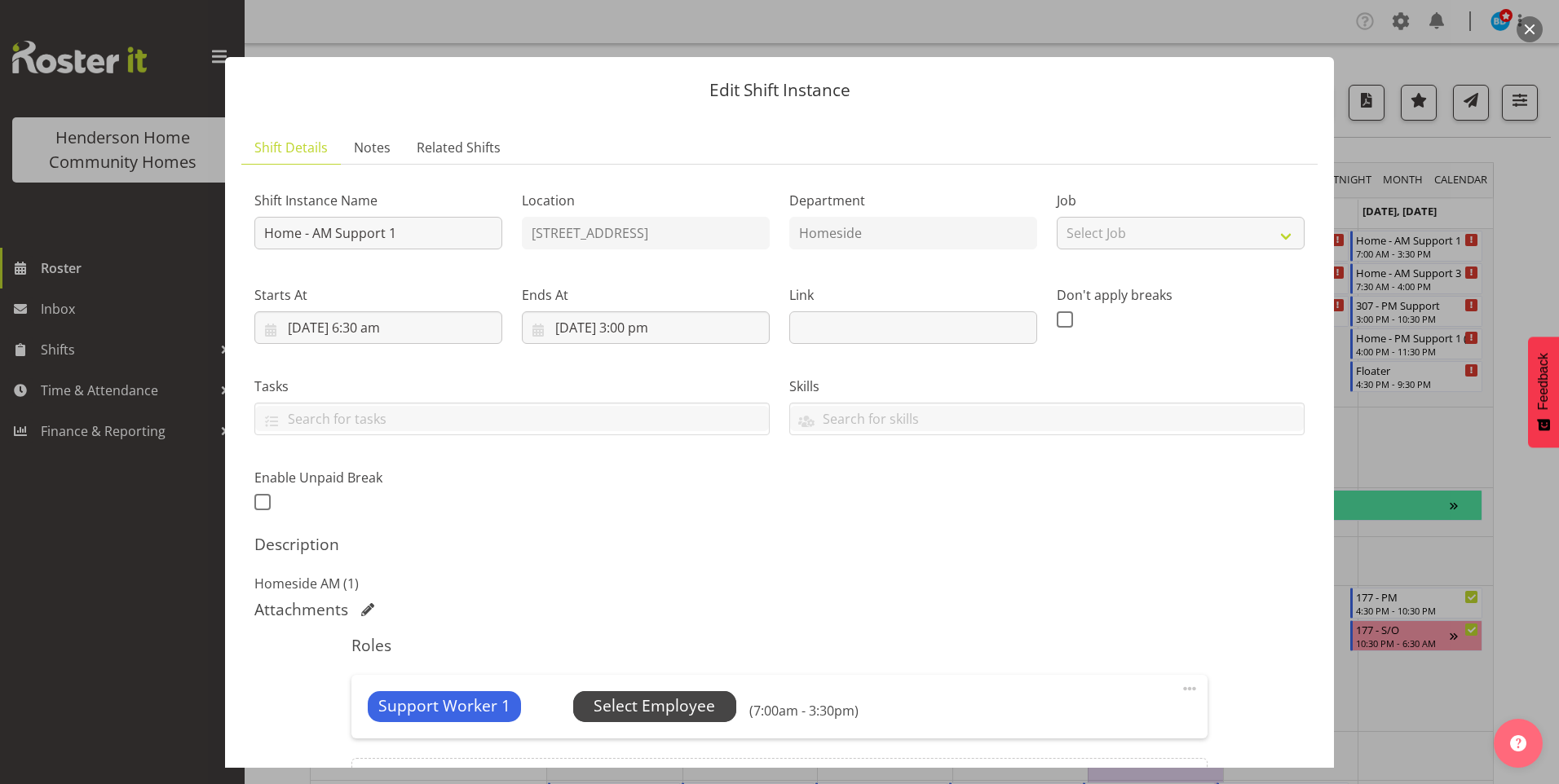
click at [690, 713] on span "Select Employee" at bounding box center [655, 706] width 122 height 24
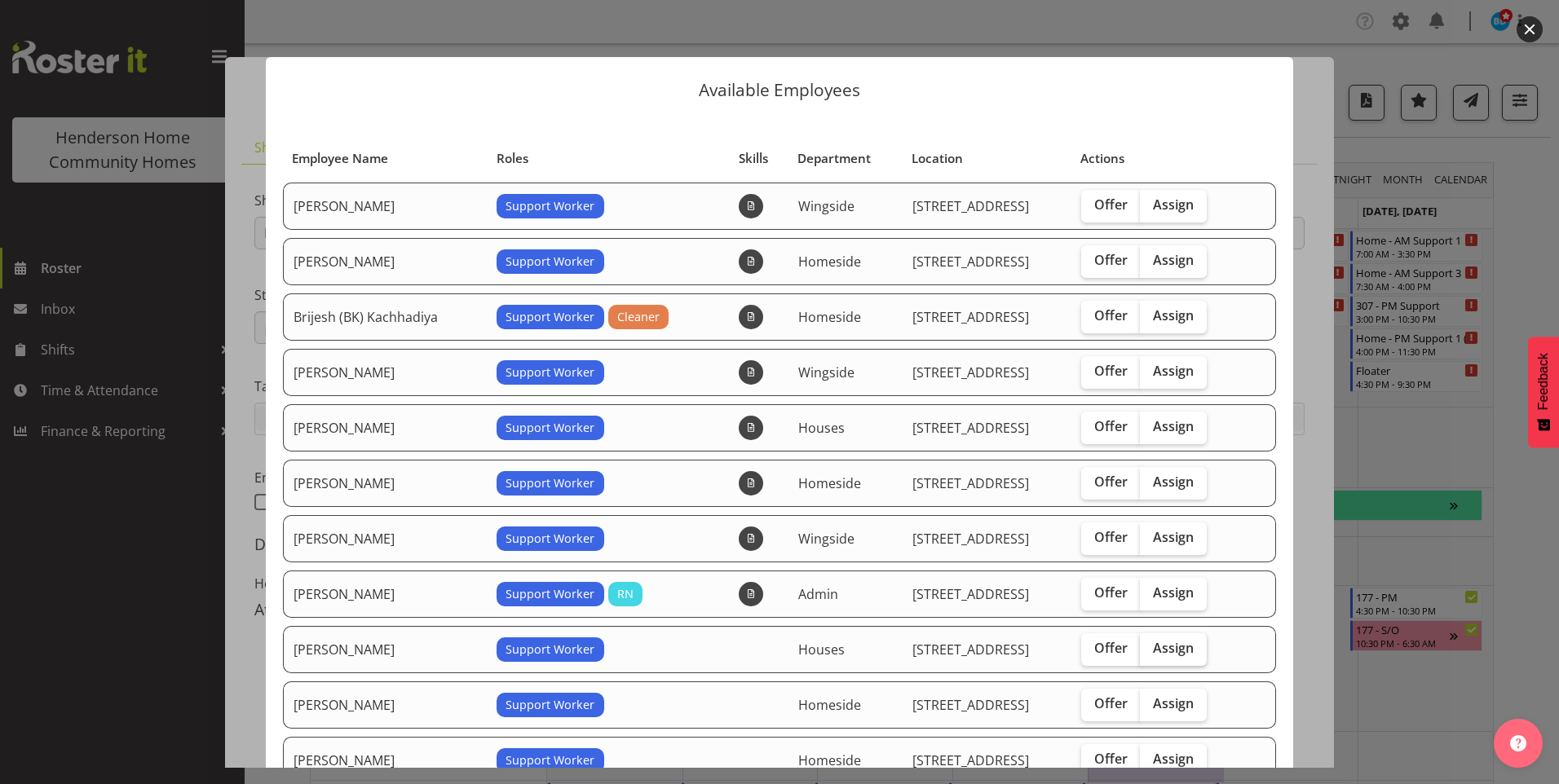
click at [1172, 651] on span "Assign" at bounding box center [1173, 648] width 41 height 17
click at [1151, 651] on input "Assign" at bounding box center [1144, 648] width 10 height 10
checkbox input "true"
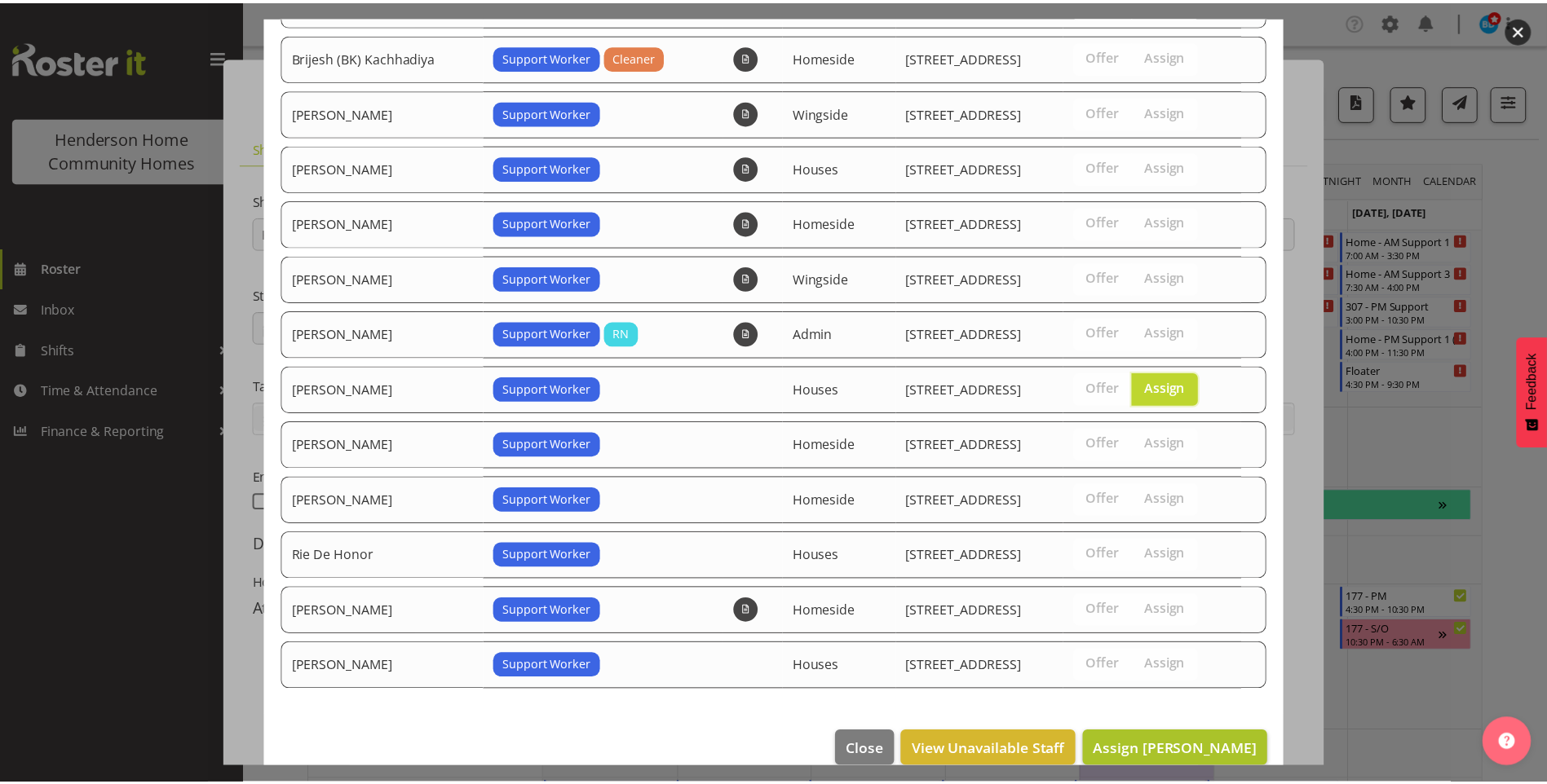
scroll to position [284, 0]
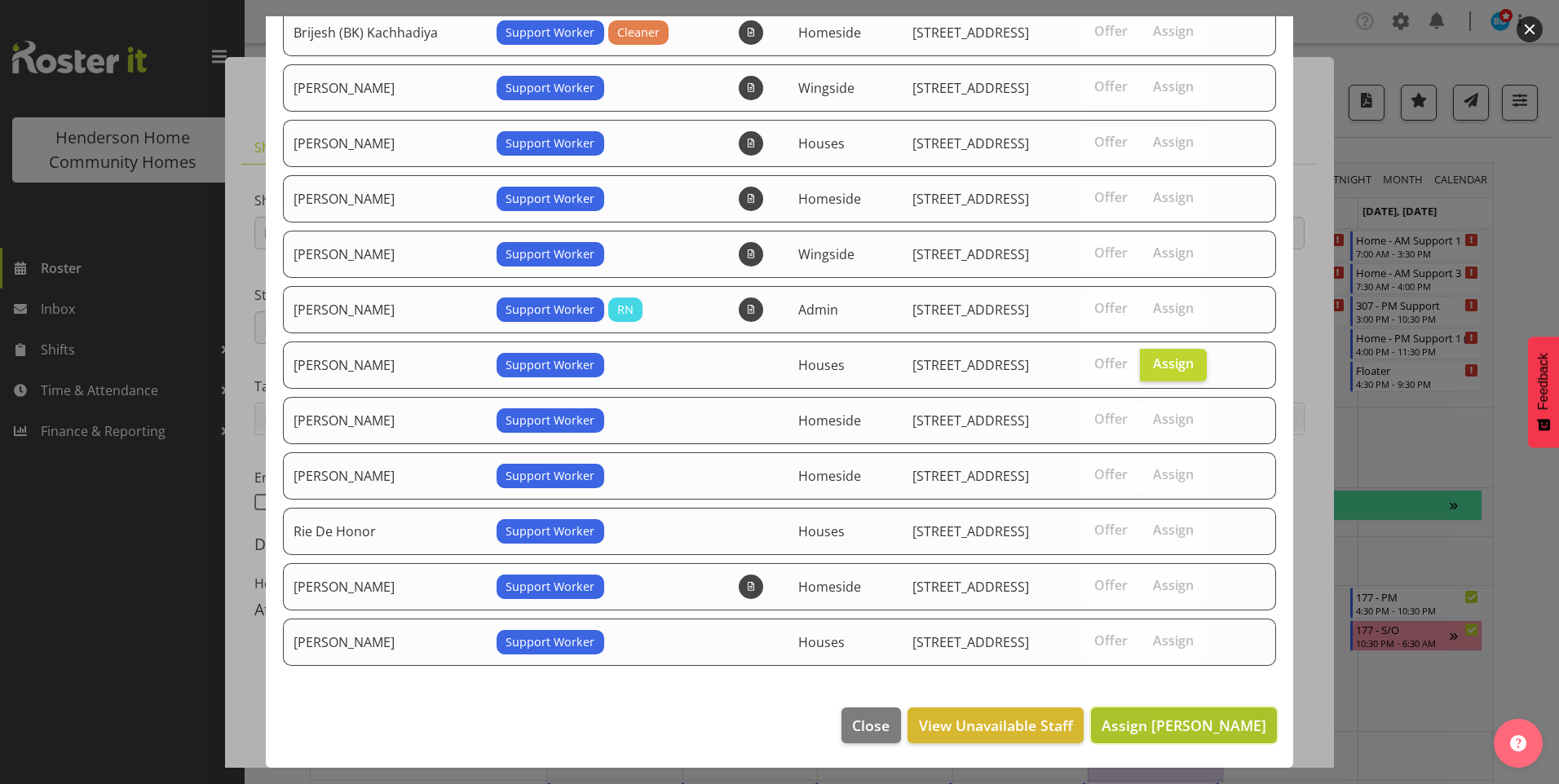
click at [1232, 723] on span "Assign Liezl Sanchez" at bounding box center [1184, 725] width 164 height 19
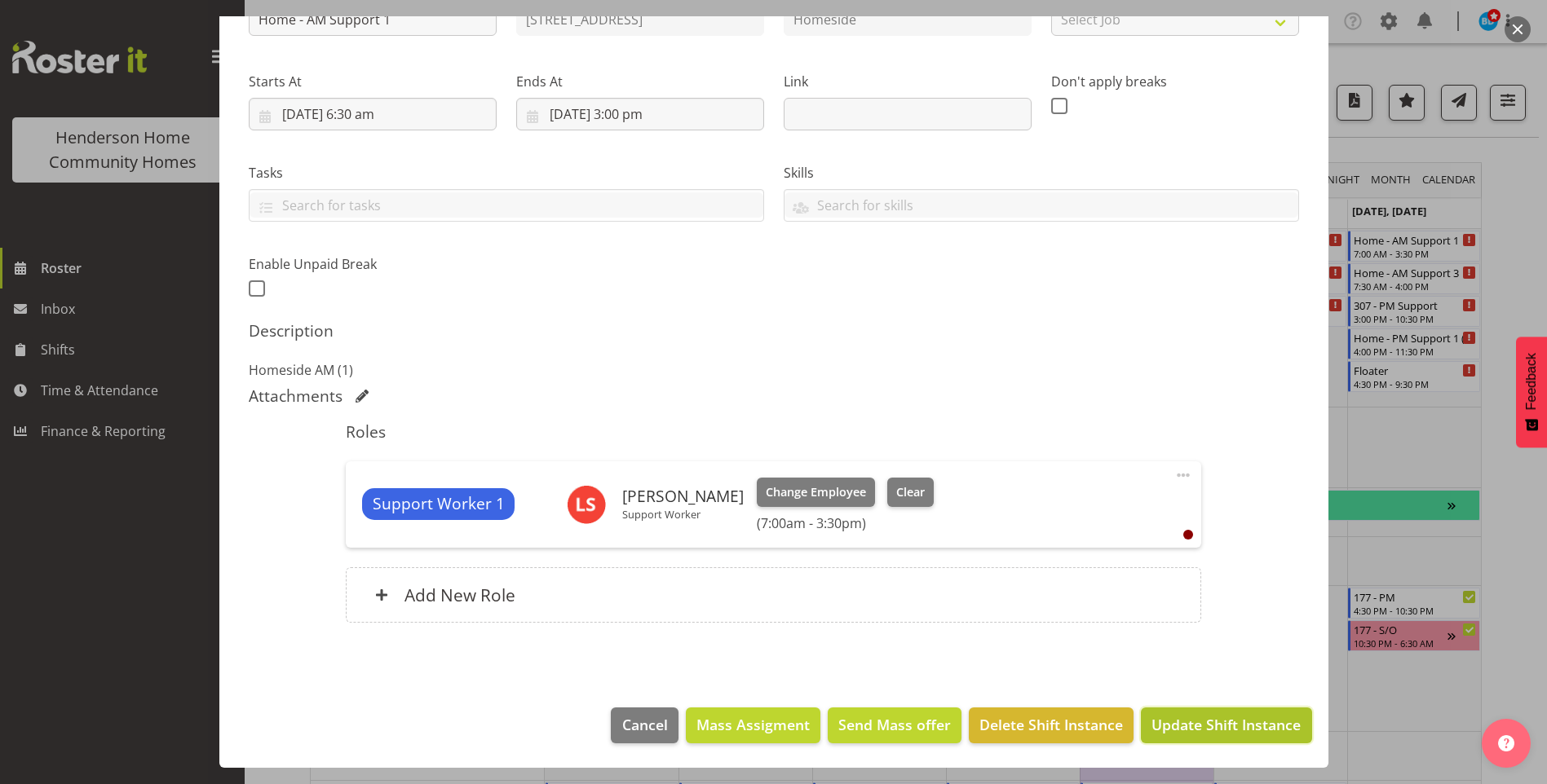
click at [1264, 718] on span "Update Shift Instance" at bounding box center [1227, 724] width 150 height 21
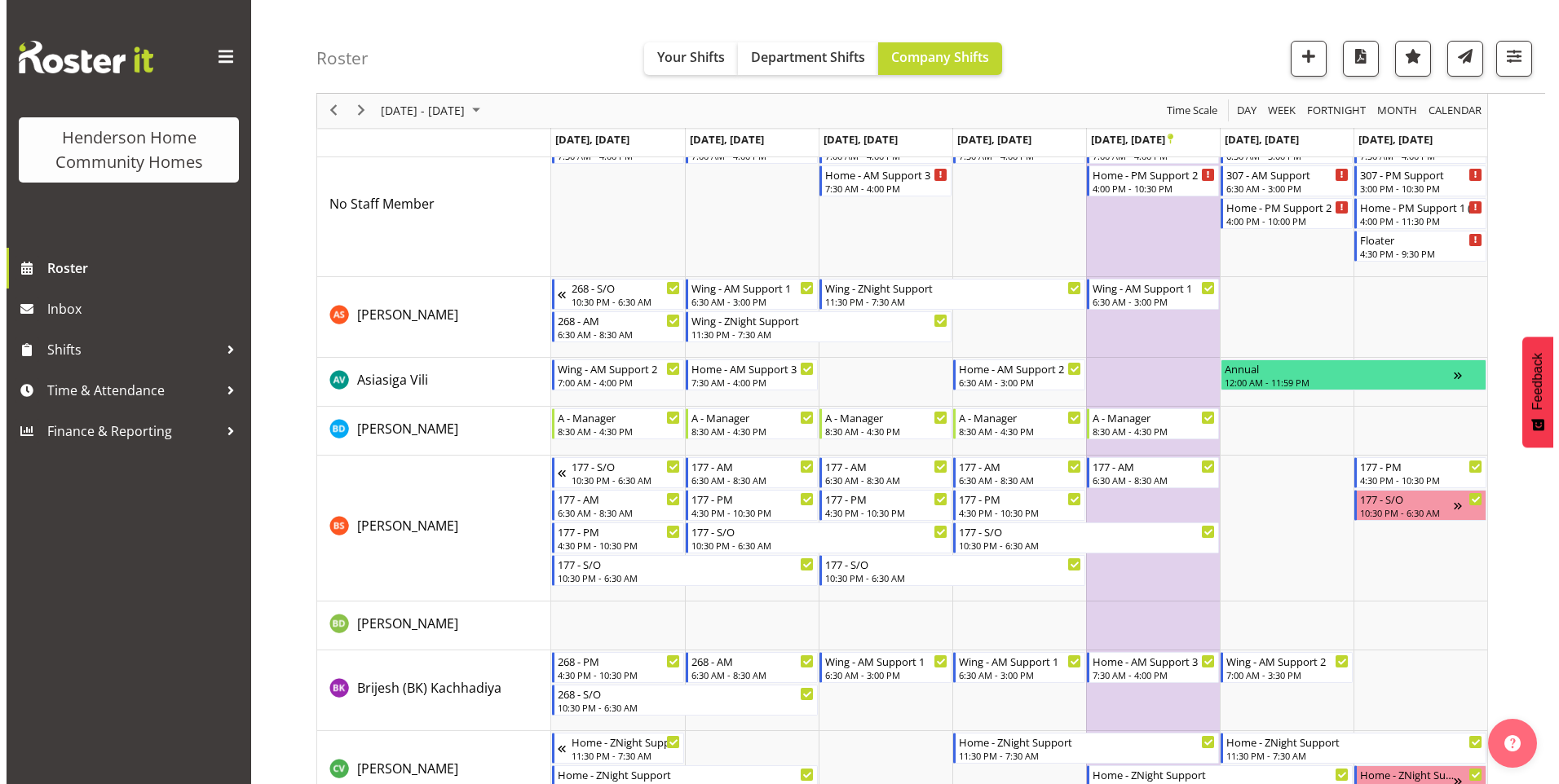
scroll to position [0, 0]
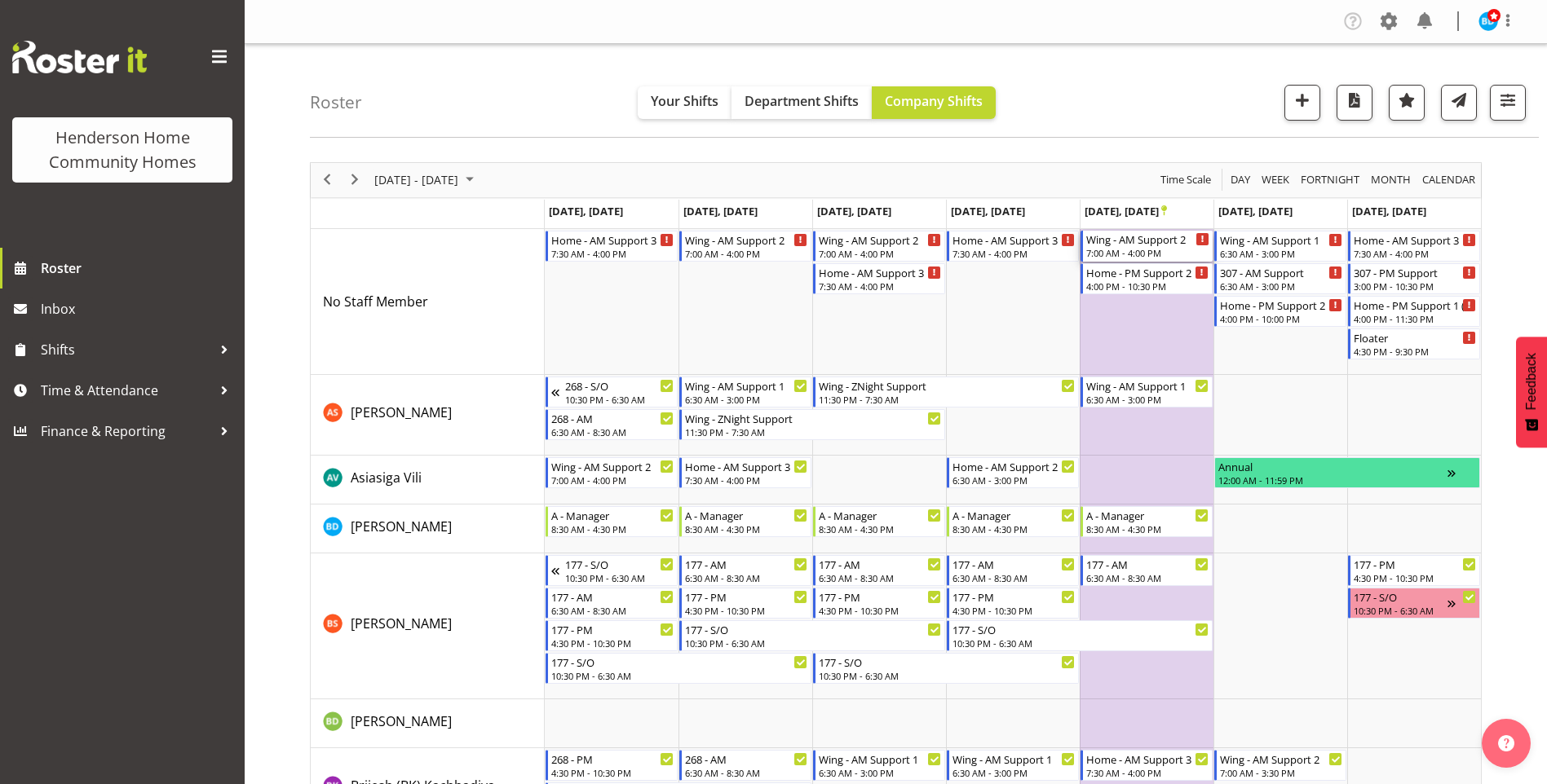
click at [1140, 249] on div "7:00 AM - 4:00 PM" at bounding box center [1147, 253] width 123 height 13
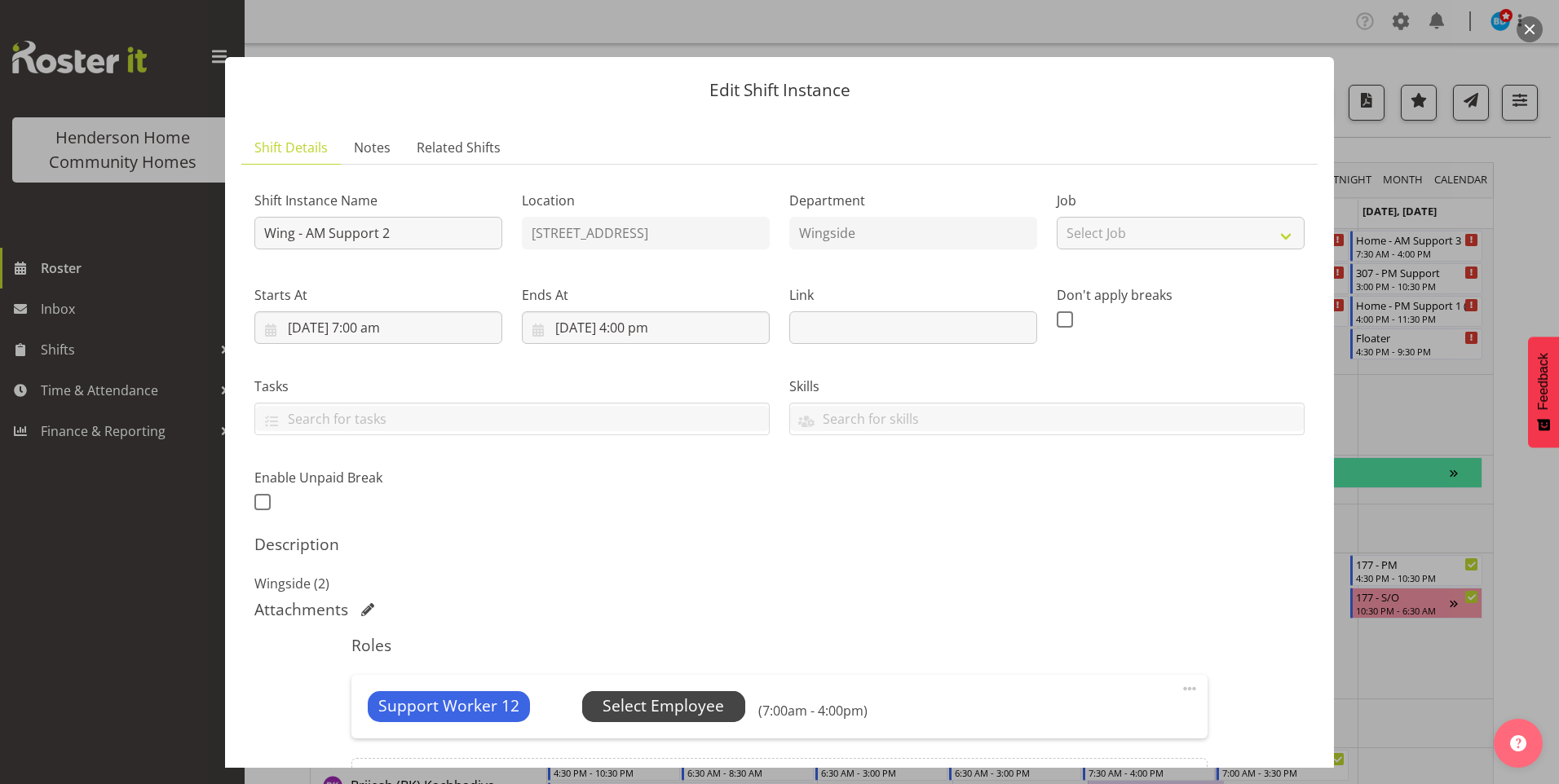
click at [661, 700] on span "Select Employee" at bounding box center [663, 706] width 122 height 24
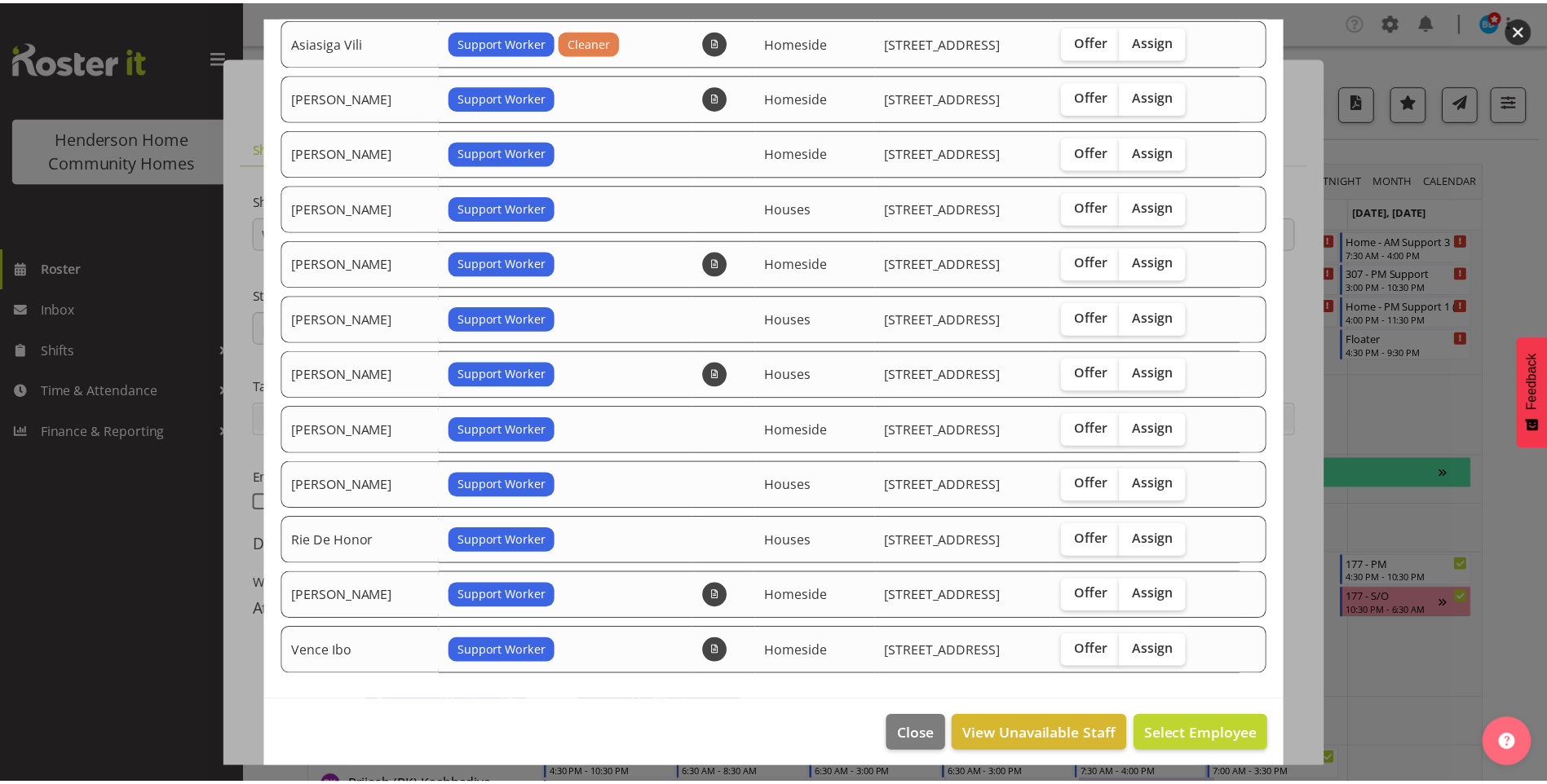
scroll to position [174, 0]
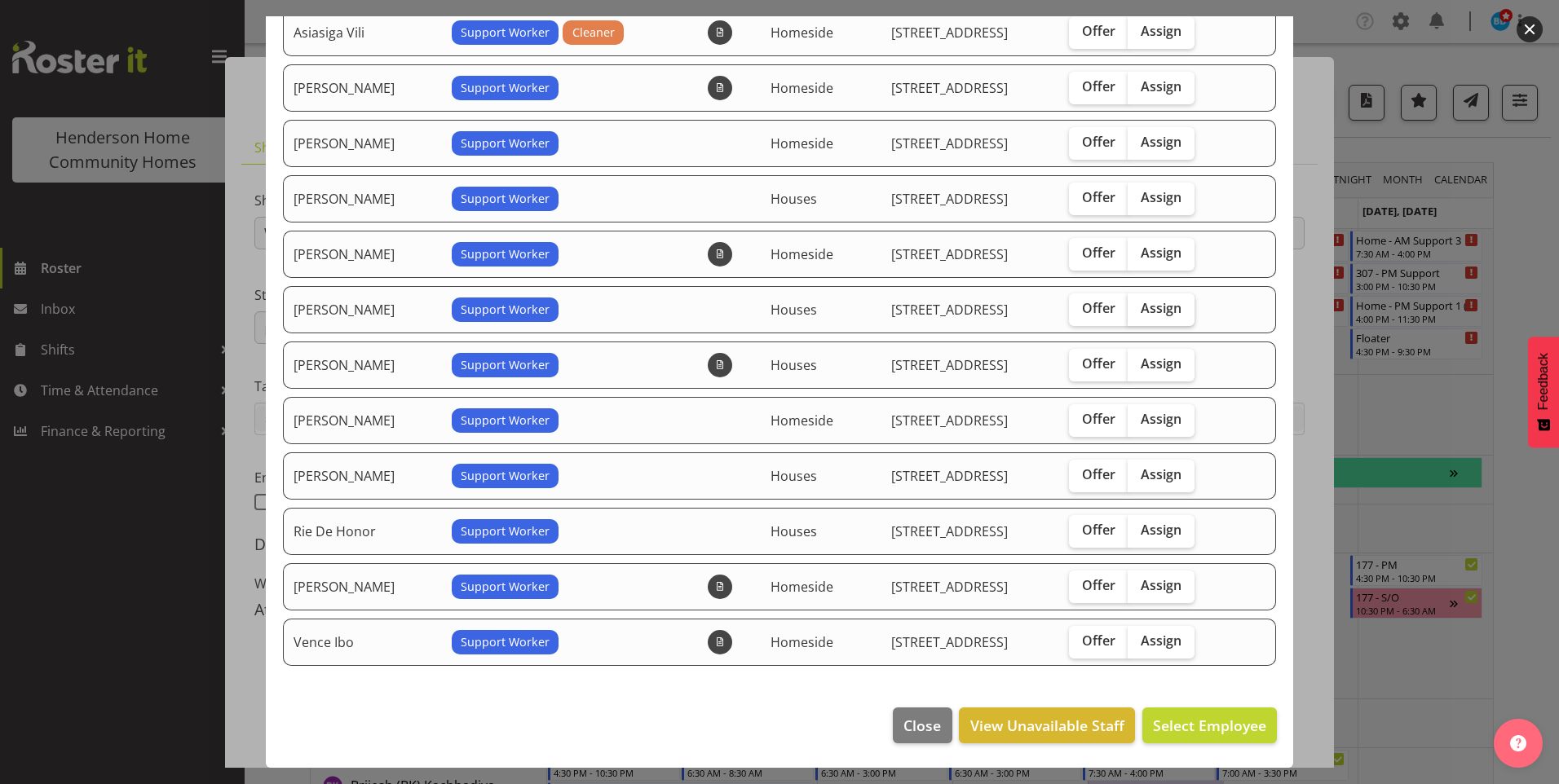
click at [1163, 306] on span "Assign" at bounding box center [1161, 308] width 41 height 17
click at [1139, 306] on input "Assign" at bounding box center [1132, 308] width 10 height 10
checkbox input "true"
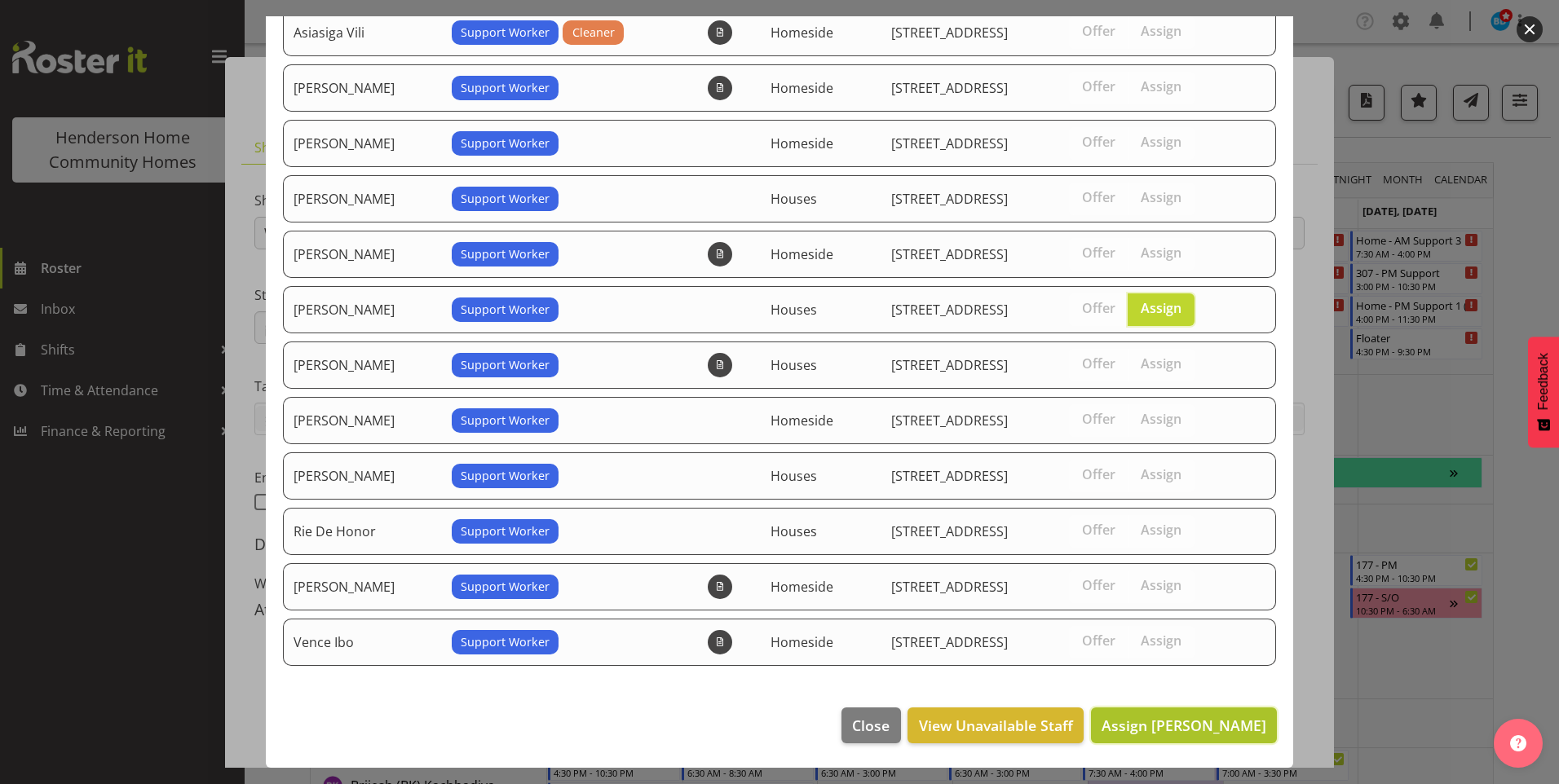
click at [1196, 725] on span "Assign Liezl Sanchez" at bounding box center [1184, 725] width 164 height 19
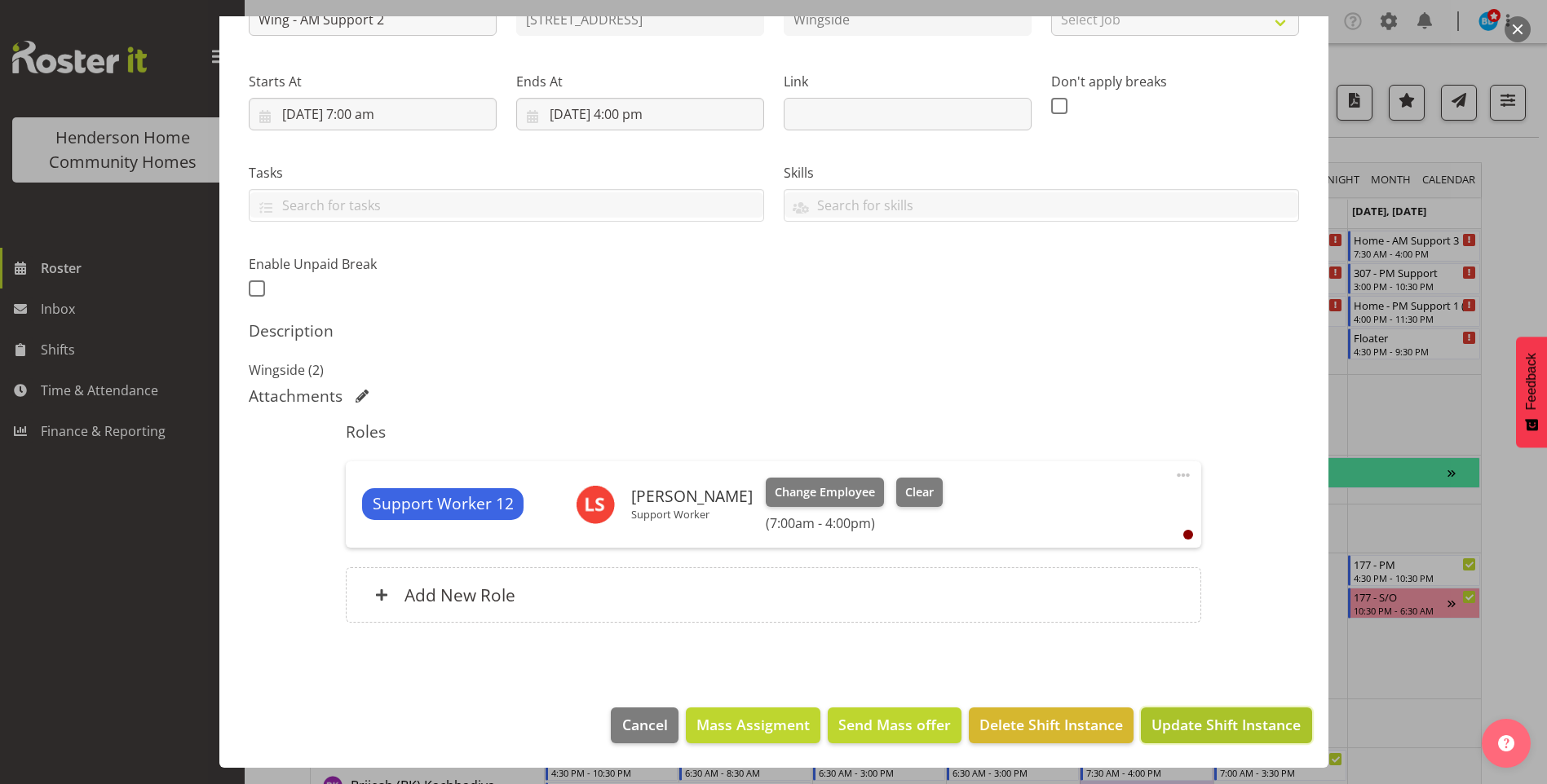
click at [1202, 714] on button "Update Shift Instance" at bounding box center [1226, 725] width 171 height 36
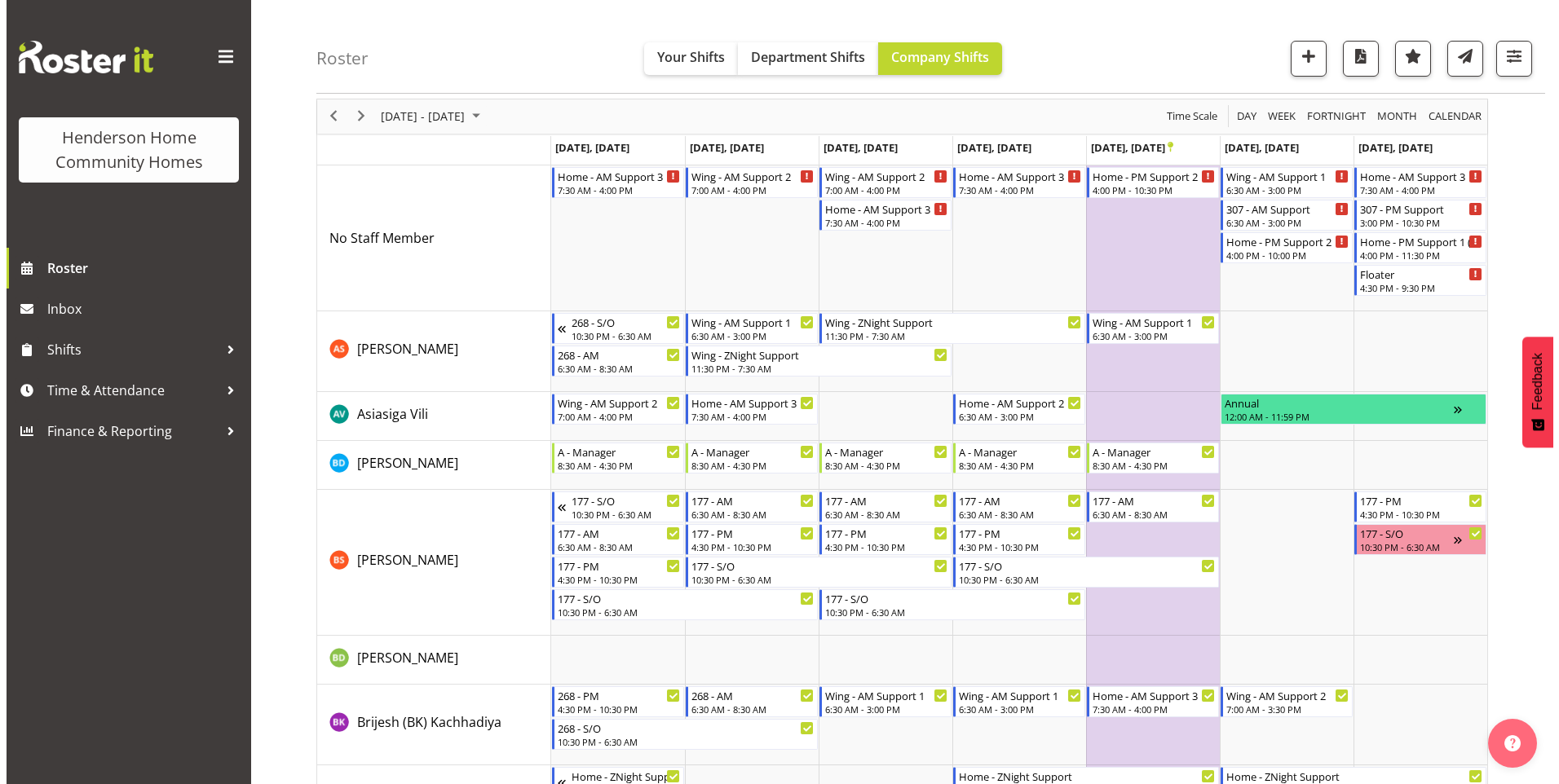
scroll to position [0, 0]
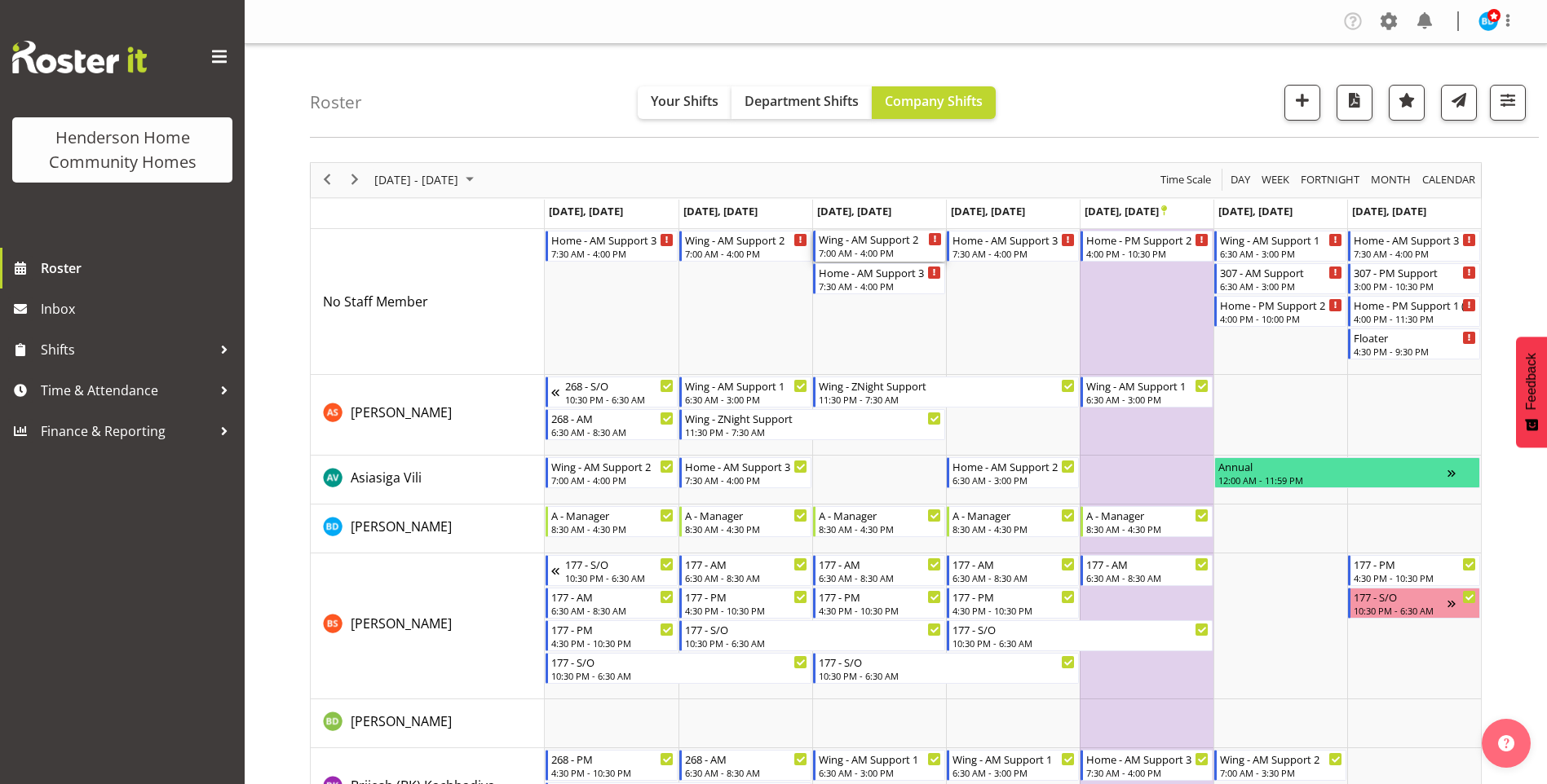
click at [880, 254] on div "7:00 AM - 4:00 PM" at bounding box center [879, 253] width 123 height 13
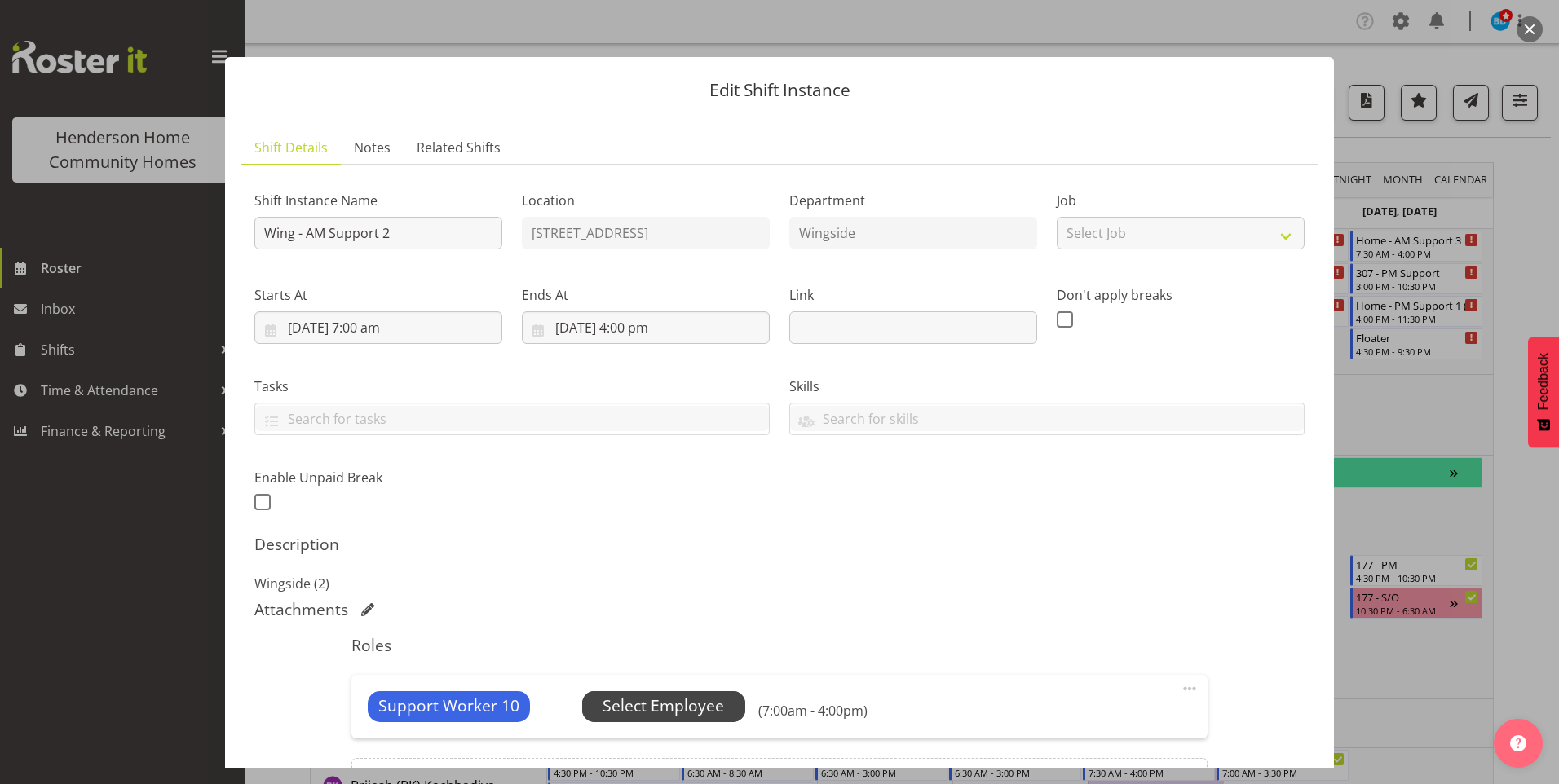
click at [684, 702] on span "Select Employee" at bounding box center [663, 706] width 122 height 24
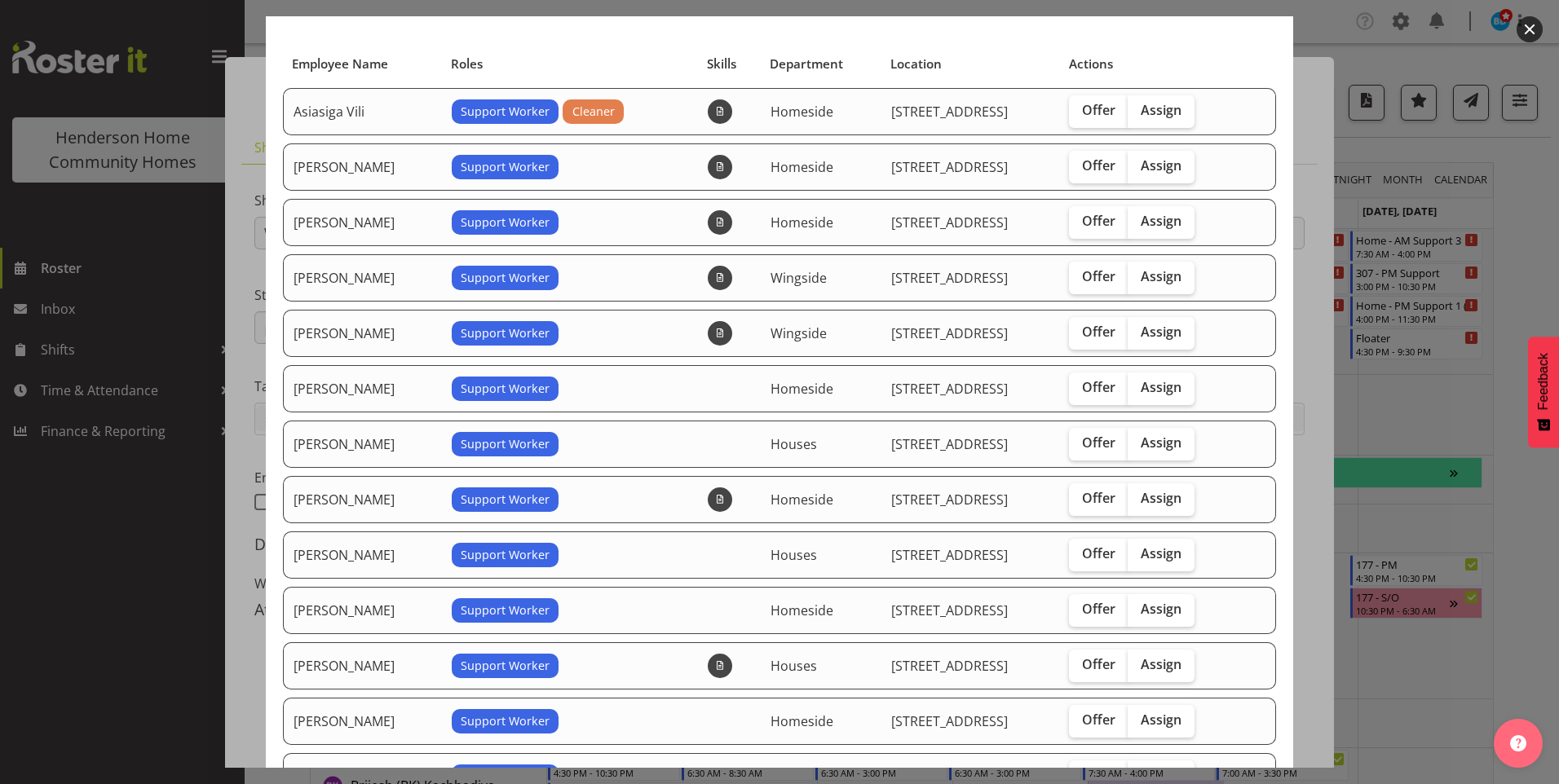
scroll to position [163, 0]
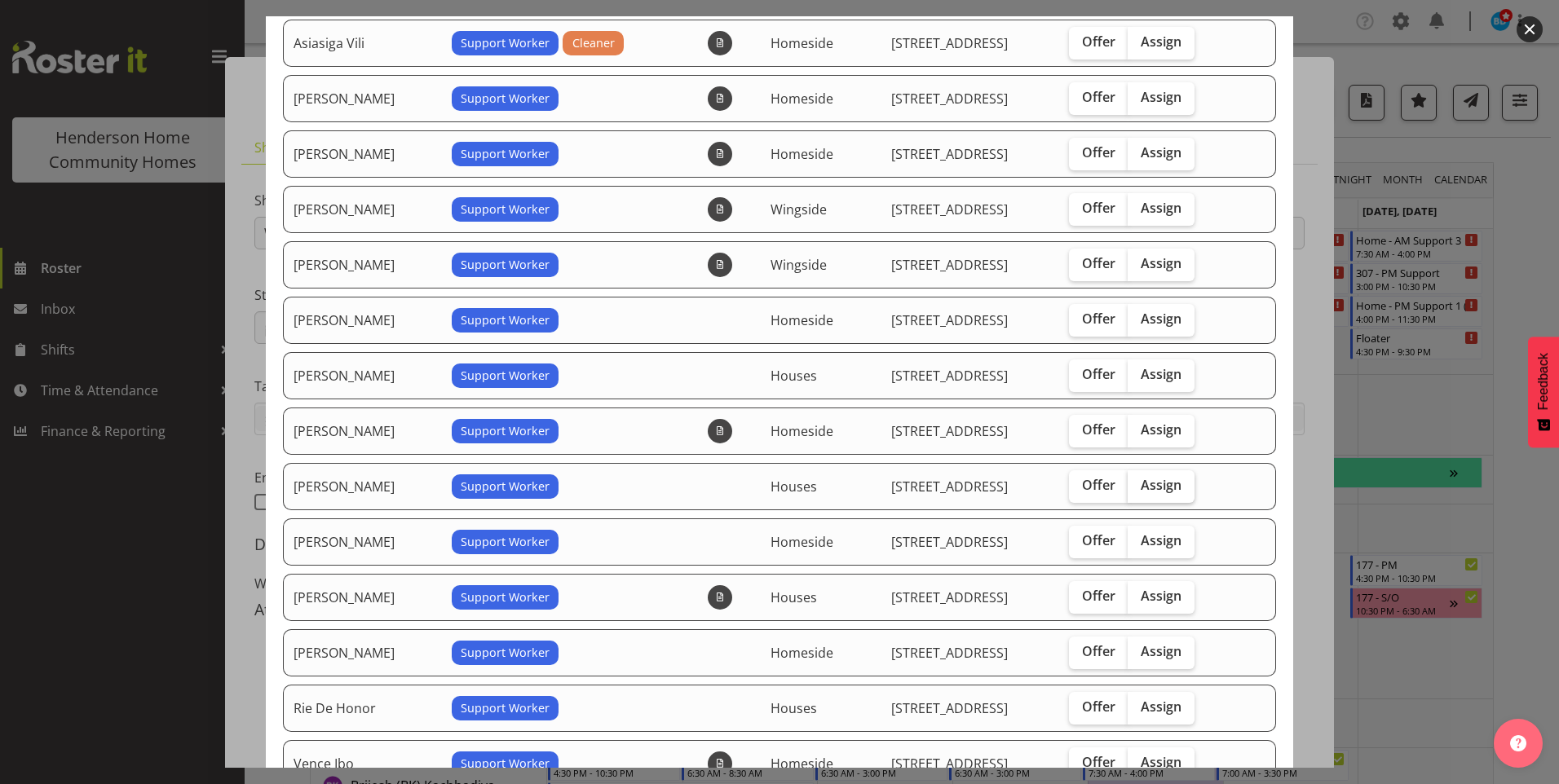
click at [1160, 495] on label "Assign" at bounding box center [1161, 486] width 66 height 32
click at [1139, 491] on input "Assign" at bounding box center [1132, 485] width 10 height 10
checkbox input "true"
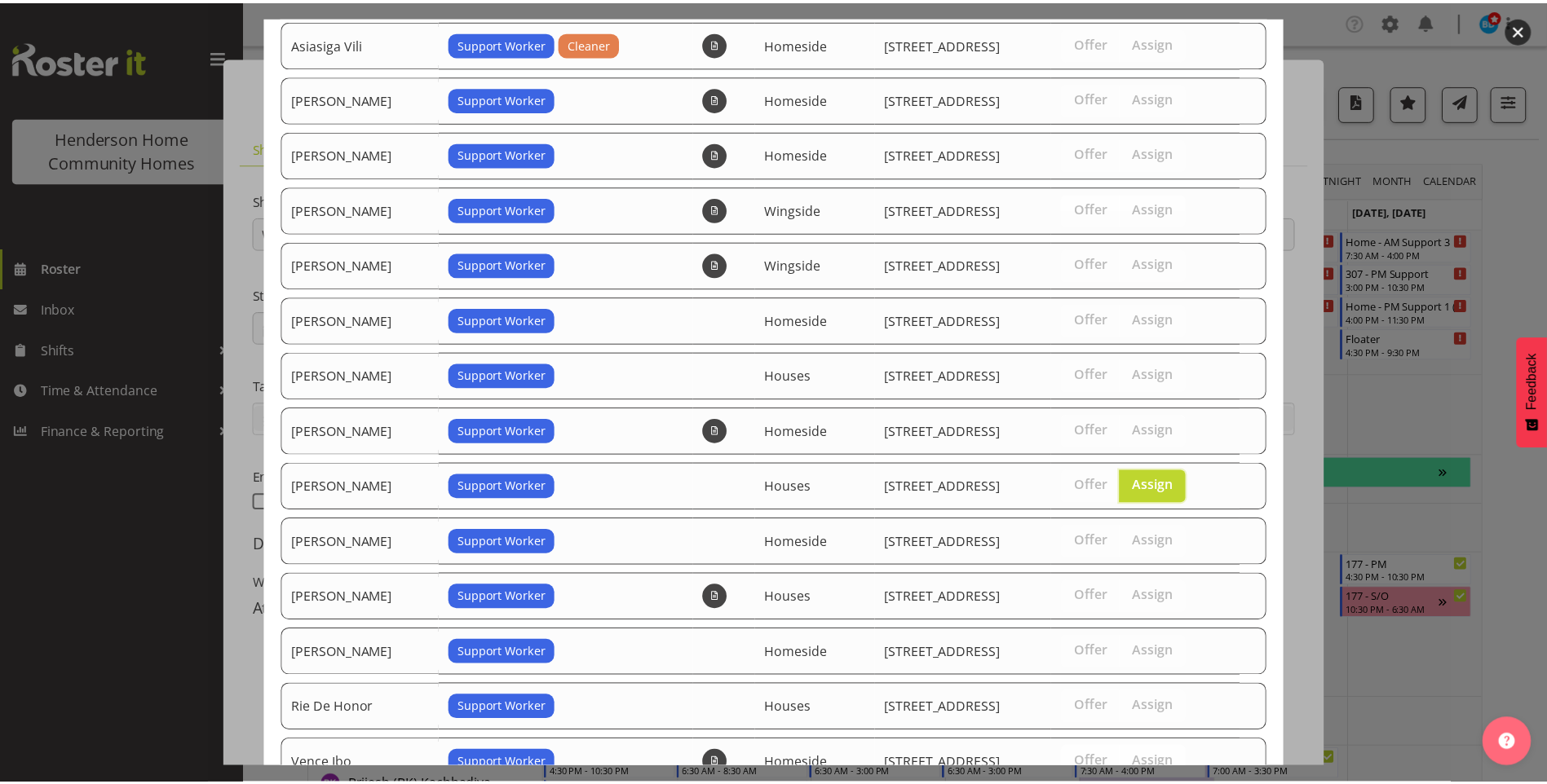
scroll to position [284, 0]
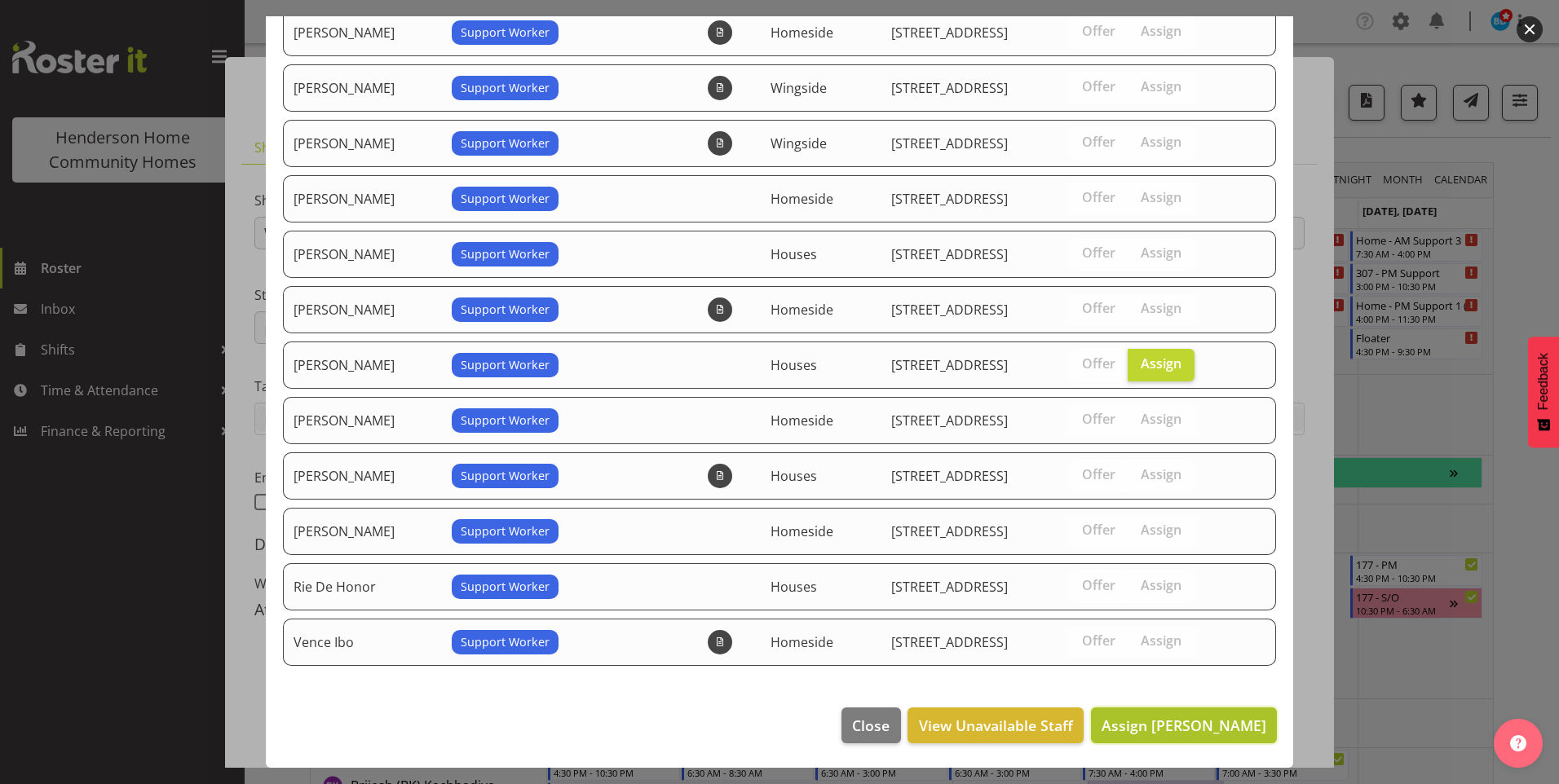
click at [1173, 714] on button "Assign Liezl Sanchez" at bounding box center [1183, 725] width 186 height 36
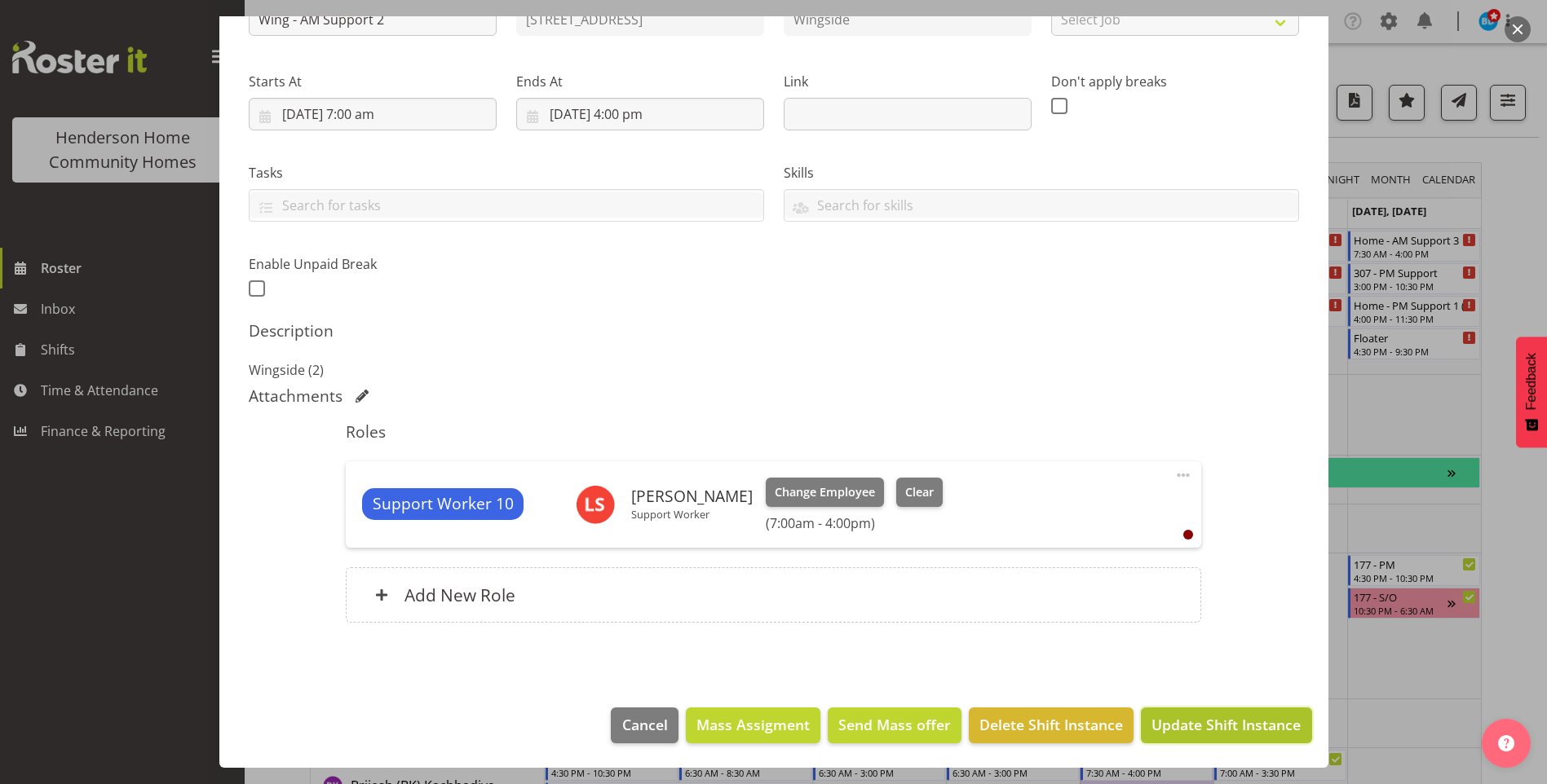
click at [1196, 717] on span "Update Shift Instance" at bounding box center [1227, 724] width 150 height 21
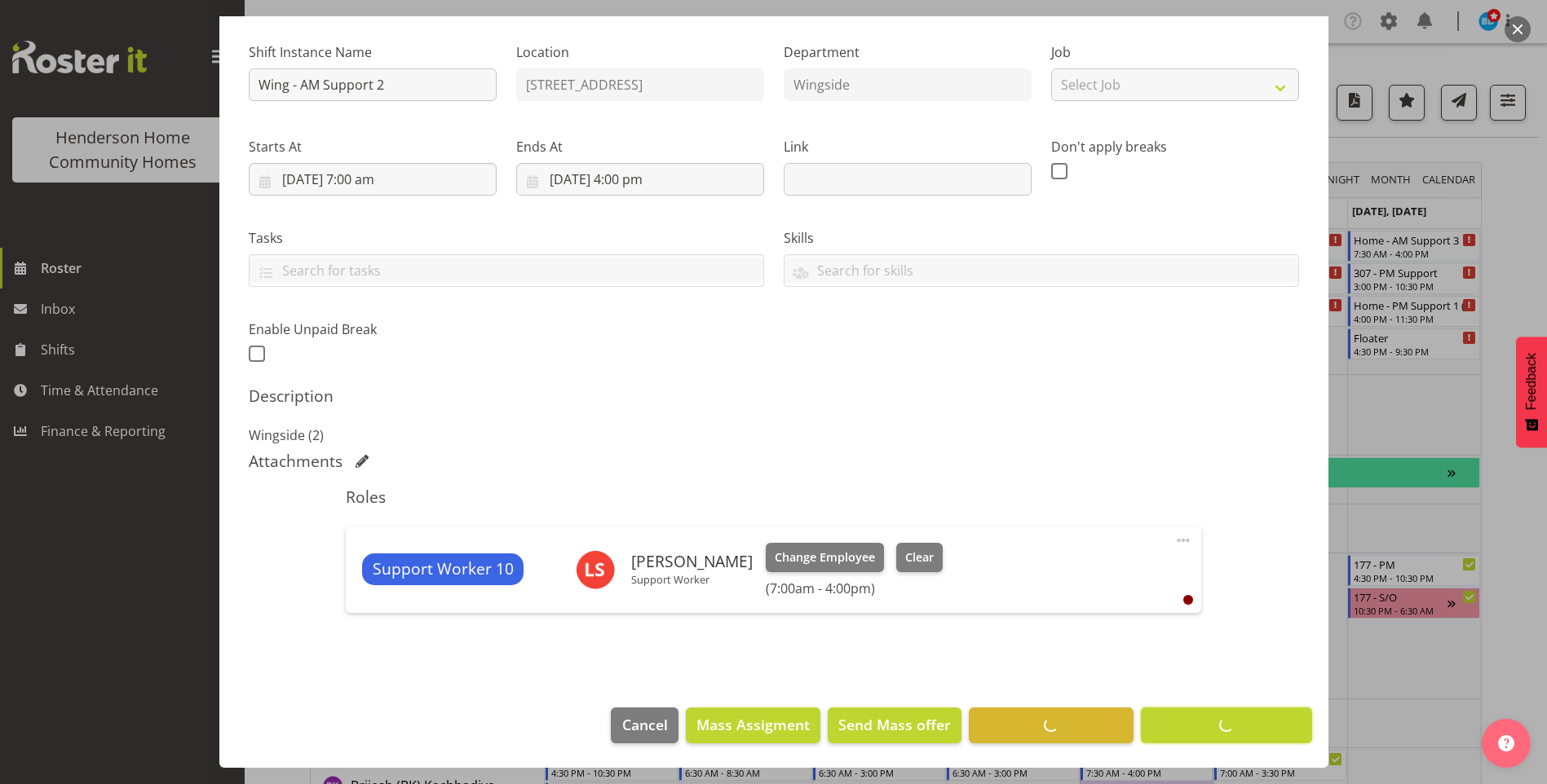
scroll to position [149, 0]
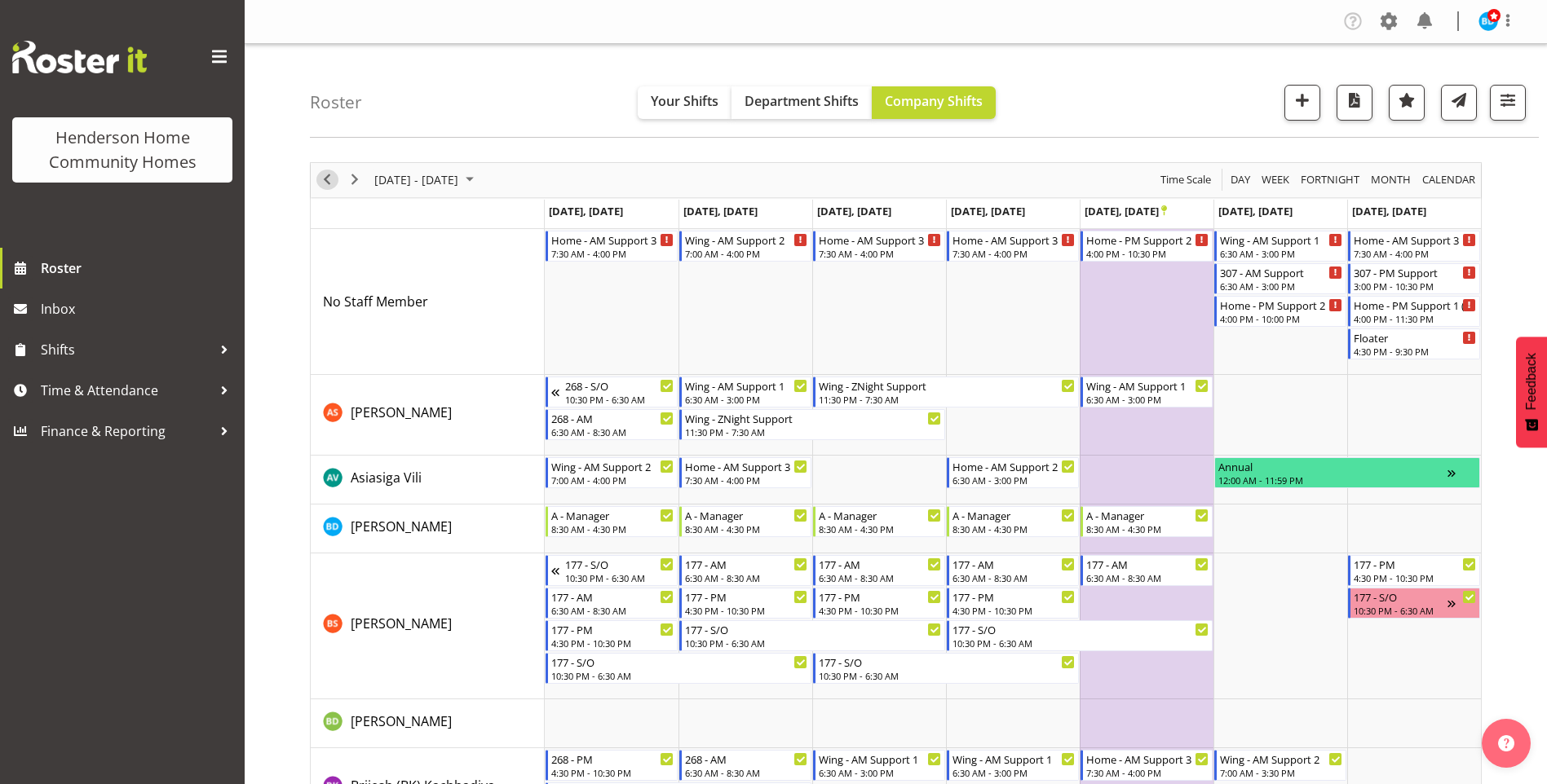
click at [317, 183] on button "Previous" at bounding box center [328, 180] width 22 height 20
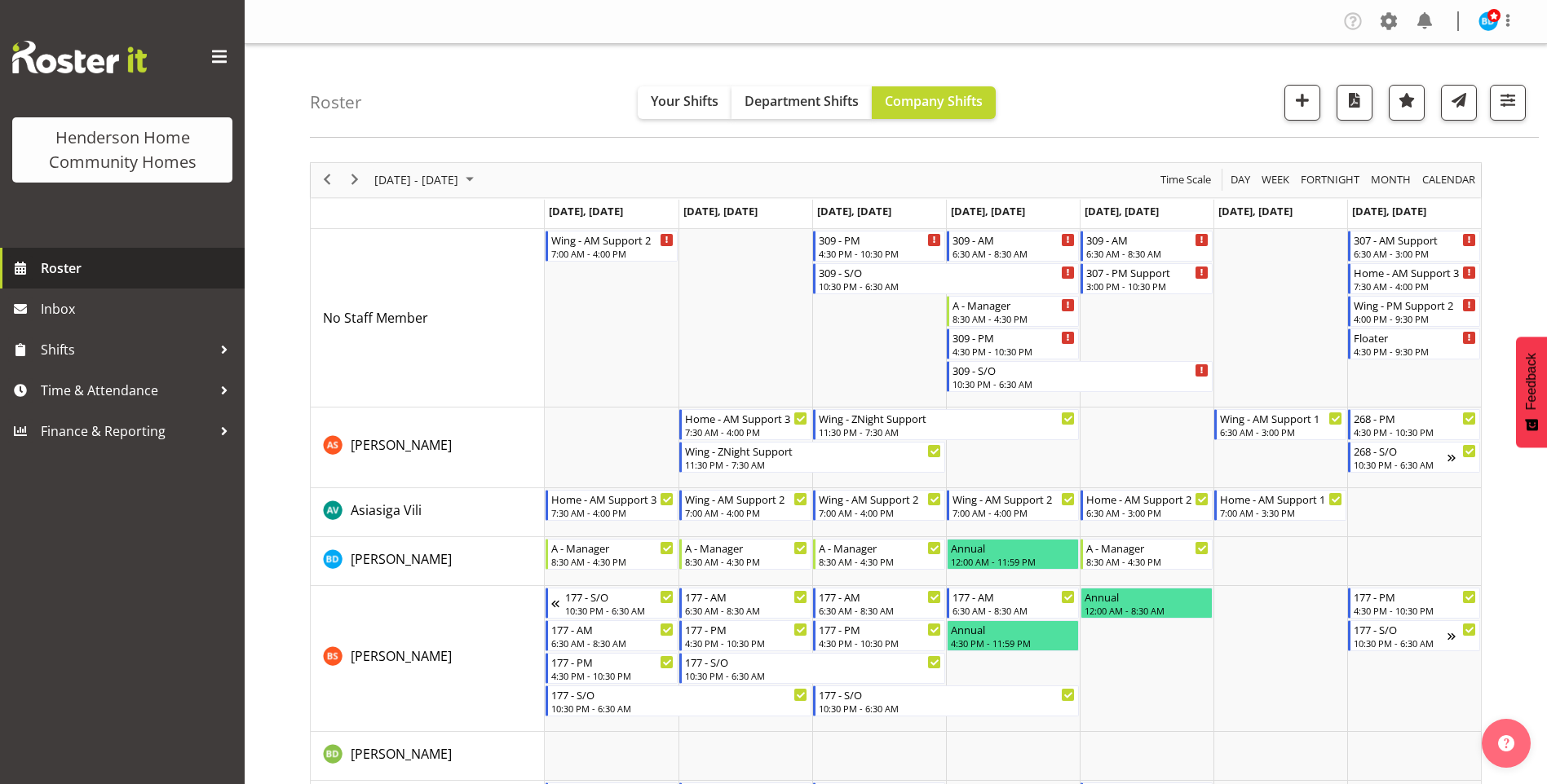
click at [96, 268] on span "Roster" at bounding box center [139, 268] width 196 height 24
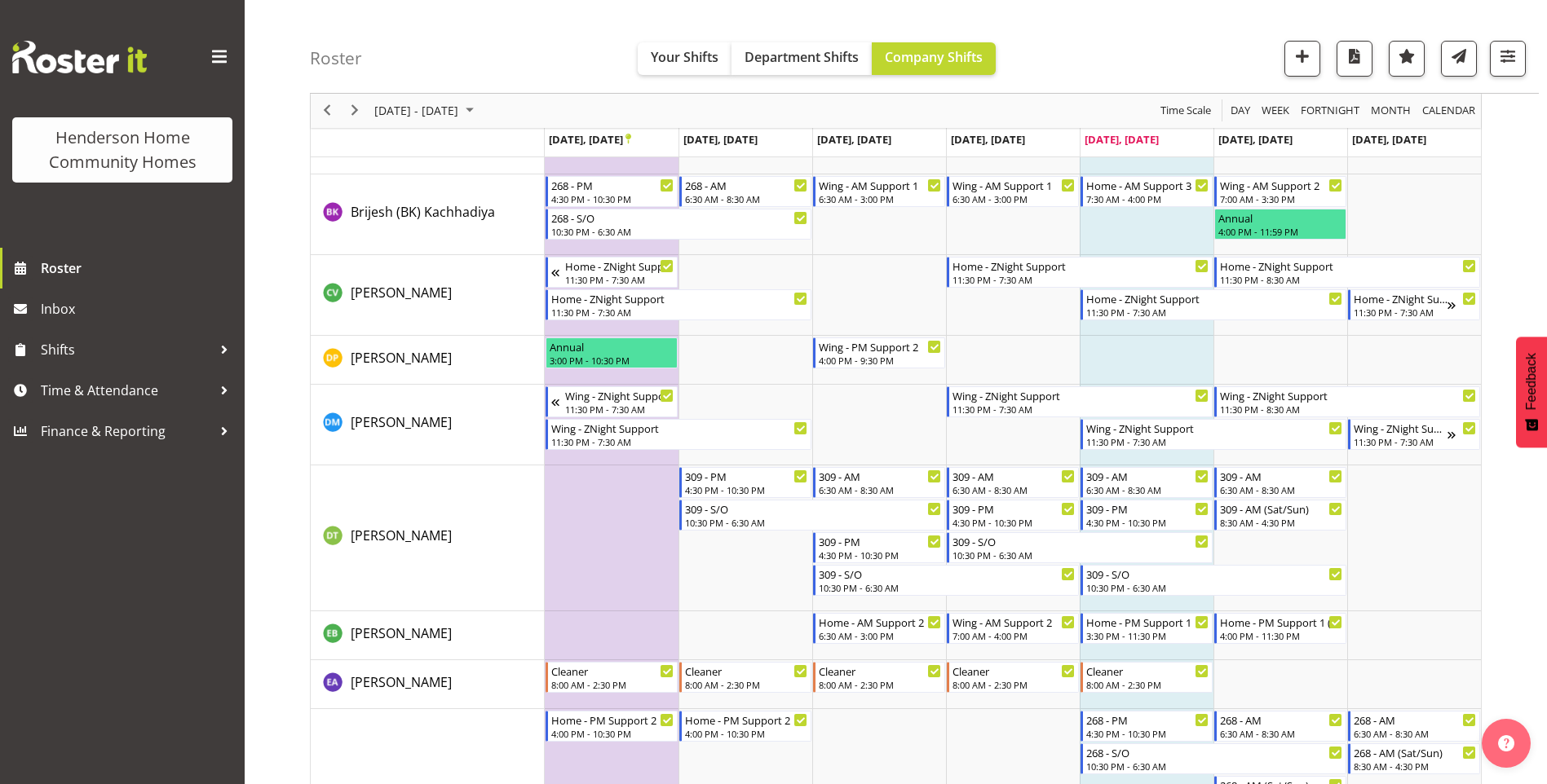
scroll to position [522, 0]
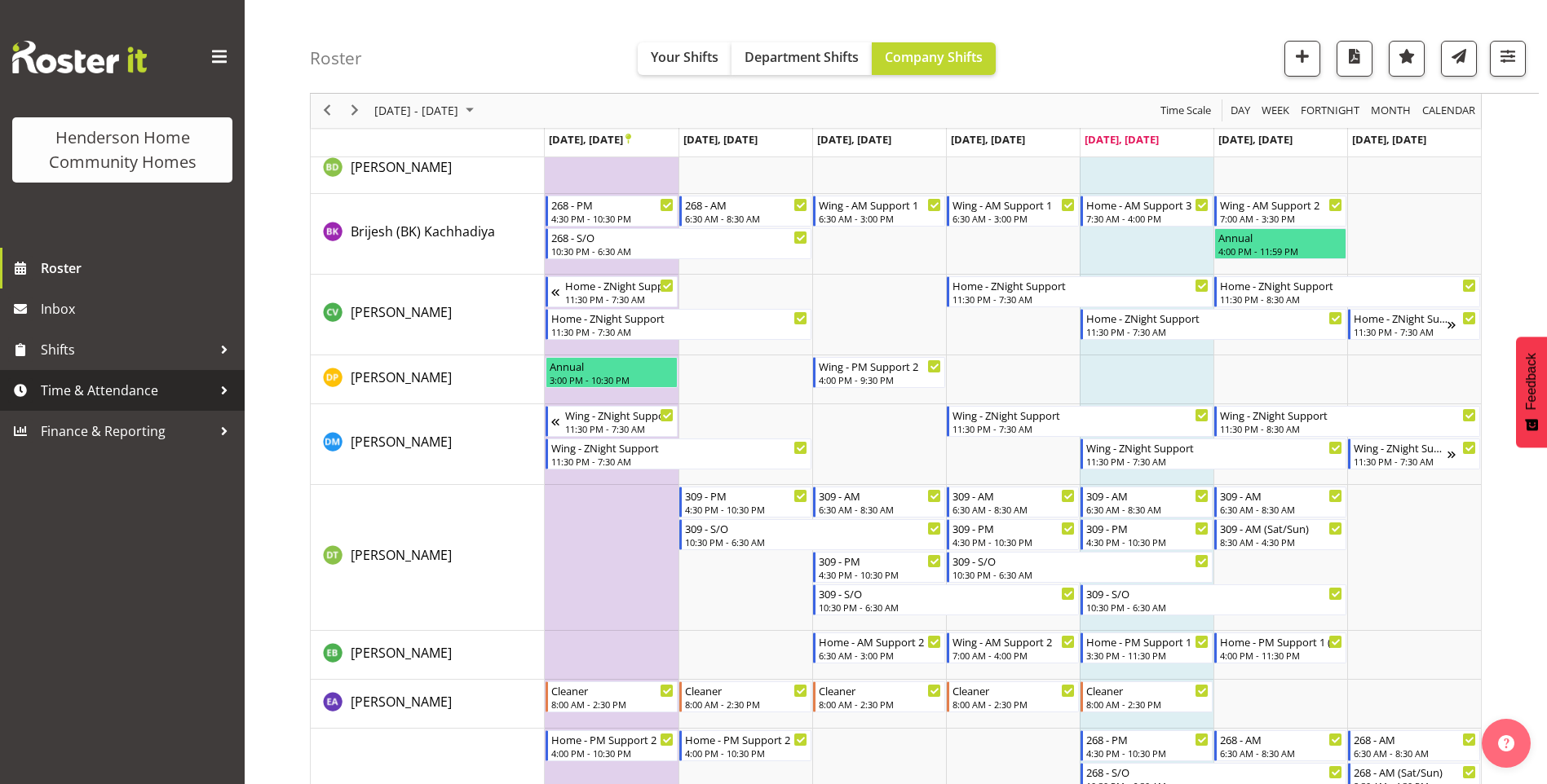
drag, startPoint x: 116, startPoint y: 388, endPoint x: 117, endPoint y: 402, distance: 14.0
click at [117, 388] on span "Time & Attendance" at bounding box center [126, 391] width 171 height 24
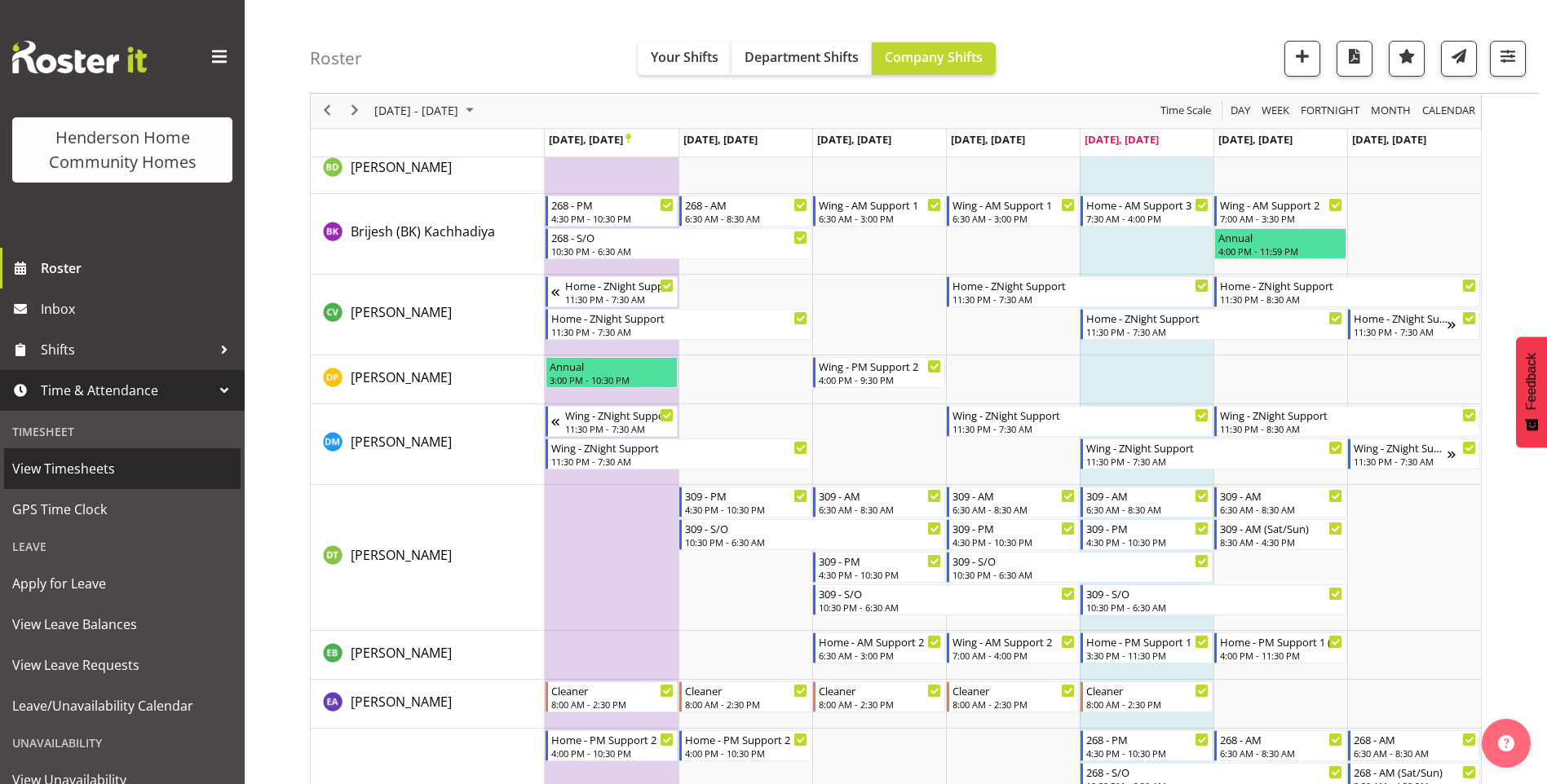
click at [95, 463] on span "View Timesheets" at bounding box center [122, 468] width 220 height 24
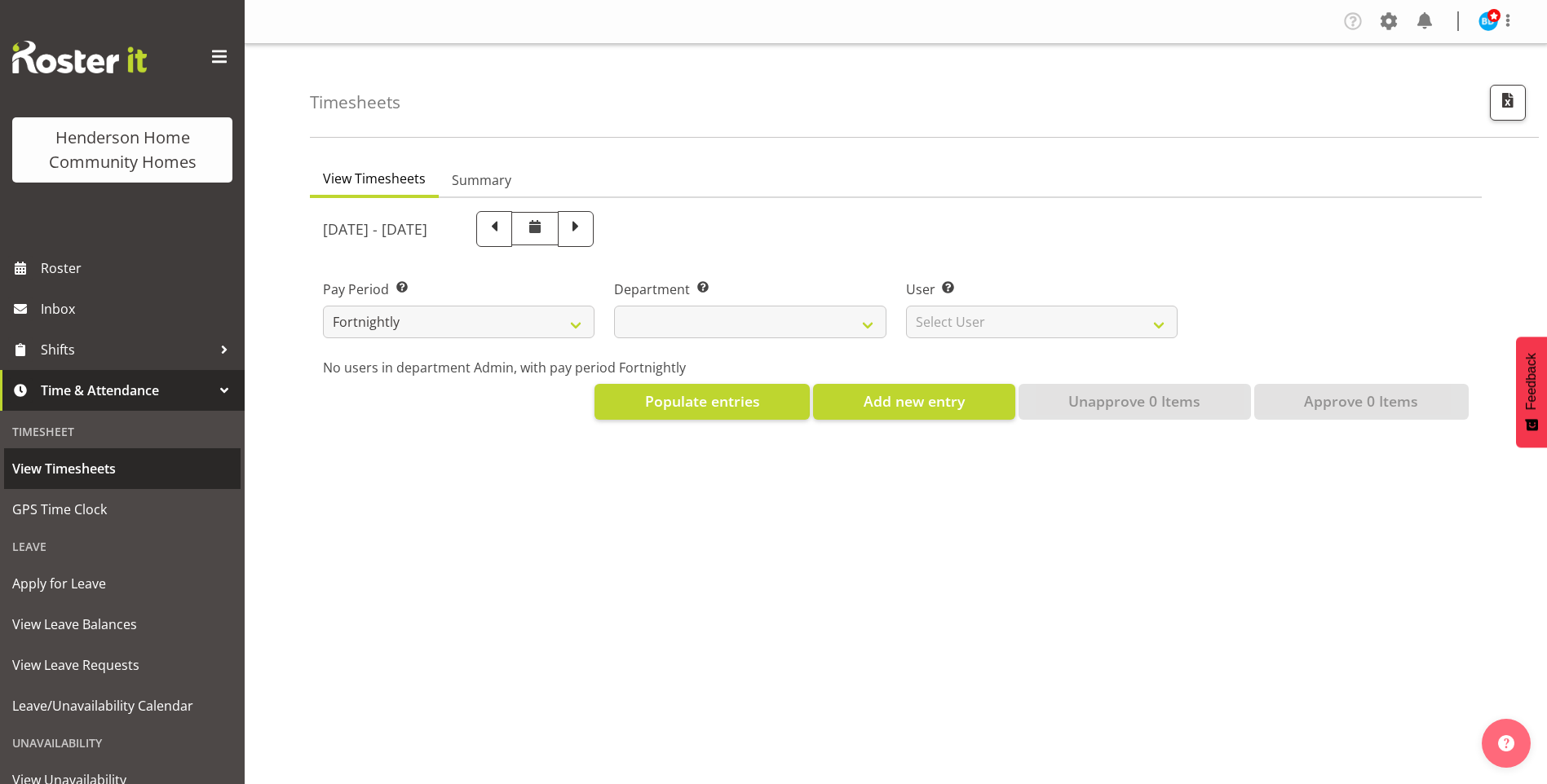
select select
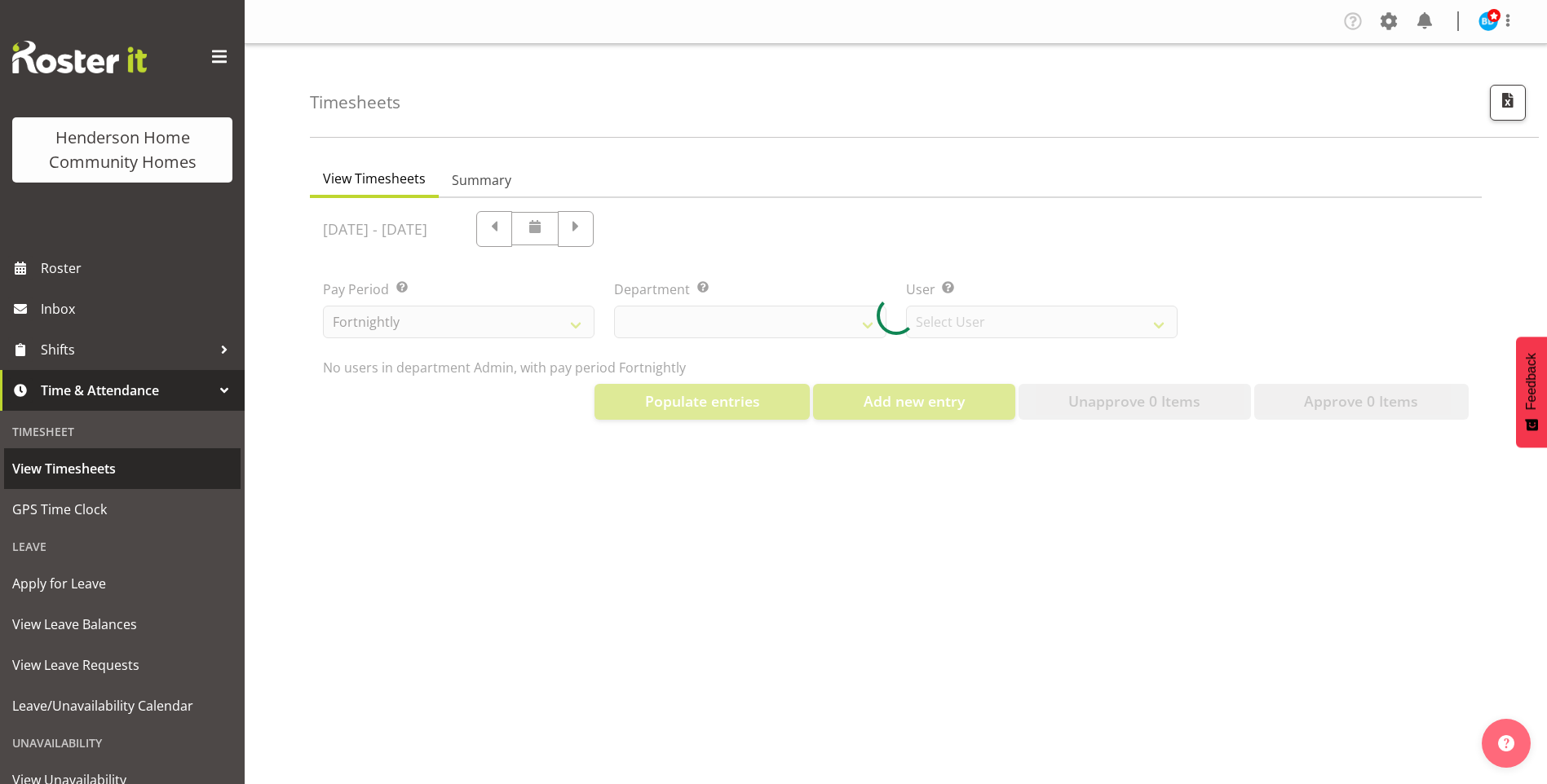
select select "8515"
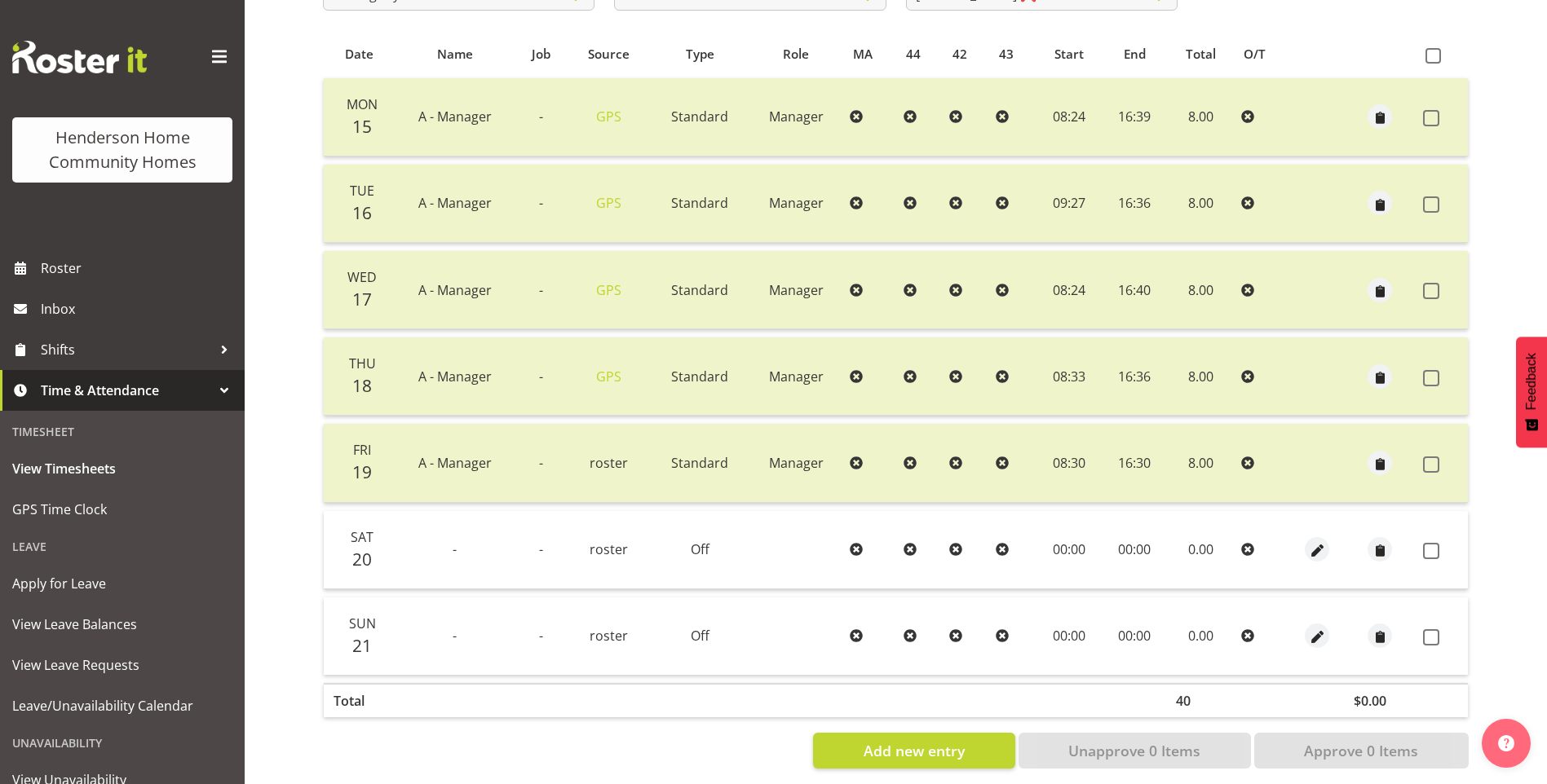
scroll to position [350, 0]
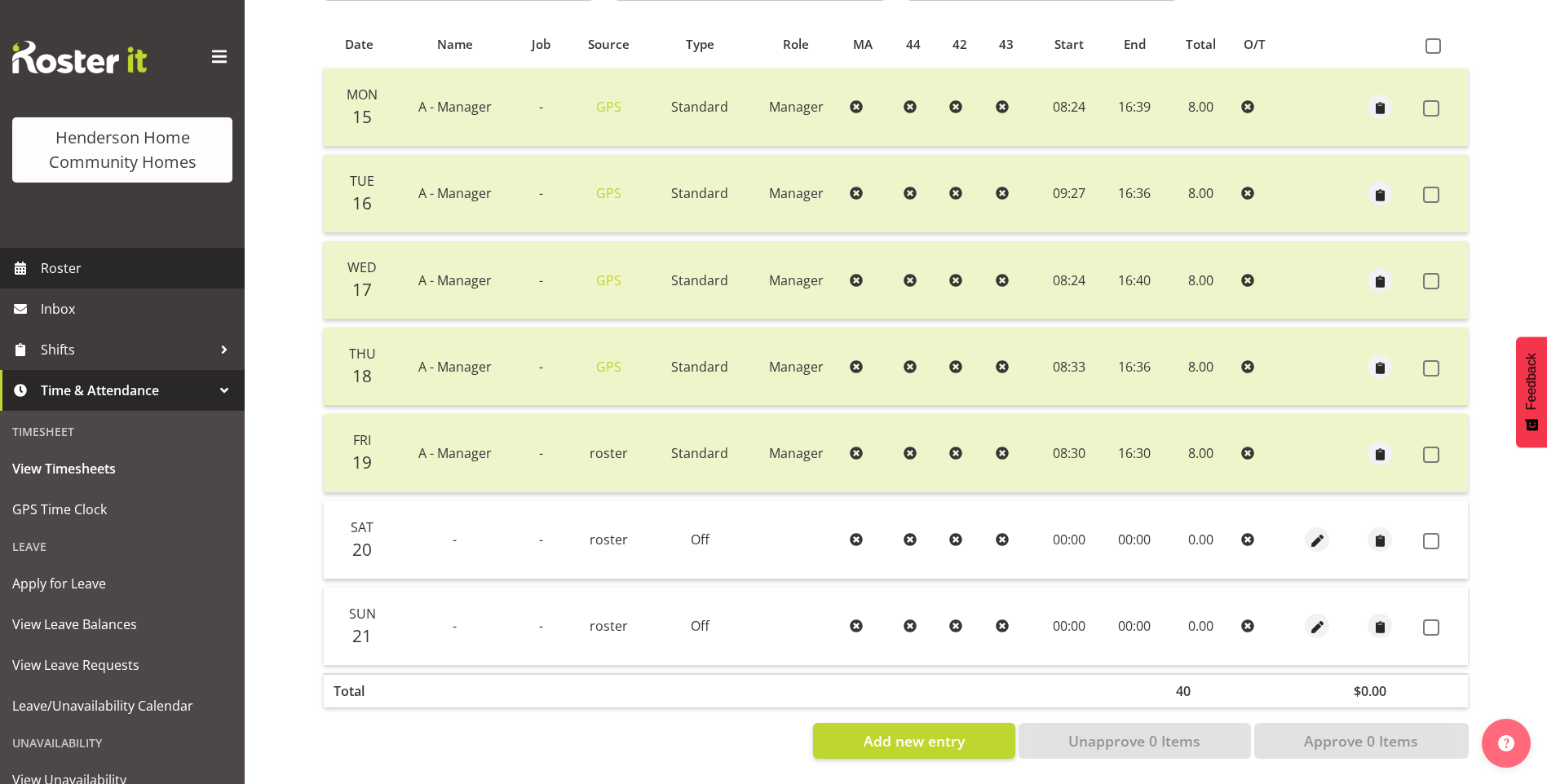
click at [80, 265] on span "Roster" at bounding box center [139, 268] width 196 height 24
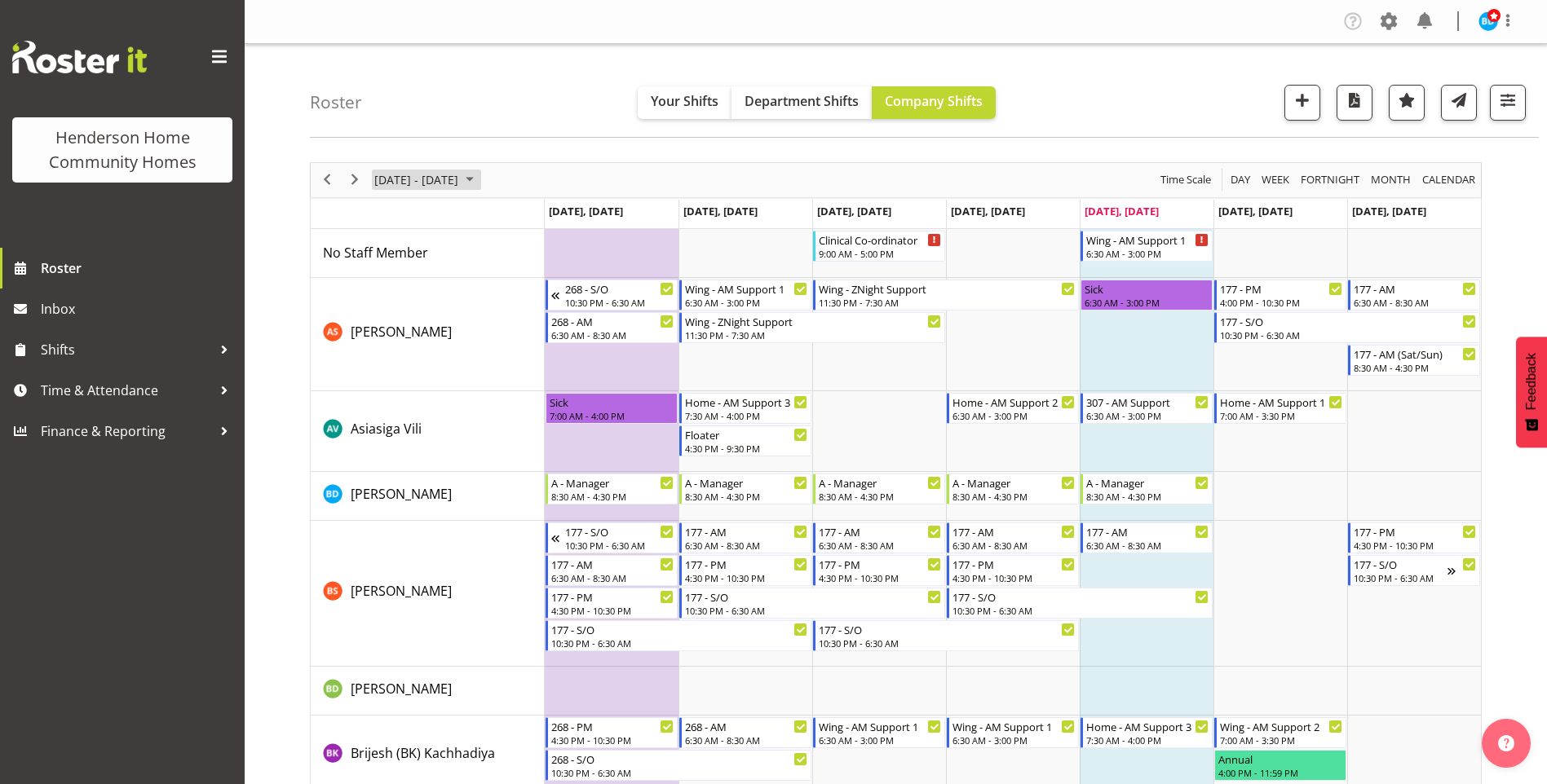
click at [479, 178] on span "September 2025" at bounding box center [469, 180] width 19 height 20
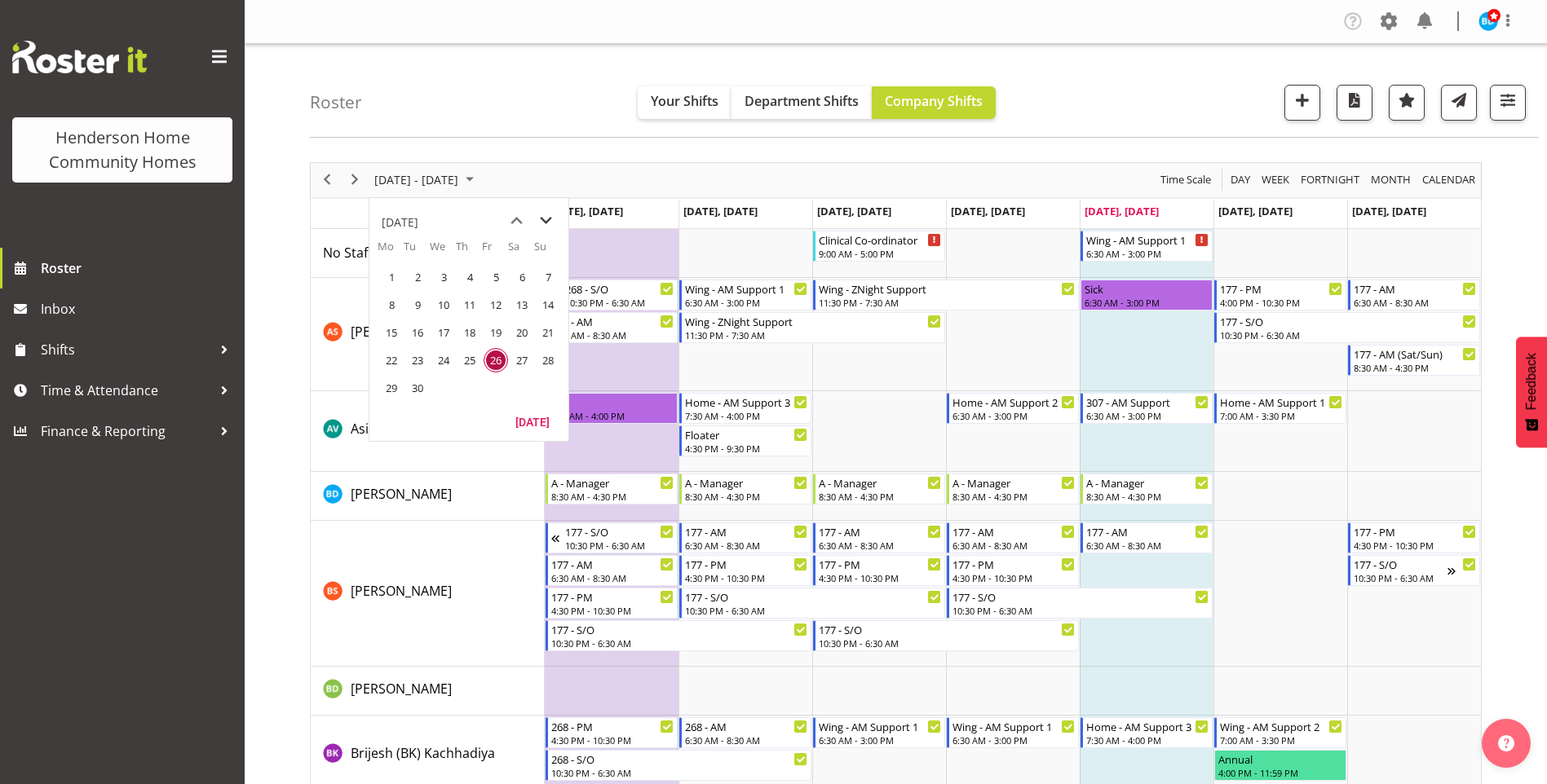
click at [543, 215] on span "next month" at bounding box center [546, 221] width 29 height 30
click at [391, 387] on span "27" at bounding box center [392, 388] width 24 height 24
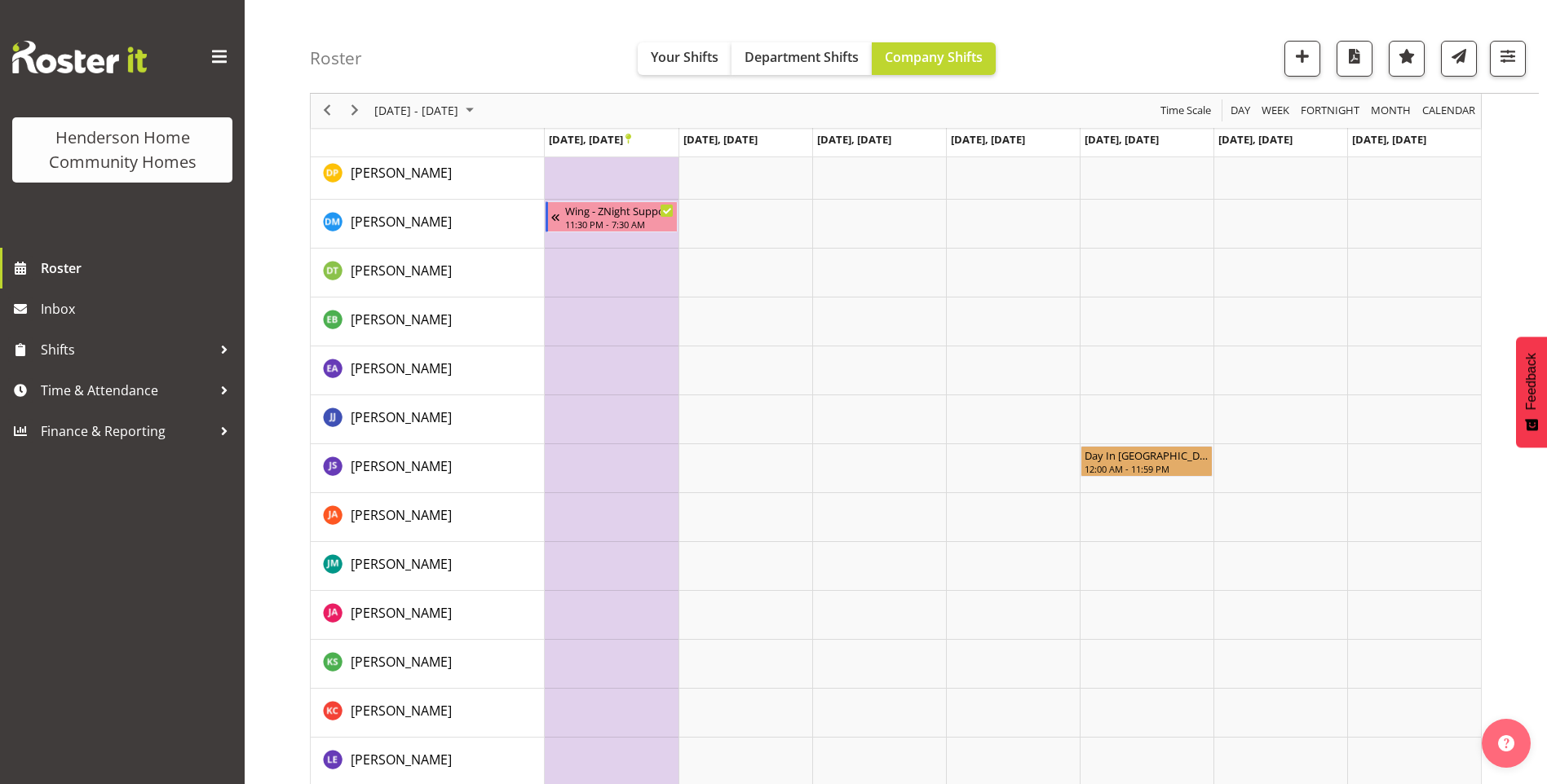
scroll to position [338, 0]
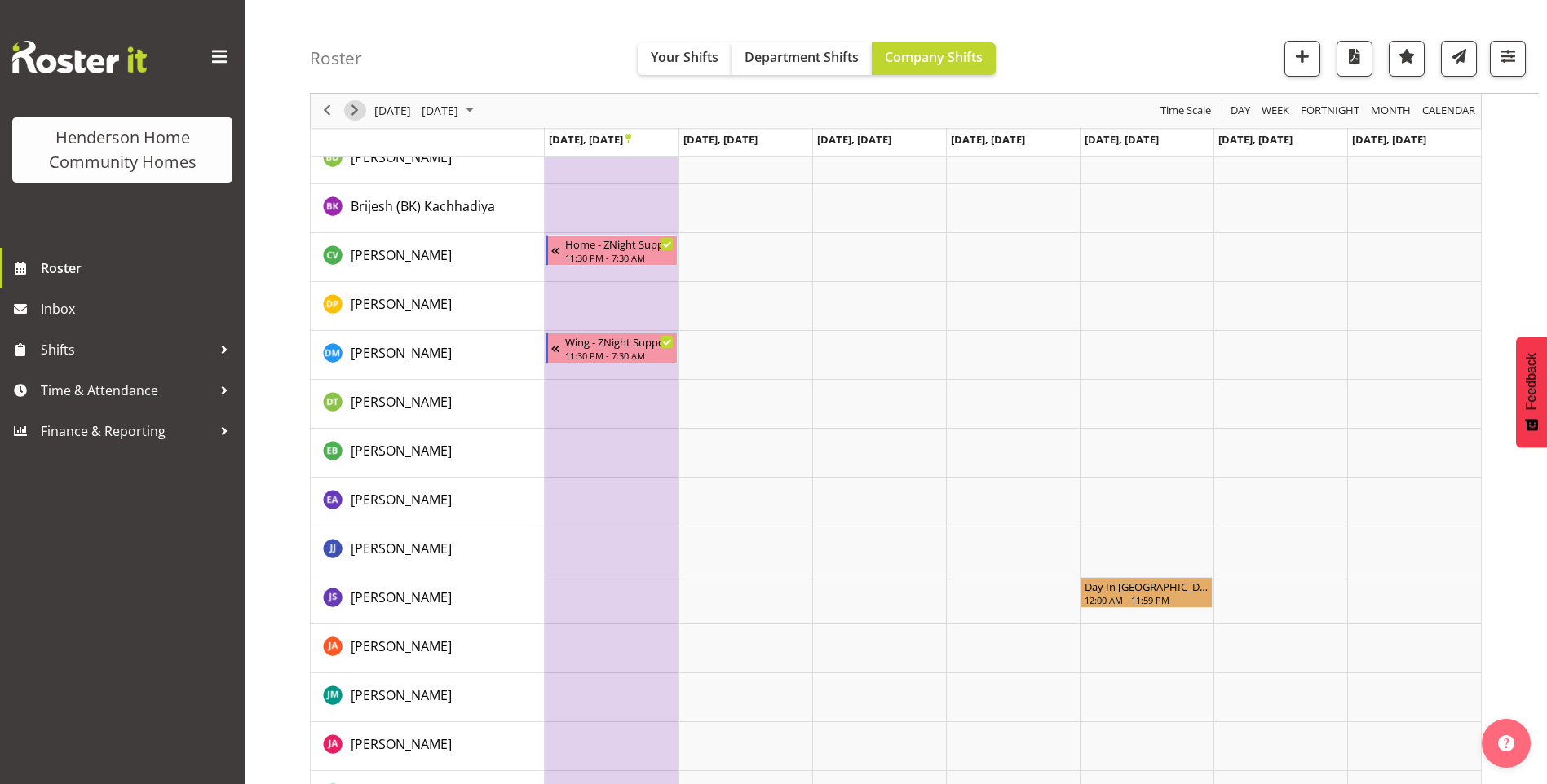
drag, startPoint x: 350, startPoint y: 114, endPoint x: 570, endPoint y: 210, distance: 240.0
click at [351, 114] on span "Next" at bounding box center [354, 111] width 19 height 20
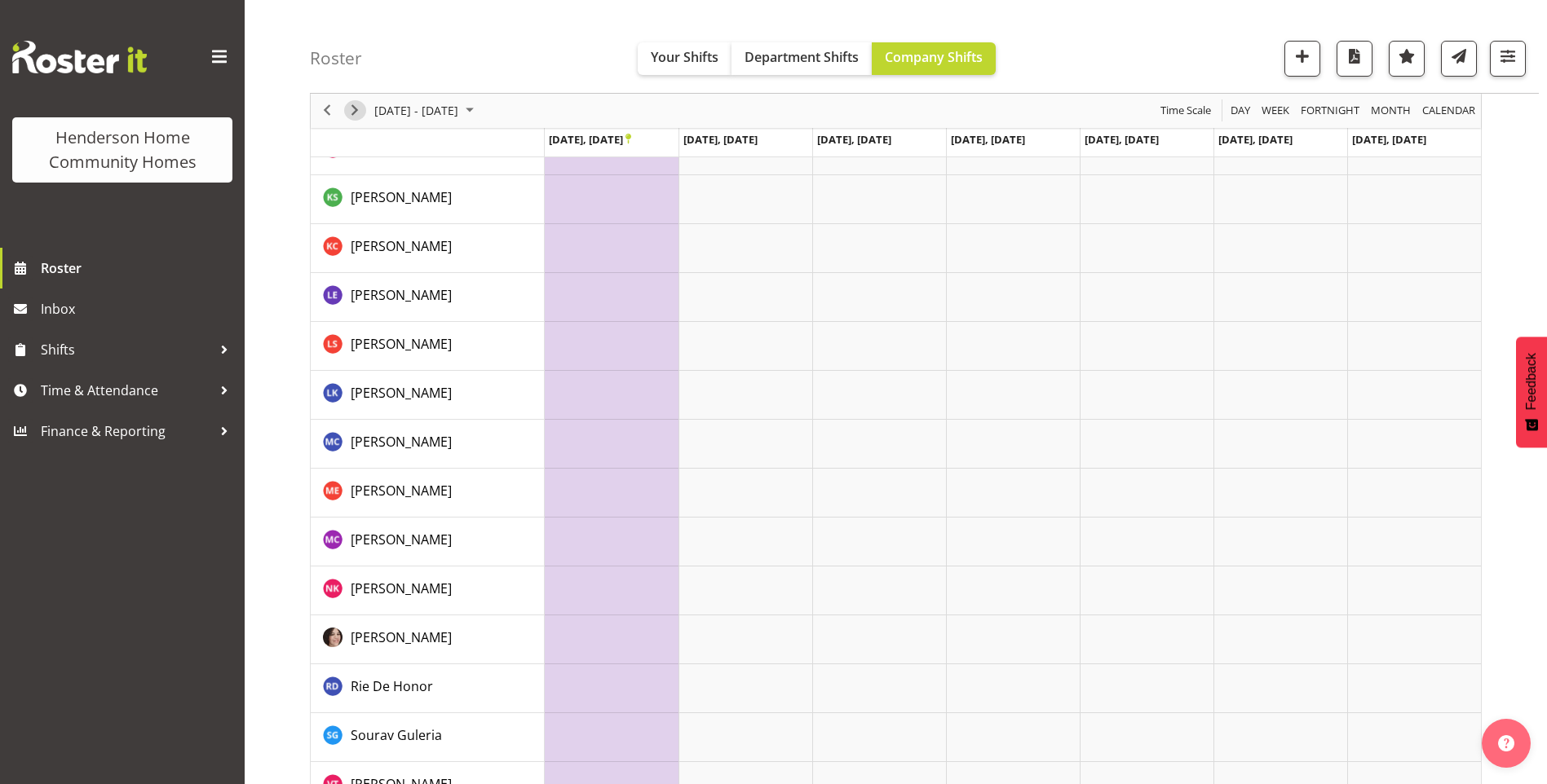
scroll to position [1072, 0]
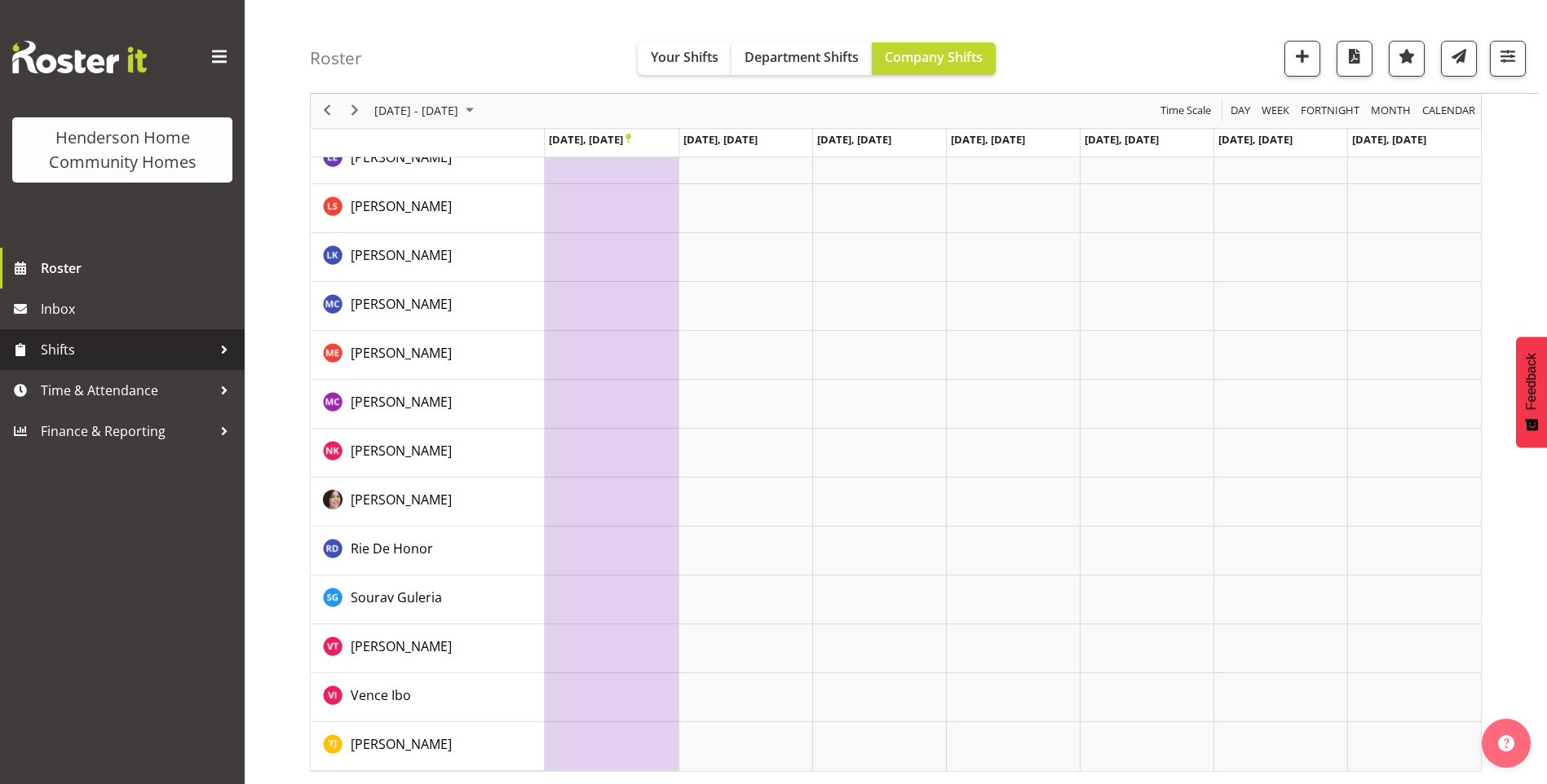
click at [67, 344] on span "Shifts" at bounding box center [126, 350] width 171 height 24
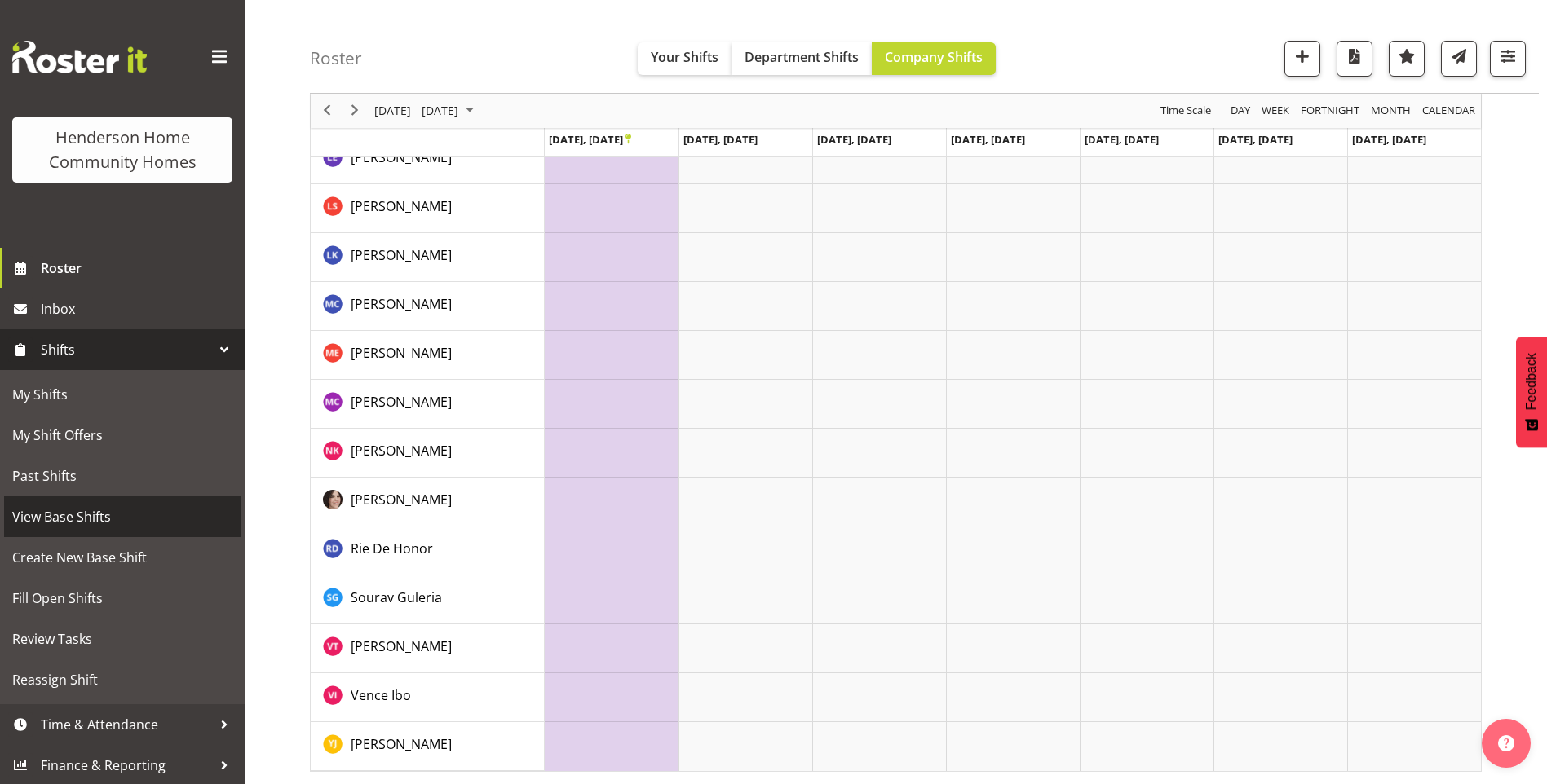
click at [79, 512] on span "View Base Shifts" at bounding box center [122, 517] width 220 height 24
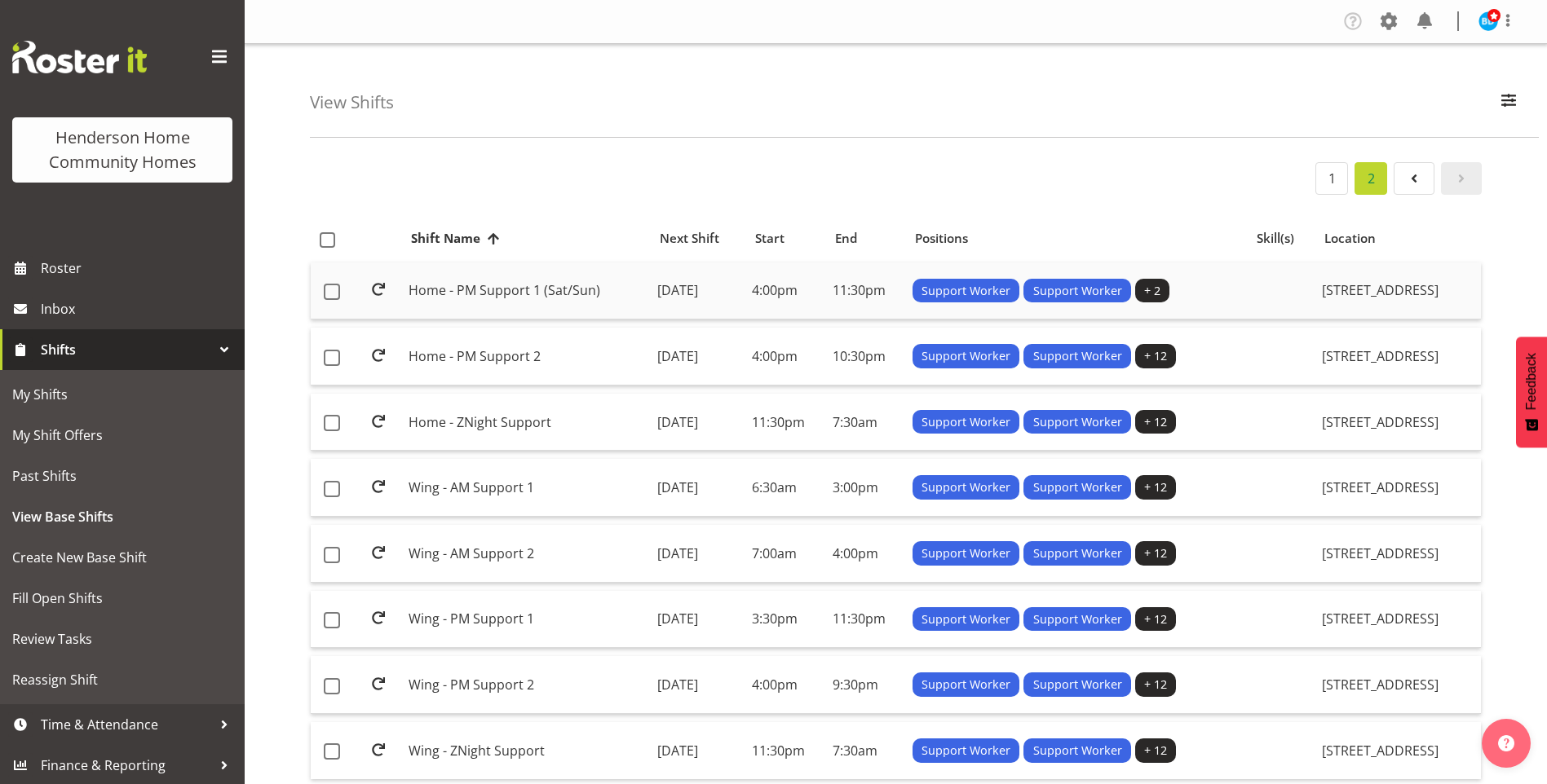
click at [594, 287] on td "Home - PM Support 1 (Sat/Sun)" at bounding box center [526, 291] width 248 height 58
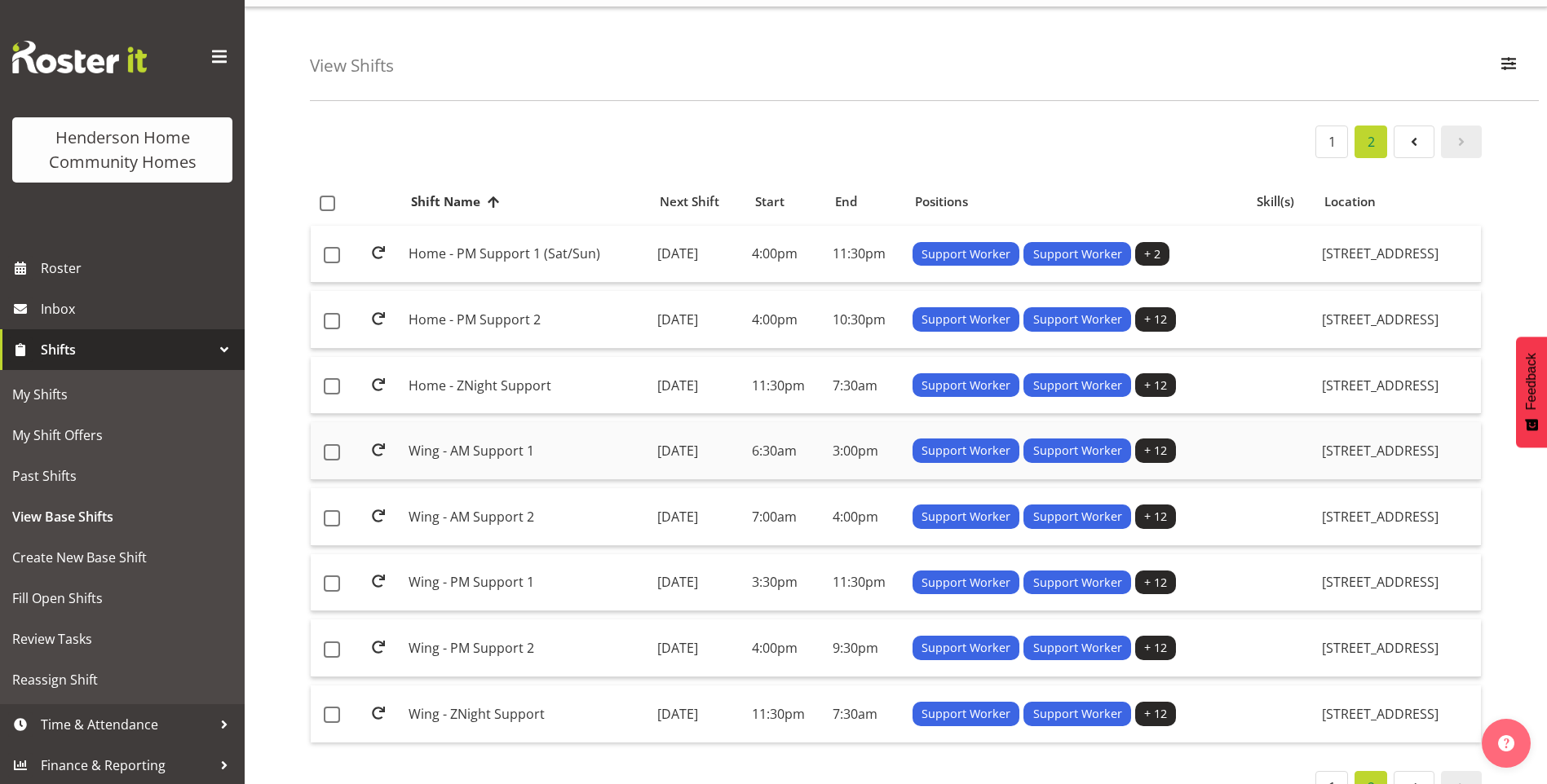
scroll to position [79, 0]
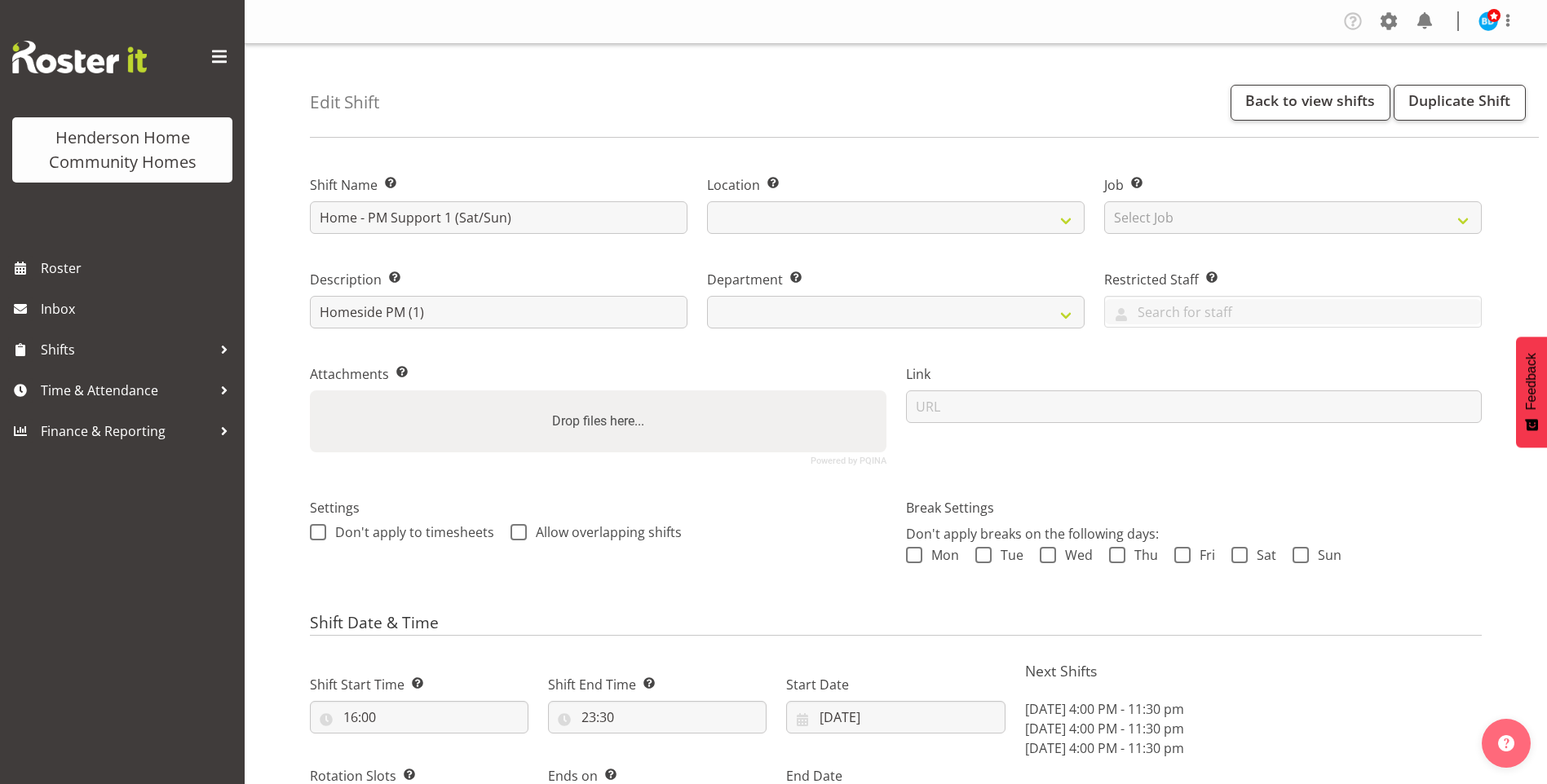
select select "9"
select select "2025"
select select "date"
select select
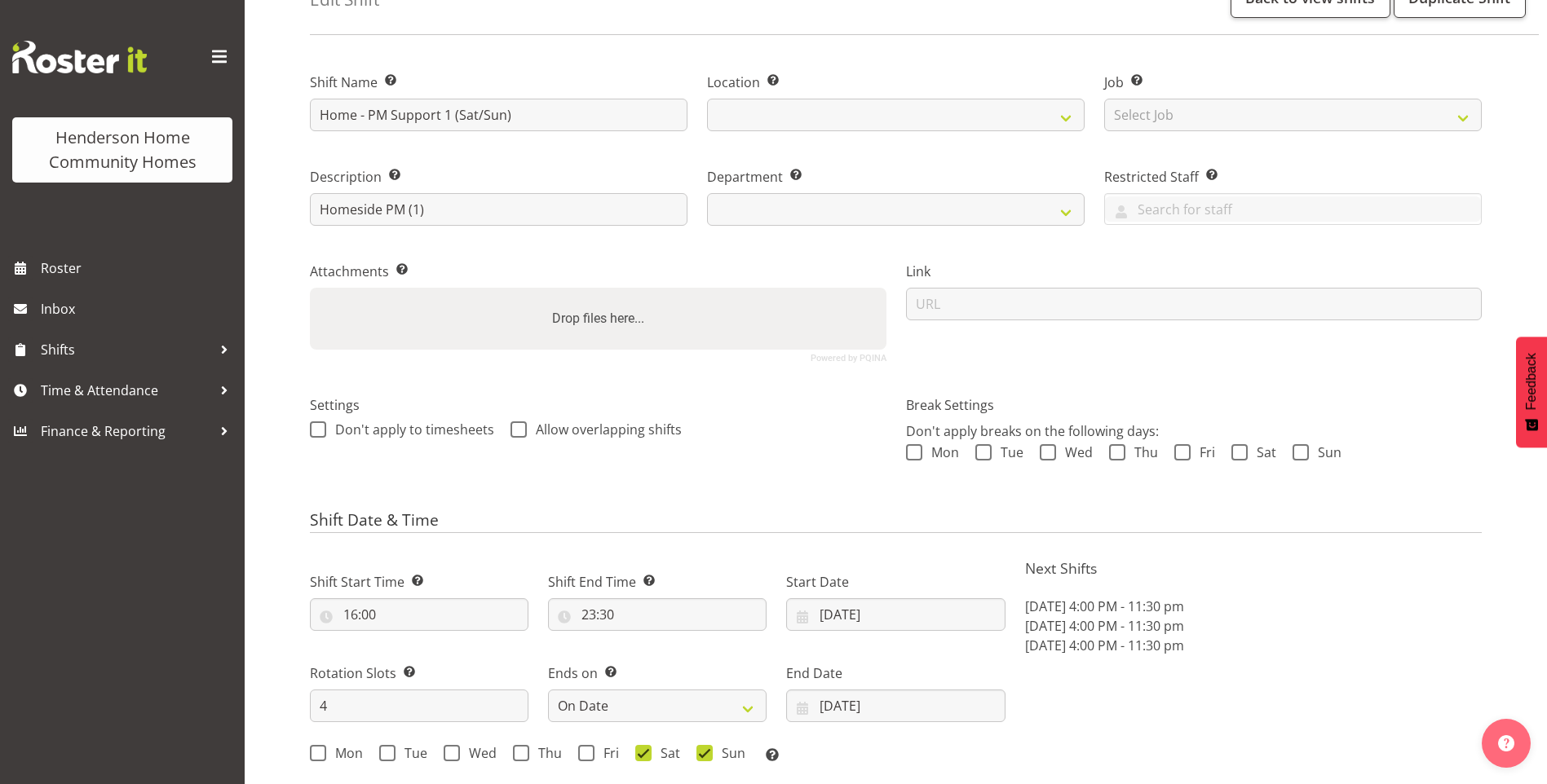
scroll to position [245, 0]
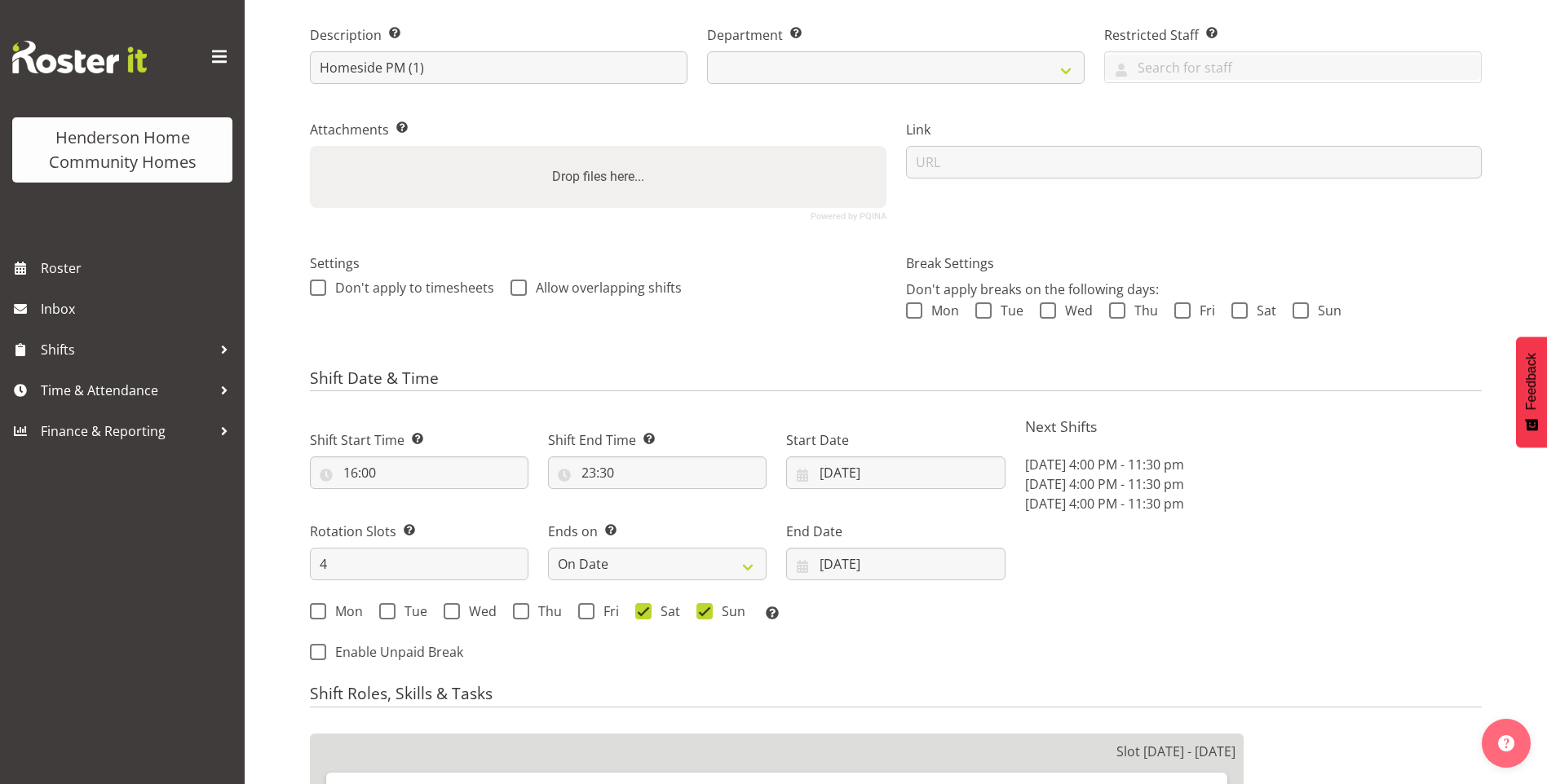
select select
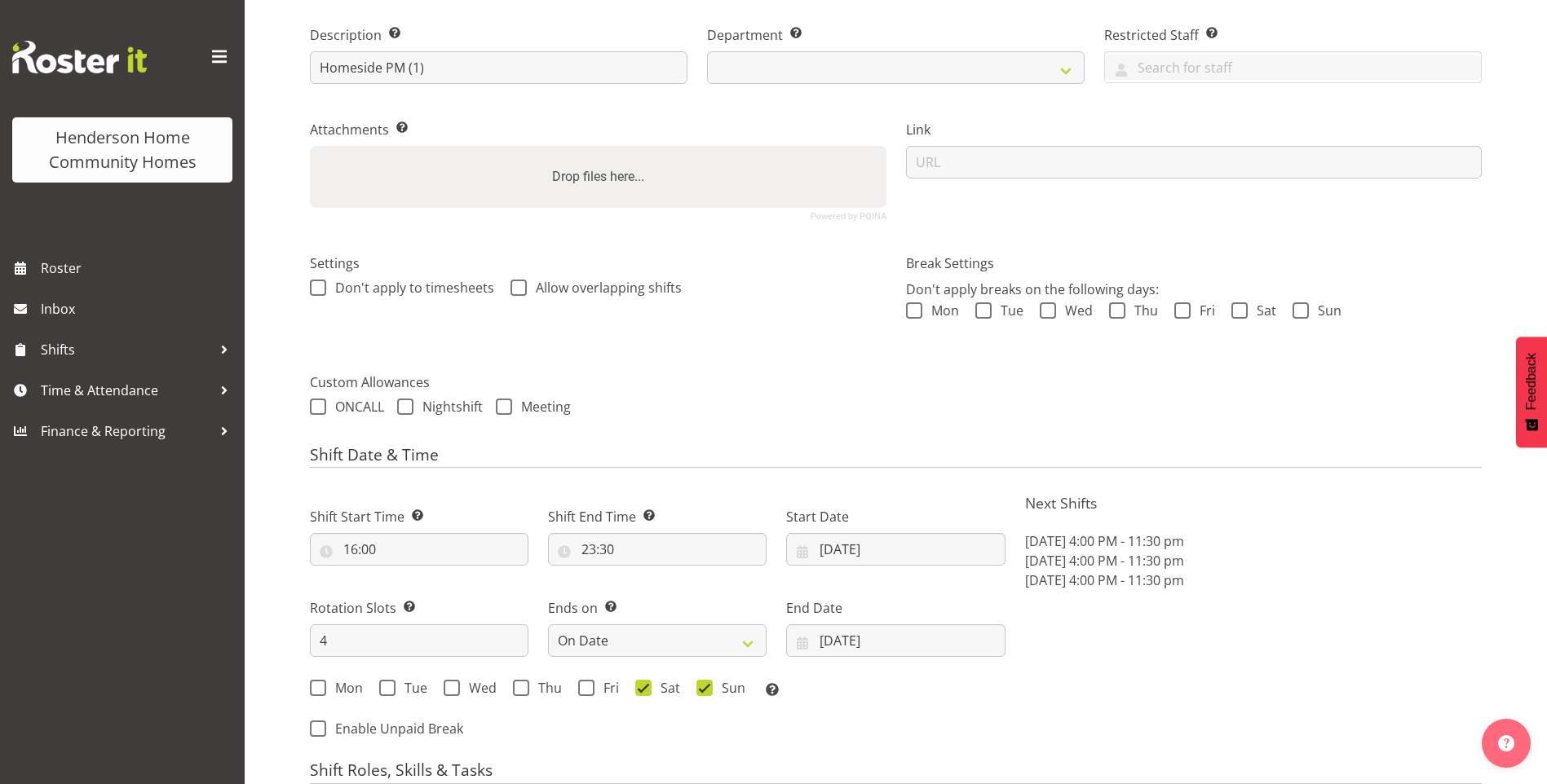
select select
select select "1067"
select select "746"
click at [860, 553] on input "[DATE]" at bounding box center [895, 549] width 219 height 32
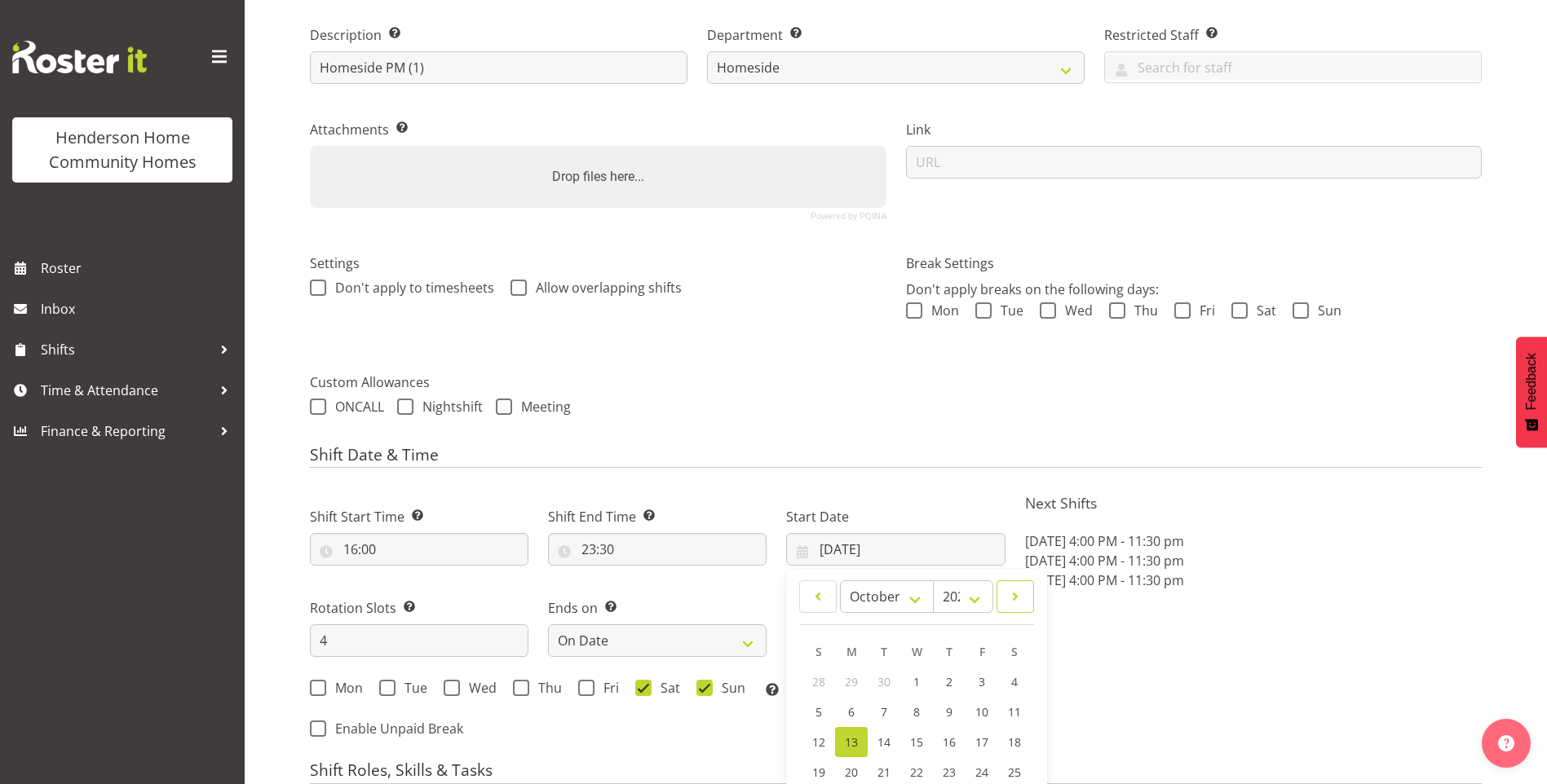
click at [1009, 592] on span at bounding box center [1015, 597] width 17 height 19
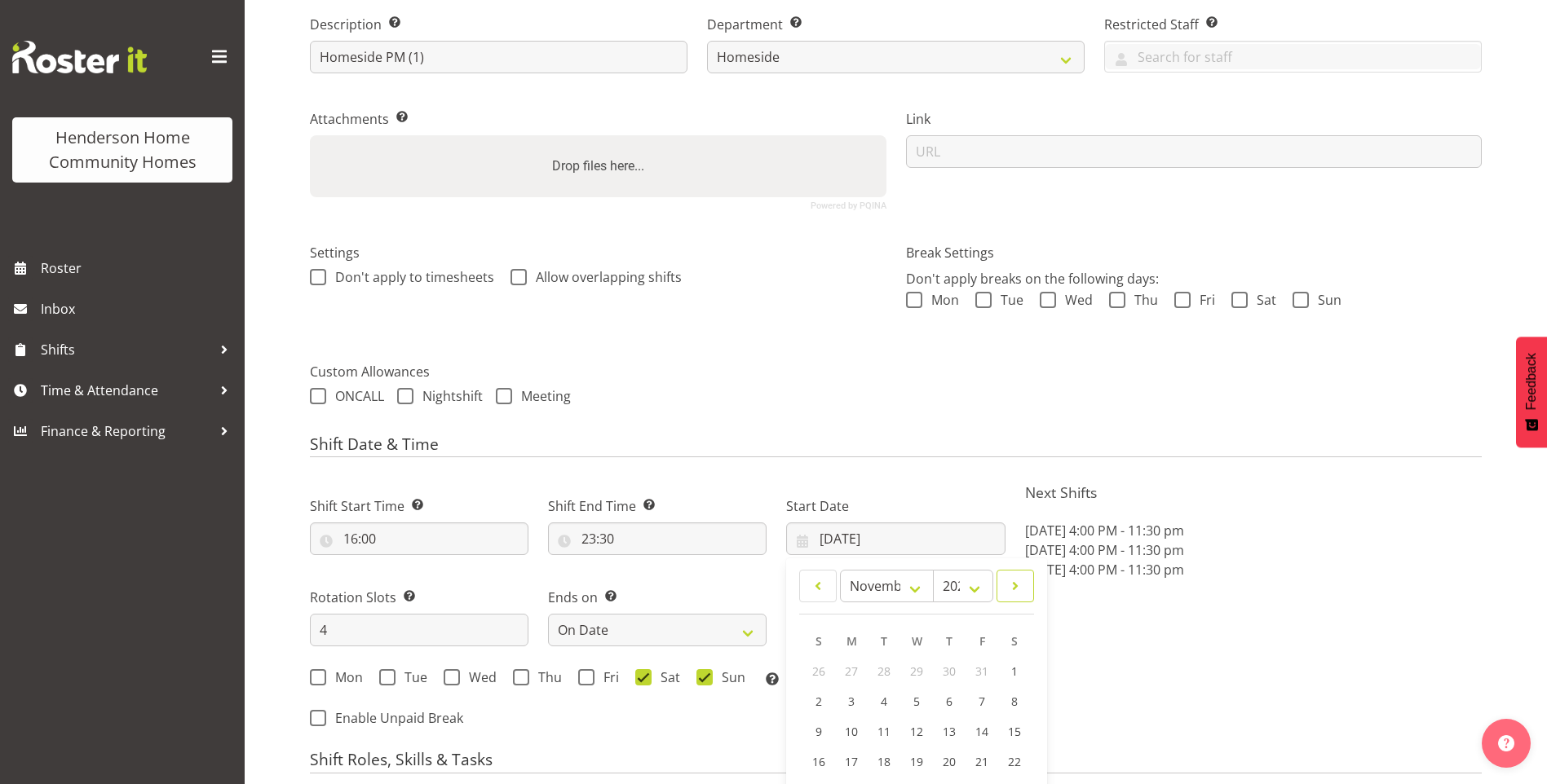
scroll to position [407, 0]
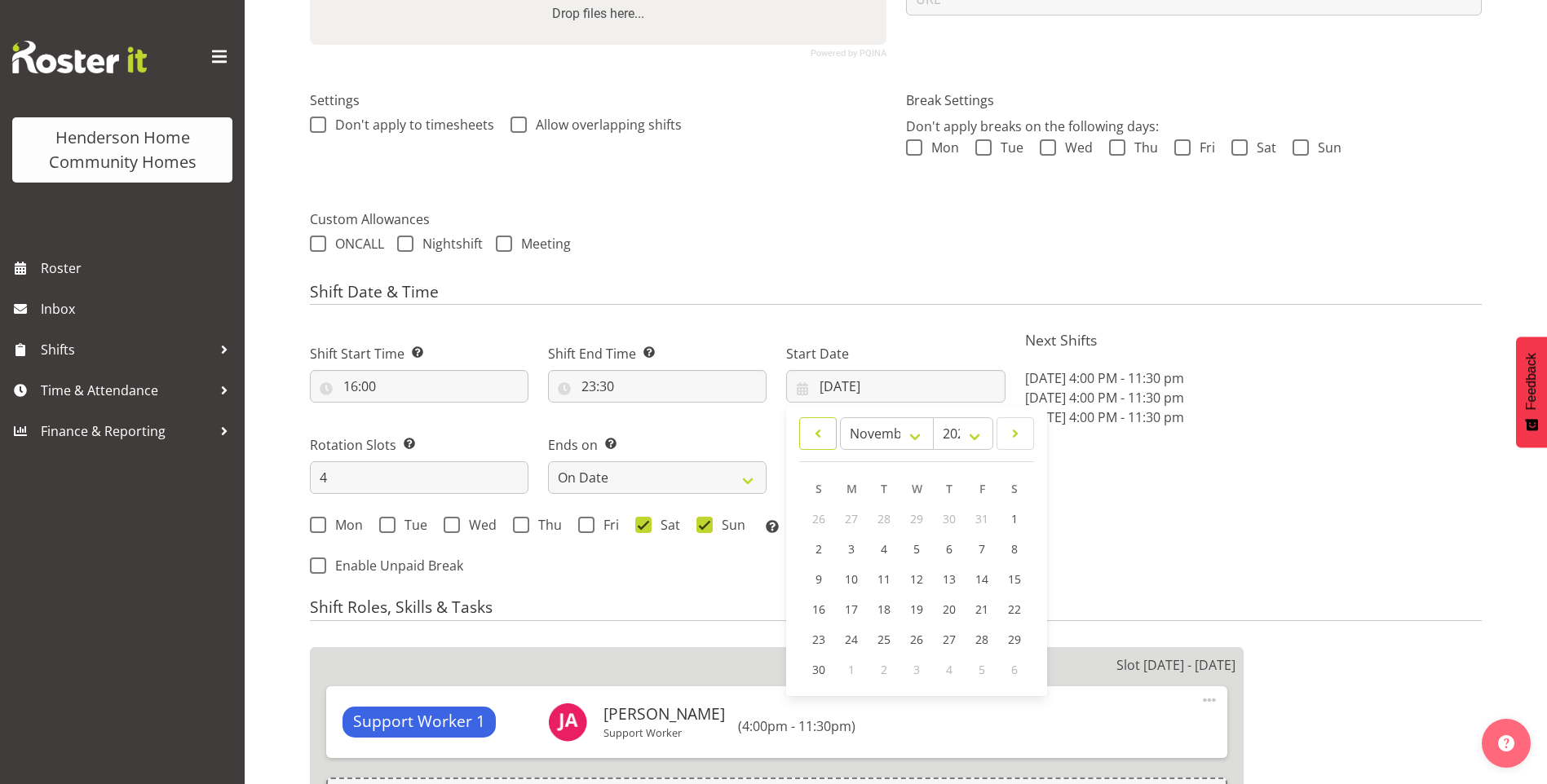
click at [810, 424] on span at bounding box center [818, 433] width 17 height 19
select select "9"
click at [850, 633] on span "27" at bounding box center [852, 639] width 13 height 16
type input "[DATE]"
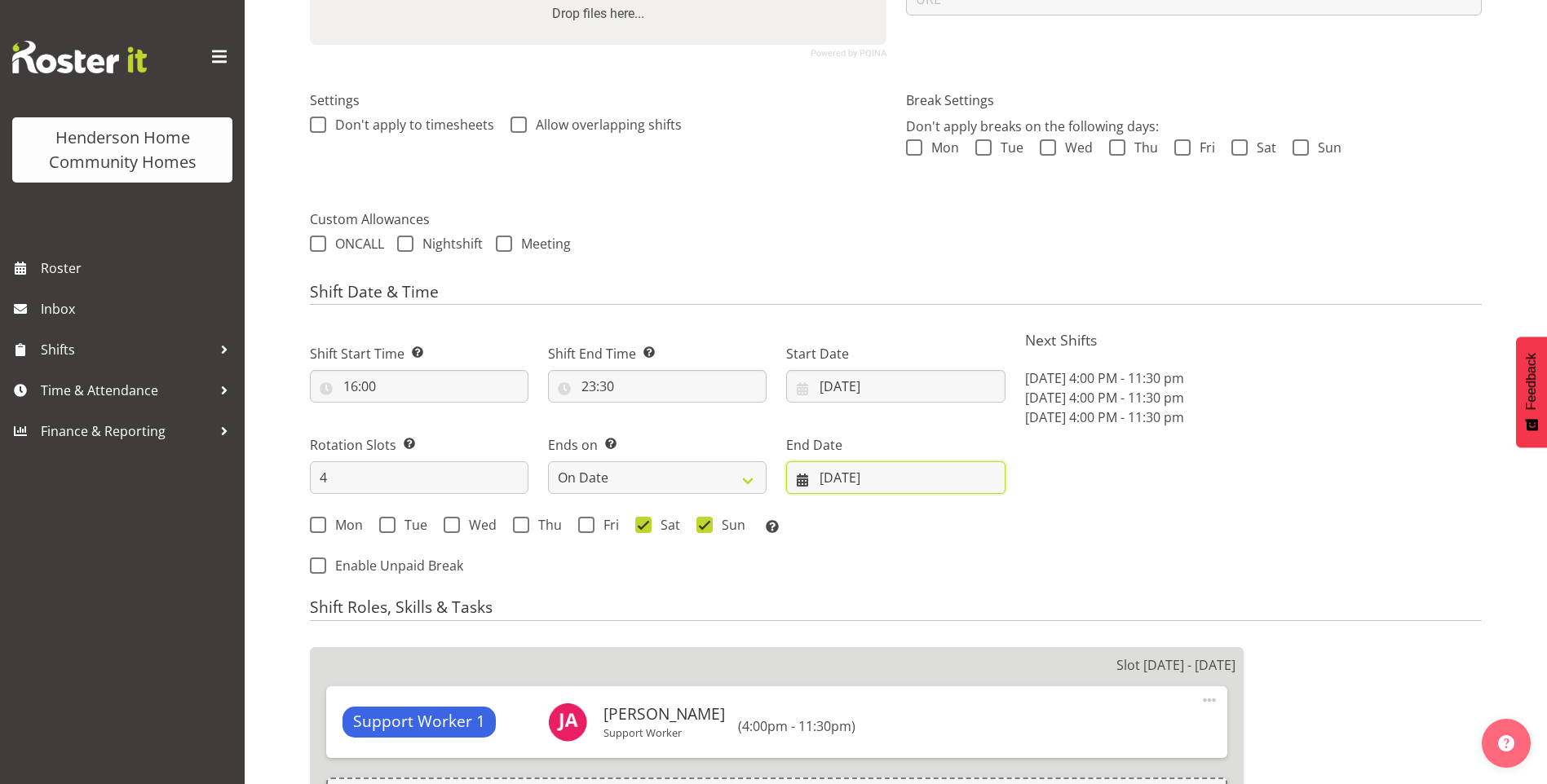
click at [874, 481] on input "[DATE]" at bounding box center [895, 477] width 219 height 32
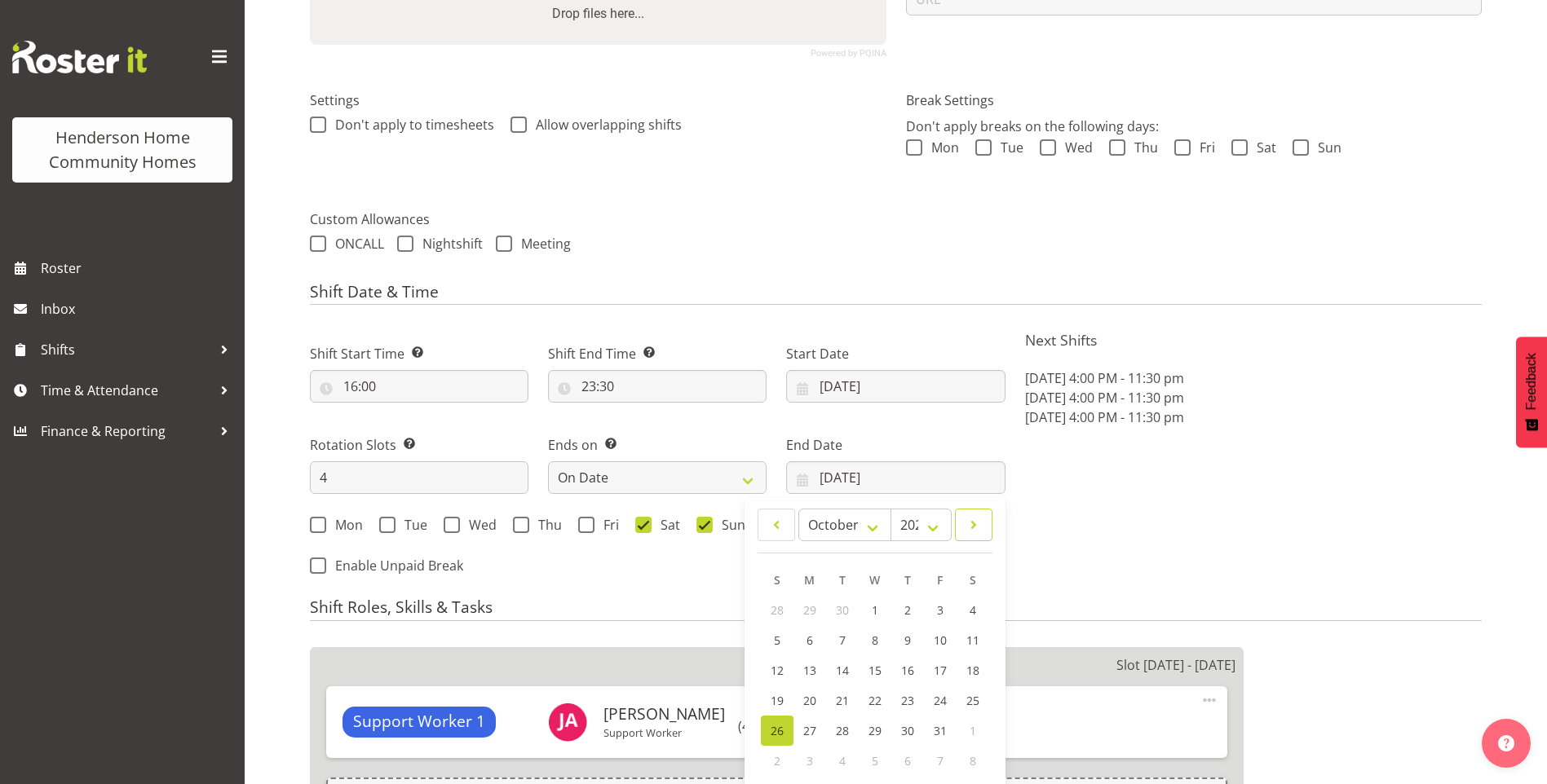
click at [980, 527] on span at bounding box center [973, 525] width 17 height 19
select select "10"
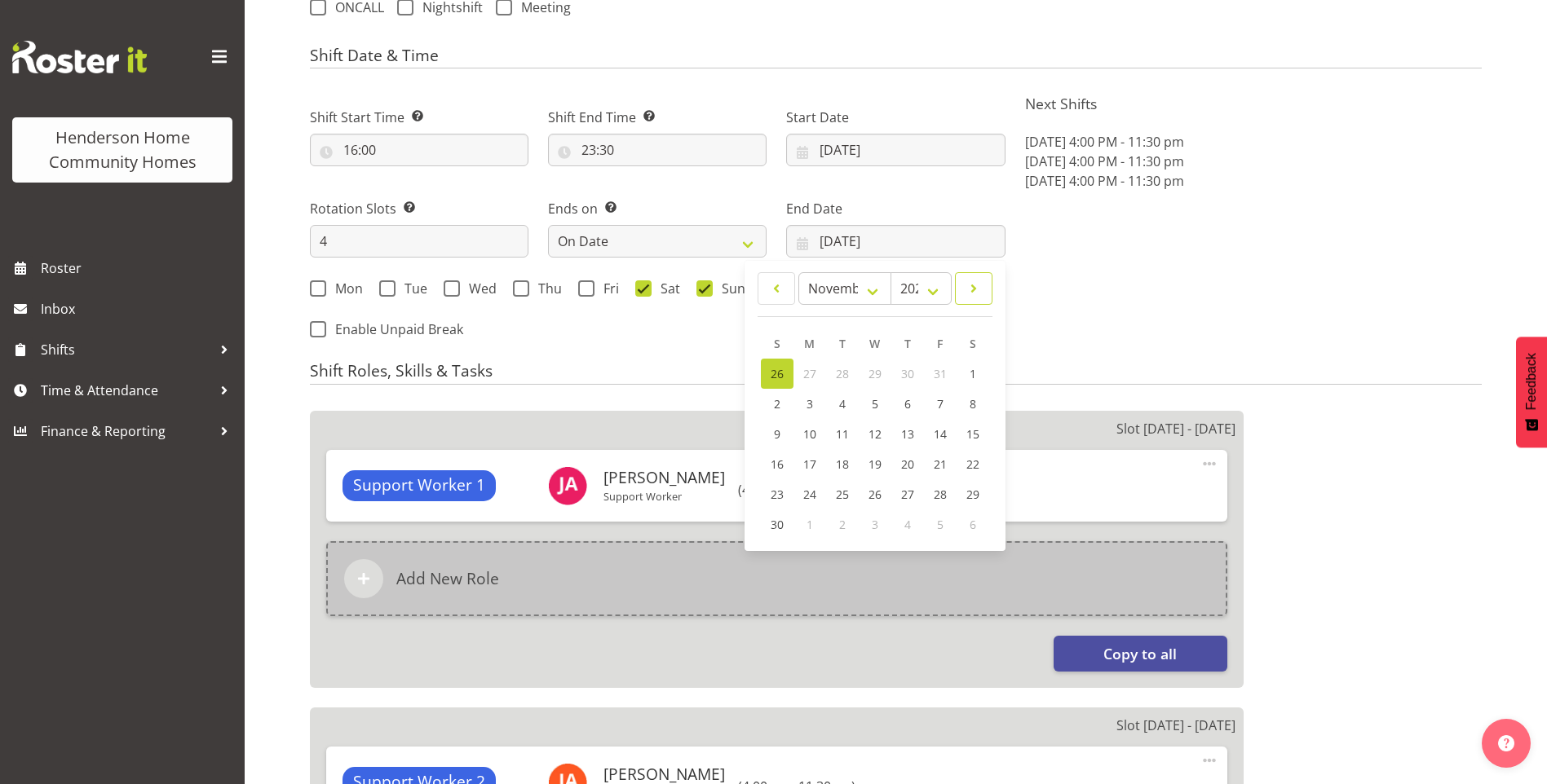
scroll to position [652, 0]
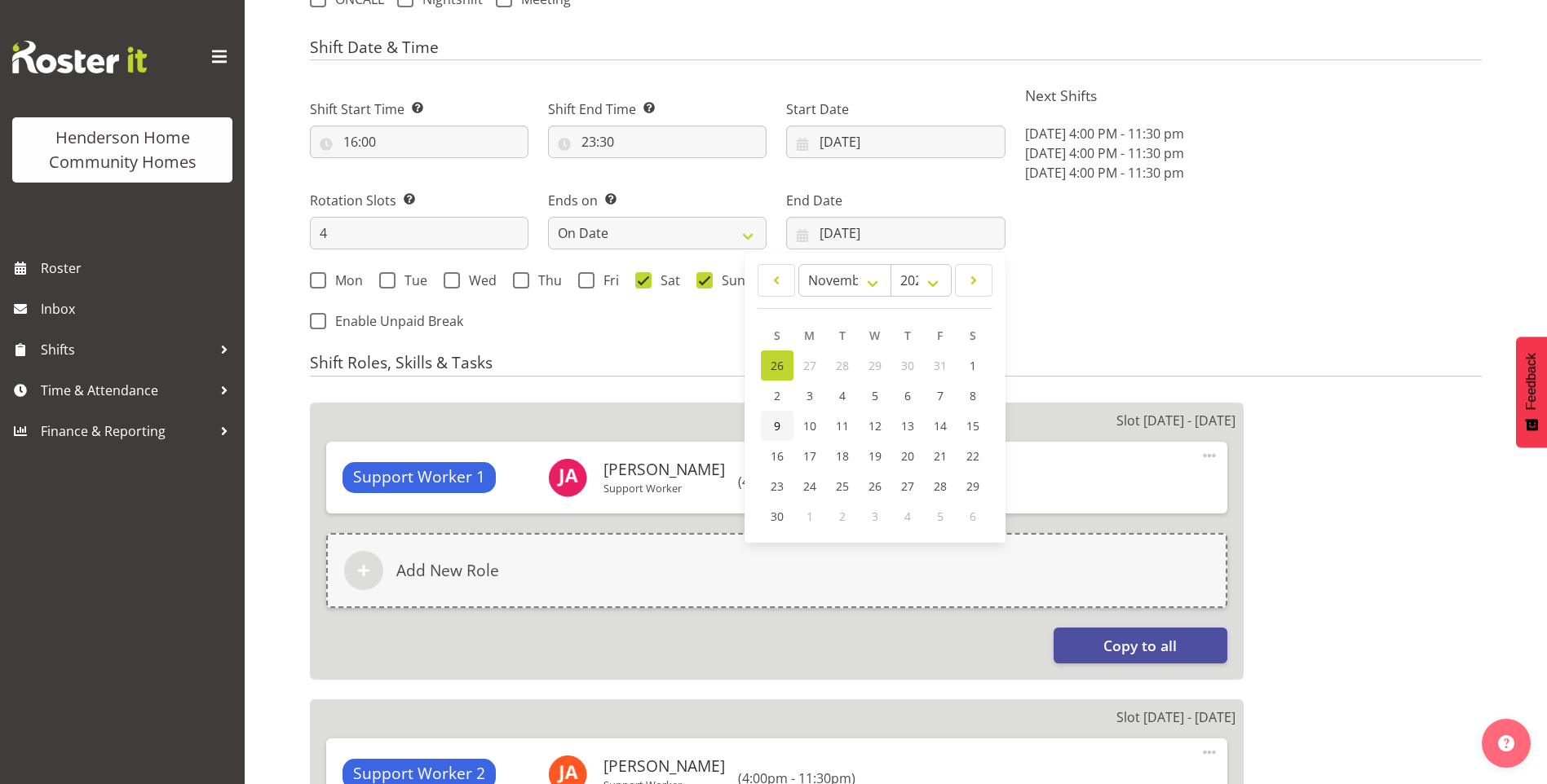
click at [778, 428] on span "9" at bounding box center [777, 426] width 6 height 16
type input "[DATE]"
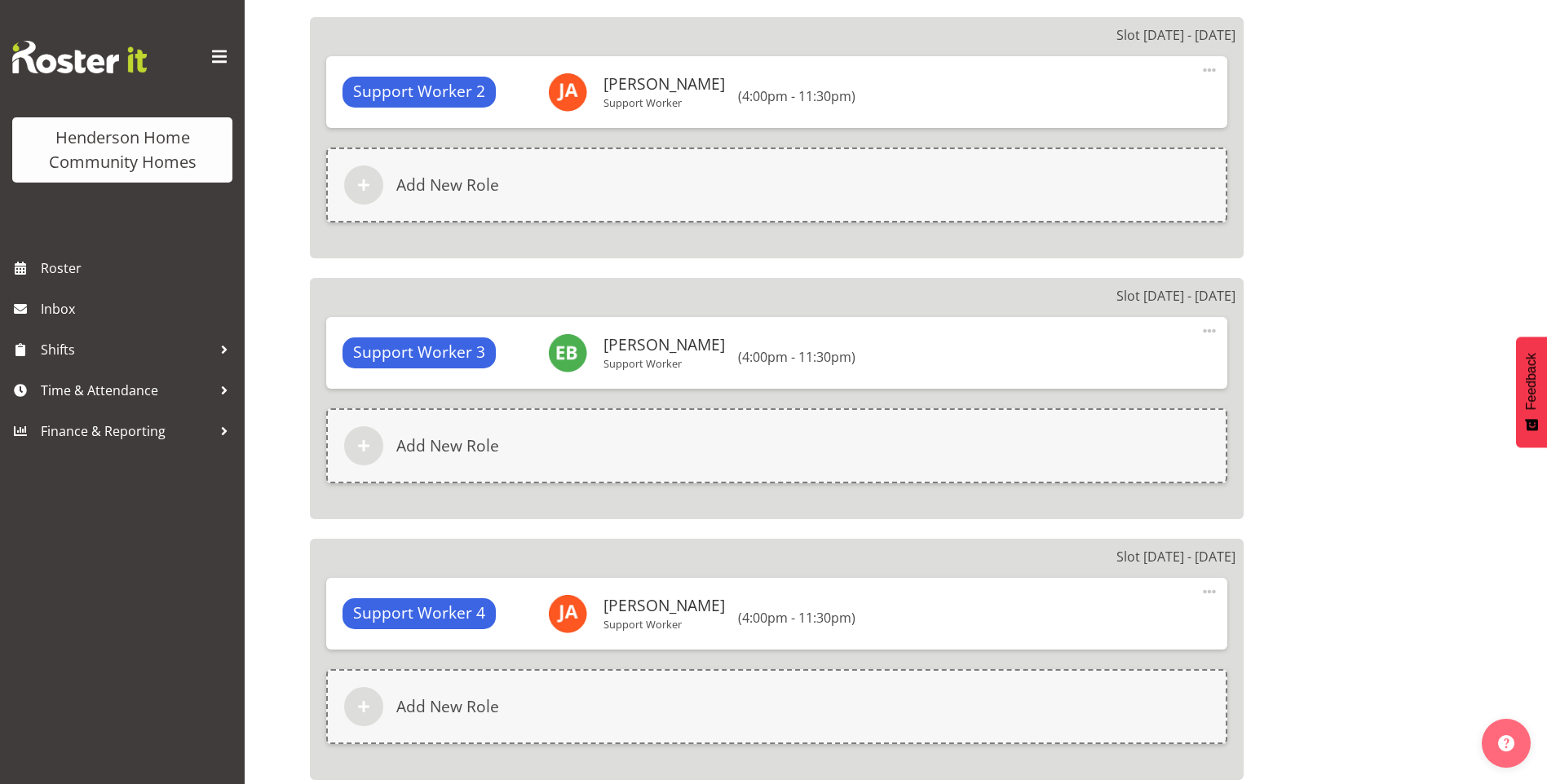
scroll to position [1574, 0]
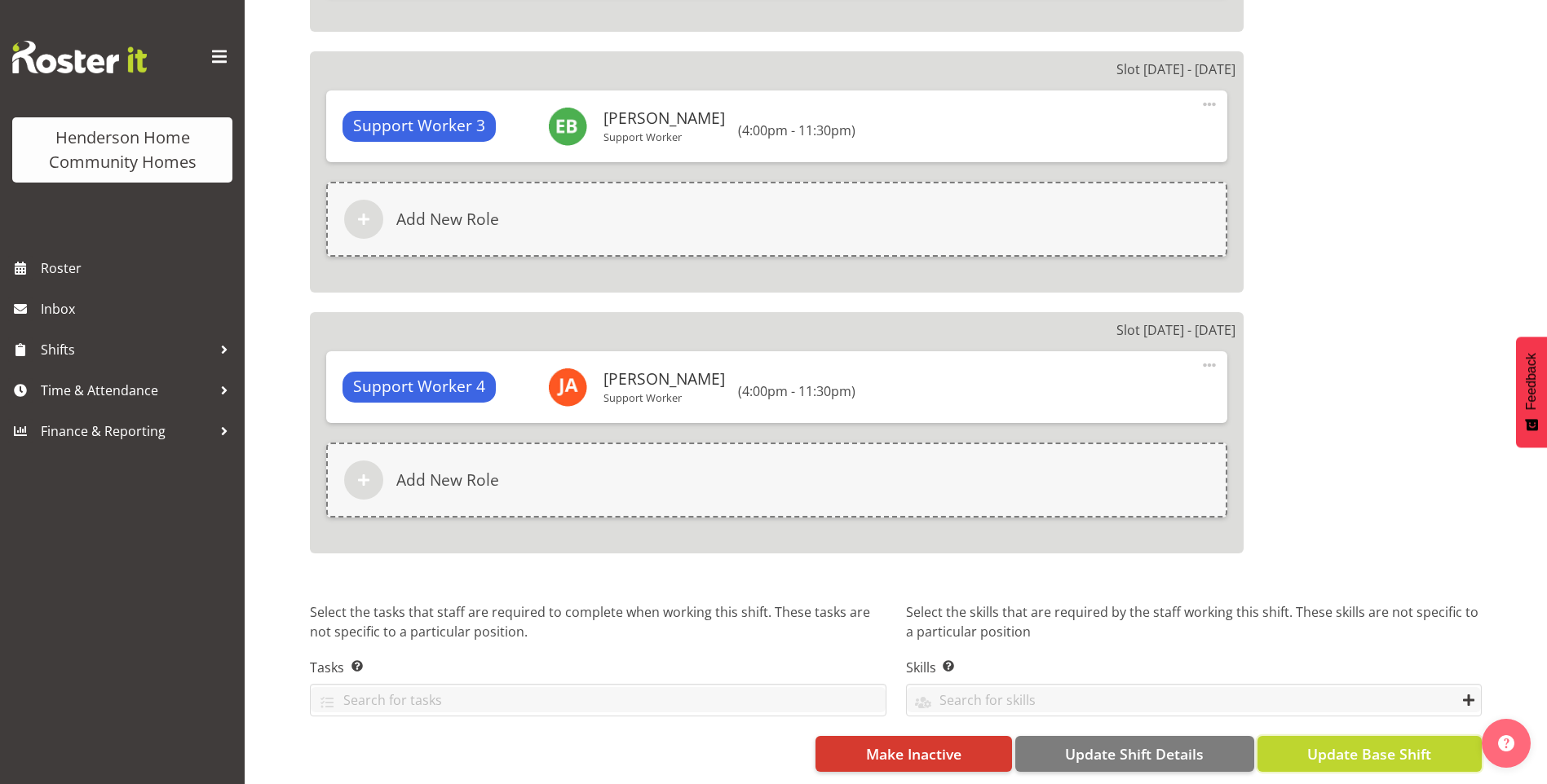
click at [1395, 743] on span "Update Base Shift" at bounding box center [1369, 754] width 124 height 21
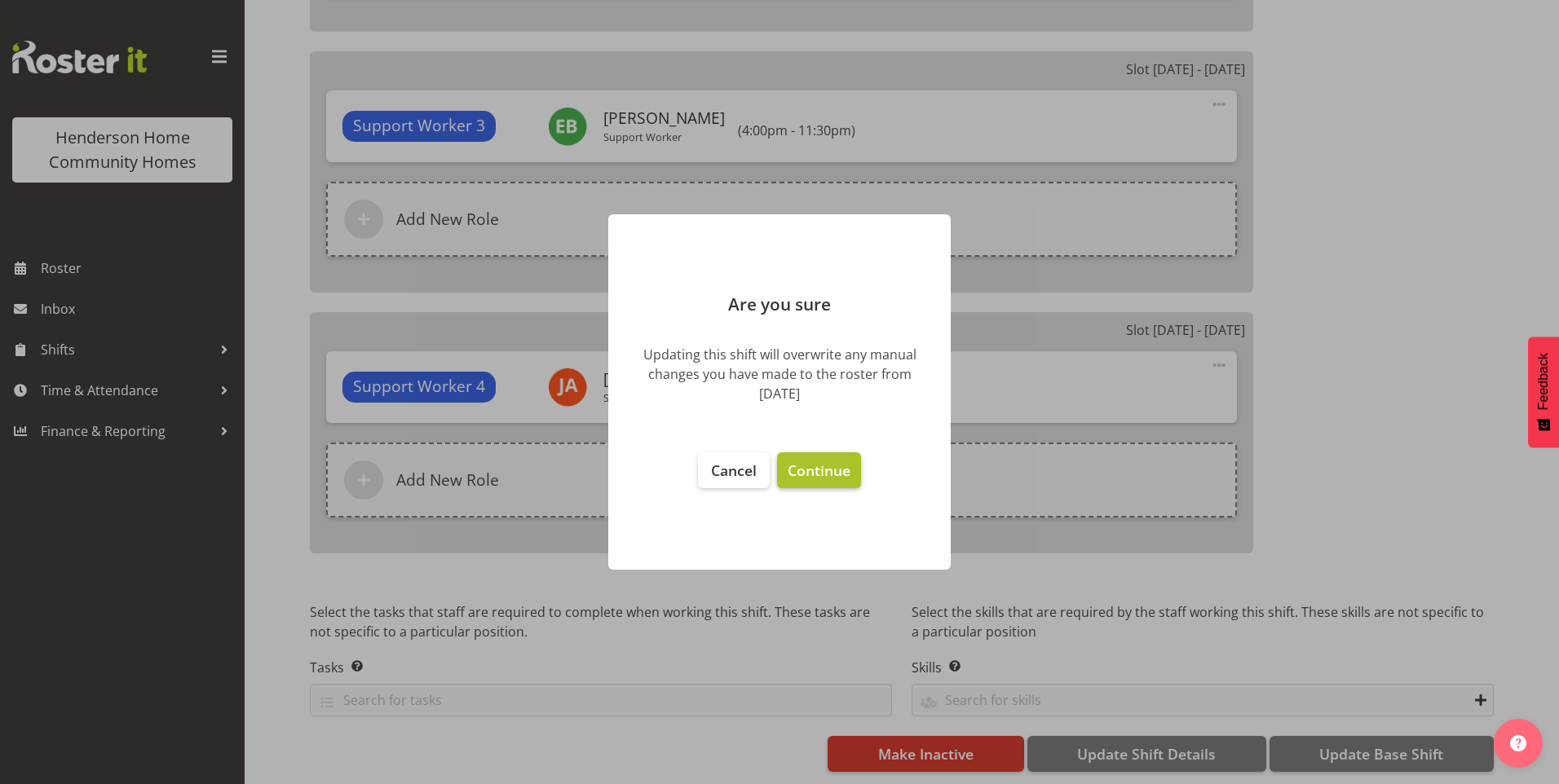
click at [795, 473] on span "Continue" at bounding box center [819, 470] width 63 height 19
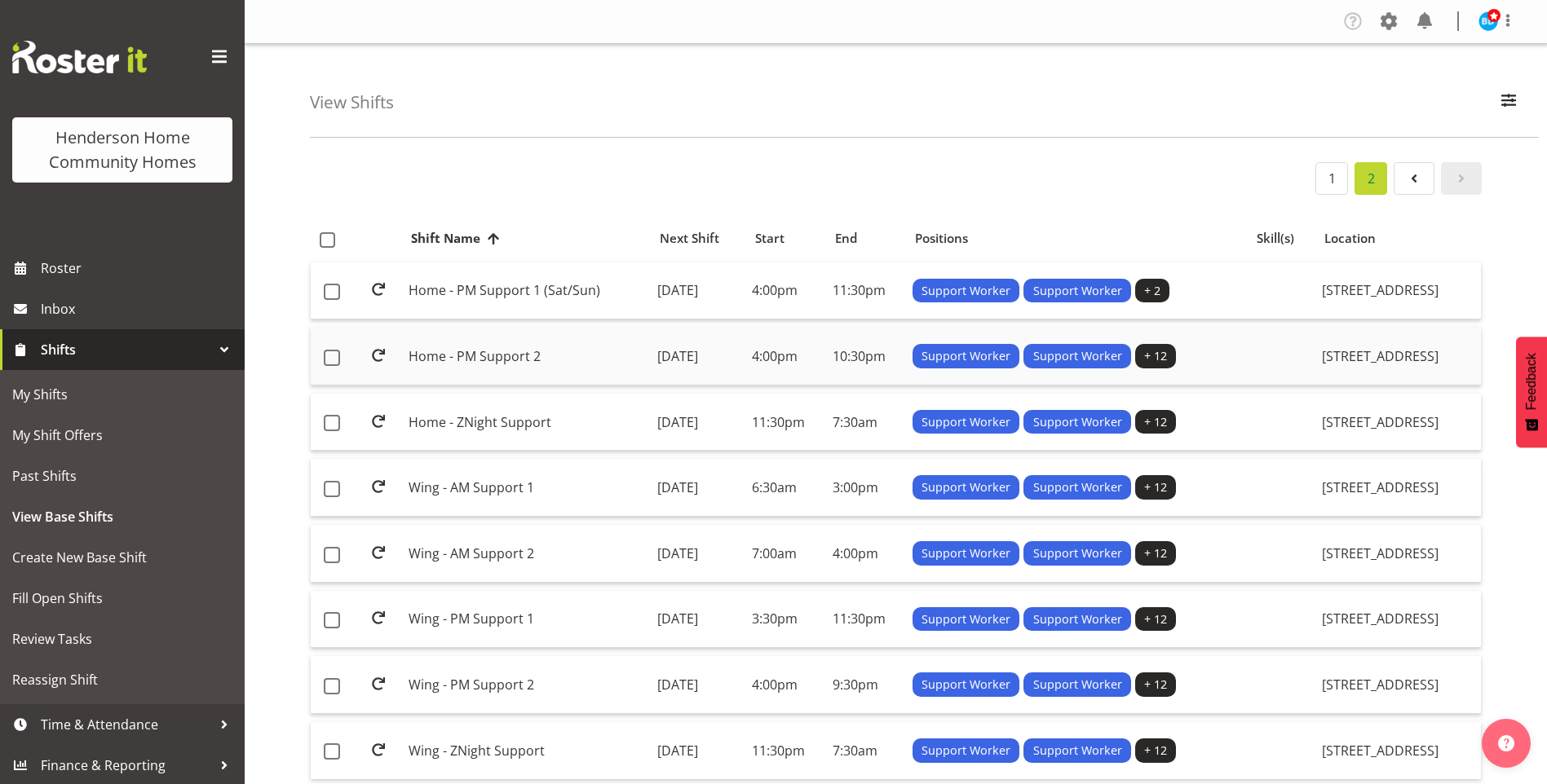
click at [722, 356] on td "[DATE]" at bounding box center [698, 356] width 94 height 58
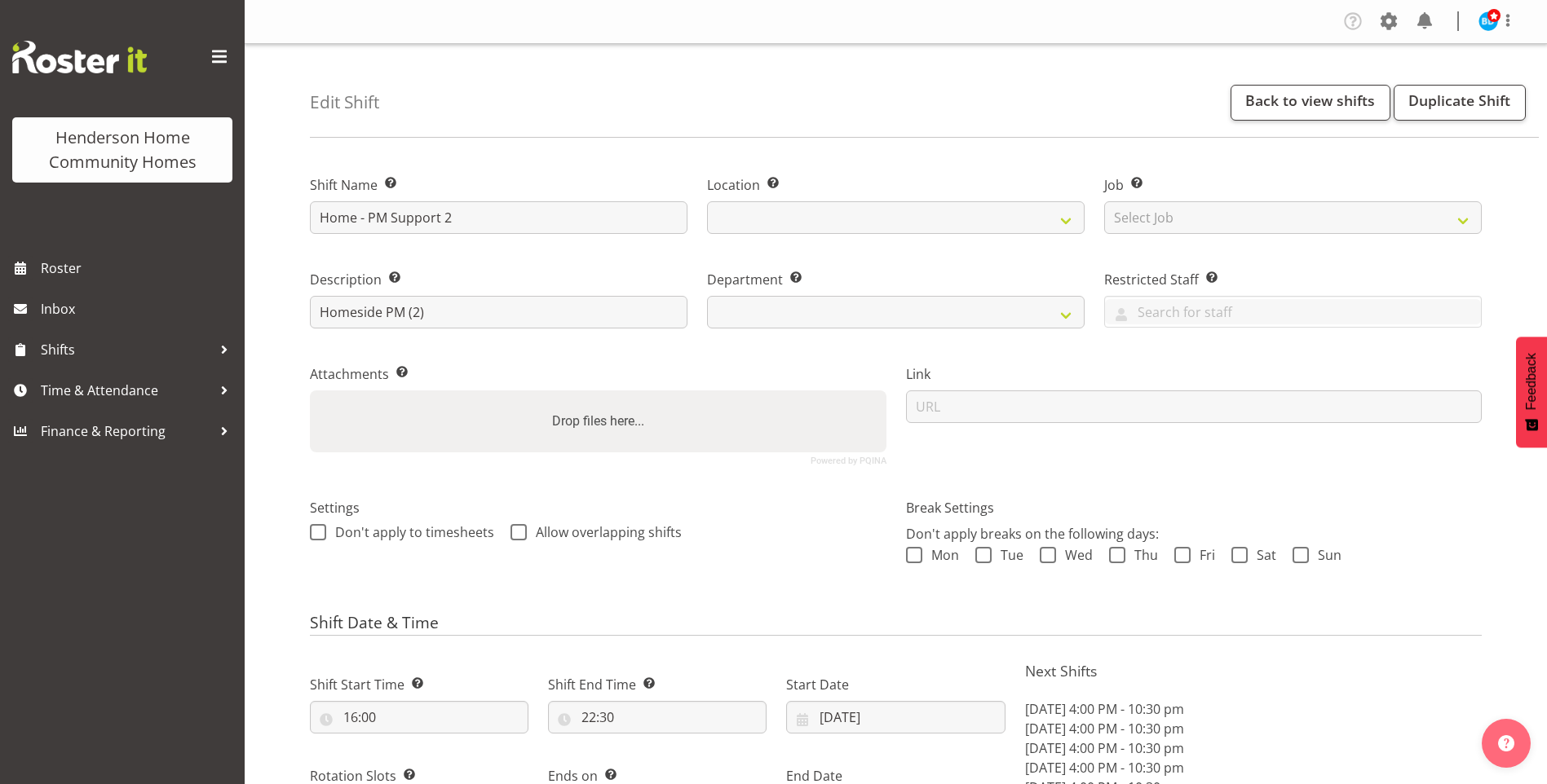
select select "9"
select select "2025"
select select "date"
select select
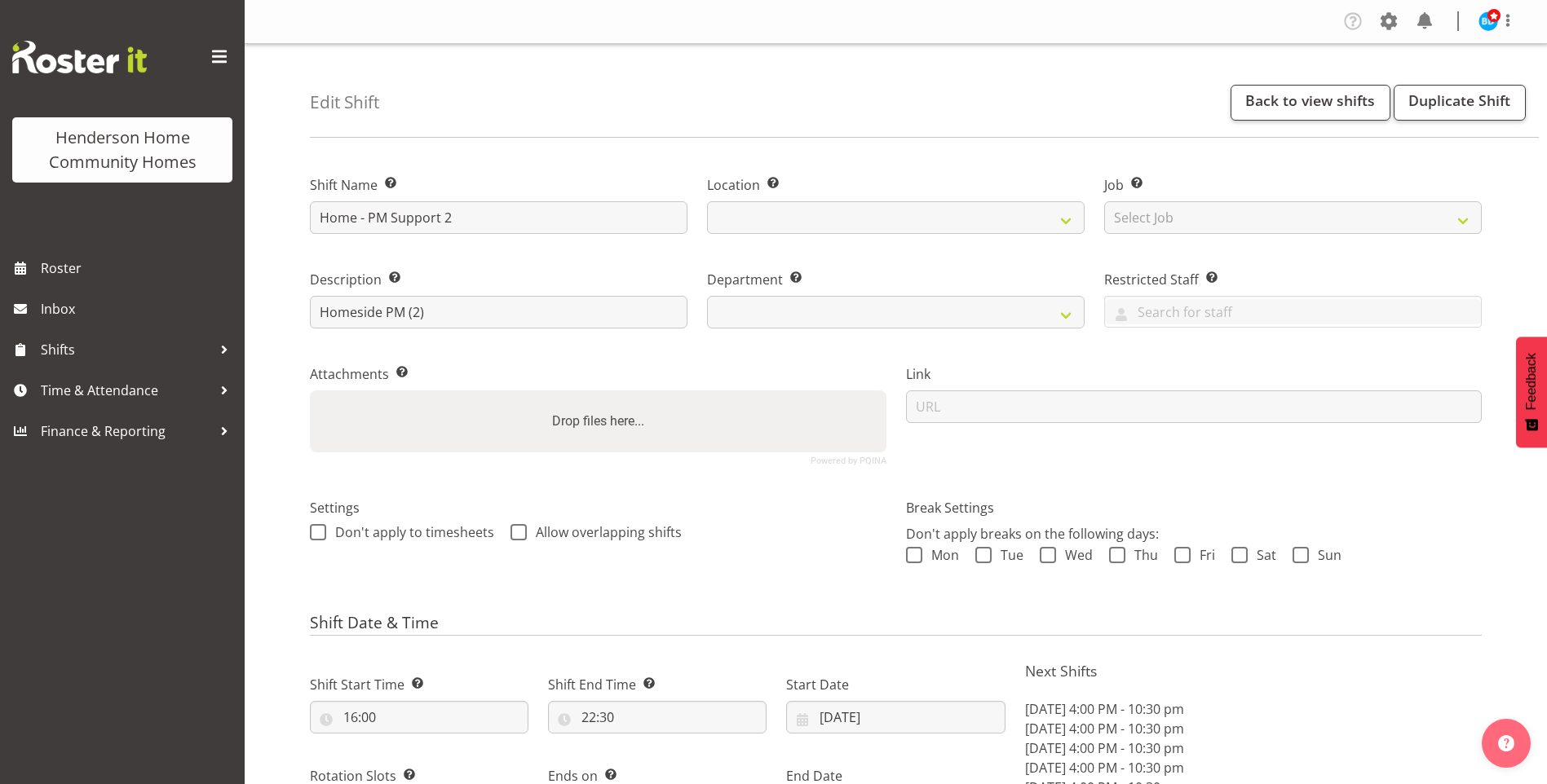
select select
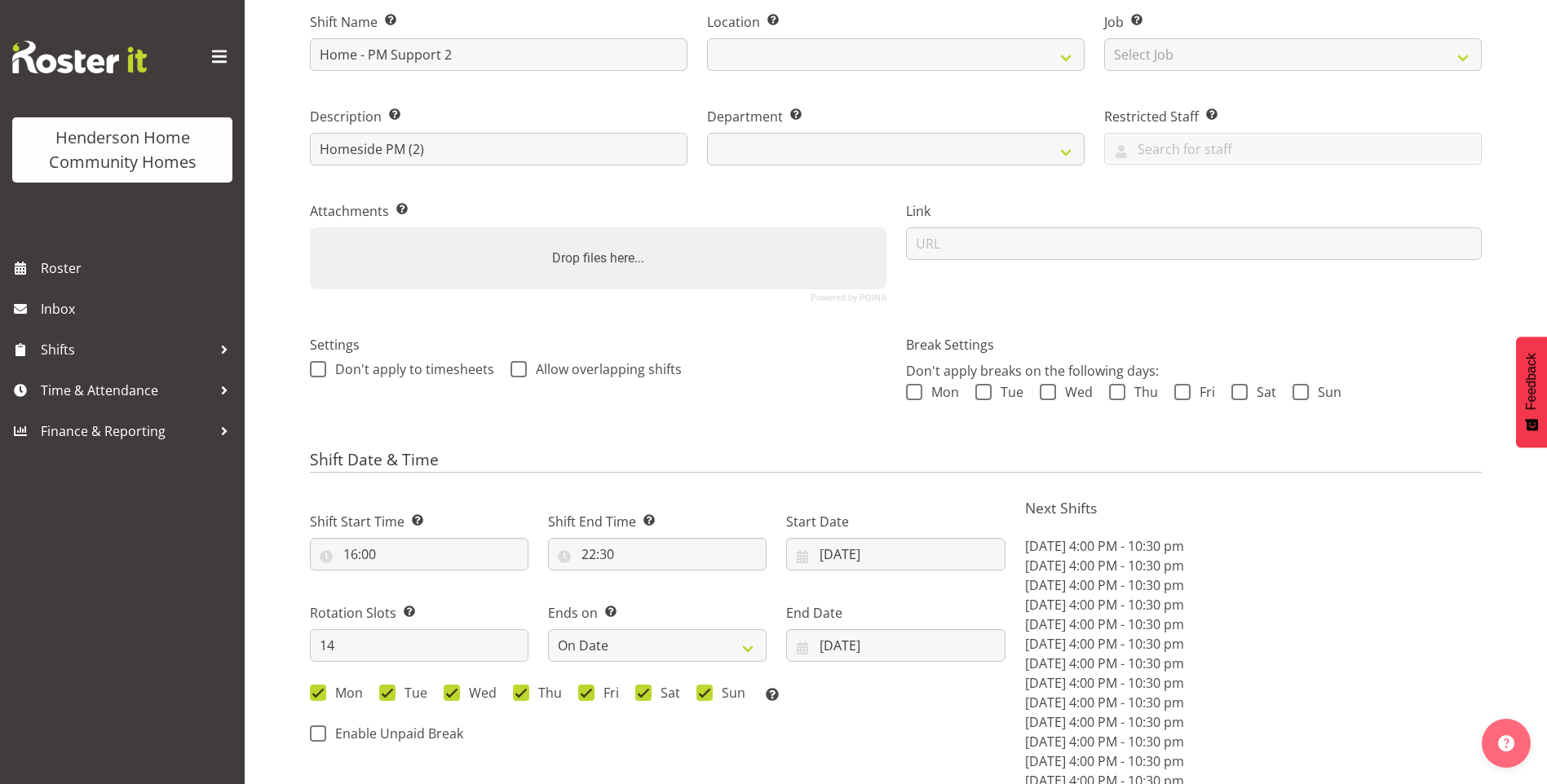
select select
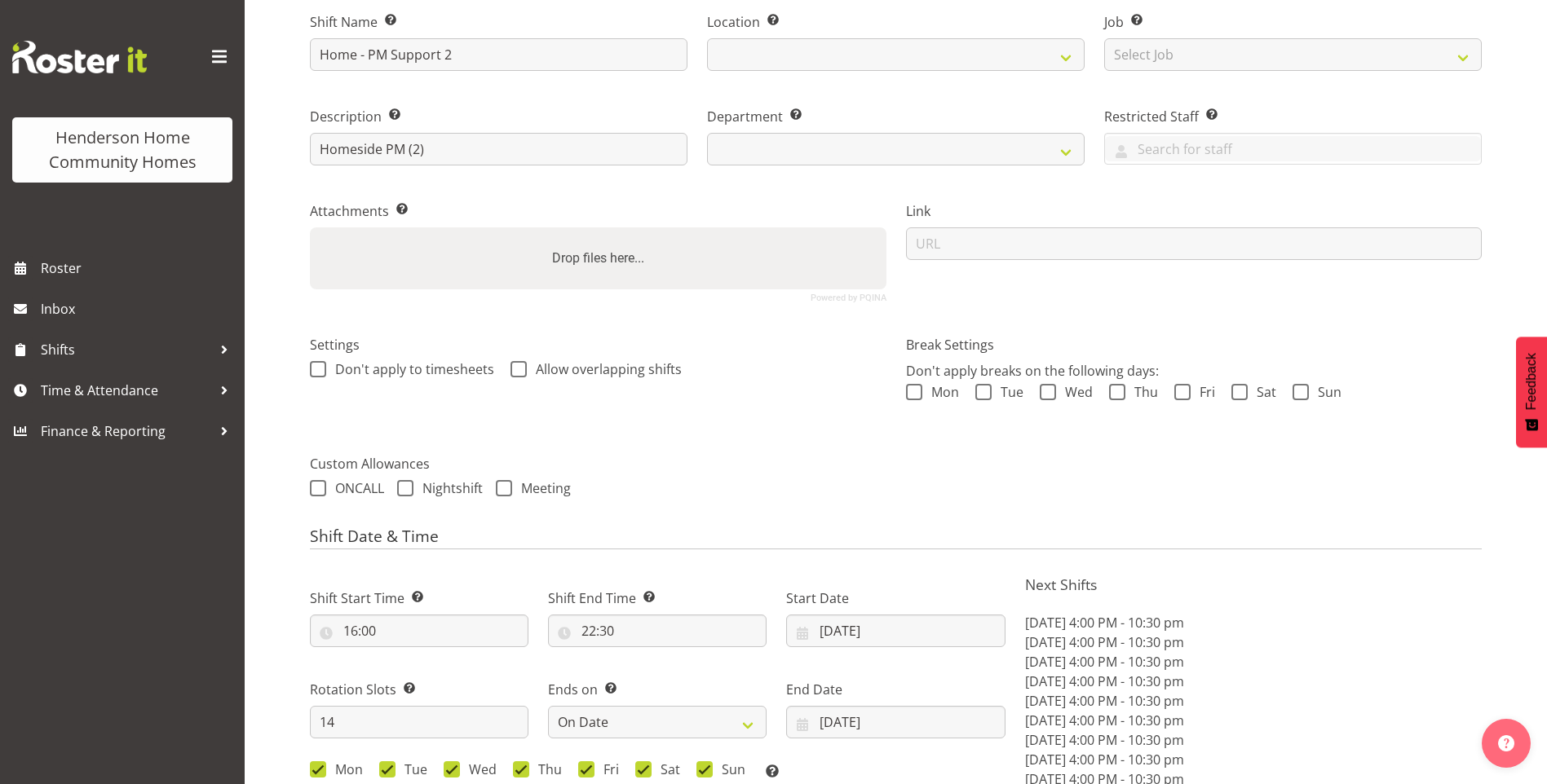
select select
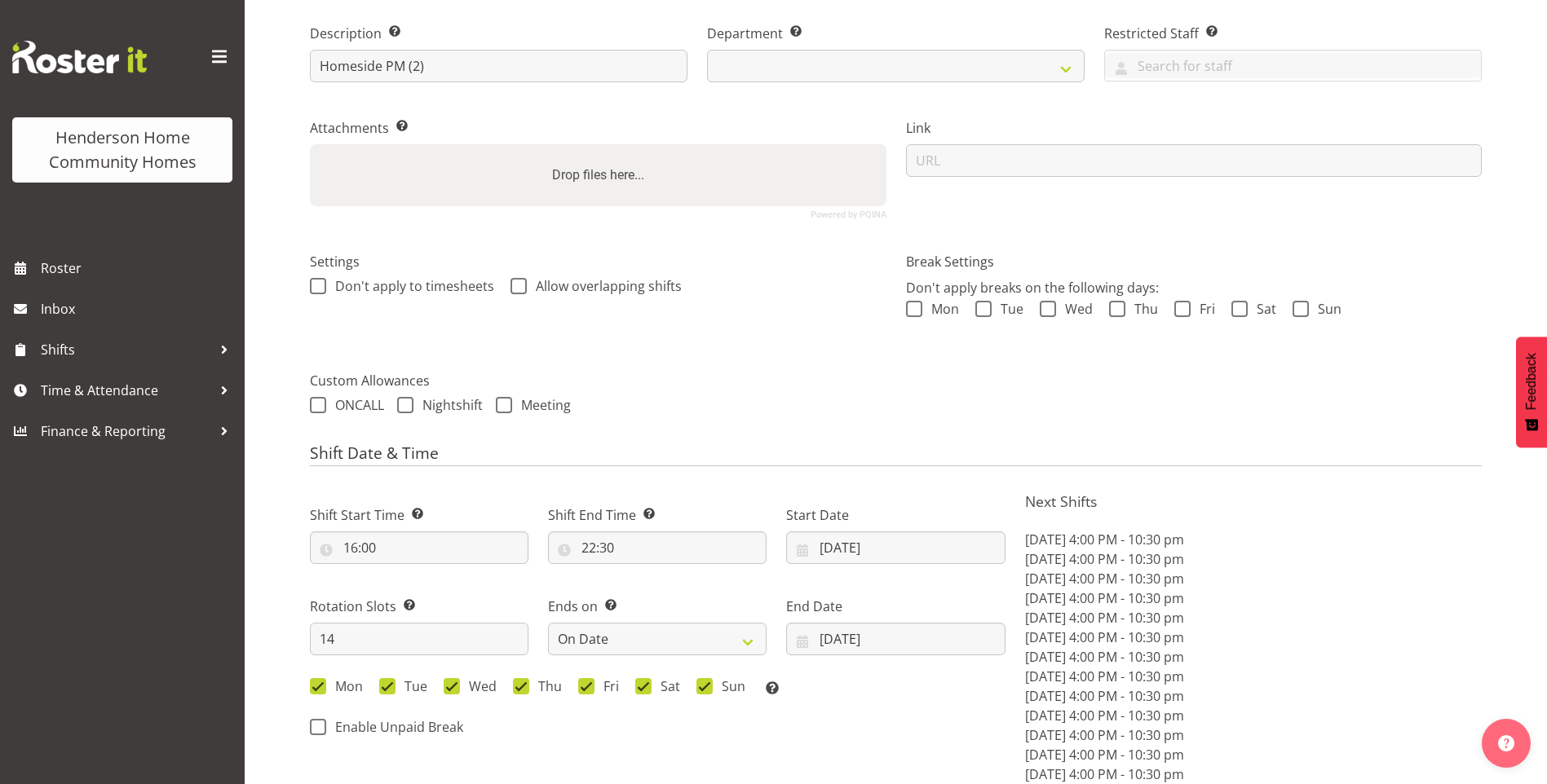
select select "746"
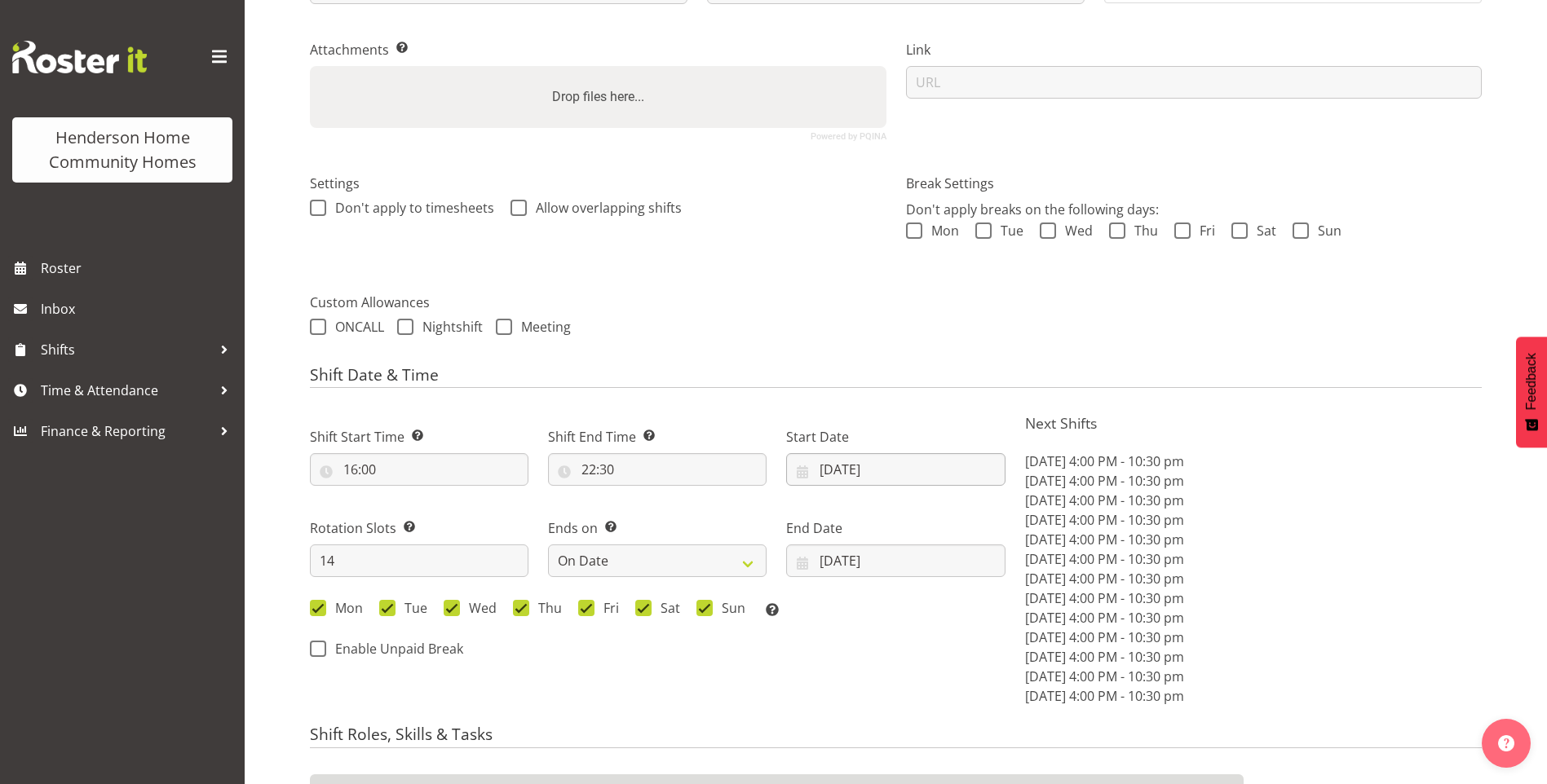
scroll to position [326, 0]
select select "1067"
click at [851, 471] on input "[DATE]" at bounding box center [895, 467] width 219 height 32
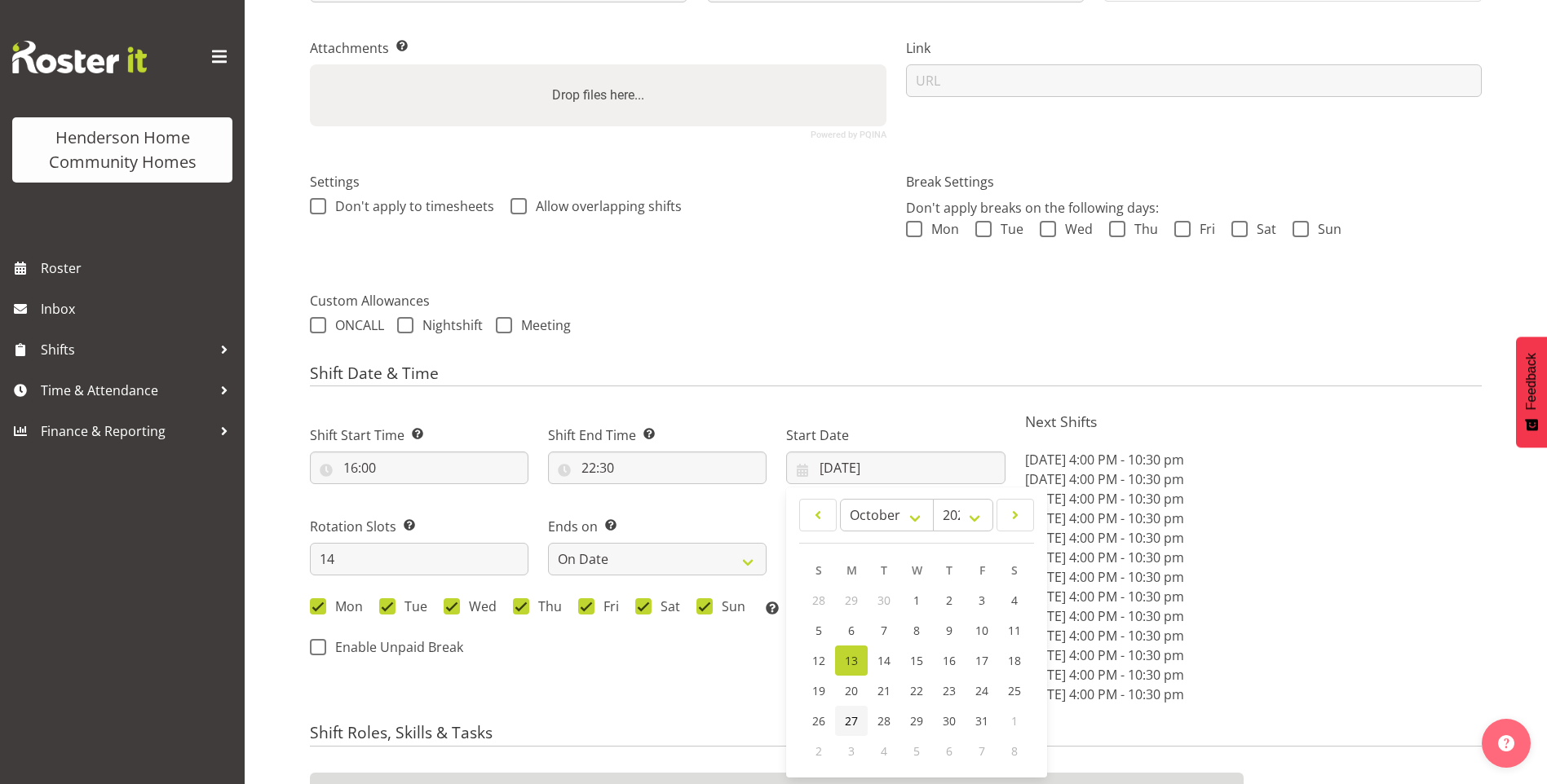
drag, startPoint x: 852, startPoint y: 717, endPoint x: 856, endPoint y: 675, distance: 42.2
click at [852, 716] on span "27" at bounding box center [852, 721] width 13 height 16
type input "27/10/2025"
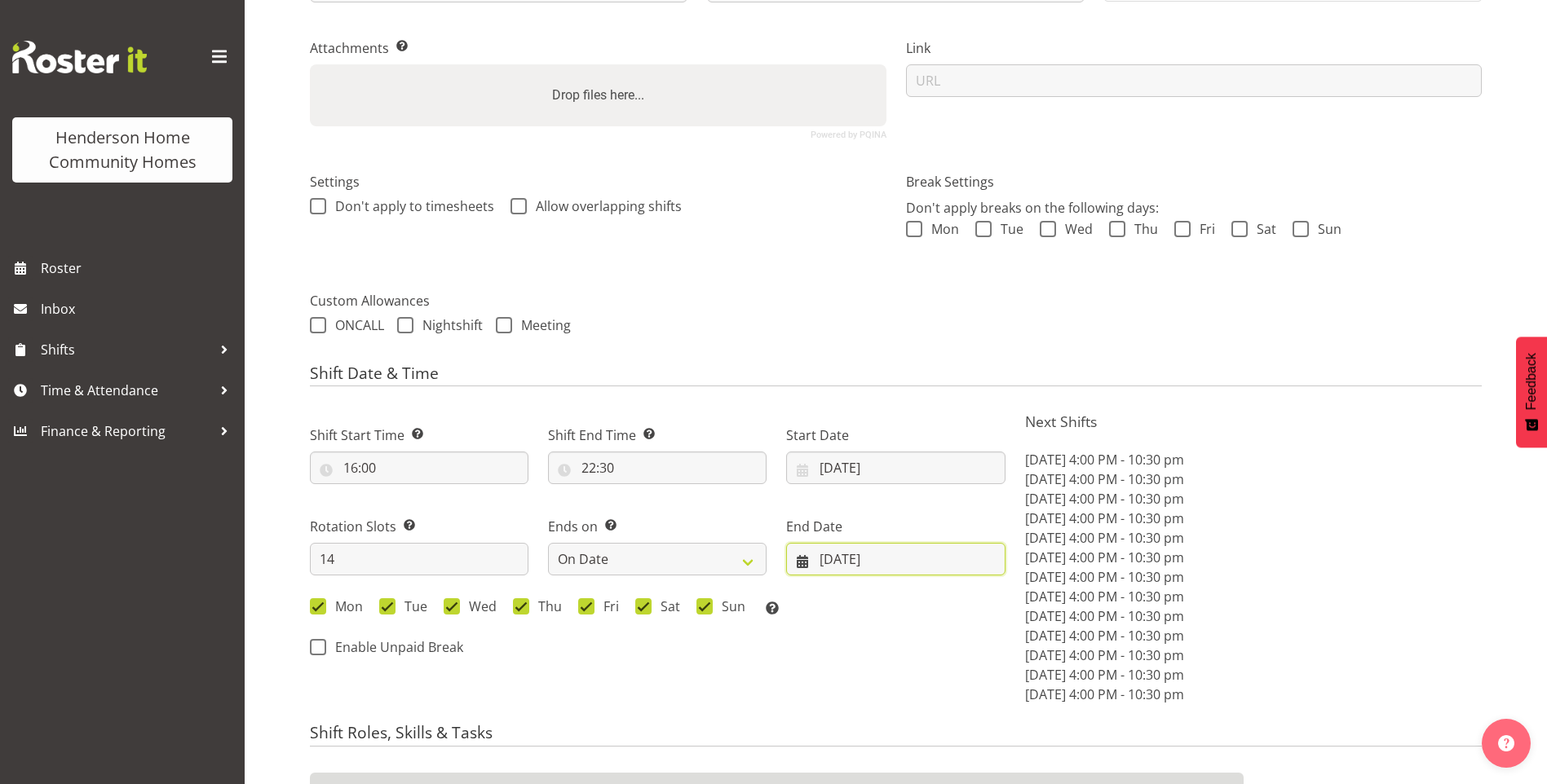
click at [859, 561] on input "26/10/2025" at bounding box center [895, 559] width 219 height 32
click at [975, 613] on span at bounding box center [973, 606] width 17 height 19
select select "10"
drag, startPoint x: 775, startPoint y: 749, endPoint x: 802, endPoint y: 729, distance: 33.6
click at [775, 747] on span "9" at bounding box center [777, 752] width 6 height 16
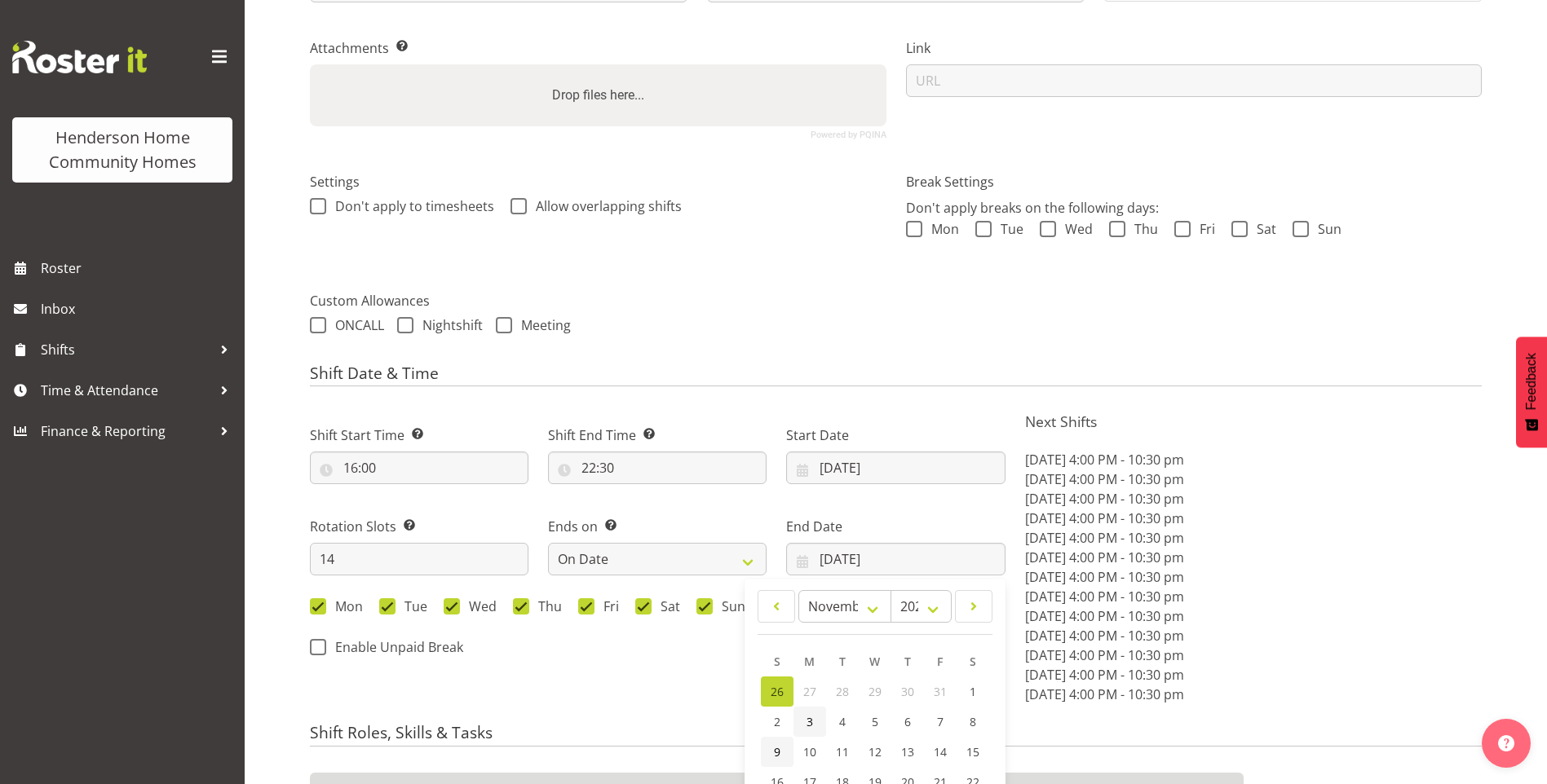
type input "[DATE]"
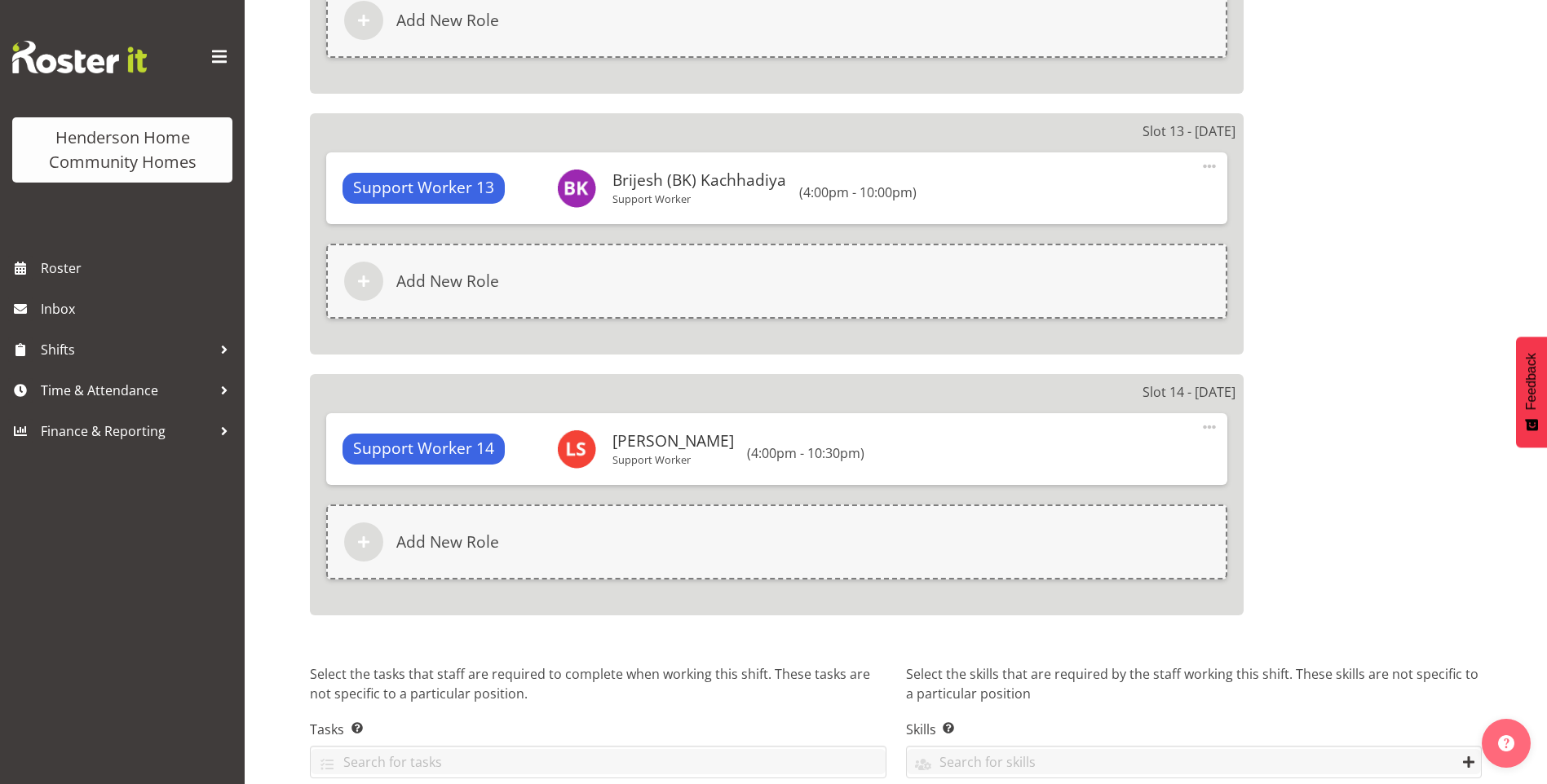
scroll to position [4227, 0]
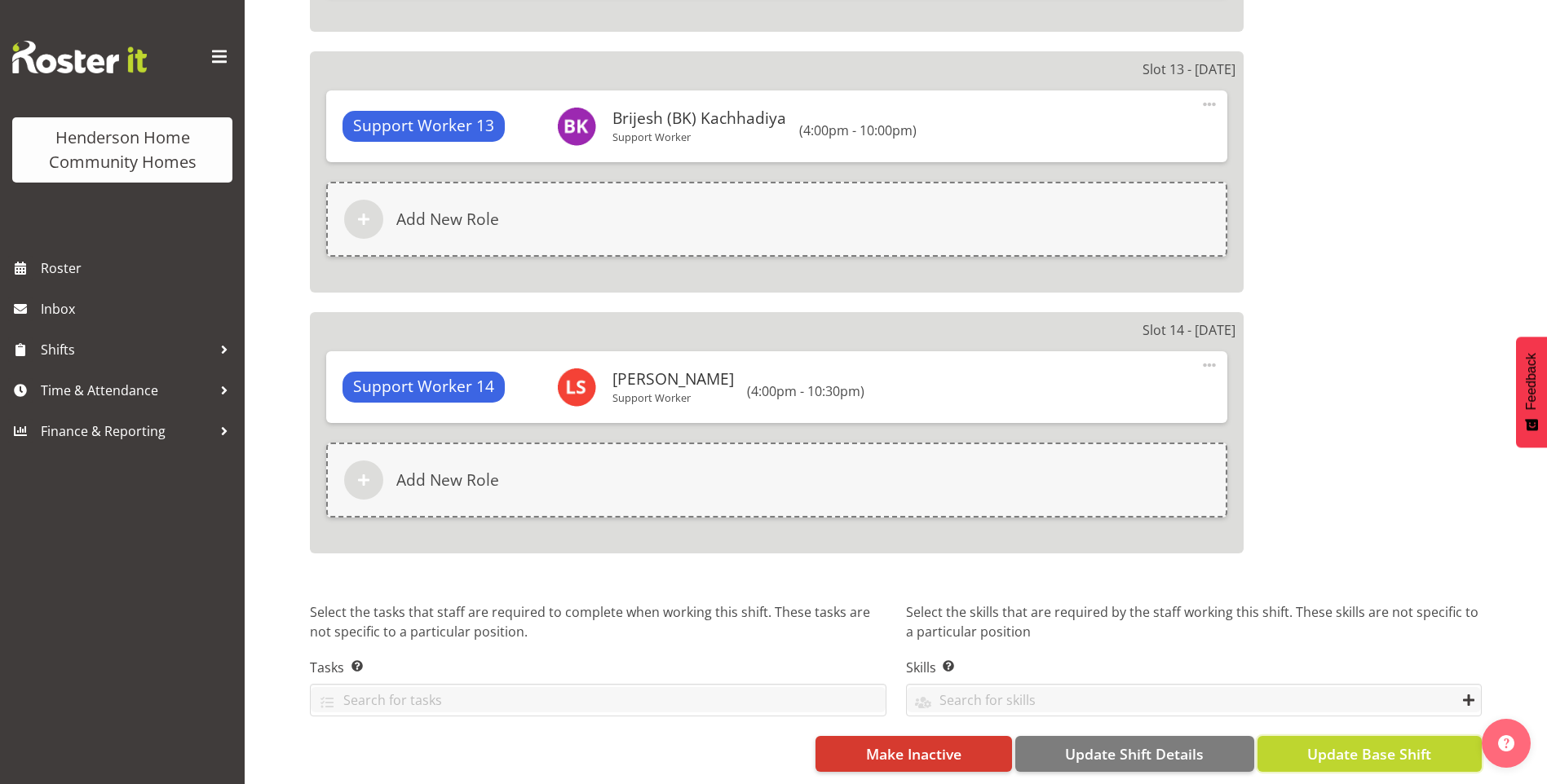
click at [1404, 743] on span "Update Base Shift" at bounding box center [1369, 754] width 124 height 21
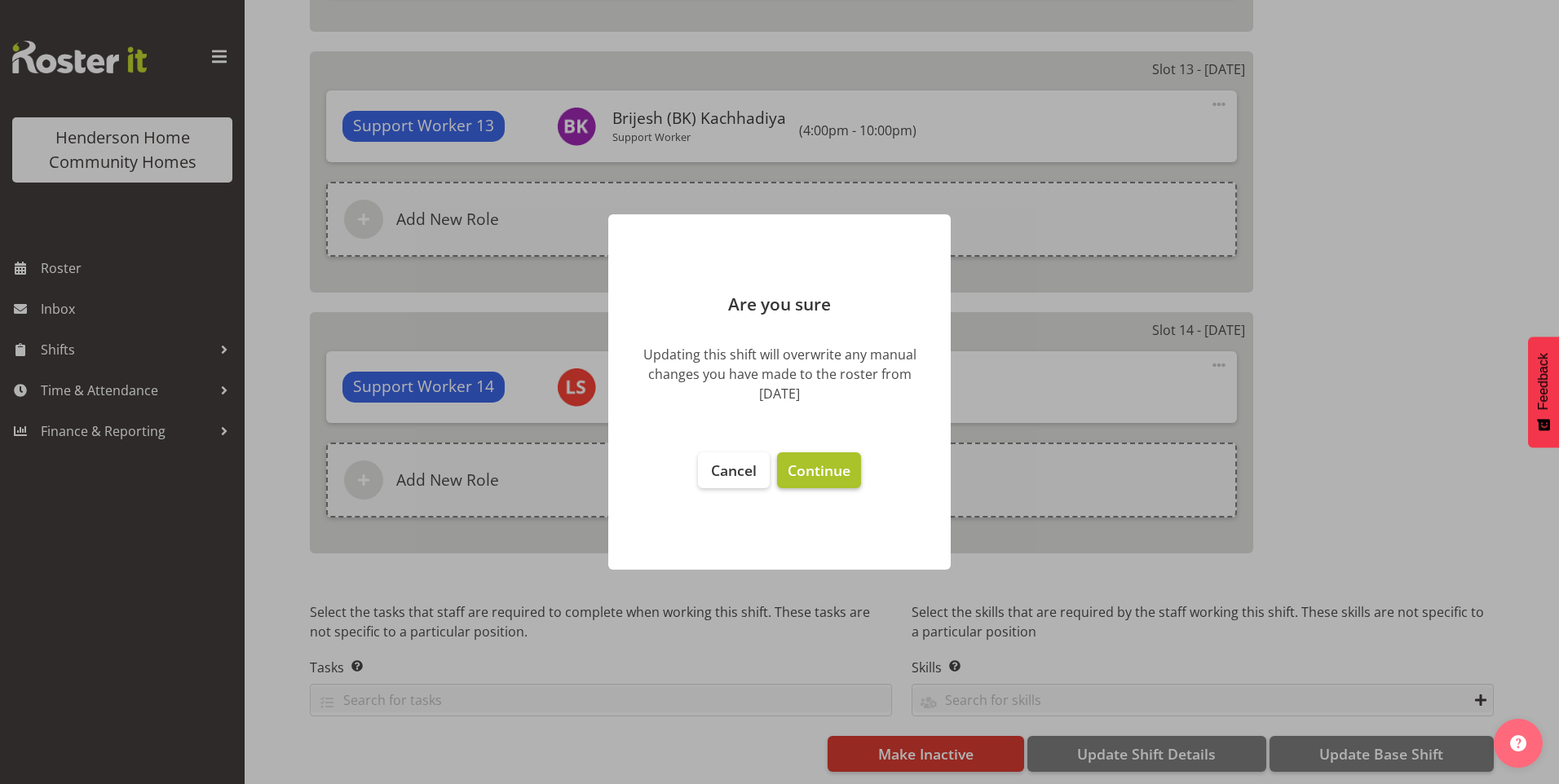
click at [813, 476] on span "Continue" at bounding box center [819, 470] width 63 height 19
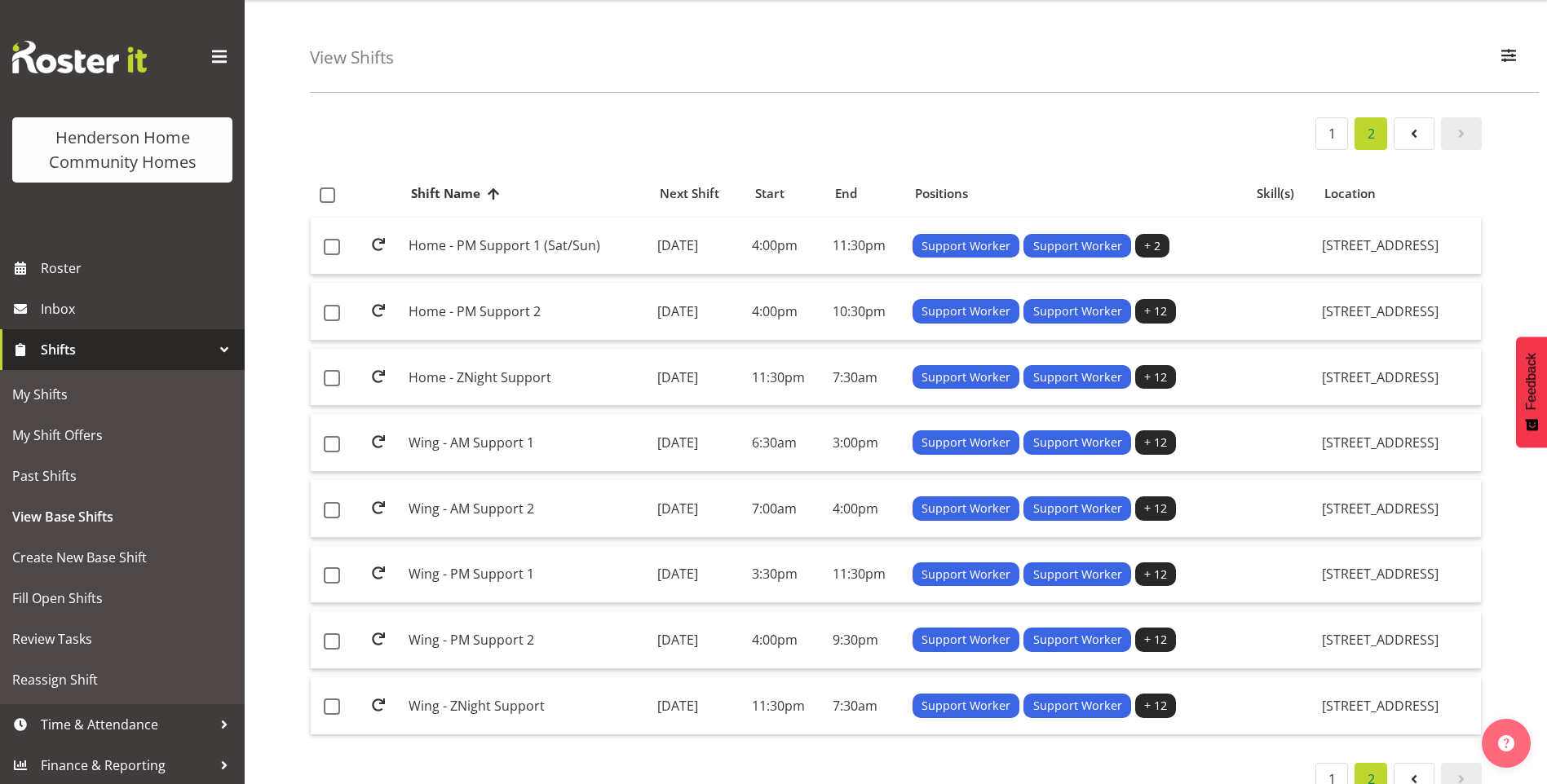
scroll to position [84, 0]
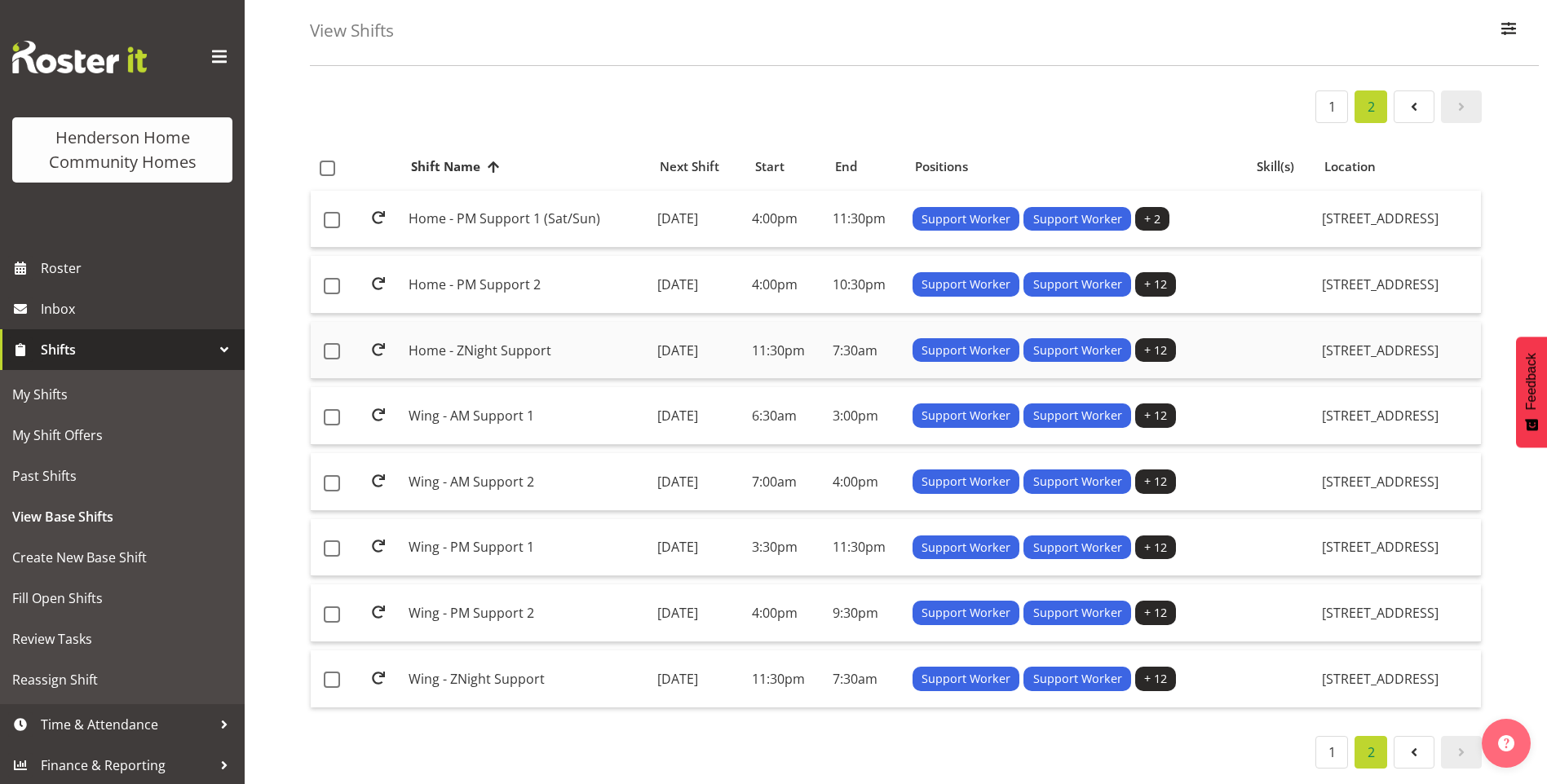
click at [478, 330] on td "Home - ZNight Support" at bounding box center [526, 351] width 248 height 58
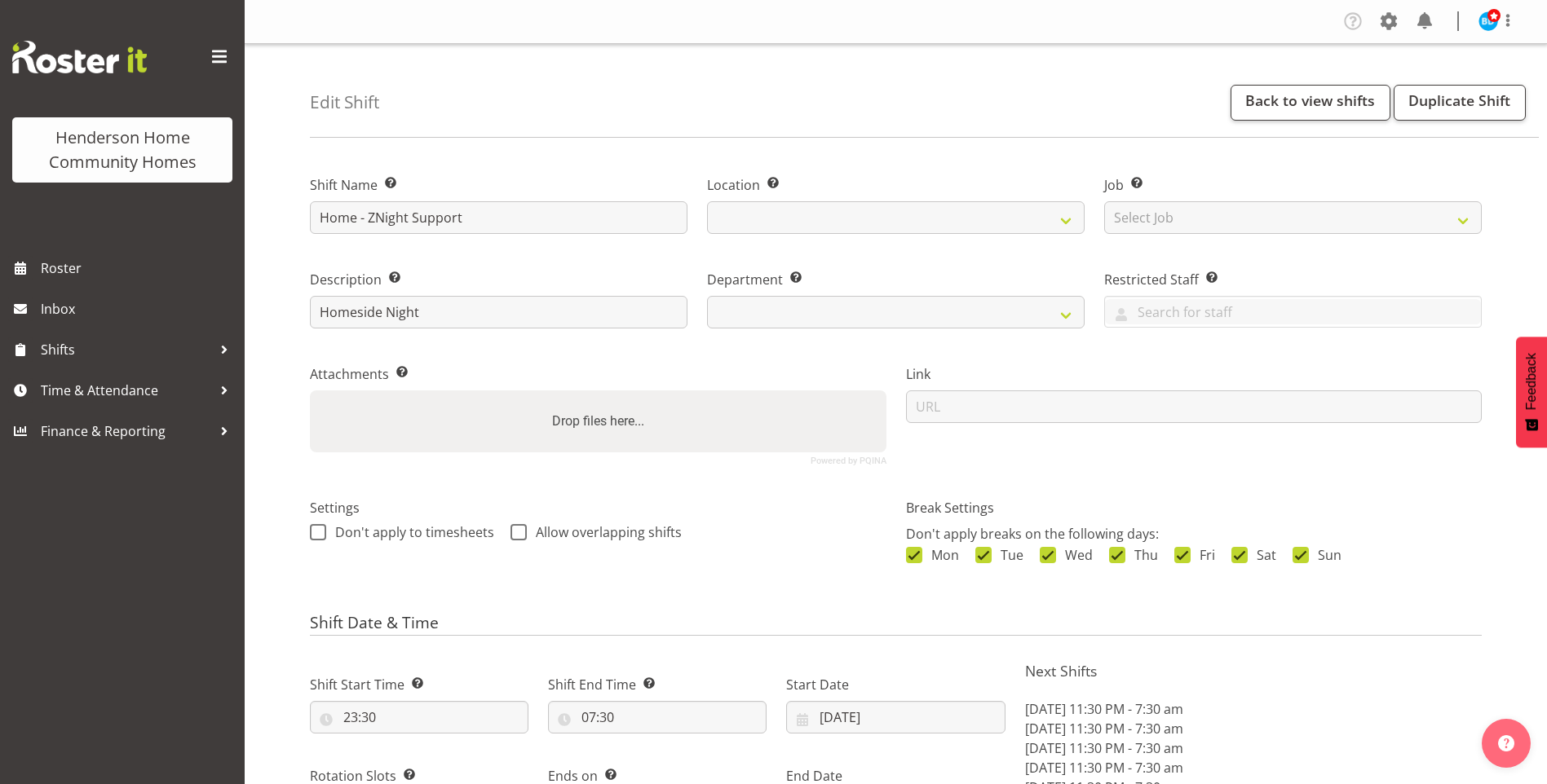
select select "date"
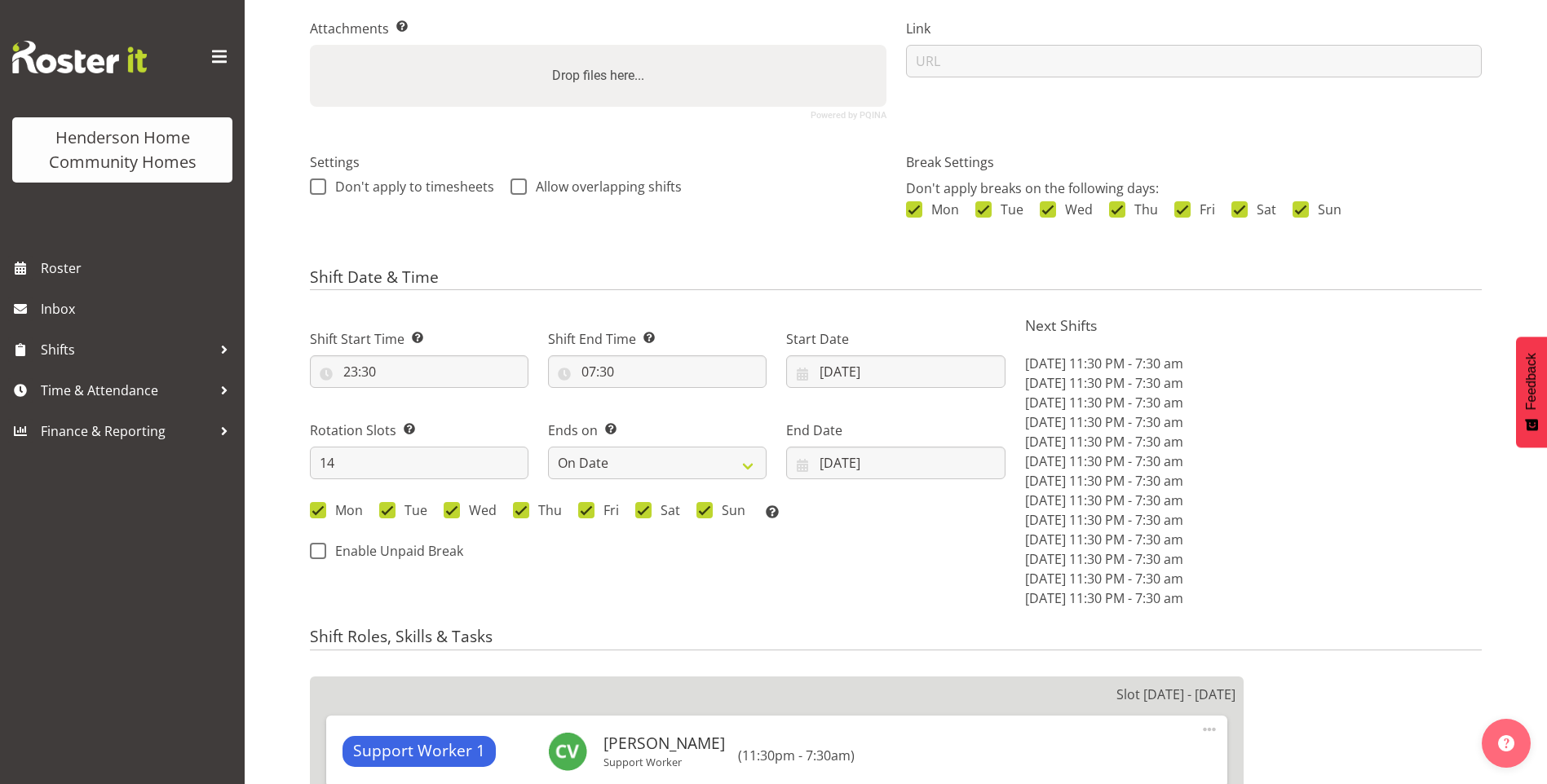
scroll to position [489, 0]
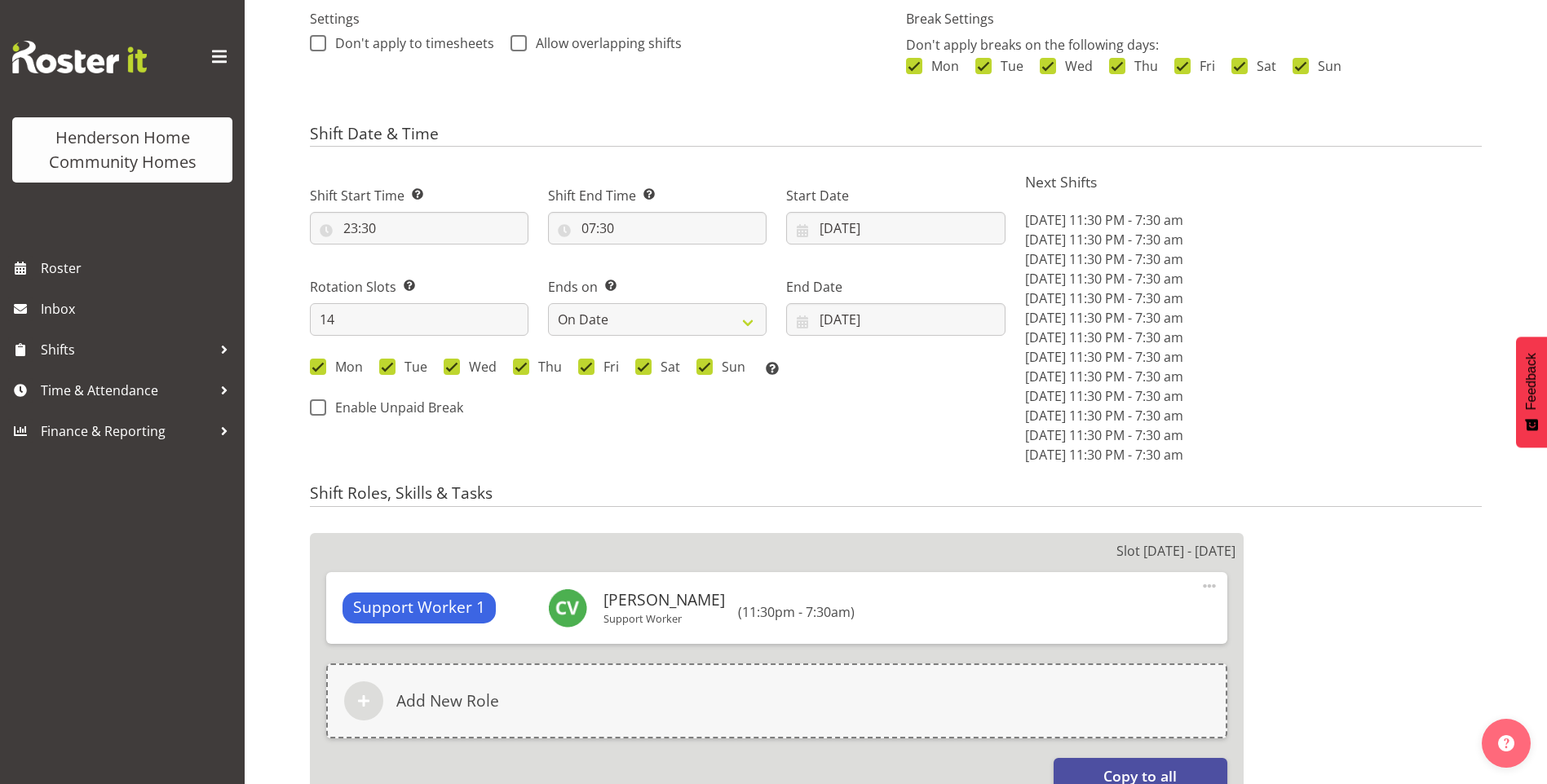
select select
select select "1067"
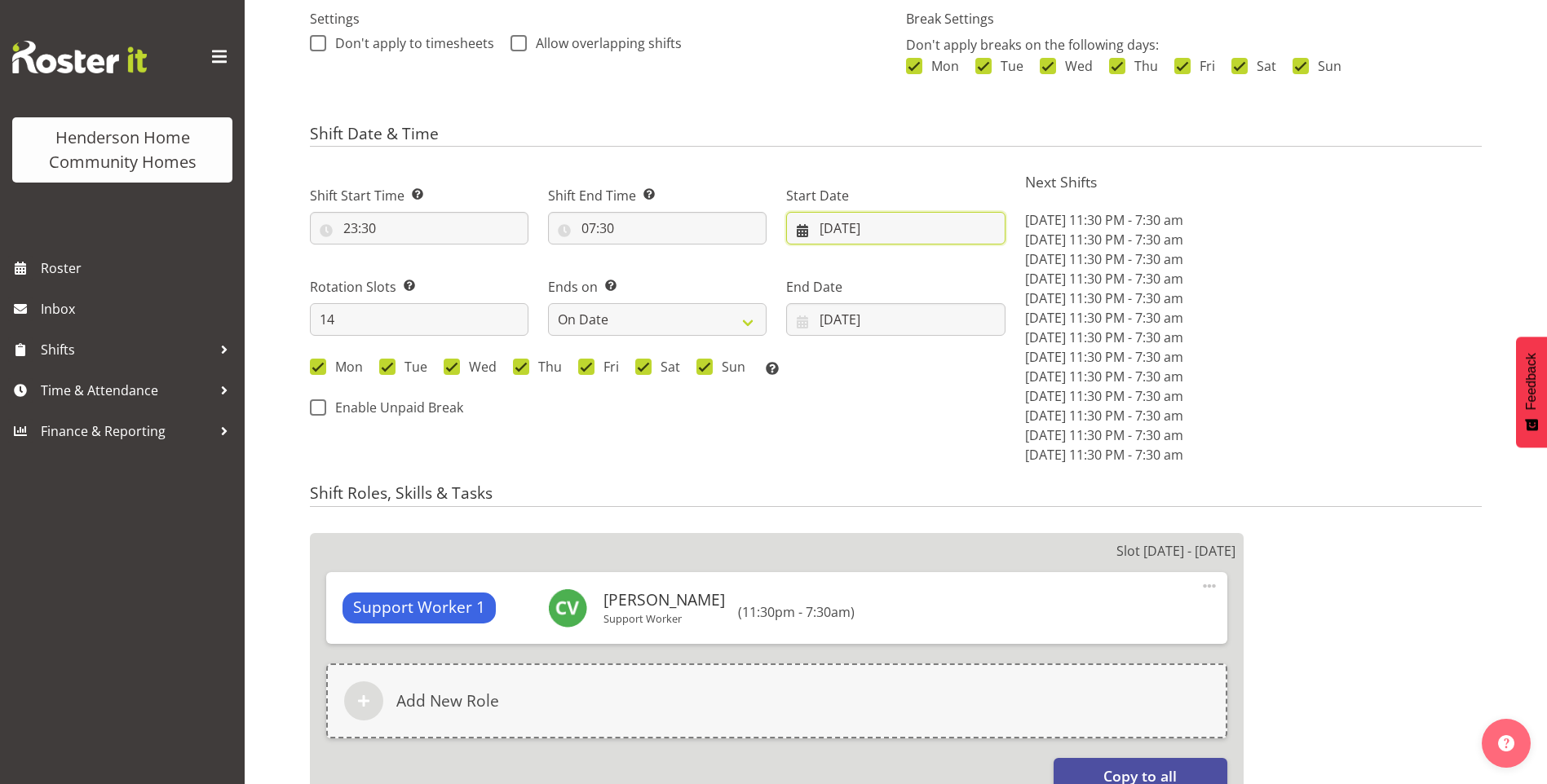
select select "746"
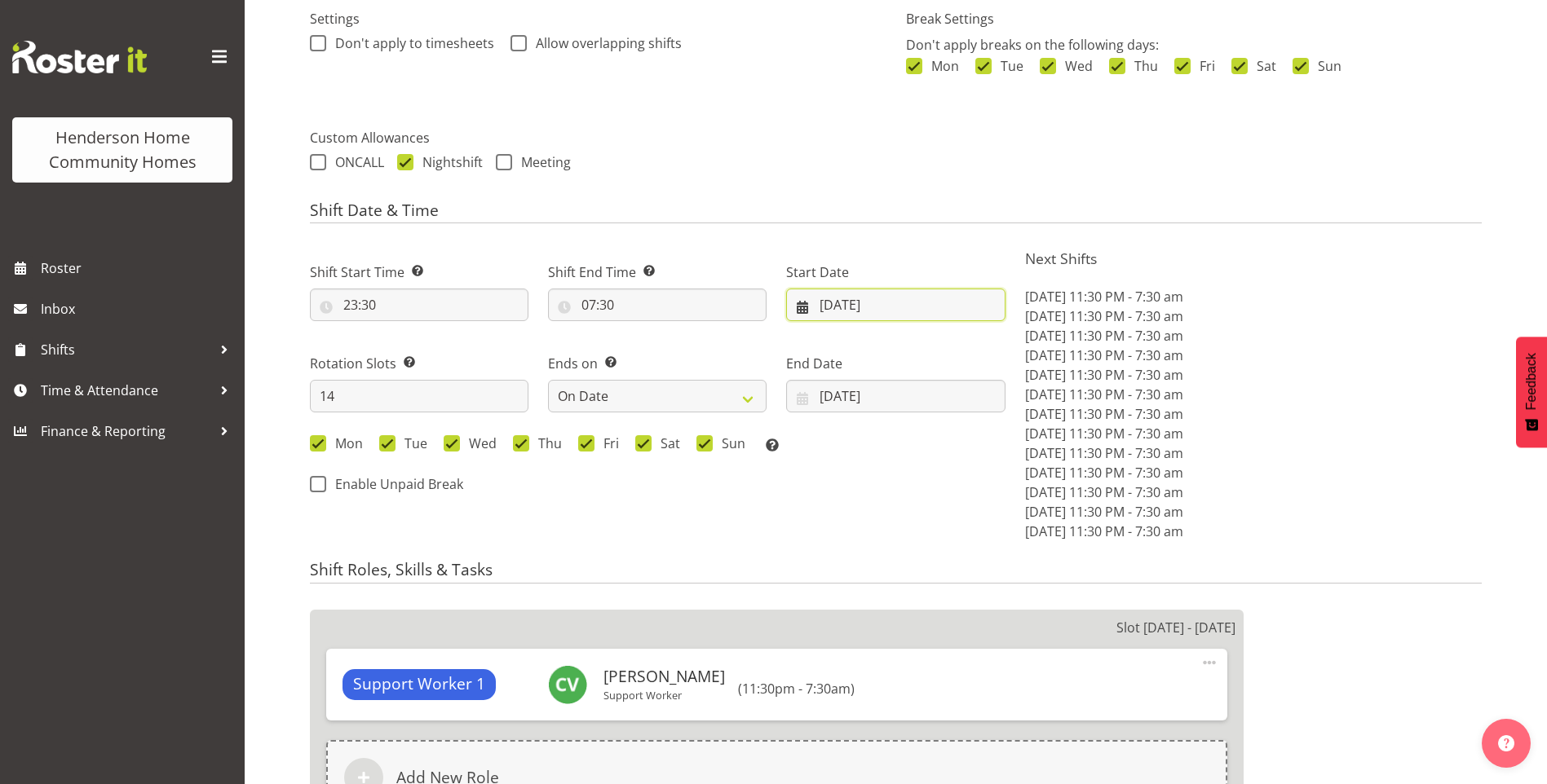
click at [846, 240] on div "Start Date [DATE] January February March April May June July August September O…" at bounding box center [896, 285] width 238 height 91
click at [855, 293] on input "13/10/2025" at bounding box center [895, 305] width 219 height 32
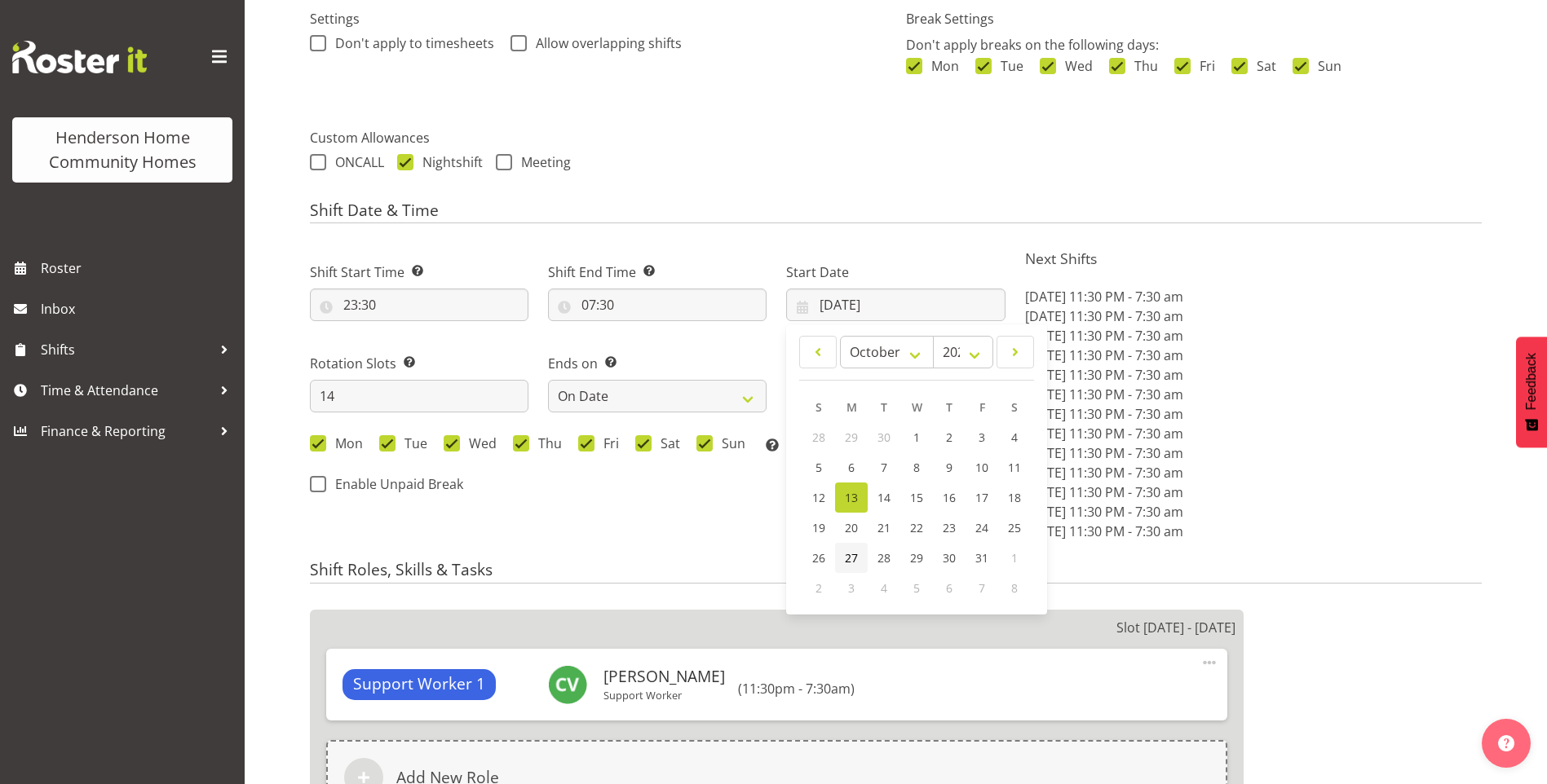
click at [854, 559] on span "27" at bounding box center [852, 558] width 13 height 16
type input "27/10/2025"
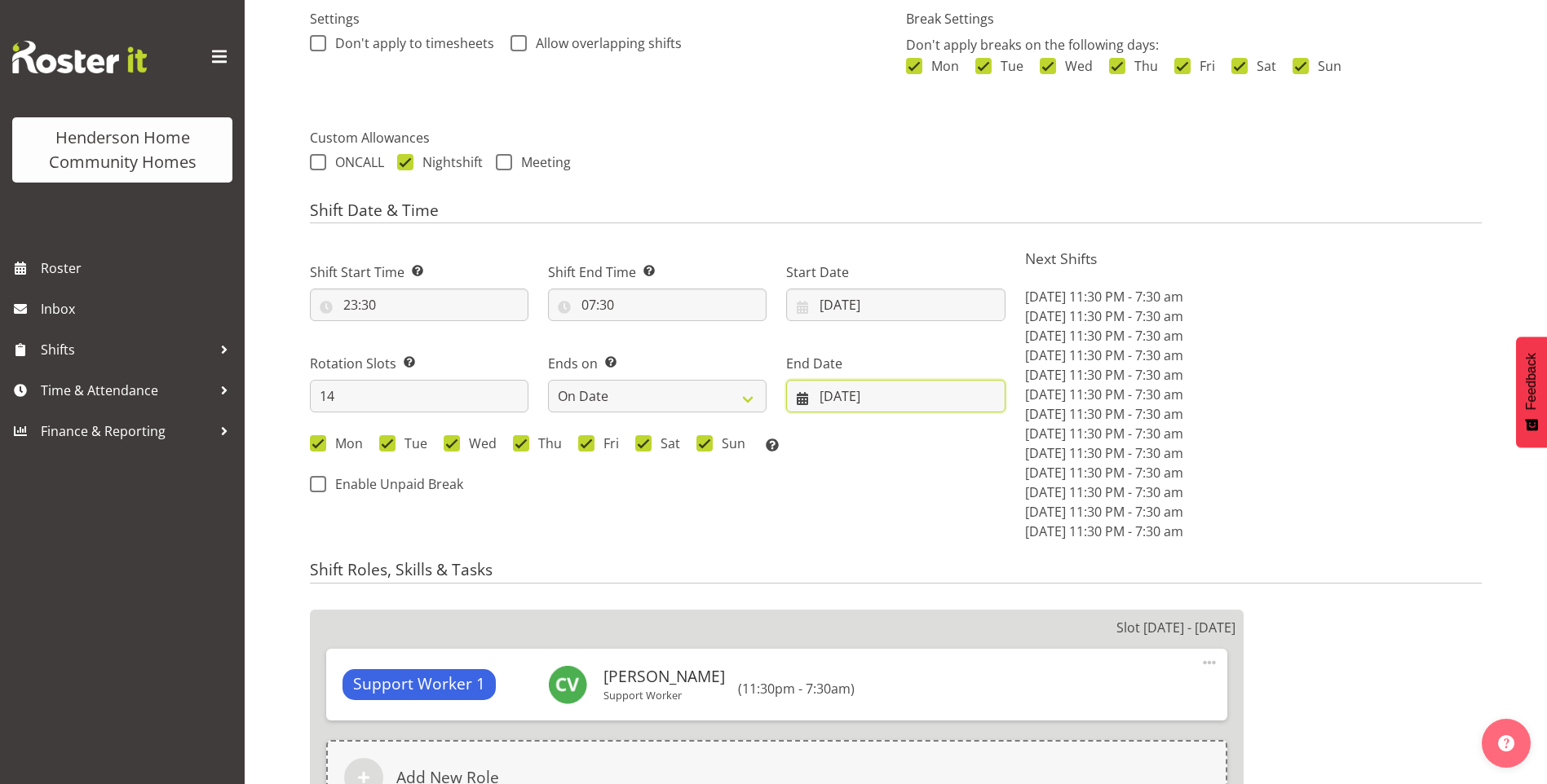
drag, startPoint x: 849, startPoint y: 398, endPoint x: 860, endPoint y: 400, distance: 11.2
click at [849, 398] on input "26/10/2025" at bounding box center [895, 395] width 219 height 32
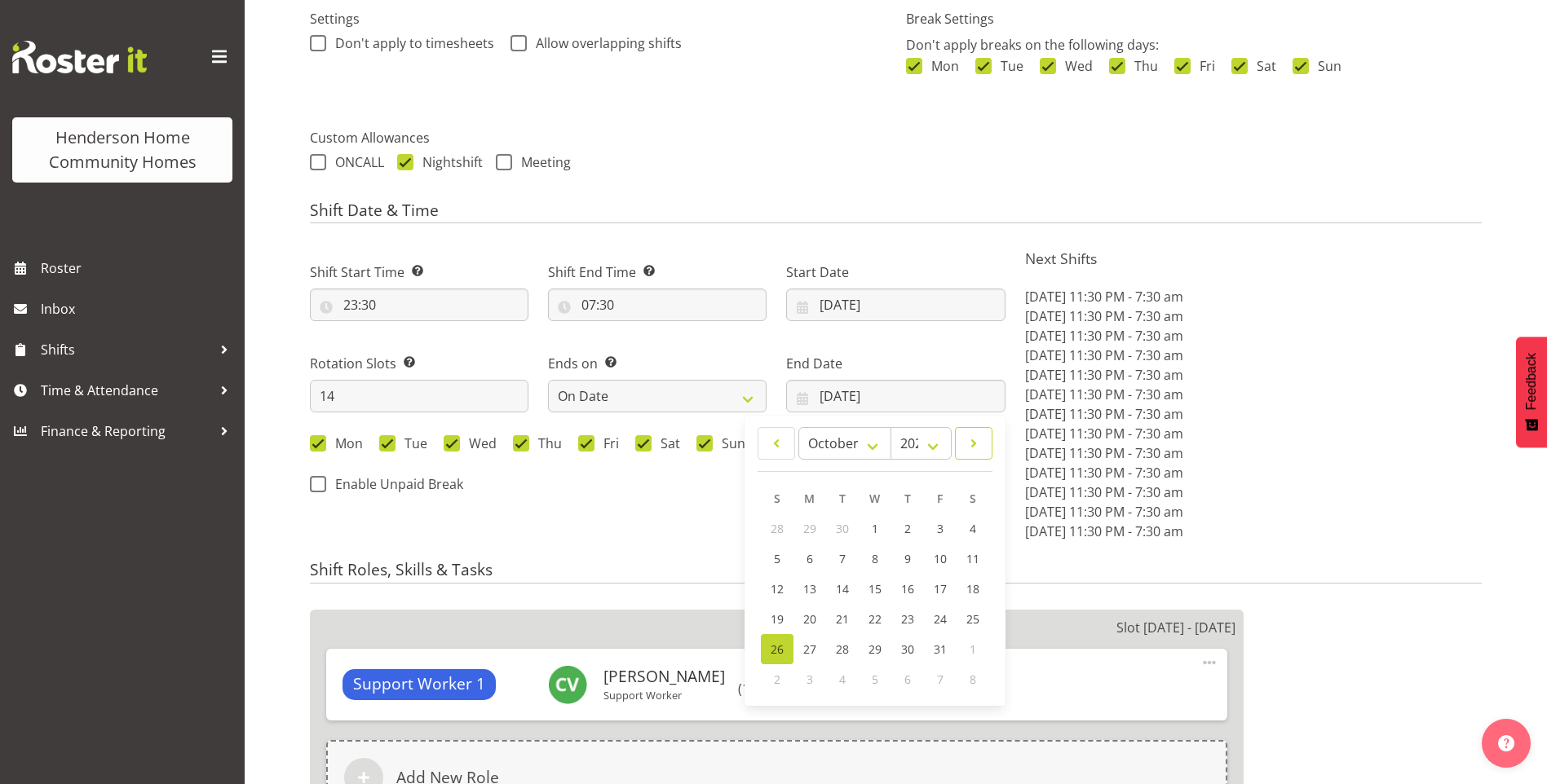
click at [961, 440] on link at bounding box center [973, 443] width 38 height 32
select select "10"
click at [780, 588] on link "9" at bounding box center [777, 589] width 32 height 30
type input "09/11/2025"
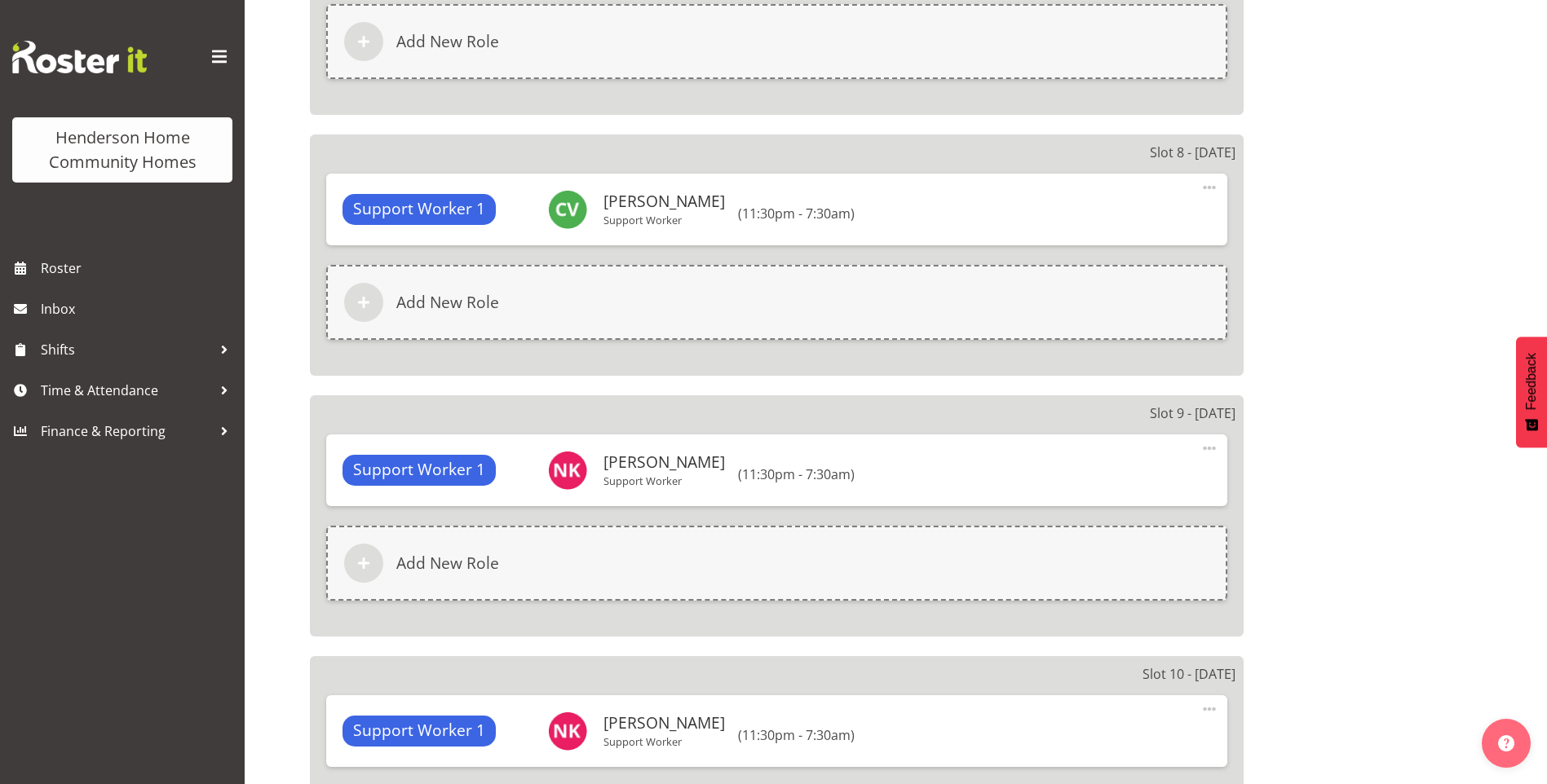
scroll to position [4227, 0]
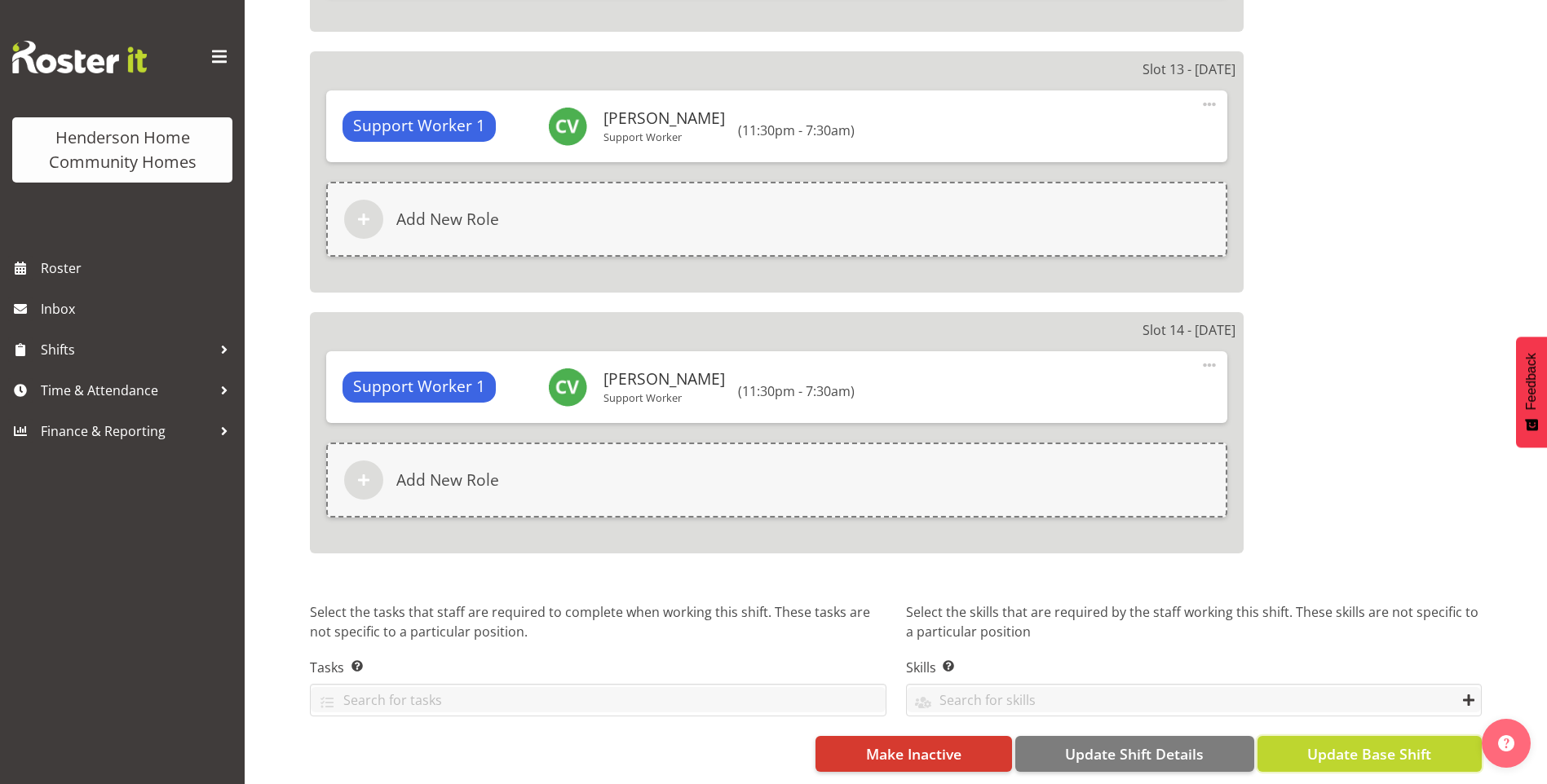
click at [1395, 747] on span "Update Base Shift" at bounding box center [1369, 754] width 124 height 21
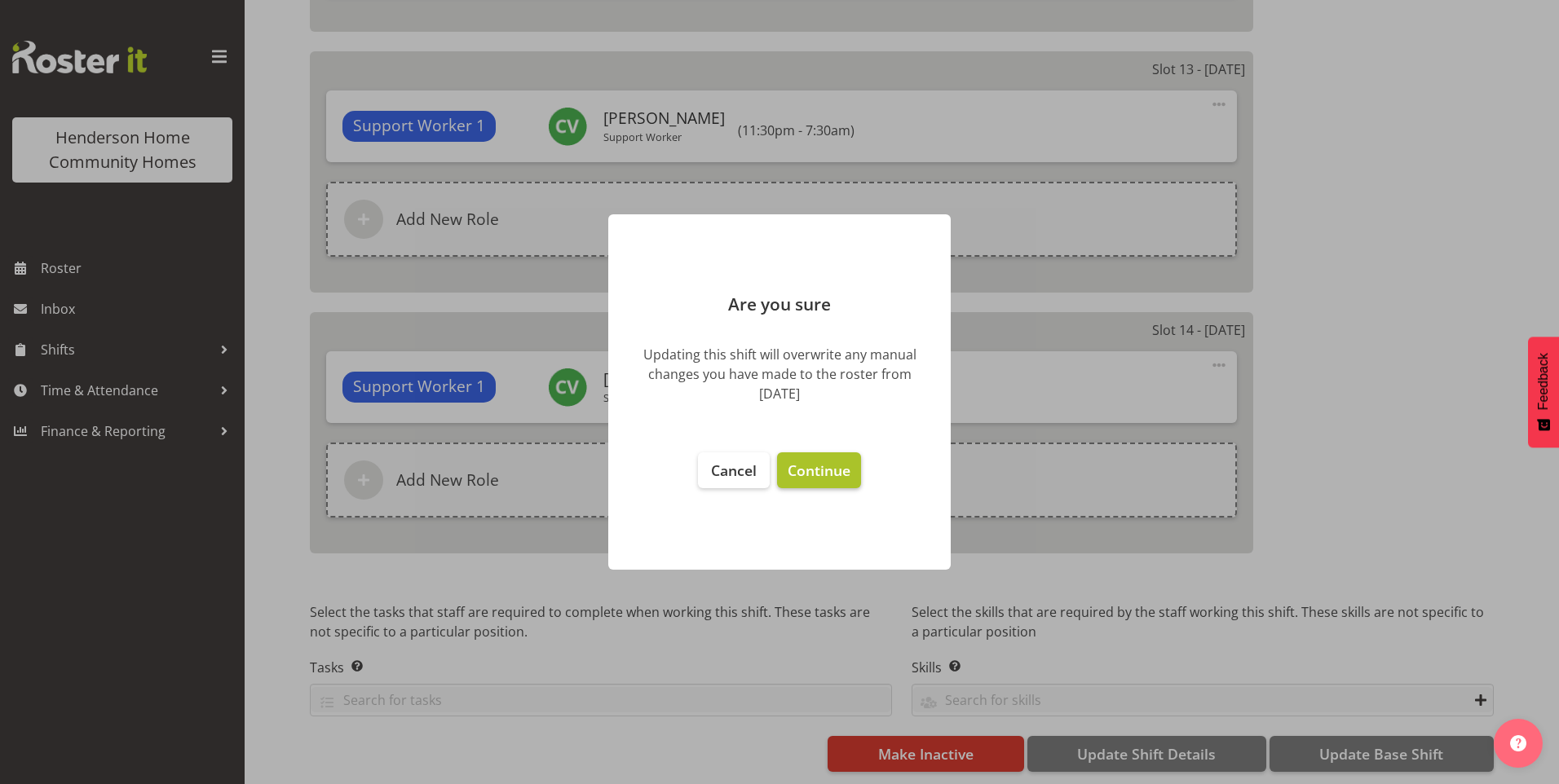
click at [812, 465] on span "Continue" at bounding box center [819, 470] width 63 height 19
